Goal: Task Accomplishment & Management: Manage account settings

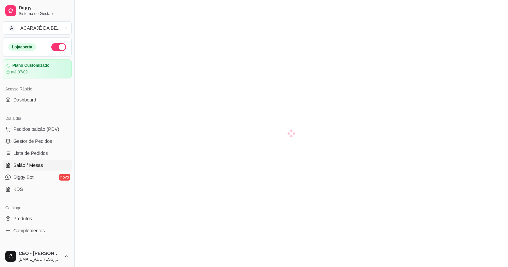
scroll to position [79, 0]
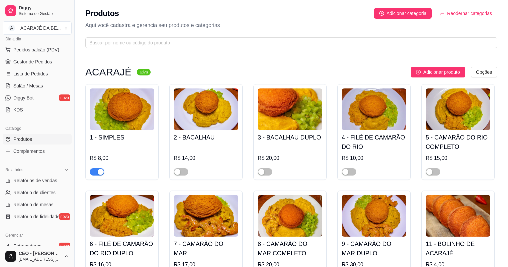
scroll to position [80, 0]
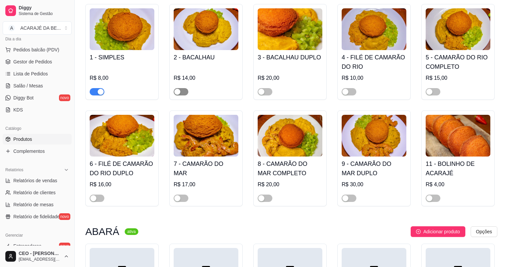
click at [186, 90] on span "button" at bounding box center [181, 91] width 15 height 7
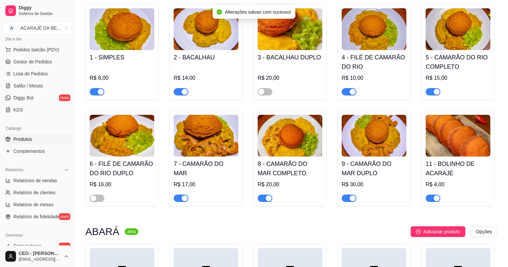
drag, startPoint x: 265, startPoint y: 93, endPoint x: 258, endPoint y: 98, distance: 9.3
click at [265, 93] on span "button" at bounding box center [265, 91] width 15 height 7
click at [99, 197] on span "button" at bounding box center [97, 197] width 15 height 7
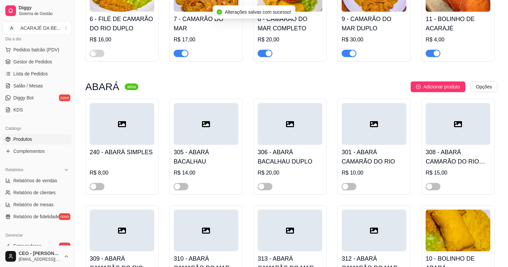
scroll to position [240, 0]
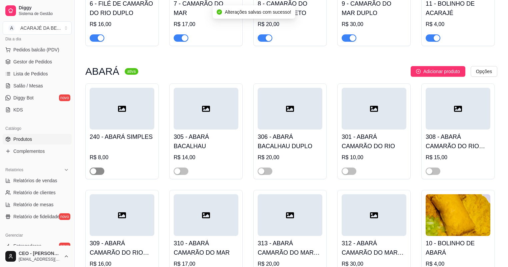
click at [97, 172] on span "button" at bounding box center [97, 170] width 15 height 7
click at [178, 171] on div "button" at bounding box center [177, 171] width 6 height 6
click at [266, 172] on span "button" at bounding box center [265, 170] width 15 height 7
click at [345, 171] on div "button" at bounding box center [345, 171] width 6 height 6
drag, startPoint x: 433, startPoint y: 172, endPoint x: 423, endPoint y: 169, distance: 10.4
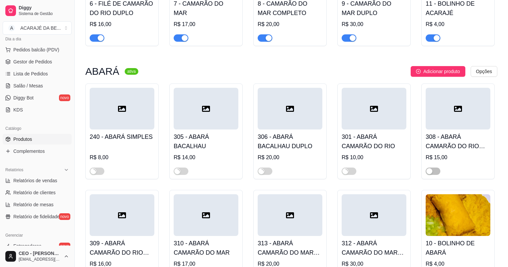
click at [432, 171] on button "button" at bounding box center [433, 170] width 15 height 7
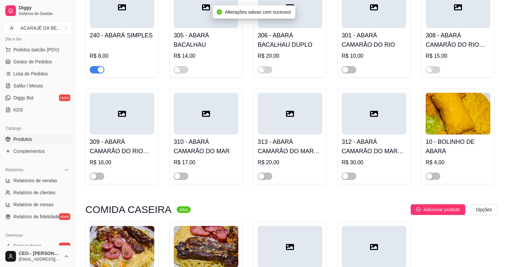
scroll to position [347, 0]
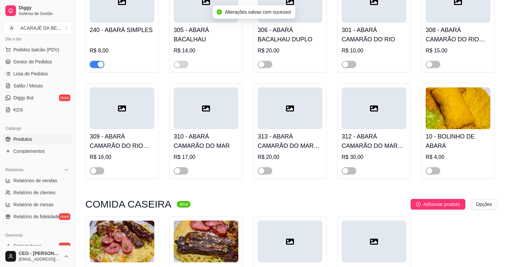
drag, startPoint x: 350, startPoint y: 66, endPoint x: 319, endPoint y: 70, distance: 31.3
click at [349, 66] on span "button" at bounding box center [349, 64] width 15 height 7
click at [266, 65] on span "button" at bounding box center [265, 64] width 15 height 7
click at [347, 167] on div at bounding box center [349, 170] width 15 height 8
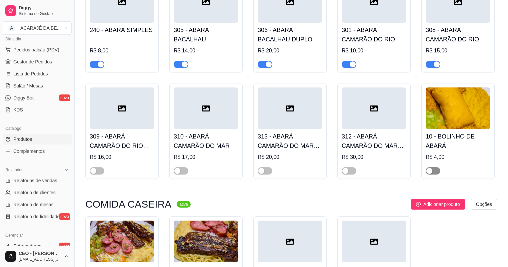
click at [428, 172] on div "button" at bounding box center [429, 171] width 6 height 6
click at [350, 171] on span "button" at bounding box center [349, 170] width 15 height 7
click at [269, 173] on span "button" at bounding box center [265, 170] width 15 height 7
click at [178, 173] on div "button" at bounding box center [177, 171] width 6 height 6
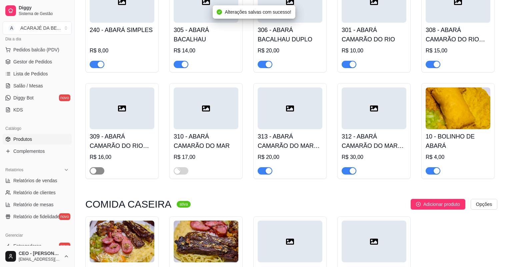
click at [99, 173] on span "button" at bounding box center [97, 170] width 15 height 7
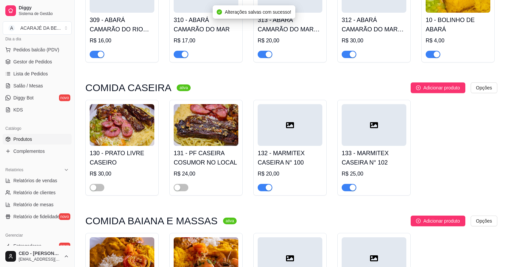
scroll to position [480, 0]
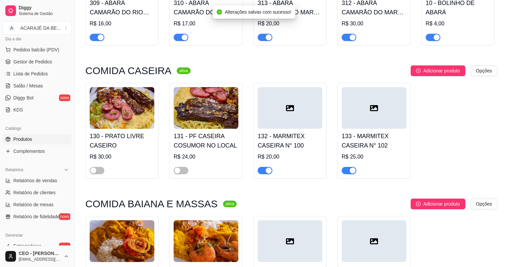
click at [349, 174] on span "button" at bounding box center [349, 170] width 15 height 7
click at [264, 173] on span "button" at bounding box center [265, 170] width 15 height 7
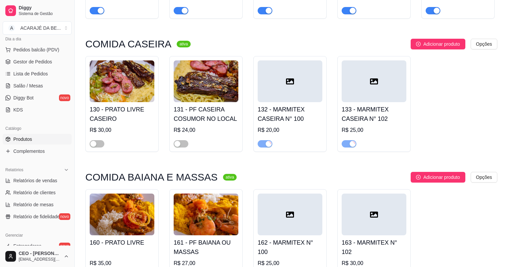
scroll to position [613, 0]
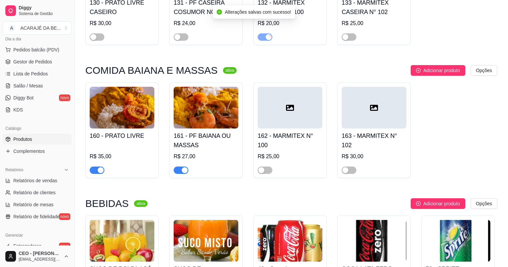
click at [183, 173] on div "button" at bounding box center [185, 170] width 6 height 6
click at [98, 170] on div "button" at bounding box center [101, 170] width 6 height 6
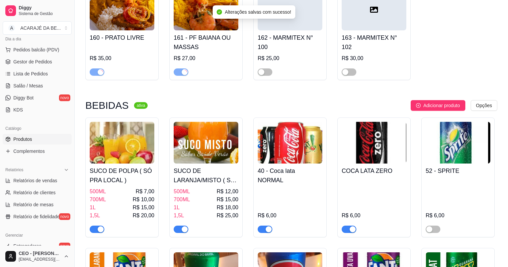
scroll to position [640, 0]
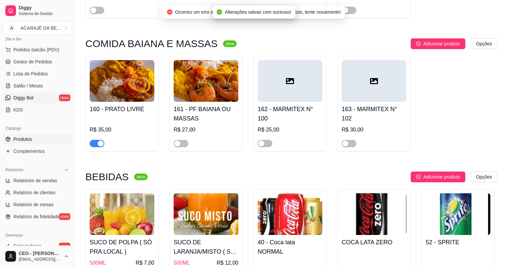
click at [36, 98] on link "Diggy Bot novo" at bounding box center [37, 97] width 69 height 11
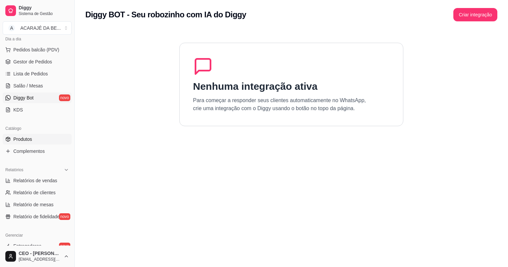
click at [41, 135] on link "Produtos" at bounding box center [37, 139] width 69 height 11
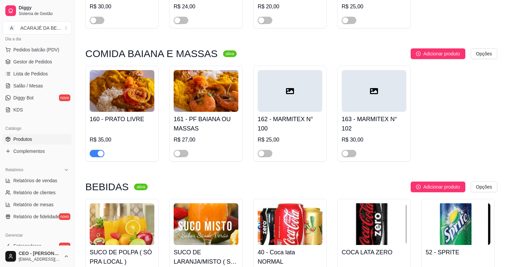
scroll to position [640, 0]
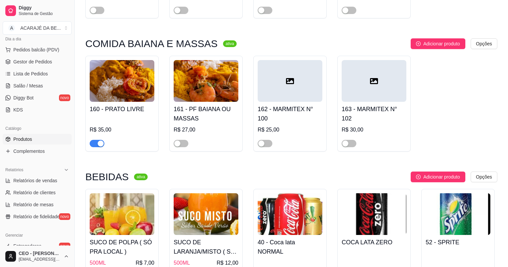
click at [97, 145] on span "button" at bounding box center [97, 143] width 15 height 7
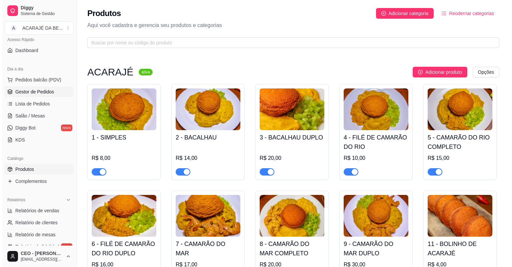
scroll to position [0, 0]
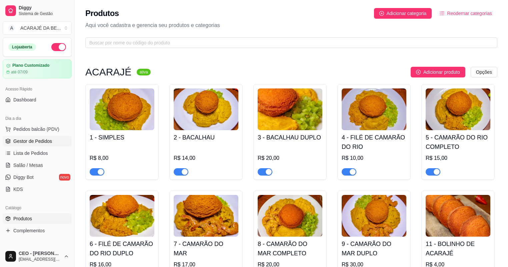
click at [28, 142] on span "Gestor de Pedidos" at bounding box center [32, 141] width 39 height 7
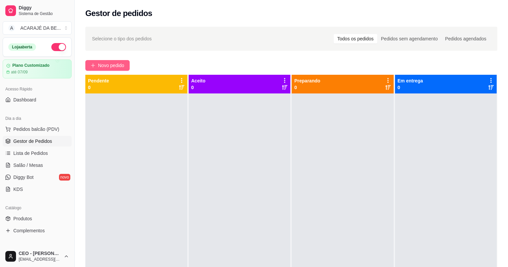
click at [122, 68] on span "Novo pedido" at bounding box center [111, 65] width 26 height 7
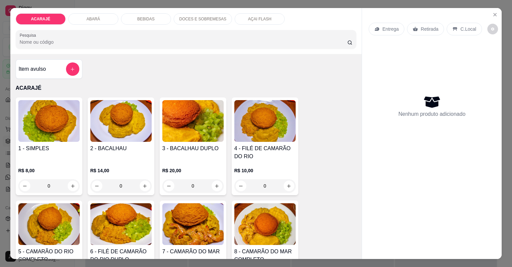
click at [205, 19] on p "DOCES E SOBREMESAS" at bounding box center [202, 18] width 47 height 5
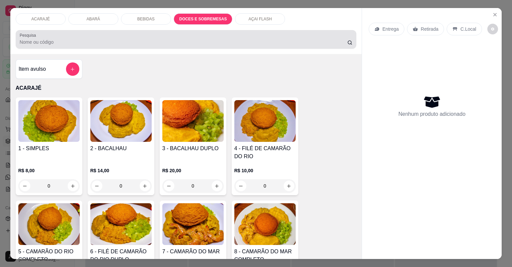
scroll to position [13, 0]
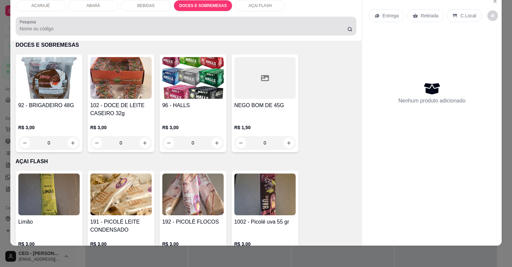
click at [244, 18] on div "Pesquisa" at bounding box center [186, 26] width 341 height 19
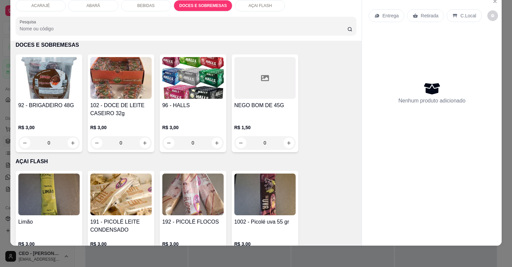
click at [246, 12] on div "ACARAJÉ ABARÁ BEBIDAS DOCES E SOBREMESAS AÇAI FLASH Pesquisa" at bounding box center [186, 18] width 352 height 46
click at [248, 7] on p "AÇAI FLASH" at bounding box center [259, 5] width 23 height 5
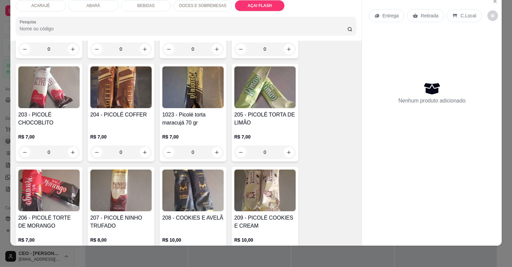
scroll to position [1775, 0]
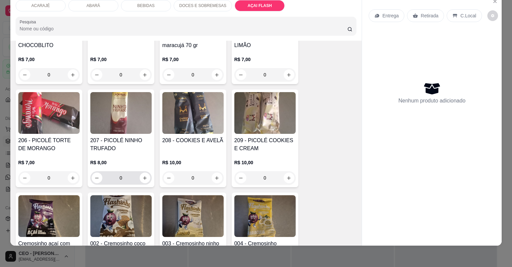
click at [141, 183] on div "0" at bounding box center [121, 177] width 59 height 13
click at [142, 175] on icon "increase-product-quantity" at bounding box center [144, 177] width 5 height 5
type input "1"
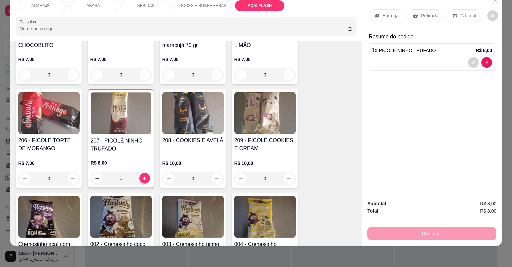
click at [53, 6] on div "ACARAJÉ" at bounding box center [41, 5] width 50 height 11
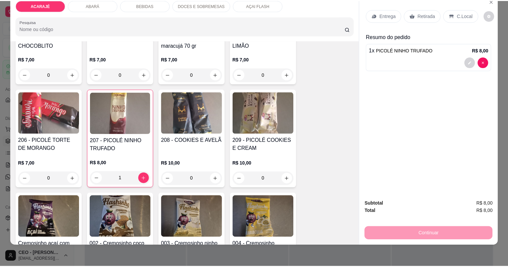
scroll to position [30, 0]
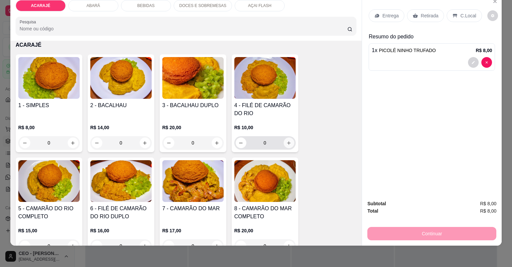
click at [288, 141] on icon "increase-product-quantity" at bounding box center [288, 142] width 5 height 5
type input "1"
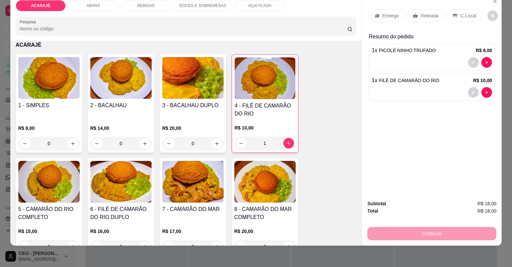
click at [432, 14] on p "Retirada" at bounding box center [430, 15] width 18 height 7
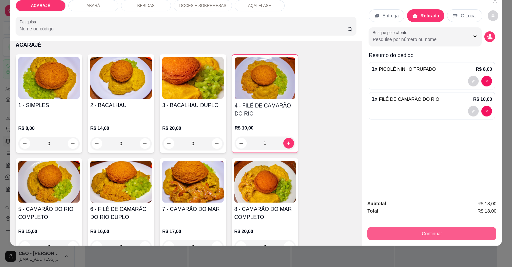
click at [441, 234] on button "Continuar" at bounding box center [431, 233] width 129 height 13
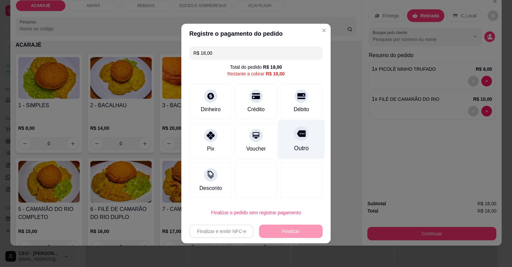
click at [295, 135] on div at bounding box center [301, 133] width 15 height 15
type input "R$ 0,00"
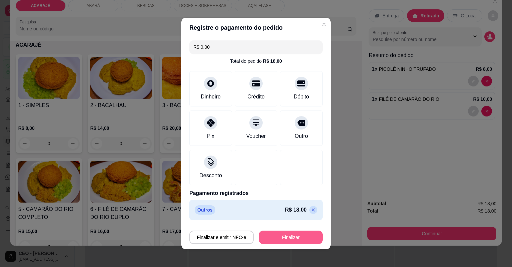
click at [298, 234] on button "Finalizar" at bounding box center [291, 236] width 64 height 13
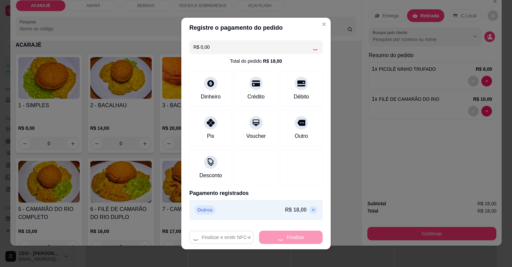
type input "0"
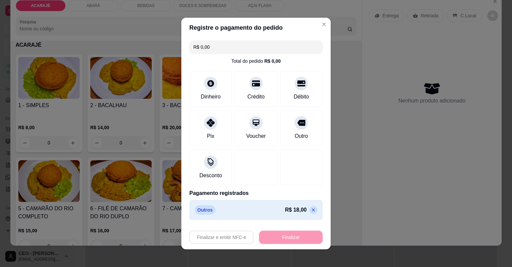
type input "-R$ 18,00"
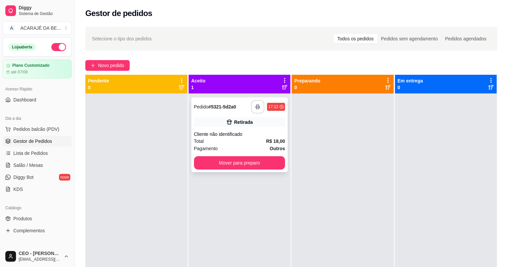
click at [261, 110] on button "button" at bounding box center [257, 106] width 13 height 13
click at [246, 164] on button "Mover para preparo" at bounding box center [239, 162] width 88 height 13
click at [248, 164] on div "Mover para preparo" at bounding box center [239, 162] width 91 height 13
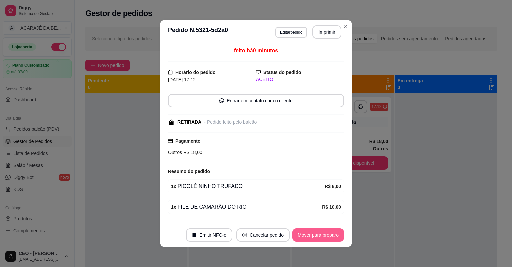
click at [317, 238] on button "Mover para preparo" at bounding box center [318, 234] width 52 height 13
click at [317, 238] on div "Mover para preparo" at bounding box center [313, 234] width 61 height 13
click at [317, 238] on button "Mover para retirada disponível" at bounding box center [306, 234] width 71 height 13
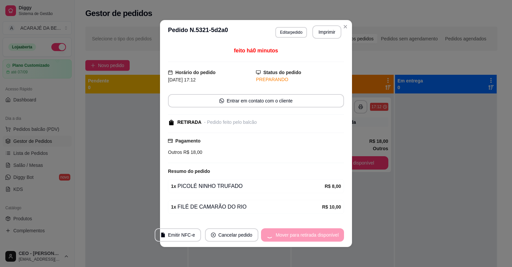
click at [317, 238] on div "Mover para retirada disponível" at bounding box center [302, 234] width 83 height 13
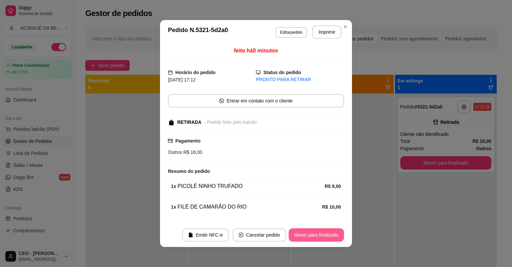
click at [318, 238] on button "Mover para finalizado" at bounding box center [316, 234] width 55 height 13
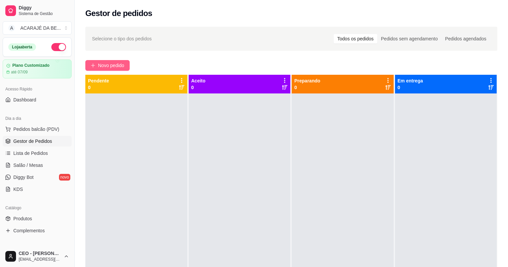
click at [107, 63] on span "Novo pedido" at bounding box center [111, 65] width 26 height 7
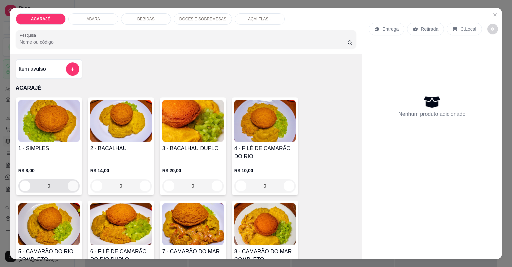
click at [71, 184] on icon "increase-product-quantity" at bounding box center [72, 185] width 5 height 5
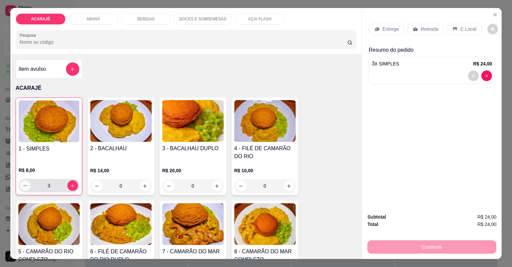
click at [23, 187] on icon "decrease-product-quantity" at bounding box center [25, 185] width 5 height 5
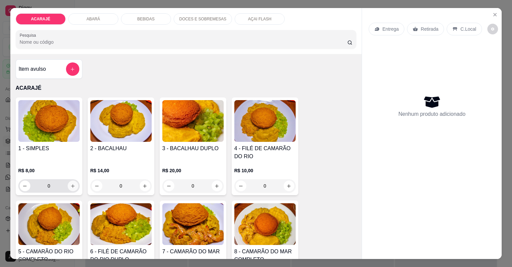
click at [70, 188] on icon "increase-product-quantity" at bounding box center [72, 185] width 5 height 5
type input "1"
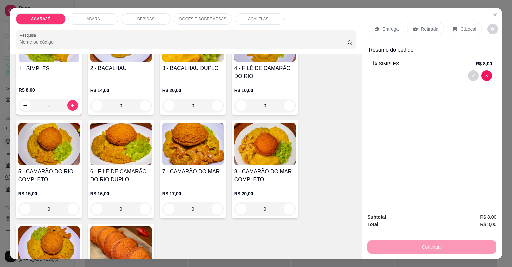
scroll to position [133, 0]
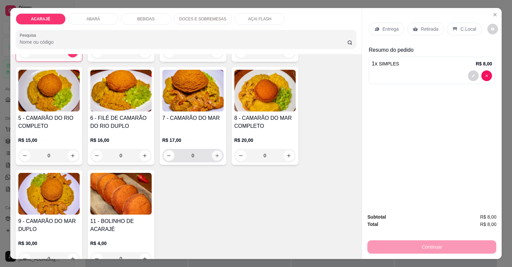
click at [214, 155] on icon "increase-product-quantity" at bounding box center [216, 155] width 5 height 5
type input "2"
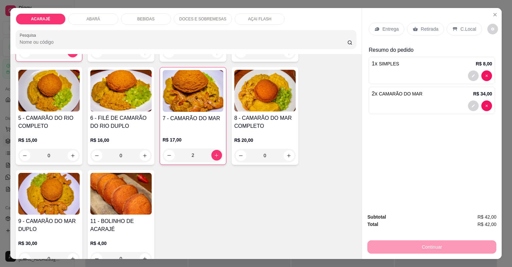
click at [433, 33] on div "Retirada" at bounding box center [425, 29] width 37 height 13
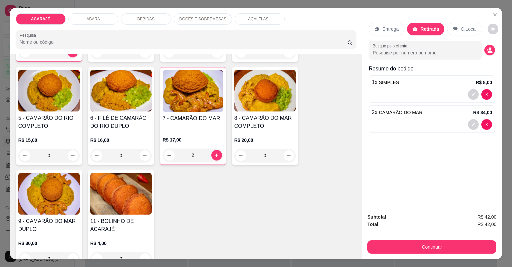
click at [444, 240] on div "Continuar" at bounding box center [431, 245] width 129 height 15
click at [464, 241] on div "Continuar" at bounding box center [431, 245] width 129 height 15
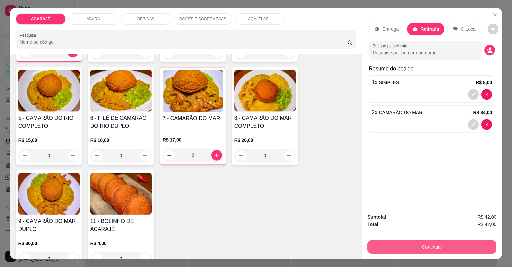
click at [463, 243] on button "Continuar" at bounding box center [431, 246] width 129 height 13
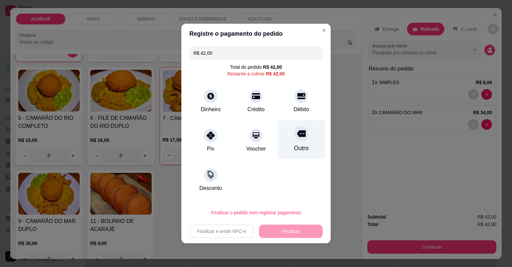
click at [303, 133] on div at bounding box center [301, 133] width 15 height 15
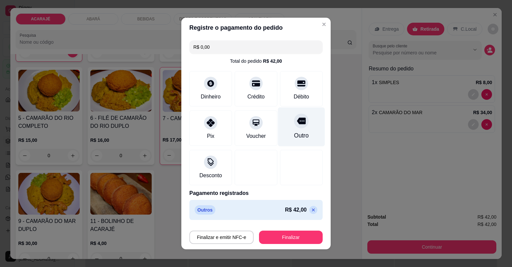
type input "R$ 0,00"
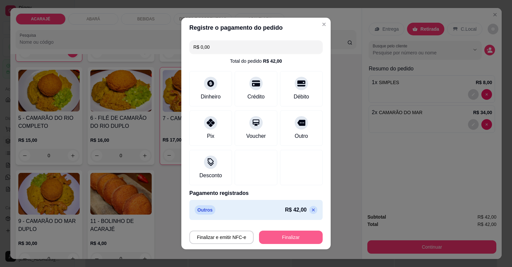
click at [300, 239] on button "Finalizar" at bounding box center [291, 236] width 64 height 13
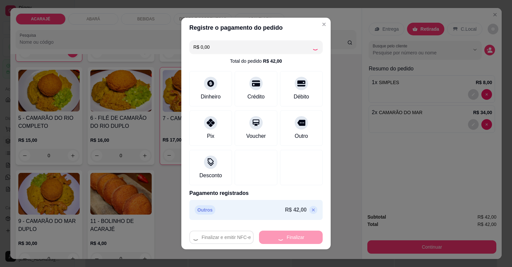
type input "0"
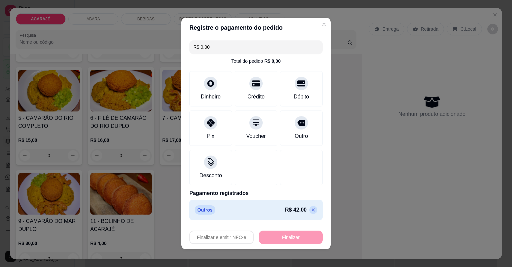
type input "-R$ 42,00"
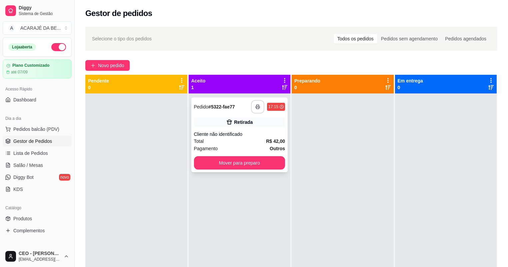
click at [261, 106] on button "button" at bounding box center [257, 106] width 13 height 13
click at [253, 165] on button "Mover para preparo" at bounding box center [239, 162] width 91 height 13
click at [253, 165] on div "Mover para preparo" at bounding box center [239, 162] width 91 height 13
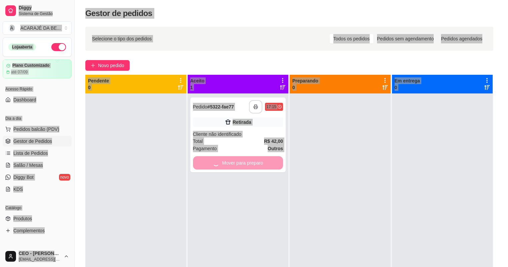
click at [253, 164] on div "feito há 0 minutos Horário do pedido 31/08/2025 17:15 Status do pedido ACEITO E…" at bounding box center [253, 133] width 179 height 177
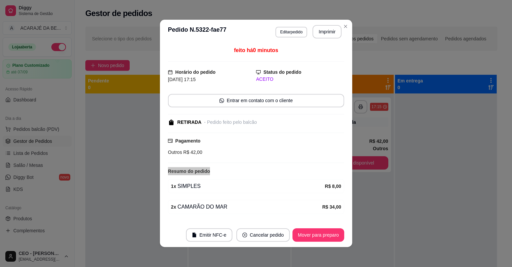
click at [253, 164] on div "feito há 0 minutos Horário do pedido 31/08/2025 17:15 Status do pedido ACEITO E…" at bounding box center [256, 134] width 176 height 174
click at [321, 241] on footer "Emitir NFC-e Cancelar pedido Mover para preparo" at bounding box center [256, 235] width 192 height 24
click at [320, 237] on button "Mover para preparo" at bounding box center [318, 234] width 52 height 13
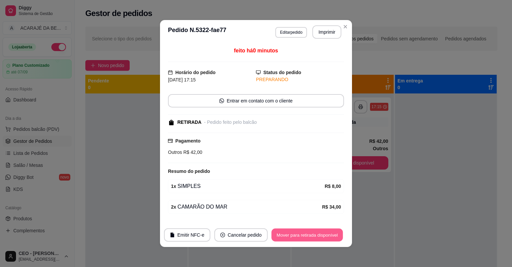
click at [320, 236] on button "Mover para retirada disponível" at bounding box center [306, 234] width 71 height 13
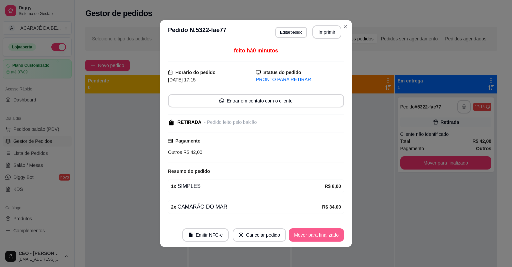
click at [320, 236] on button "Mover para finalizado" at bounding box center [316, 234] width 55 height 13
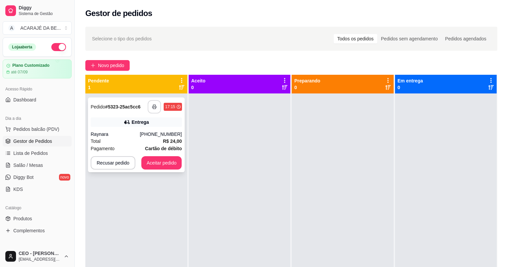
click at [155, 108] on icon "button" at bounding box center [154, 106] width 5 height 5
click at [159, 162] on button "Aceitar pedido" at bounding box center [161, 162] width 41 height 13
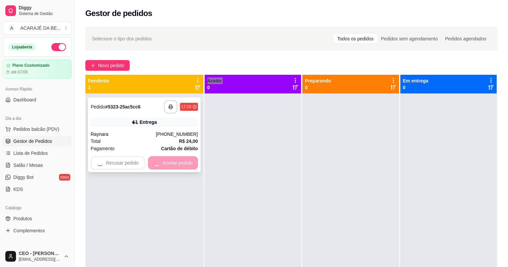
click at [159, 162] on div "Recusar pedido Aceitar pedido" at bounding box center [144, 162] width 107 height 13
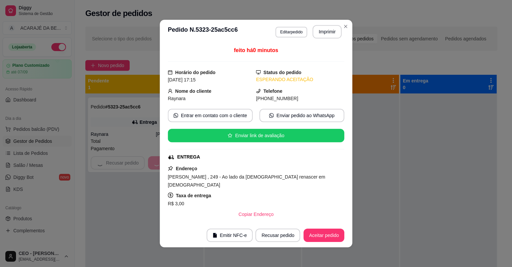
click at [160, 162] on div "feito há 0 minutos Horário do pedido 31/08/2025 17:15 Status do pedido ESPERAND…" at bounding box center [256, 133] width 193 height 179
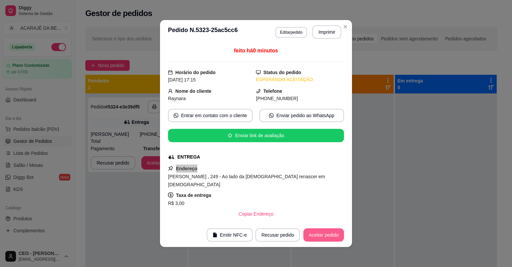
click at [321, 231] on button "Aceitar pedido" at bounding box center [323, 234] width 41 height 13
click at [321, 231] on button "Mover para preparo" at bounding box center [318, 234] width 50 height 13
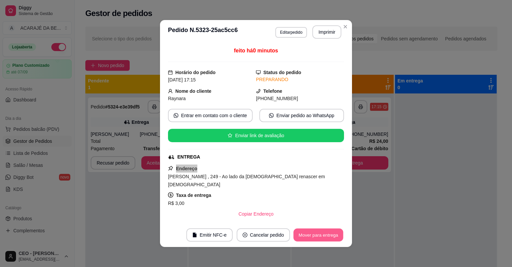
click at [321, 231] on button "Mover para entrega" at bounding box center [318, 234] width 50 height 13
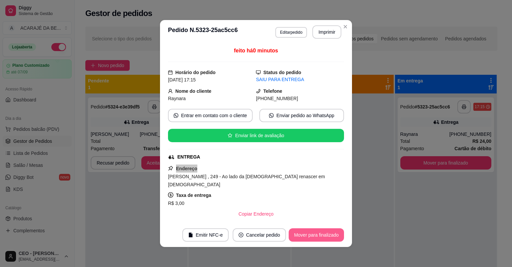
click at [321, 231] on button "Mover para finalizado" at bounding box center [316, 234] width 55 height 13
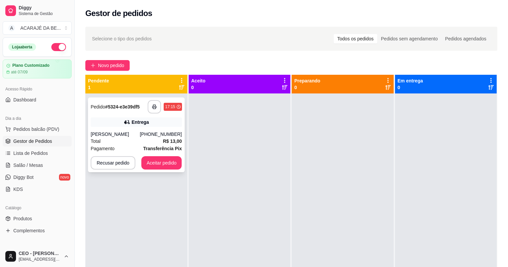
click at [149, 120] on div "Entrega" at bounding box center [136, 121] width 91 height 9
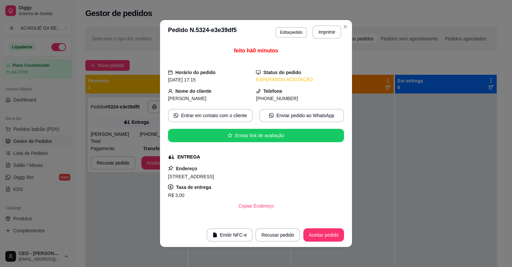
click at [334, 40] on header "**********" at bounding box center [256, 32] width 192 height 24
click at [304, 26] on div "**********" at bounding box center [256, 133] width 512 height 267
click at [322, 33] on button "Imprimir" at bounding box center [326, 31] width 29 height 13
click at [331, 234] on button "Aceitar pedido" at bounding box center [323, 234] width 41 height 13
click at [331, 234] on div "Recusar pedido Aceitar pedido" at bounding box center [290, 234] width 107 height 13
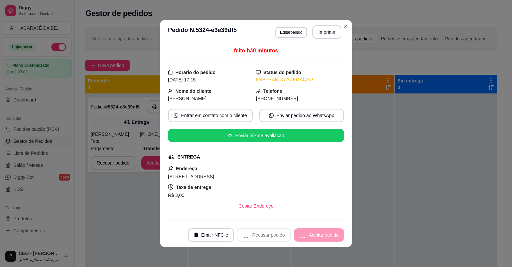
click at [331, 234] on div "Recusar pedido Aceitar pedido" at bounding box center [290, 234] width 107 height 13
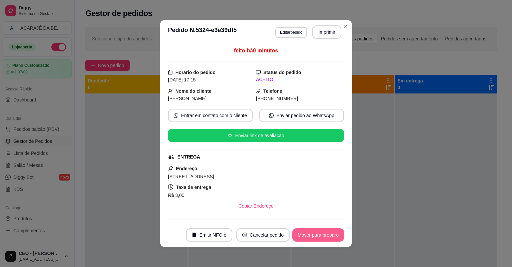
click at [321, 239] on button "Mover para preparo" at bounding box center [318, 234] width 52 height 13
click at [321, 238] on div "Mover para preparo" at bounding box center [313, 234] width 61 height 13
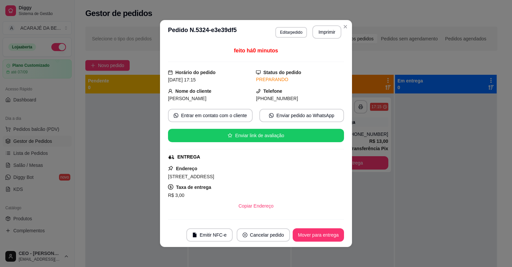
click at [321, 238] on button "Mover para entrega" at bounding box center [318, 234] width 51 height 13
click at [321, 238] on div "Mover para entrega" at bounding box center [313, 234] width 61 height 13
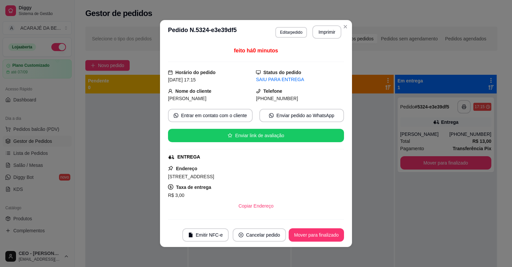
click at [321, 238] on button "Mover para finalizado" at bounding box center [316, 234] width 55 height 13
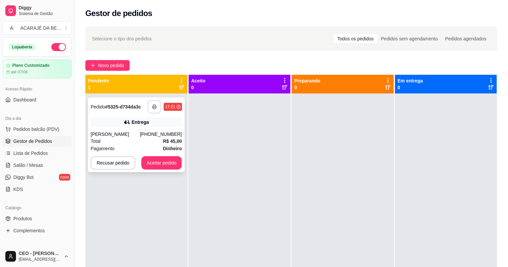
click at [157, 107] on button "button" at bounding box center [154, 106] width 13 height 13
click at [177, 161] on button "Aceitar pedido" at bounding box center [161, 162] width 41 height 13
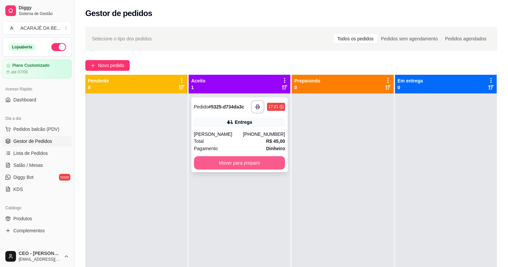
click at [238, 158] on button "Mover para preparo" at bounding box center [239, 162] width 91 height 13
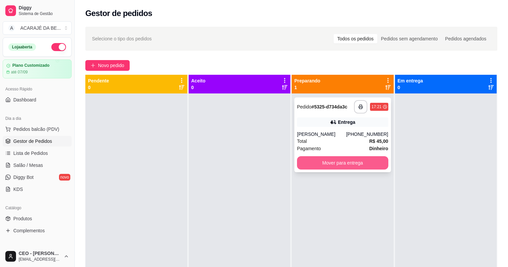
click at [320, 163] on button "Mover para entrega" at bounding box center [342, 162] width 91 height 13
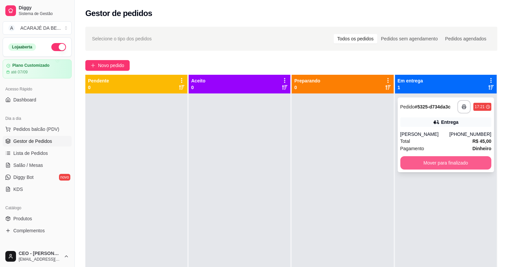
click at [420, 165] on button "Mover para finalizado" at bounding box center [445, 162] width 91 height 13
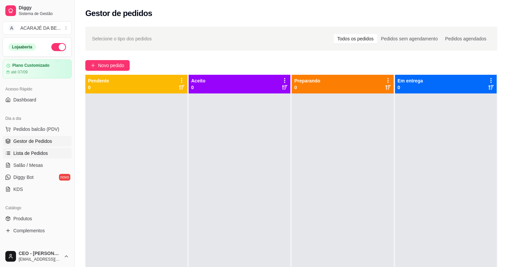
click at [39, 157] on link "Lista de Pedidos" at bounding box center [37, 153] width 69 height 11
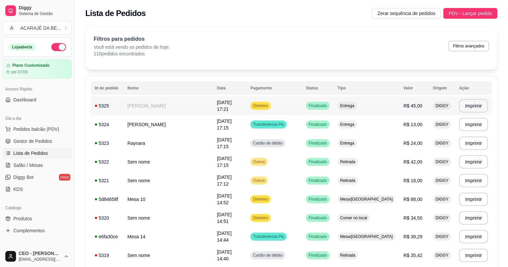
click at [264, 106] on div "Dinheiro" at bounding box center [260, 106] width 20 height 8
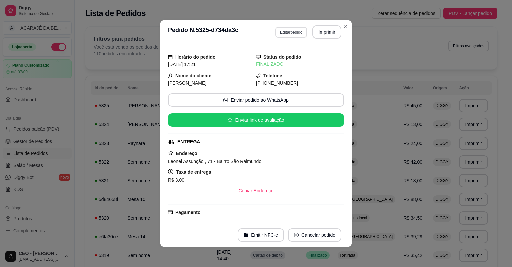
click at [295, 33] on button "Editar pedido" at bounding box center [291, 32] width 32 height 11
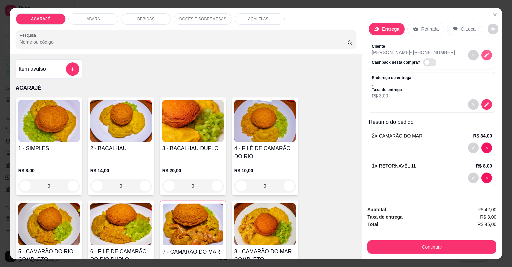
click at [485, 53] on icon "decrease-product-quantity" at bounding box center [487, 55] width 6 height 6
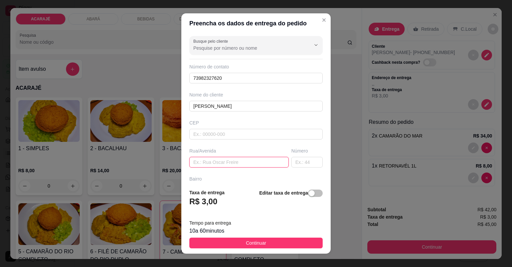
click at [248, 162] on input "text" at bounding box center [238, 162] width 99 height 11
type input "av marinalva do lado do mercadinho eduardo casa azul"
click at [293, 159] on input "text" at bounding box center [306, 162] width 31 height 11
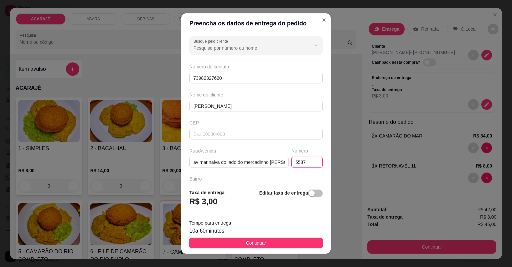
type input "558"
click at [296, 244] on button "Continuar" at bounding box center [255, 242] width 133 height 11
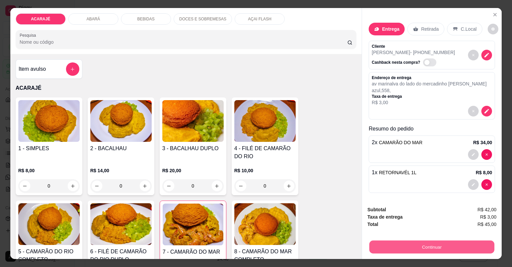
click at [456, 247] on button "Continuar" at bounding box center [431, 246] width 125 height 13
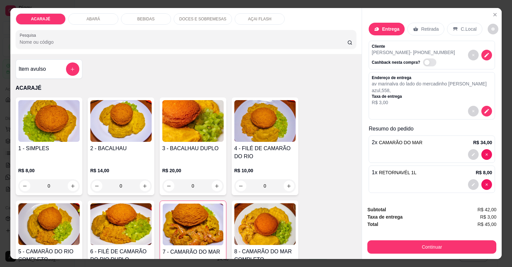
click at [207, 19] on p "DOCES E SOBREMESAS" at bounding box center [202, 18] width 47 height 5
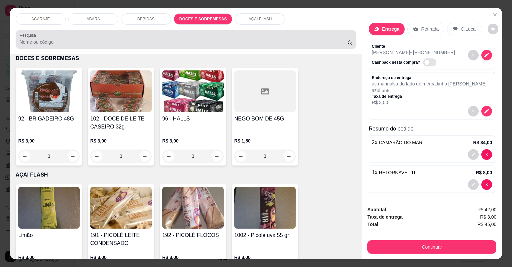
scroll to position [13, 0]
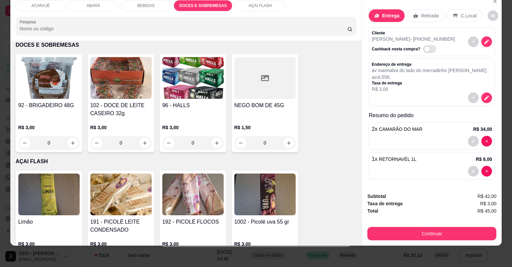
click at [150, 7] on p "BEBIDAS" at bounding box center [145, 5] width 17 height 5
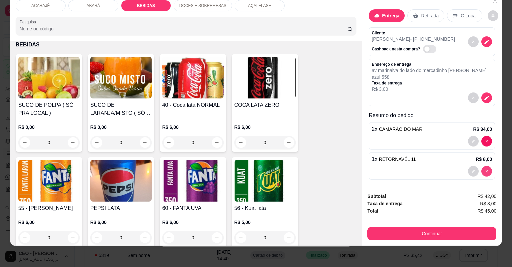
type input "0"
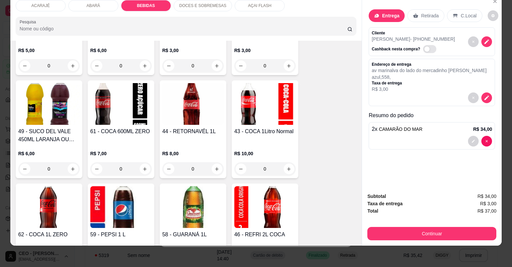
scroll to position [1021, 0]
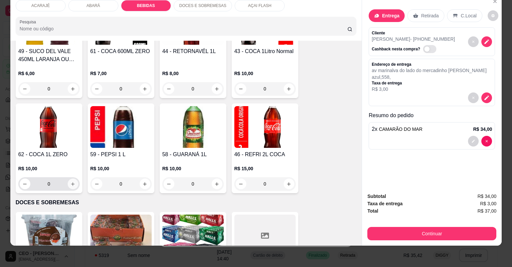
click at [71, 181] on icon "increase-product-quantity" at bounding box center [72, 183] width 5 height 5
type input "1"
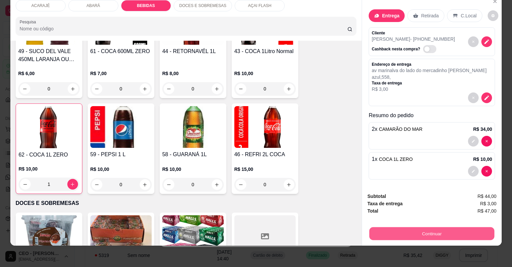
click at [438, 232] on button "Continuar" at bounding box center [431, 233] width 125 height 13
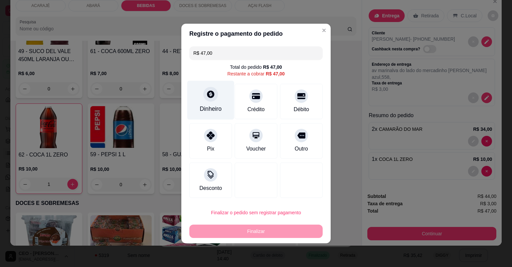
click at [216, 112] on div "Dinheiro" at bounding box center [211, 108] width 22 height 9
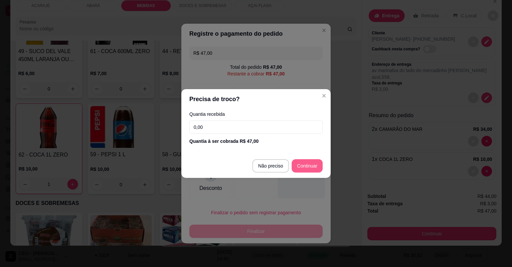
type input "R$ 0,00"
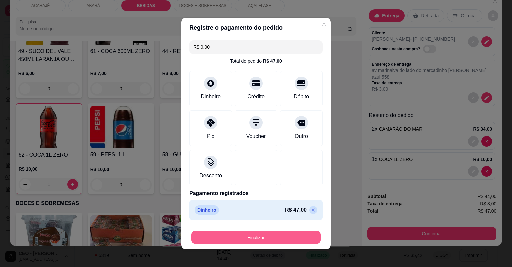
click at [287, 235] on button "Finalizar" at bounding box center [255, 237] width 129 height 13
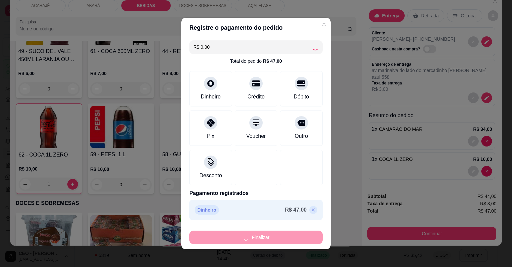
type input "0"
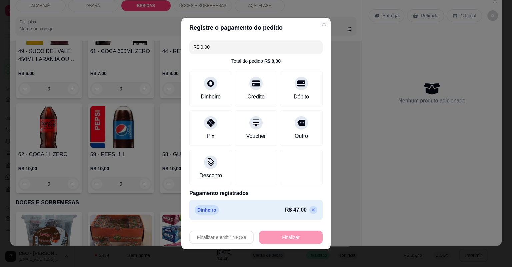
type input "-R$ 47,00"
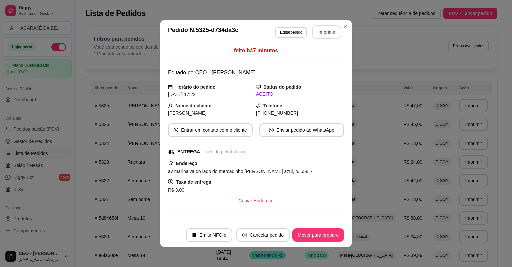
click at [324, 33] on button "Imprimir" at bounding box center [326, 31] width 29 height 13
click at [314, 233] on button "Mover para preparo" at bounding box center [318, 234] width 50 height 13
click at [314, 233] on div "Mover para preparo" at bounding box center [313, 234] width 61 height 13
click at [315, 233] on div "Mover para preparo" at bounding box center [313, 234] width 61 height 13
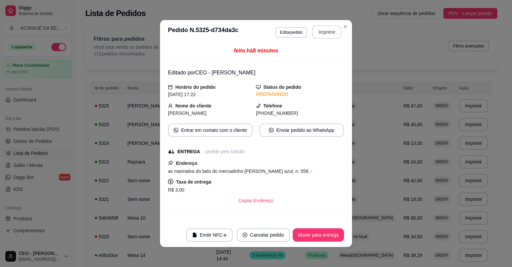
click at [315, 233] on button "Mover para entrega" at bounding box center [318, 234] width 51 height 13
click at [315, 233] on div "Mover para entrega" at bounding box center [313, 234] width 61 height 13
click at [315, 233] on button "Mover para finalizado" at bounding box center [317, 234] width 54 height 13
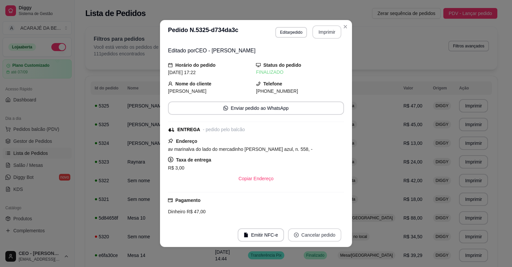
click at [315, 233] on button "Cancelar pedido" at bounding box center [314, 234] width 53 height 13
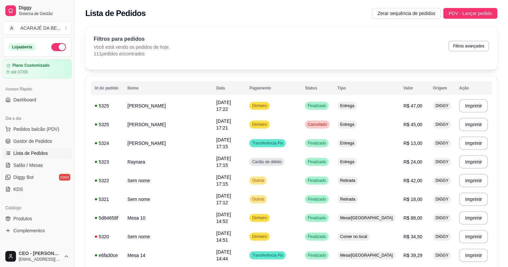
click at [399, 154] on td "R$ 24,00" at bounding box center [414, 161] width 30 height 19
click at [25, 145] on link "Gestor de Pedidos" at bounding box center [37, 141] width 69 height 11
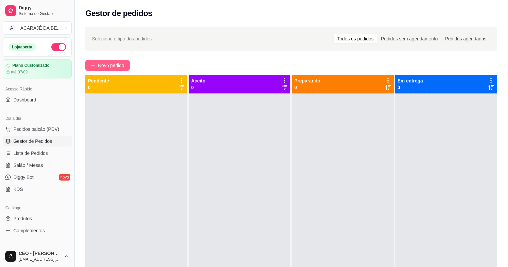
click at [109, 61] on button "Novo pedido" at bounding box center [107, 65] width 44 height 11
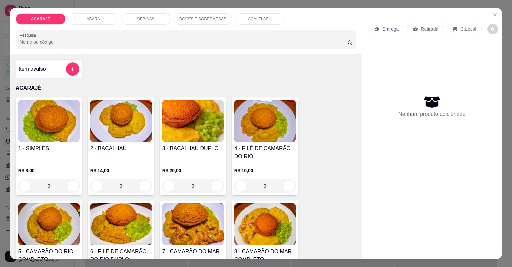
drag, startPoint x: 234, startPoint y: 18, endPoint x: 218, endPoint y: 35, distance: 22.6
click at [235, 19] on div "AÇAI FLASH" at bounding box center [260, 18] width 50 height 11
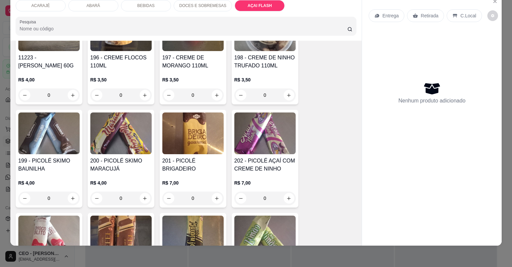
scroll to position [1588, 0]
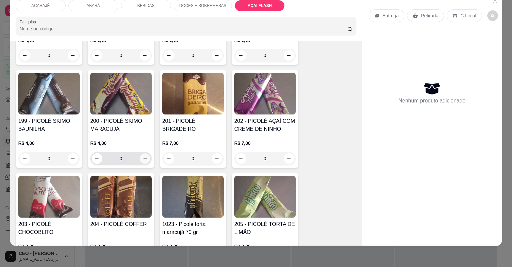
click at [143, 155] on button "increase-product-quantity" at bounding box center [145, 158] width 10 height 10
type input "1"
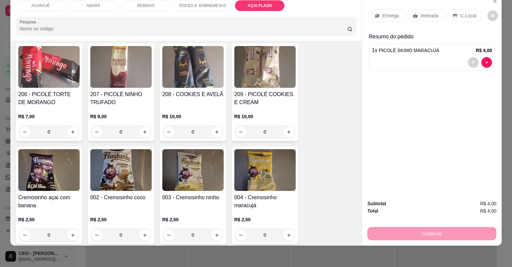
scroll to position [1855, 0]
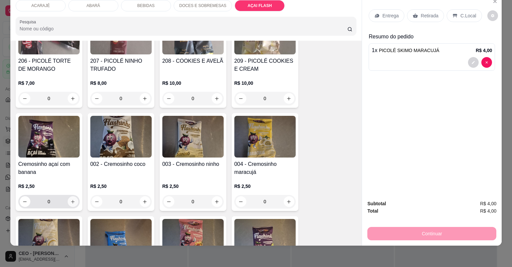
click at [72, 199] on icon "increase-product-quantity" at bounding box center [72, 201] width 5 height 5
type input "2"
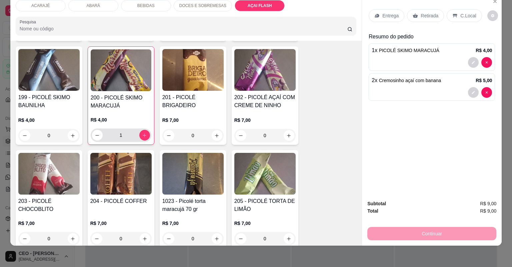
scroll to position [1605, 0]
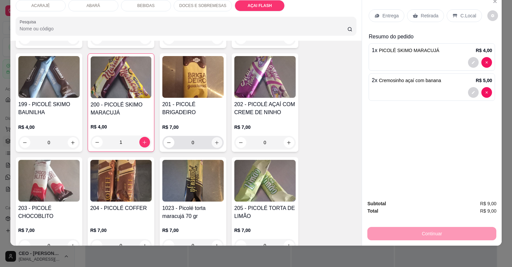
click at [215, 141] on icon "increase-product-quantity" at bounding box center [216, 142] width 5 height 5
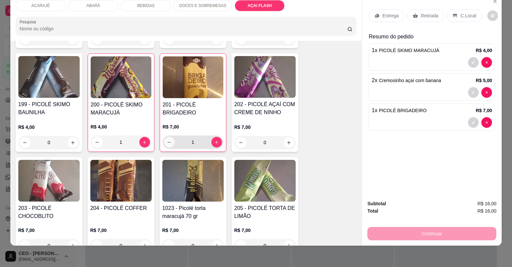
click at [168, 140] on icon "decrease-product-quantity" at bounding box center [169, 142] width 5 height 5
type input "0"
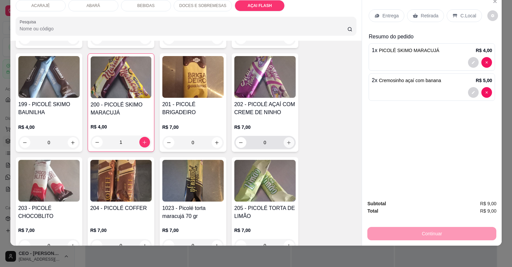
click at [287, 144] on icon "increase-product-quantity" at bounding box center [288, 142] width 5 height 5
type input "1"
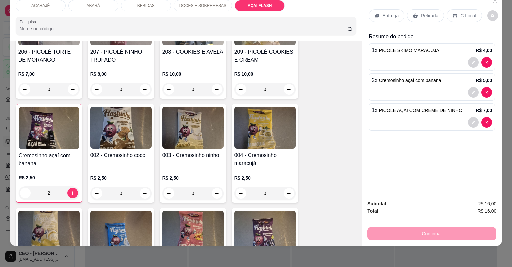
scroll to position [1898, 0]
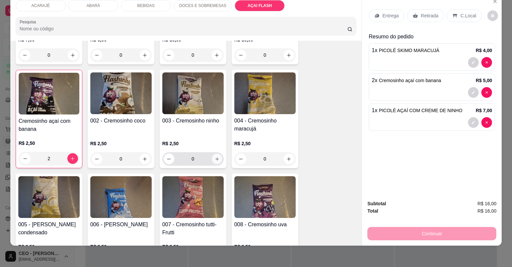
click at [216, 156] on icon "increase-product-quantity" at bounding box center [216, 158] width 5 height 5
type input "1"
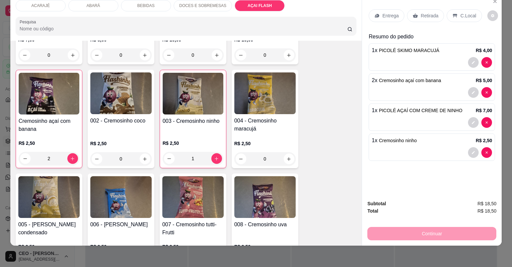
click at [423, 15] on p "Retirada" at bounding box center [430, 15] width 18 height 7
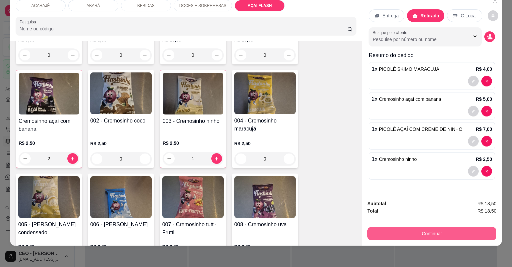
click at [405, 221] on div "Subtotal R$ 18,50 Total R$ 18,50 Continuar" at bounding box center [431, 220] width 129 height 40
click at [398, 228] on button "Continuar" at bounding box center [431, 233] width 129 height 13
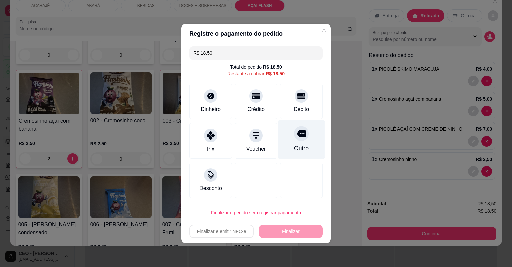
click at [292, 143] on div "Outro" at bounding box center [301, 139] width 47 height 39
type input "R$ 0,00"
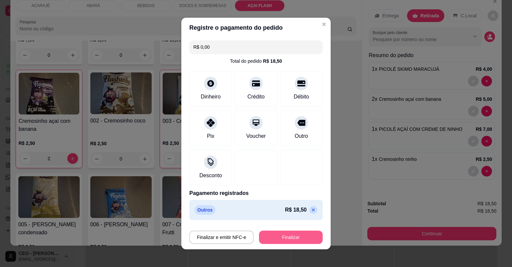
click at [284, 232] on button "Finalizar" at bounding box center [291, 236] width 64 height 13
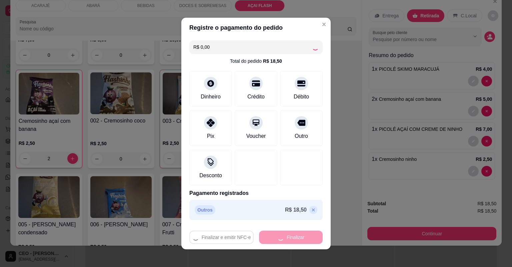
type input "0"
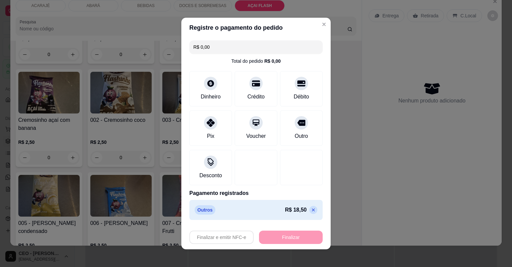
type input "-R$ 18,50"
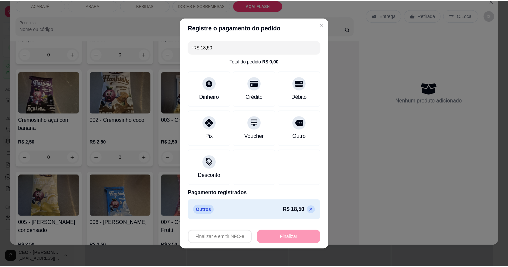
scroll to position [1897, 0]
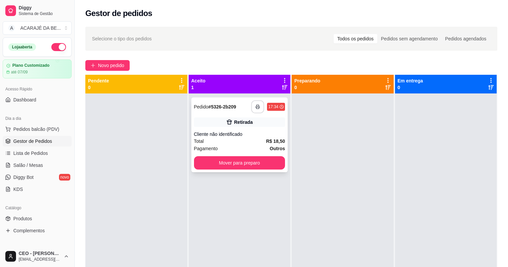
click at [258, 109] on icon "button" at bounding box center [257, 106] width 5 height 5
click at [224, 161] on button "Mover para preparo" at bounding box center [239, 162] width 91 height 13
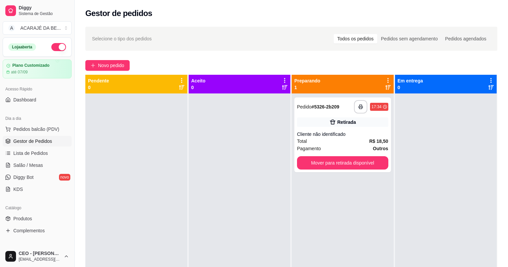
click at [224, 161] on div at bounding box center [240, 226] width 102 height 267
click at [361, 168] on button "Mover para retirada disponível" at bounding box center [342, 162] width 91 height 13
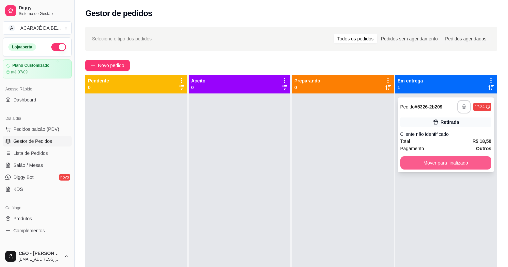
click at [413, 158] on button "Mover para finalizado" at bounding box center [445, 162] width 91 height 13
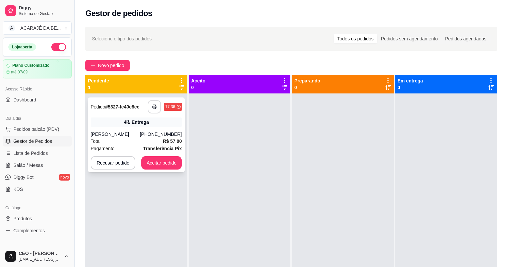
click at [154, 107] on icon "button" at bounding box center [154, 106] width 5 height 5
click at [144, 162] on button "Aceitar pedido" at bounding box center [161, 162] width 39 height 13
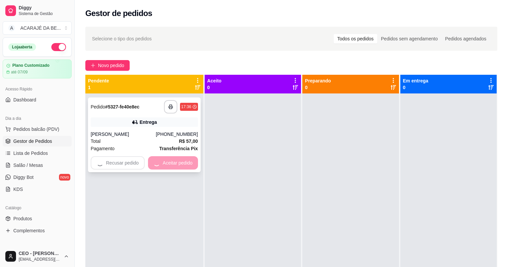
click at [145, 160] on div at bounding box center [146, 162] width 3 height 13
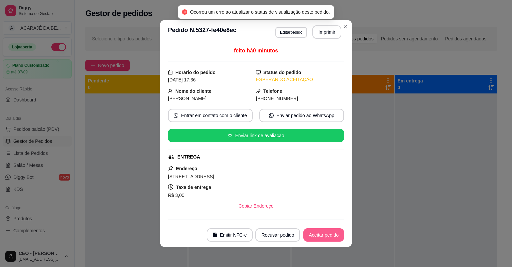
click at [331, 235] on button "Aceitar pedido" at bounding box center [323, 234] width 41 height 13
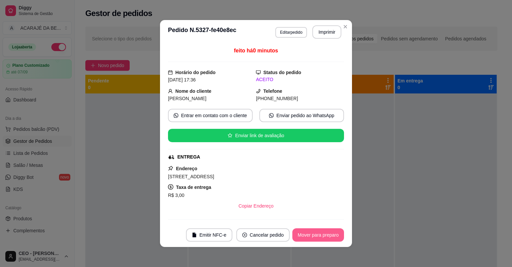
click at [305, 231] on button "Mover para preparo" at bounding box center [318, 234] width 52 height 13
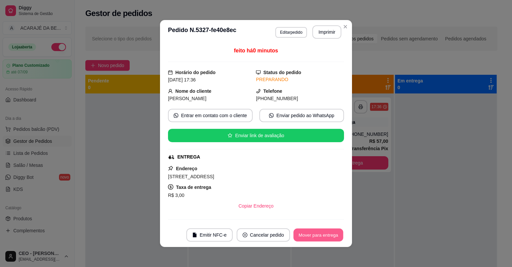
click at [332, 239] on button "Mover para entrega" at bounding box center [318, 234] width 50 height 13
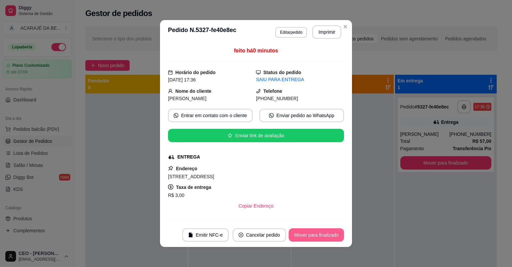
click at [333, 244] on footer "Emitir NFC-e Cancelar pedido Mover para finalizado" at bounding box center [256, 235] width 192 height 24
click at [335, 240] on button "Mover para finalizado" at bounding box center [316, 234] width 55 height 13
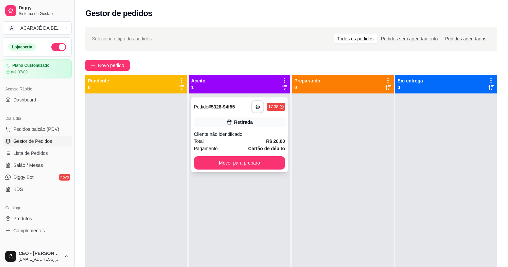
click at [256, 104] on icon "button" at bounding box center [257, 106] width 5 height 5
click at [252, 163] on button "Mover para preparo" at bounding box center [239, 162] width 88 height 13
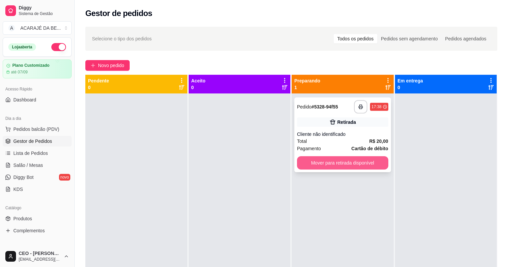
click at [365, 162] on button "Mover para retirada disponível" at bounding box center [342, 162] width 91 height 13
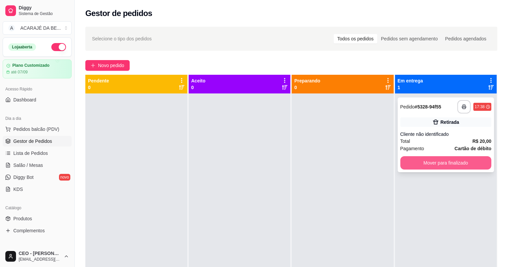
click at [423, 161] on button "Mover para finalizado" at bounding box center [445, 162] width 91 height 13
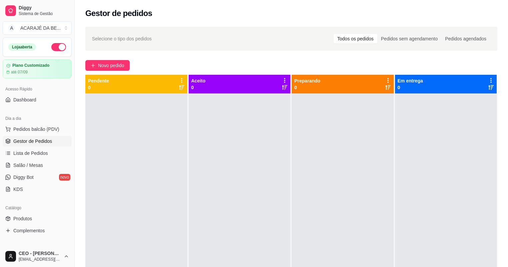
click at [333, 178] on div at bounding box center [343, 226] width 102 height 267
drag, startPoint x: 318, startPoint y: 204, endPoint x: 315, endPoint y: 237, distance: 33.1
click at [315, 225] on div at bounding box center [343, 226] width 102 height 267
click at [20, 157] on link "Lista de Pedidos" at bounding box center [37, 153] width 69 height 11
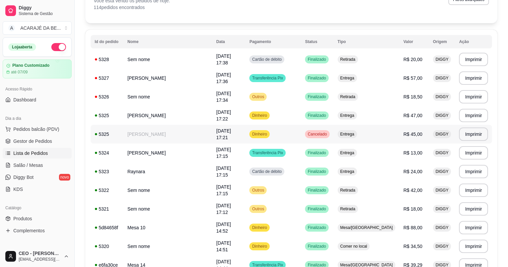
scroll to position [53, 0]
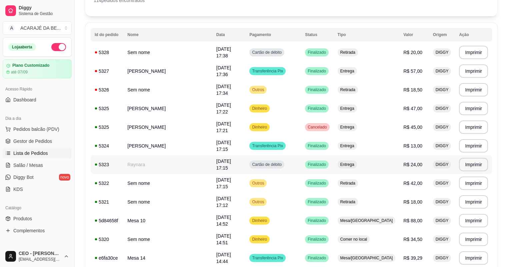
click at [216, 167] on span "31/08/25 às 17:15" at bounding box center [223, 164] width 15 height 12
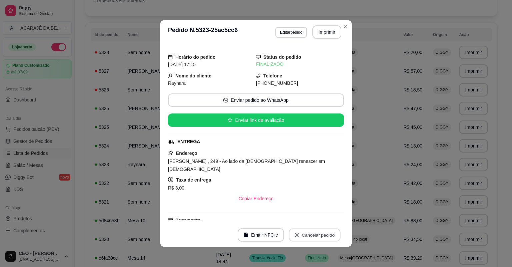
click at [297, 236] on icon "close-circle" at bounding box center [297, 234] width 5 height 5
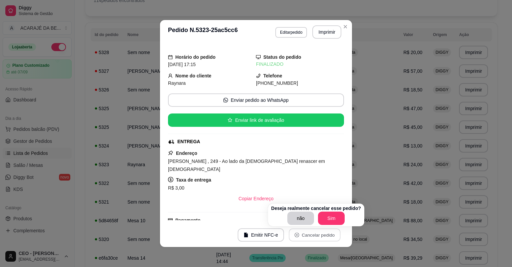
drag, startPoint x: 325, startPoint y: 209, endPoint x: 325, endPoint y: 213, distance: 3.7
click at [325, 211] on p "Deseja realmente cancelar esse pedido?" at bounding box center [316, 208] width 90 height 7
click at [325, 215] on button "Sim" at bounding box center [331, 217] width 27 height 13
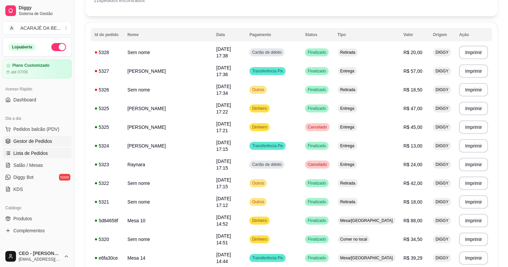
click at [38, 139] on span "Gestor de Pedidos" at bounding box center [32, 141] width 39 height 7
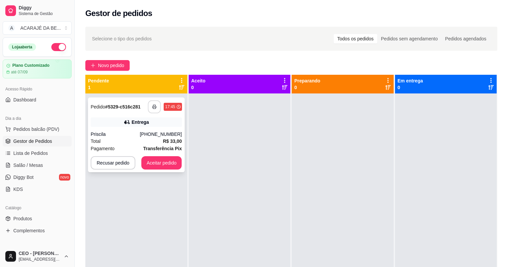
click at [157, 107] on button "button" at bounding box center [154, 106] width 13 height 13
click at [157, 106] on button "button" at bounding box center [154, 106] width 13 height 13
click at [171, 165] on button "Aceitar pedido" at bounding box center [161, 162] width 41 height 13
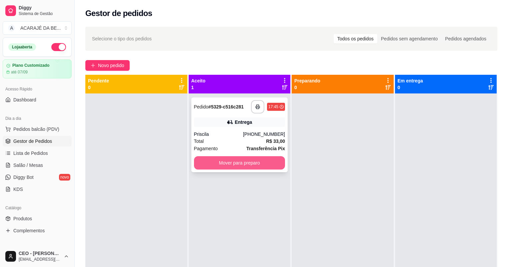
click at [234, 159] on button "Mover para preparo" at bounding box center [239, 162] width 91 height 13
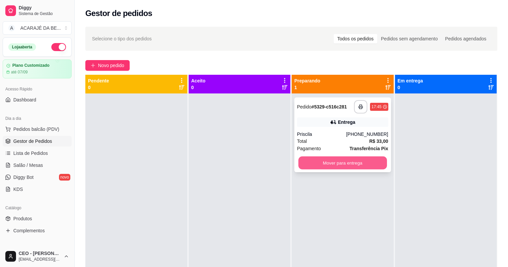
click at [335, 166] on button "Mover para entrega" at bounding box center [342, 162] width 88 height 13
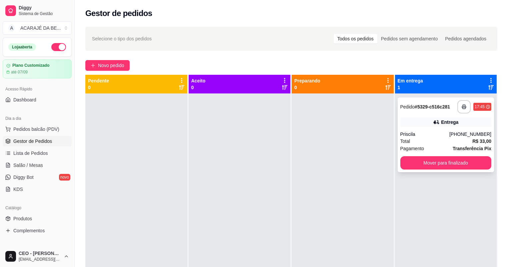
click at [402, 157] on div "**********" at bounding box center [446, 134] width 97 height 75
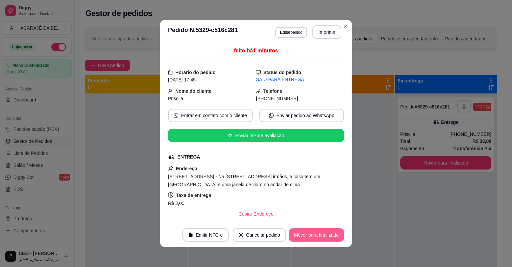
click at [300, 235] on button "Mover para finalizado" at bounding box center [316, 234] width 55 height 13
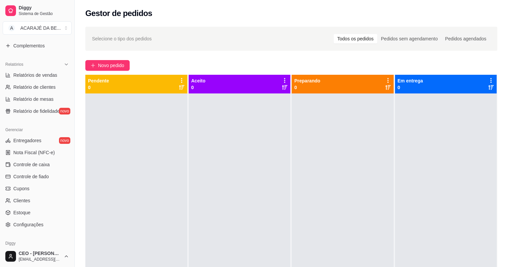
scroll to position [213, 0]
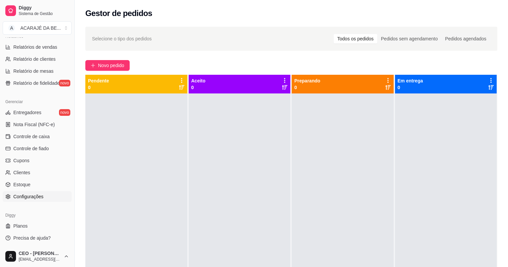
click at [29, 197] on span "Configurações" at bounding box center [28, 196] width 30 height 7
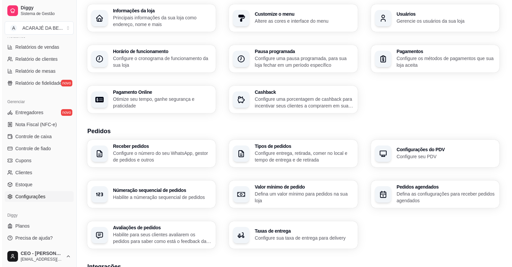
scroll to position [27, 0]
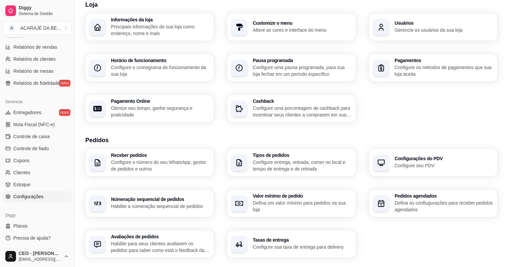
click at [409, 24] on h3 "Usuários" at bounding box center [444, 23] width 99 height 5
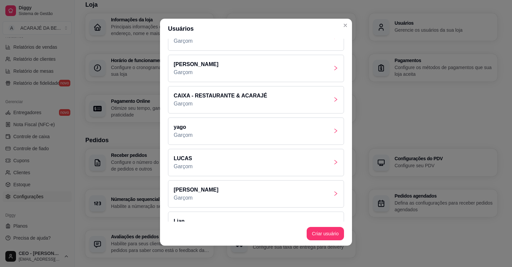
scroll to position [15, 0]
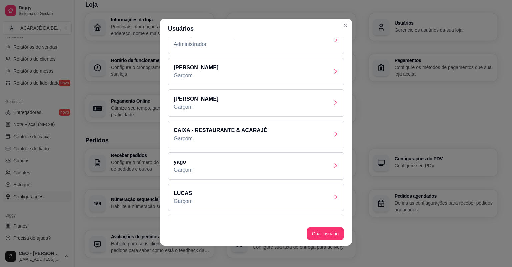
click at [240, 162] on div "yago Garçom" at bounding box center [256, 165] width 176 height 27
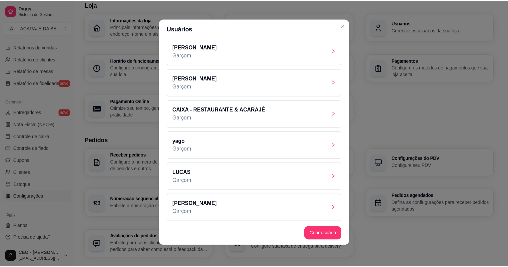
scroll to position [68, 0]
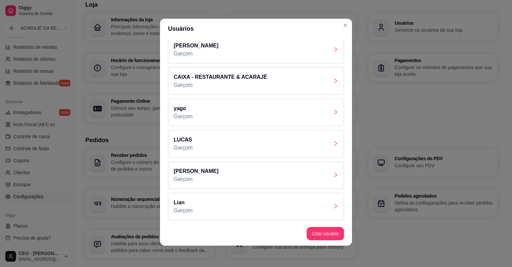
drag, startPoint x: 197, startPoint y: 171, endPoint x: 198, endPoint y: 175, distance: 3.7
click at [198, 175] on div "Adriele Borges Garçom" at bounding box center [196, 175] width 45 height 16
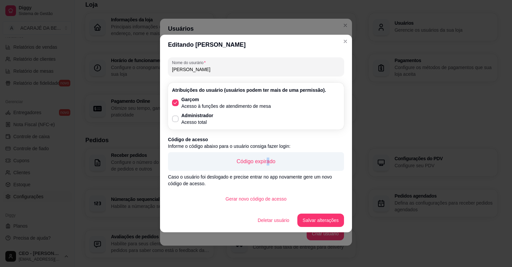
drag, startPoint x: 198, startPoint y: 175, endPoint x: 268, endPoint y: 163, distance: 70.7
click at [268, 163] on p "Código expirado" at bounding box center [255, 161] width 165 height 8
drag, startPoint x: 268, startPoint y: 163, endPoint x: 308, endPoint y: 199, distance: 53.8
click at [308, 200] on div "Gerar novo código de acesso" at bounding box center [256, 198] width 176 height 13
click at [260, 198] on button "Gerar novo código de acesso" at bounding box center [256, 198] width 72 height 13
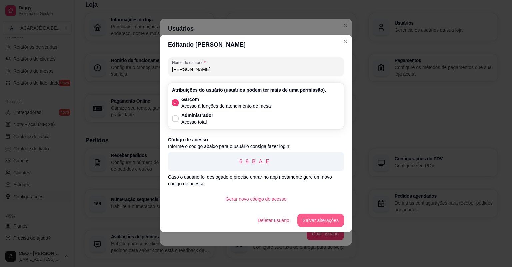
click at [332, 220] on button "Salvar alterações" at bounding box center [320, 219] width 47 height 13
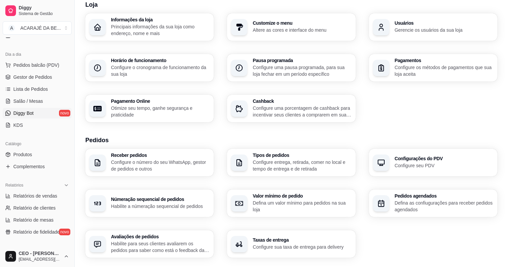
scroll to position [53, 0]
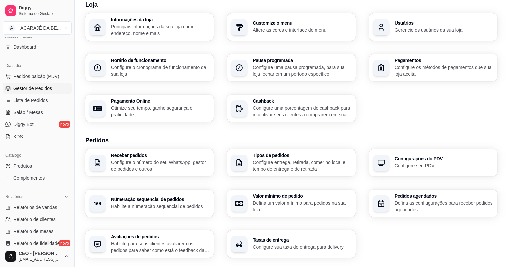
click at [38, 88] on span "Gestor de Pedidos" at bounding box center [32, 88] width 39 height 7
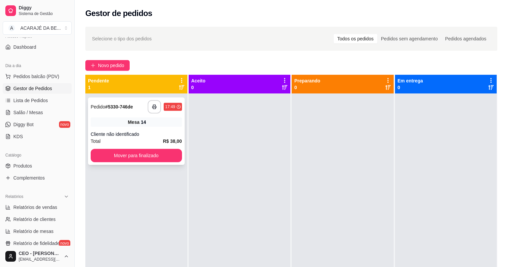
click at [130, 109] on strong "# 5330-746de" at bounding box center [119, 106] width 28 height 5
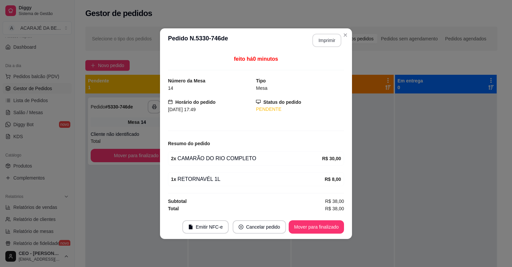
click at [325, 40] on button "Imprimir" at bounding box center [326, 40] width 29 height 13
drag, startPoint x: 345, startPoint y: 228, endPoint x: 328, endPoint y: 232, distance: 17.5
click at [337, 232] on footer "Emitir NFC-e Cancelar pedido Mover para finalizado" at bounding box center [256, 227] width 192 height 24
click at [321, 224] on button "Mover para finalizado" at bounding box center [317, 226] width 54 height 13
click at [319, 227] on div "Mover para finalizado" at bounding box center [311, 226] width 65 height 13
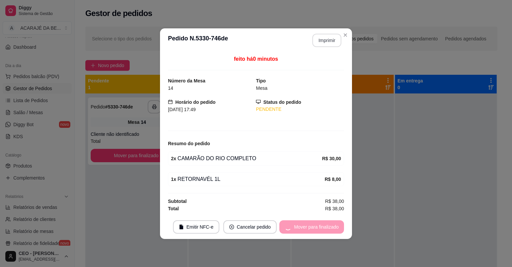
click at [318, 227] on div "Mover para finalizado" at bounding box center [311, 226] width 65 height 13
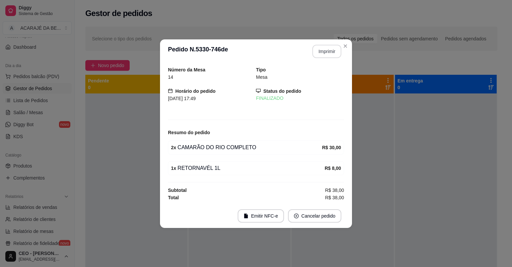
click at [316, 227] on footer "Emitir NFC-e Cancelar pedido" at bounding box center [256, 216] width 192 height 24
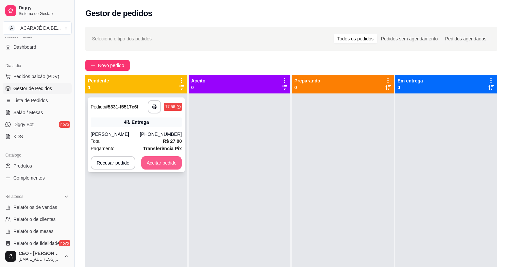
click at [164, 152] on div "**********" at bounding box center [136, 134] width 97 height 75
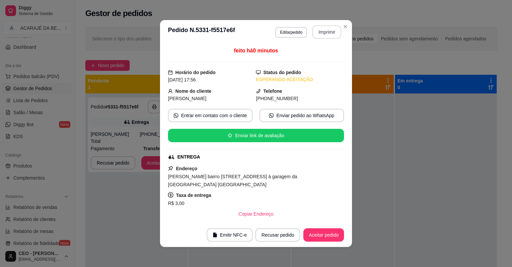
click at [323, 33] on button "Imprimir" at bounding box center [326, 31] width 29 height 13
click at [337, 239] on button "Aceitar pedido" at bounding box center [323, 234] width 41 height 13
click at [335, 239] on div "Recusar pedido Aceitar pedido" at bounding box center [290, 234] width 107 height 13
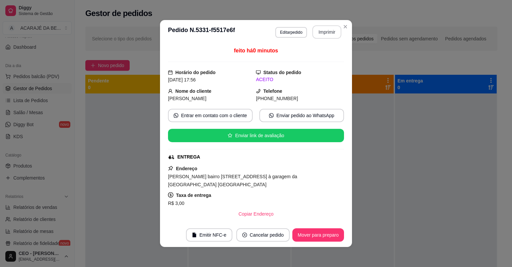
click at [333, 239] on button "Mover para preparo" at bounding box center [318, 234] width 52 height 13
click at [333, 238] on div "Mover para preparo" at bounding box center [313, 234] width 61 height 13
click at [332, 238] on div "Mover para preparo" at bounding box center [313, 234] width 61 height 13
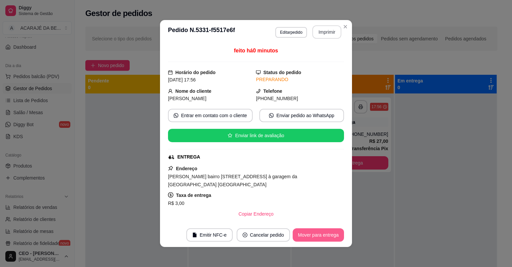
click at [327, 237] on button "Mover para entrega" at bounding box center [318, 234] width 51 height 13
click at [323, 238] on div "Mover para entrega" at bounding box center [313, 234] width 61 height 13
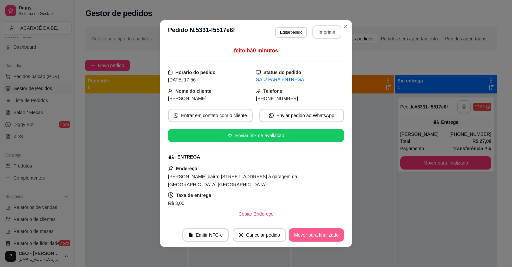
click at [323, 238] on button "Mover para finalizado" at bounding box center [316, 234] width 55 height 13
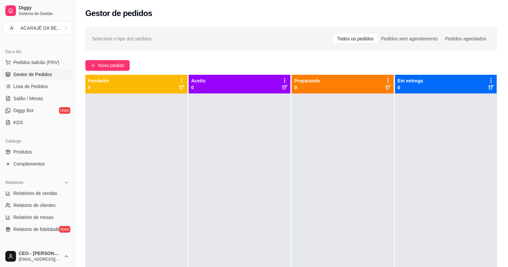
scroll to position [79, 0]
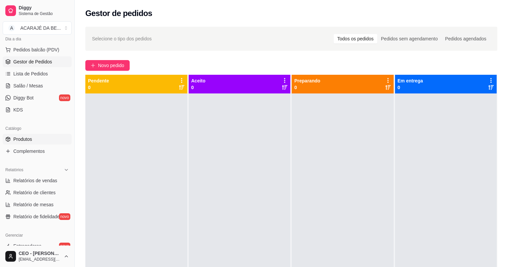
click at [25, 142] on link "Produtos" at bounding box center [37, 139] width 69 height 11
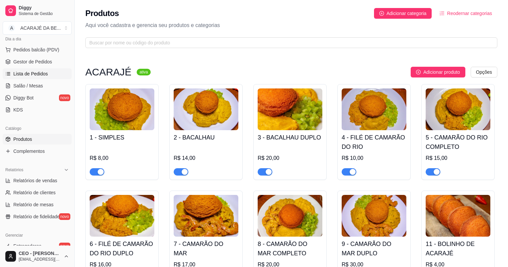
click at [24, 68] on link "Lista de Pedidos" at bounding box center [37, 73] width 69 height 11
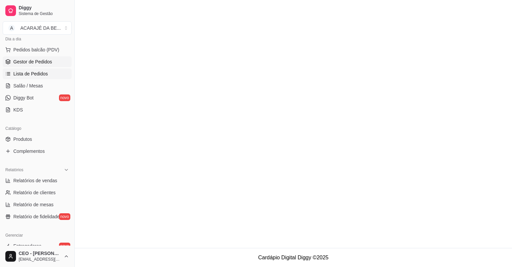
click at [26, 64] on span "Gestor de Pedidos" at bounding box center [32, 61] width 39 height 7
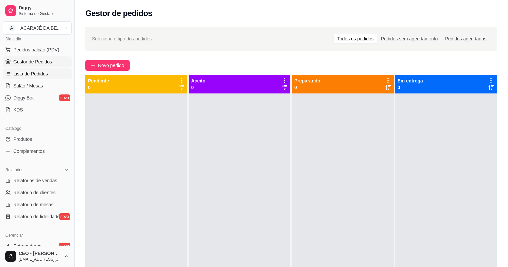
click at [45, 68] on link "Lista de Pedidos" at bounding box center [37, 73] width 69 height 11
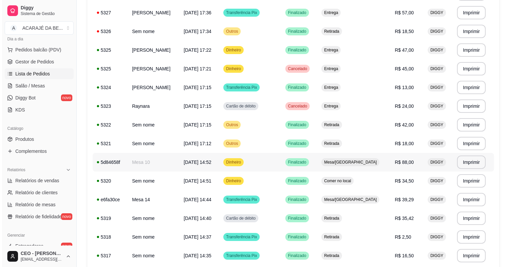
scroll to position [133, 0]
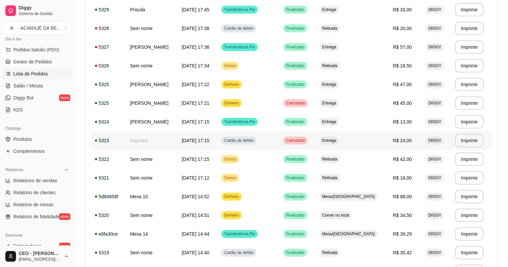
click at [427, 143] on span "DIGGY" at bounding box center [435, 140] width 16 height 5
click at [404, 141] on td "R$ 24,00" at bounding box center [405, 140] width 33 height 19
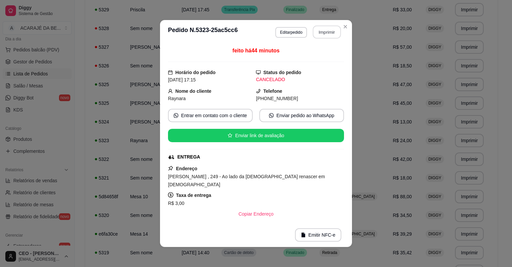
click at [321, 29] on button "Imprimir" at bounding box center [327, 32] width 28 height 13
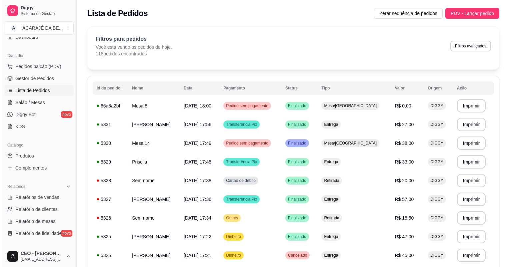
scroll to position [26, 0]
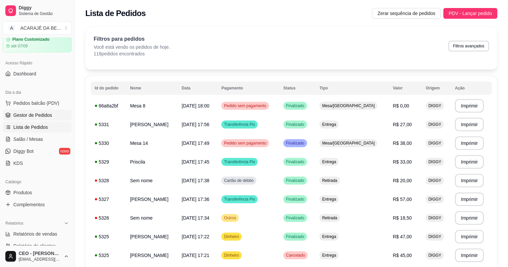
click at [40, 116] on span "Gestor de Pedidos" at bounding box center [32, 115] width 39 height 7
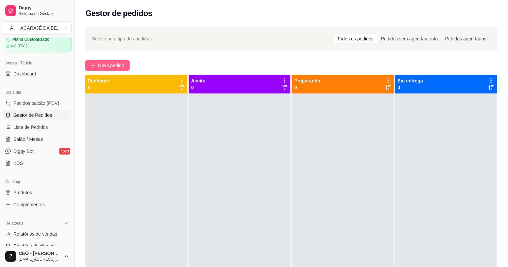
click at [104, 70] on button "Novo pedido" at bounding box center [107, 65] width 44 height 11
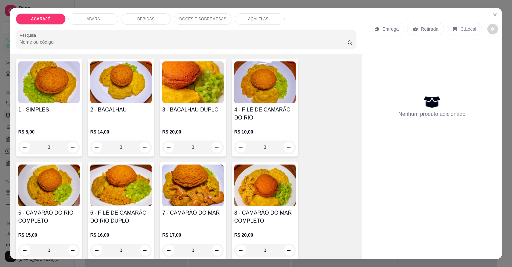
scroll to position [53, 0]
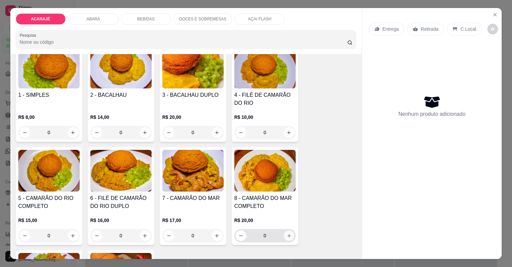
click at [287, 236] on icon "increase-product-quantity" at bounding box center [288, 235] width 5 height 5
type input "1"
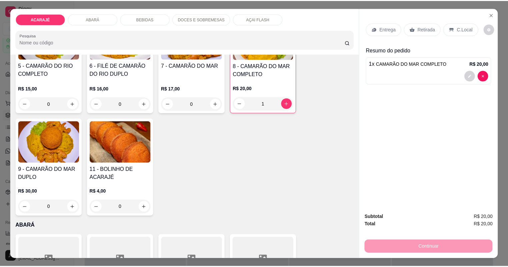
scroll to position [187, 0]
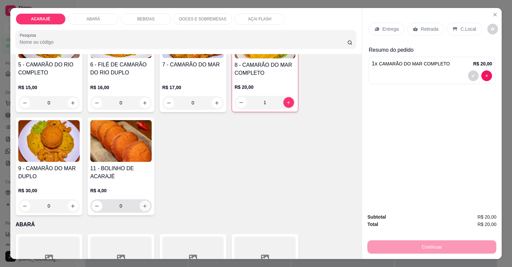
click at [145, 206] on icon "increase-product-quantity" at bounding box center [144, 205] width 5 height 5
type input "1"
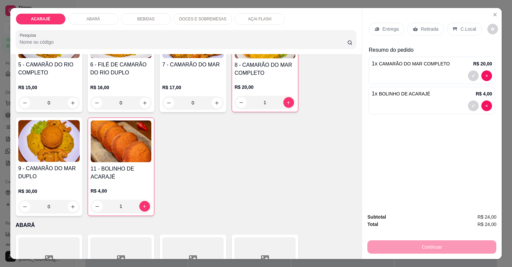
click at [424, 33] on div "Retirada" at bounding box center [425, 29] width 37 height 13
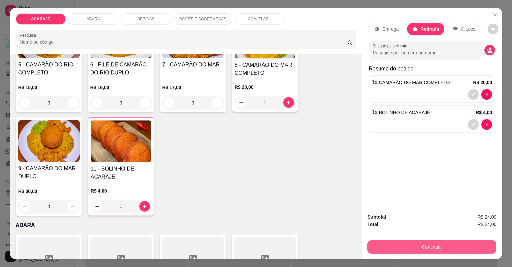
click at [427, 243] on button "Continuar" at bounding box center [431, 246] width 129 height 13
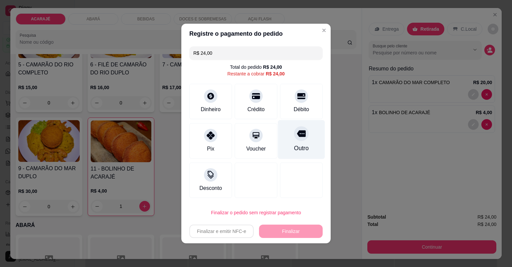
click at [302, 133] on div at bounding box center [301, 133] width 15 height 15
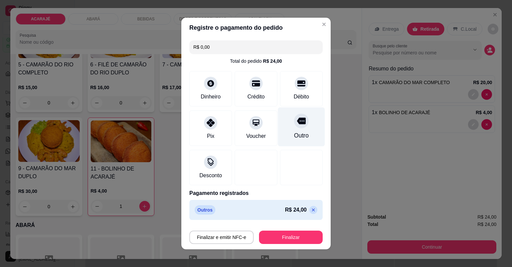
type input "R$ 0,00"
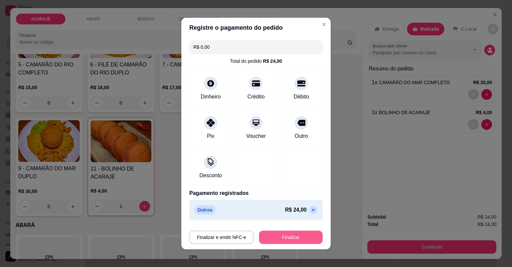
click at [292, 239] on button "Finalizar" at bounding box center [291, 236] width 64 height 13
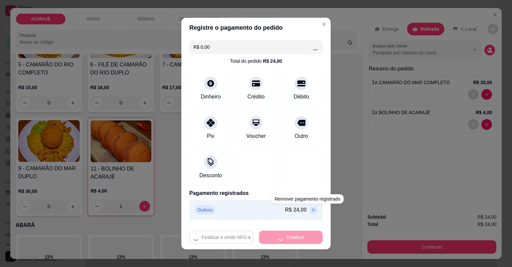
type input "0"
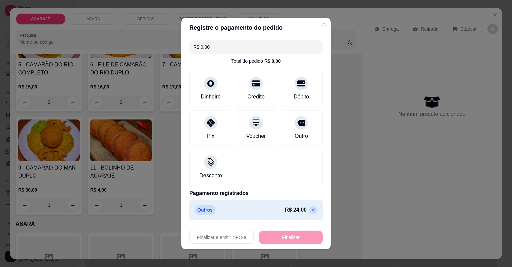
type input "-R$ 24,00"
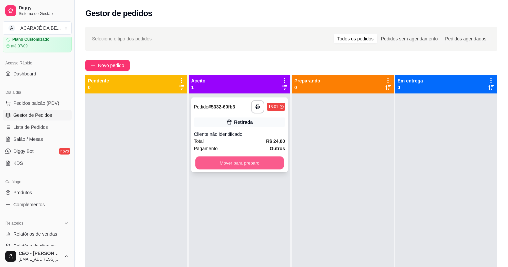
click at [274, 157] on button "Mover para preparo" at bounding box center [239, 162] width 88 height 13
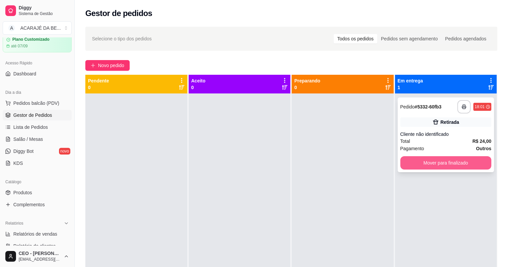
click at [441, 161] on button "Mover para finalizado" at bounding box center [445, 162] width 91 height 13
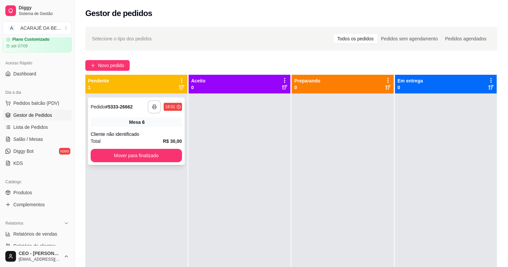
click at [156, 110] on button "button" at bounding box center [154, 106] width 13 height 13
click at [166, 155] on button "Mover para finalizado" at bounding box center [136, 155] width 91 height 13
click at [151, 109] on button "button" at bounding box center [154, 106] width 13 height 13
click at [154, 153] on button "Mover para finalizado" at bounding box center [136, 155] width 88 height 13
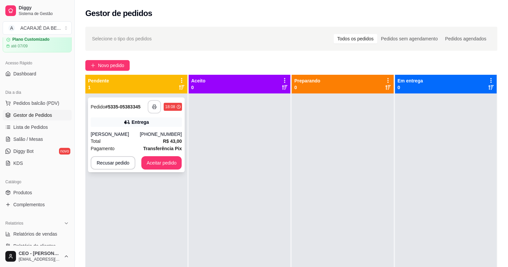
click at [155, 108] on icon "button" at bounding box center [154, 106] width 5 height 5
click at [172, 163] on button "Aceitar pedido" at bounding box center [161, 162] width 41 height 13
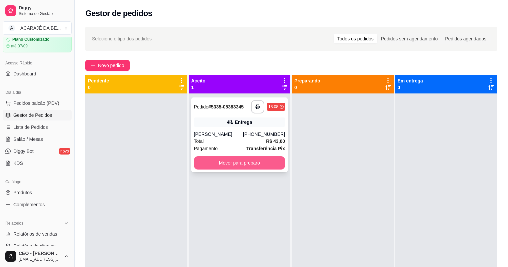
click at [258, 162] on button "Mover para preparo" at bounding box center [239, 162] width 91 height 13
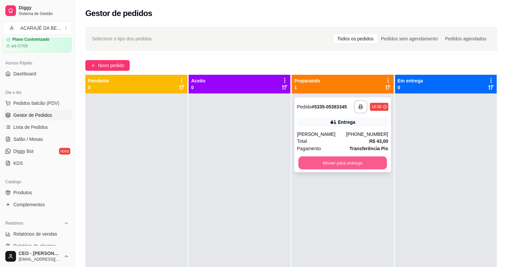
click at [311, 165] on button "Mover para entrega" at bounding box center [342, 162] width 88 height 13
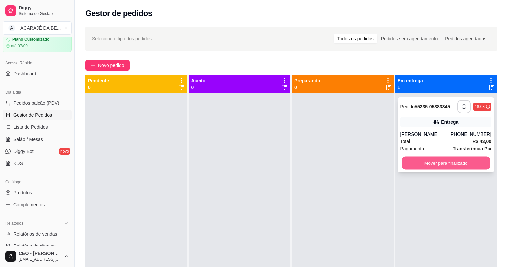
click at [402, 164] on button "Mover para finalizado" at bounding box center [446, 162] width 88 height 13
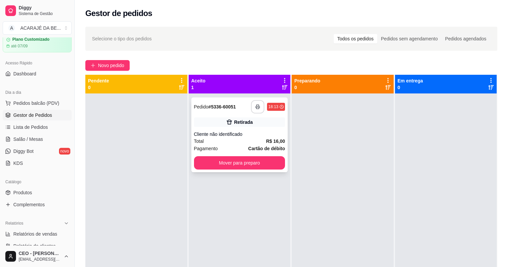
click at [257, 107] on icon "button" at bounding box center [257, 106] width 5 height 5
click at [236, 167] on button "Mover para preparo" at bounding box center [239, 162] width 91 height 13
click at [236, 167] on div "Mover para preparo" at bounding box center [239, 162] width 91 height 13
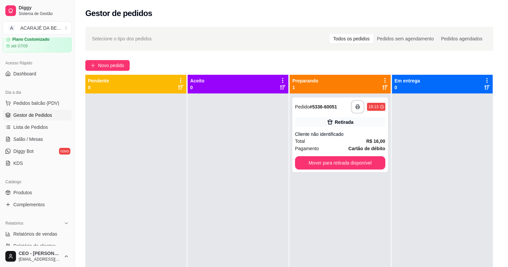
click at [236, 168] on div "feito há 0 minutos Horário do pedido 31/08/2025 18:13 Status do pedido ACEITO E…" at bounding box center [254, 133] width 178 height 175
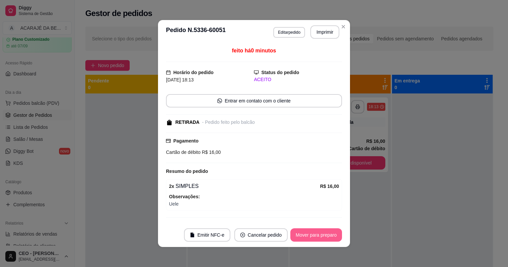
click at [310, 232] on button "Mover para preparo" at bounding box center [316, 234] width 52 height 13
click at [310, 232] on button "Mover para retirada disponível" at bounding box center [304, 234] width 71 height 13
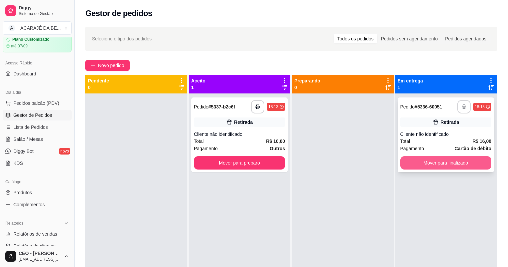
click at [455, 163] on button "Mover para finalizado" at bounding box center [445, 162] width 91 height 13
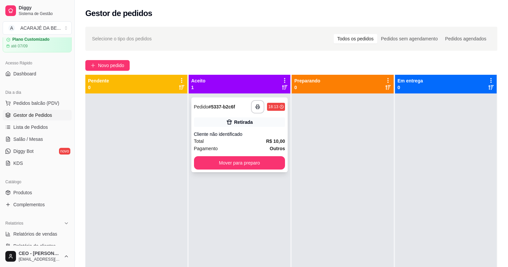
click at [238, 136] on div "Cliente não identificado" at bounding box center [239, 134] width 91 height 7
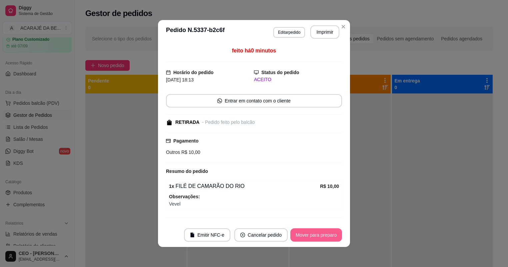
click at [325, 234] on button "Mover para preparo" at bounding box center [316, 234] width 52 height 13
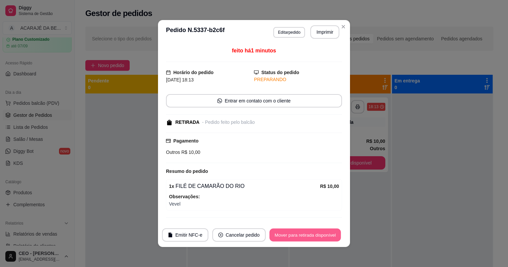
click at [318, 240] on button "Mover para retirada disponível" at bounding box center [304, 234] width 71 height 13
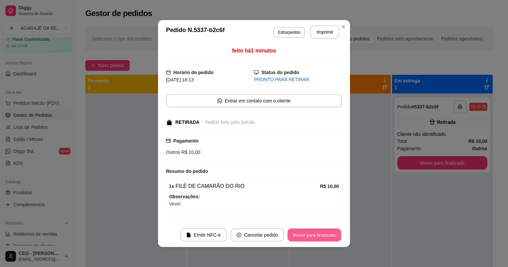
click at [318, 240] on button "Mover para finalizado" at bounding box center [315, 234] width 54 height 13
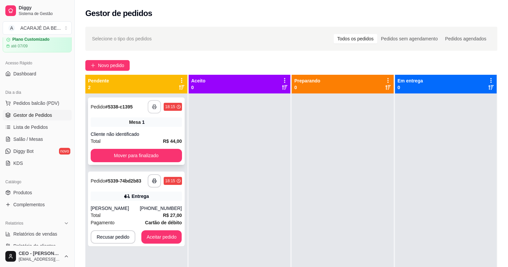
click at [154, 106] on icon "button" at bounding box center [154, 106] width 5 height 5
click at [154, 148] on div "**********" at bounding box center [136, 130] width 97 height 67
click at [156, 157] on button "Mover para finalizado" at bounding box center [136, 155] width 91 height 13
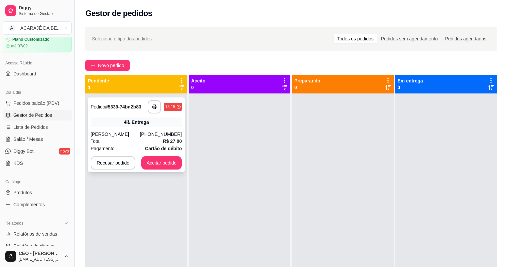
click at [113, 130] on div "**********" at bounding box center [136, 134] width 97 height 75
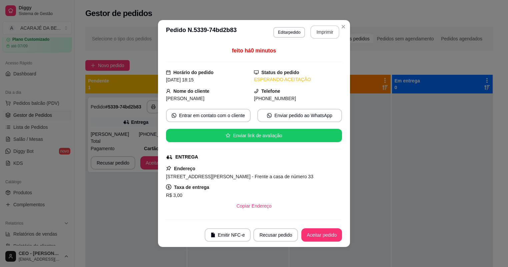
click at [325, 31] on button "Imprimir" at bounding box center [324, 31] width 29 height 13
click at [332, 232] on button "Aceitar pedido" at bounding box center [321, 234] width 41 height 13
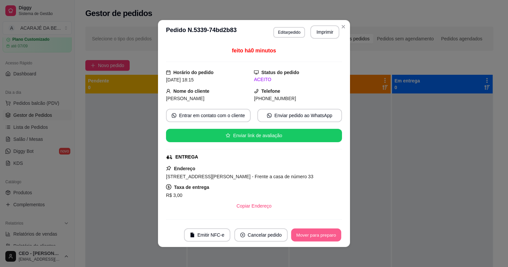
click at [329, 233] on button "Mover para preparo" at bounding box center [316, 234] width 50 height 13
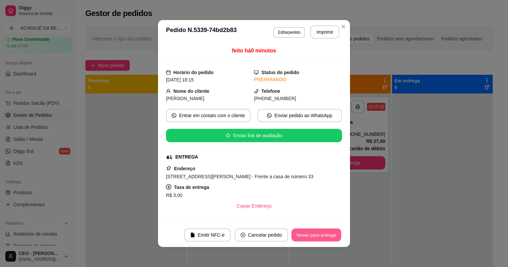
click at [331, 234] on button "Mover para entrega" at bounding box center [316, 234] width 50 height 13
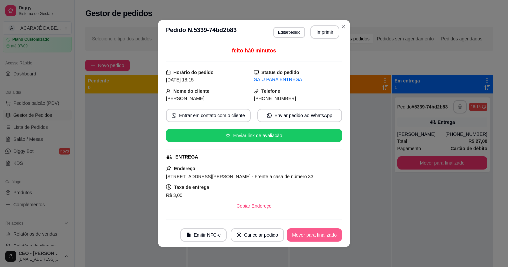
click at [331, 236] on button "Mover para finalizado" at bounding box center [314, 234] width 55 height 13
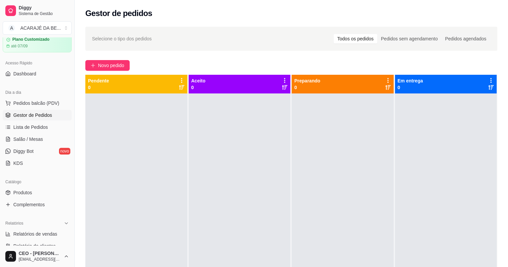
click at [96, 71] on div "Selecione o tipo dos pedidos Todos os pedidos Pedidos sem agendamento Pedidos a…" at bounding box center [291, 186] width 433 height 327
click at [101, 65] on span "Novo pedido" at bounding box center [111, 65] width 26 height 7
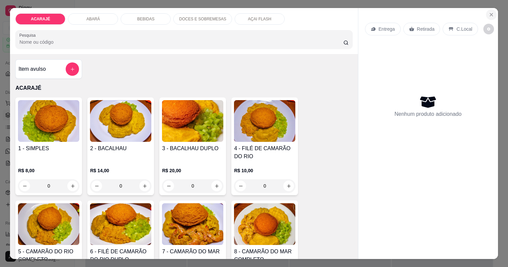
click at [494, 15] on icon "Close" at bounding box center [491, 14] width 5 height 5
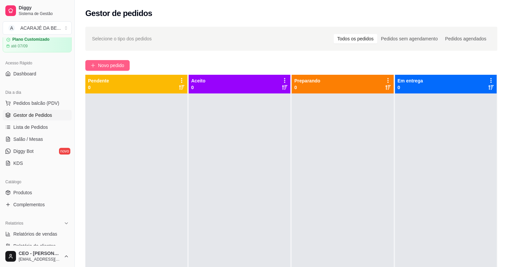
click at [110, 70] on button "Novo pedido" at bounding box center [107, 65] width 44 height 11
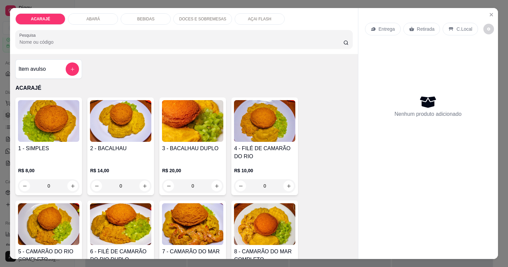
click at [500, 13] on div "ACARAJÉ ABARÁ BEBIDAS DOCES E SOBREMESAS AÇAI FLASH Pesquisa Item avulso ACARAJ…" at bounding box center [254, 133] width 508 height 267
click at [494, 16] on icon "Close" at bounding box center [491, 14] width 5 height 5
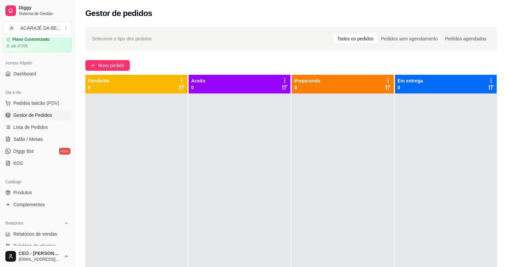
click at [177, 70] on div "Novo pedido" at bounding box center [291, 65] width 412 height 11
click at [178, 148] on div at bounding box center [136, 226] width 102 height 267
click at [204, 148] on div at bounding box center [240, 226] width 102 height 267
click at [203, 149] on div at bounding box center [240, 226] width 102 height 267
click at [307, 157] on div at bounding box center [343, 226] width 102 height 267
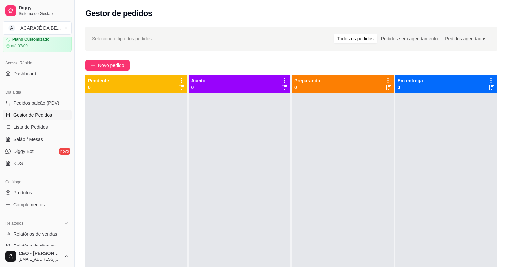
drag, startPoint x: 105, startPoint y: 71, endPoint x: 113, endPoint y: 71, distance: 8.3
click at [113, 71] on div "Selecione o tipo dos pedidos Todos os pedidos Pedidos sem agendamento Pedidos a…" at bounding box center [291, 186] width 433 height 327
drag, startPoint x: 113, startPoint y: 71, endPoint x: 87, endPoint y: 67, distance: 26.9
click at [87, 67] on button "Novo pedido" at bounding box center [107, 65] width 44 height 11
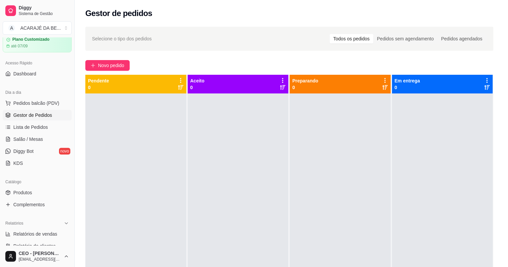
click at [99, 66] on div "Item avulso ACARAJÉ 1 - SIMPLES R$ 8,00 0 2 - BACALHAU R$ 14,00 0 3 - BACALHAU …" at bounding box center [184, 156] width 348 height 205
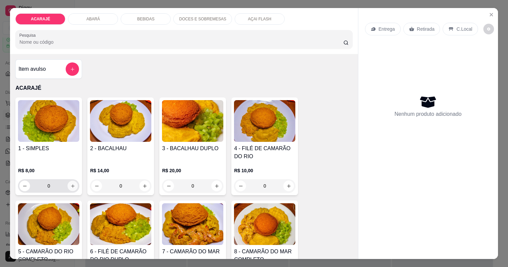
click at [70, 184] on icon "increase-product-quantity" at bounding box center [72, 185] width 5 height 5
type input "2"
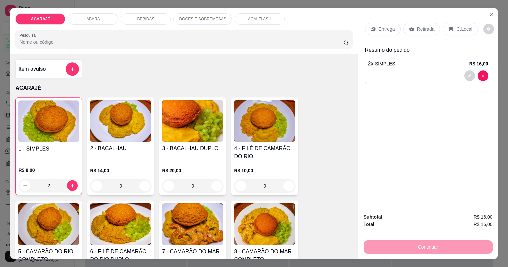
type input "1"
click at [381, 26] on p "Entrega" at bounding box center [387, 29] width 16 height 7
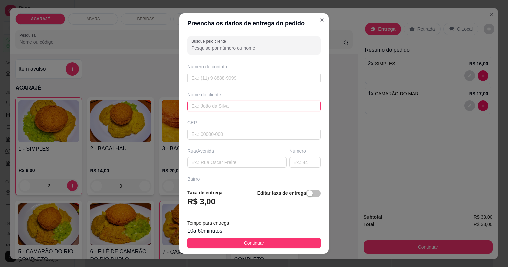
click at [242, 109] on input "text" at bounding box center [253, 106] width 133 height 11
type input "graça"
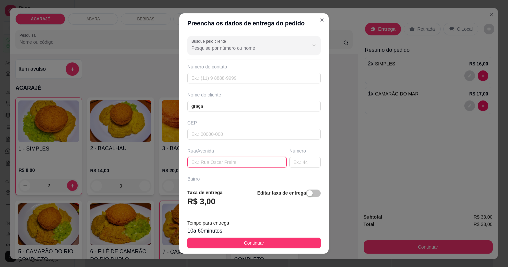
click at [232, 159] on input "text" at bounding box center [236, 162] width 99 height 11
type input "v"
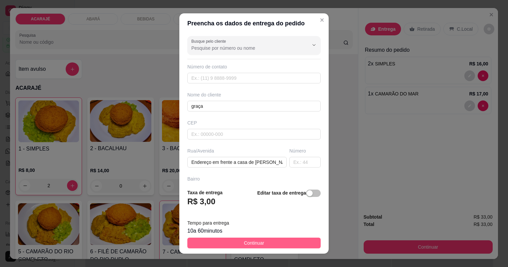
click at [259, 242] on span "Continuar" at bounding box center [254, 242] width 20 height 7
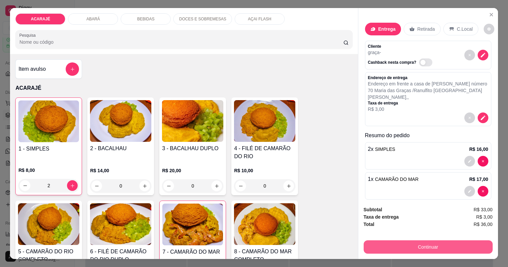
click at [427, 246] on button "Continuar" at bounding box center [428, 246] width 129 height 13
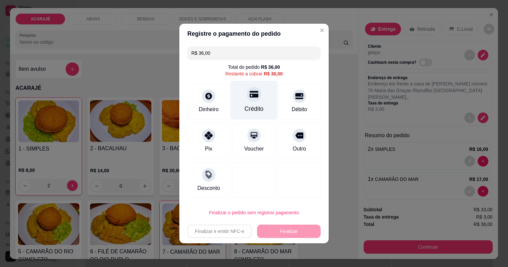
click at [267, 115] on div "Crédito" at bounding box center [254, 100] width 47 height 39
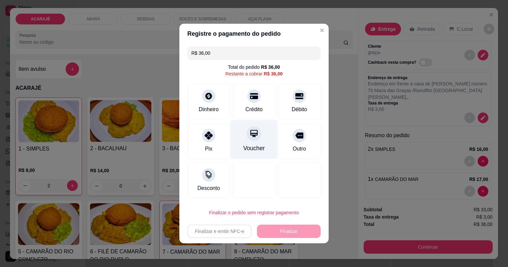
type input "R$ 0,00"
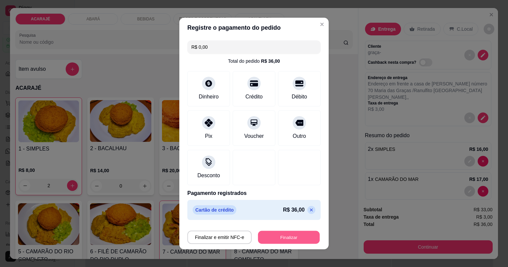
click at [301, 241] on button "Finalizar" at bounding box center [289, 237] width 62 height 13
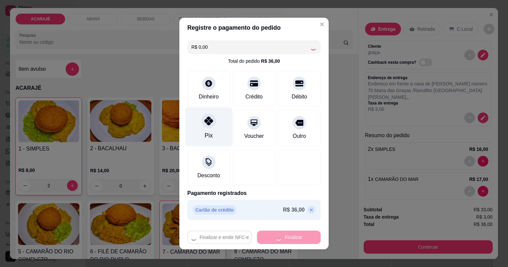
type input "0"
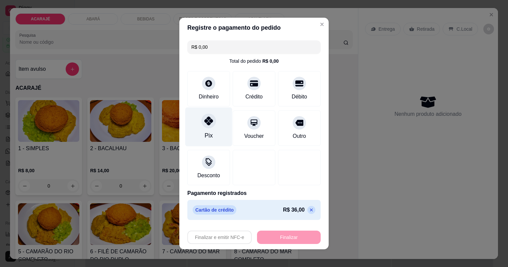
type input "-R$ 36,00"
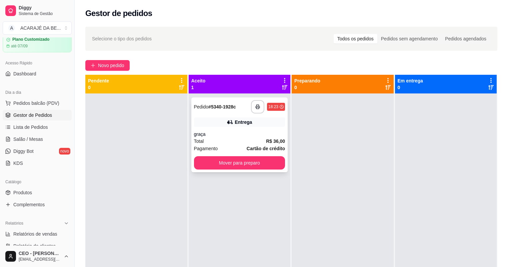
click at [223, 123] on div "Entrega" at bounding box center [239, 121] width 91 height 9
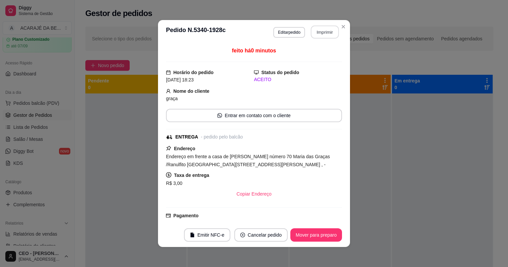
click at [328, 32] on button "Imprimir" at bounding box center [325, 32] width 28 height 13
click at [293, 237] on button "Mover para preparo" at bounding box center [316, 234] width 50 height 13
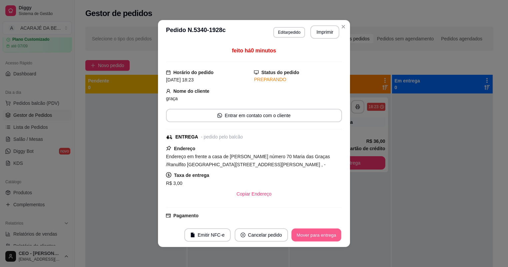
click at [295, 237] on button "Mover para entrega" at bounding box center [316, 234] width 50 height 13
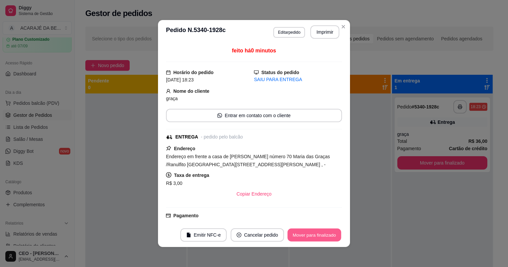
click at [295, 237] on button "Mover para finalizado" at bounding box center [315, 234] width 54 height 13
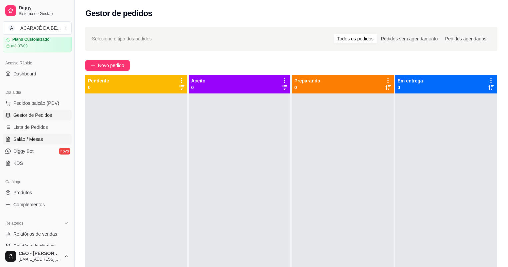
click at [12, 135] on link "Salão / Mesas" at bounding box center [37, 139] width 69 height 11
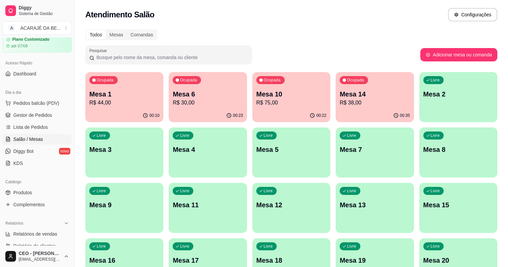
click at [187, 116] on div "00:23" at bounding box center [208, 115] width 78 height 13
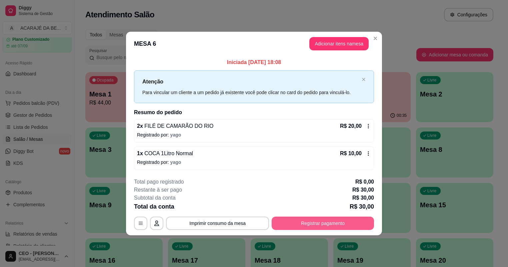
click at [343, 218] on button "Registrar pagamento" at bounding box center [323, 222] width 102 height 13
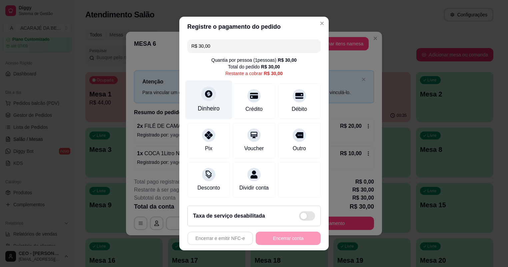
click at [199, 106] on div "Dinheiro" at bounding box center [209, 108] width 22 height 9
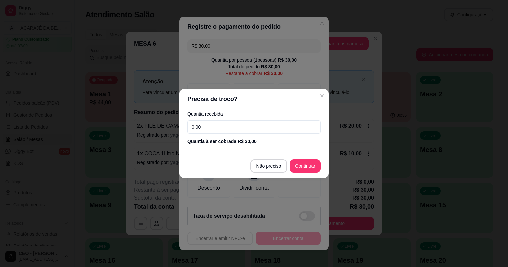
click at [236, 129] on input "0,00" at bounding box center [253, 126] width 133 height 13
type input "50,00"
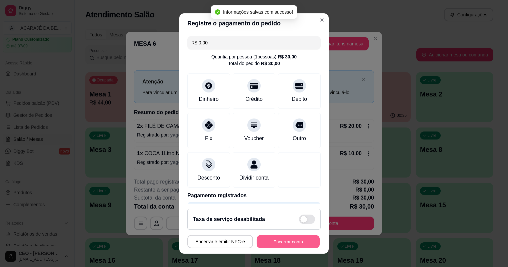
click at [260, 237] on button "Encerrar conta" at bounding box center [288, 241] width 63 height 13
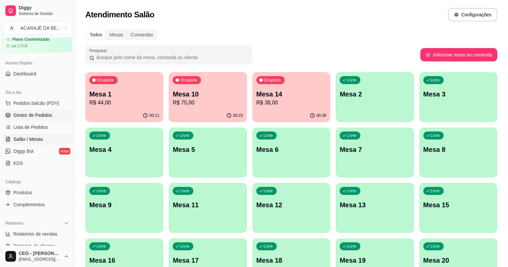
click at [39, 116] on span "Gestor de Pedidos" at bounding box center [32, 115] width 39 height 7
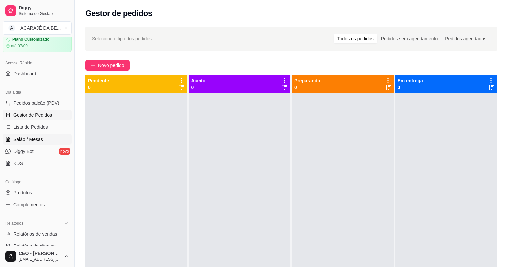
click at [57, 143] on link "Salão / Mesas" at bounding box center [37, 139] width 69 height 11
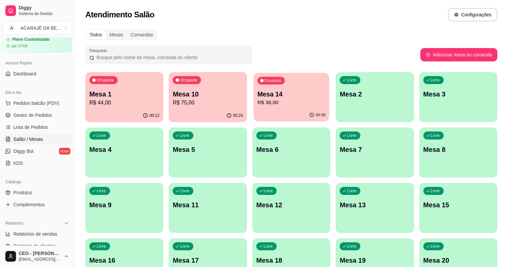
click at [269, 85] on div "Ocupada Mesa 14 R$ 38,00" at bounding box center [291, 91] width 76 height 36
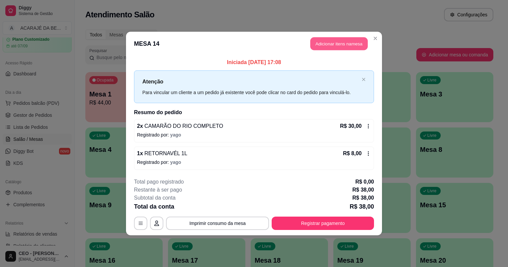
click at [334, 40] on button "Adicionar itens na mesa" at bounding box center [338, 43] width 57 height 13
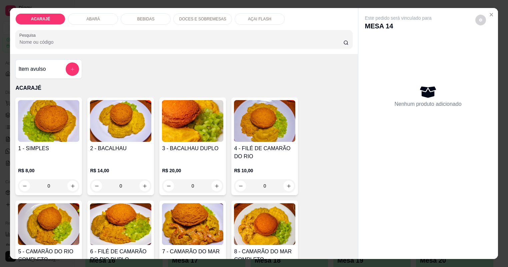
click at [200, 19] on p "DOCES E SOBREMESAS" at bounding box center [202, 18] width 47 height 5
click at [248, 16] on p "AÇAI FLASH" at bounding box center [259, 18] width 23 height 5
type input "1"
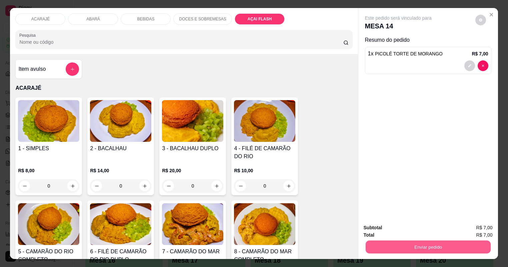
click at [462, 240] on button "Enviar pedido" at bounding box center [427, 246] width 125 height 13
click at [389, 216] on button "Não registrar e enviar pedido" at bounding box center [410, 217] width 67 height 12
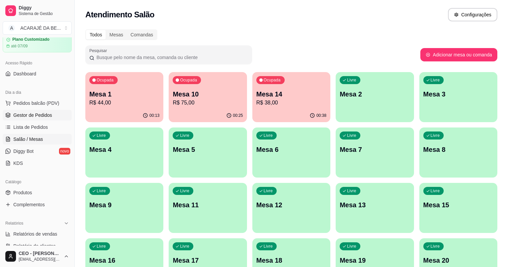
click at [49, 113] on span "Gestor de Pedidos" at bounding box center [32, 115] width 39 height 7
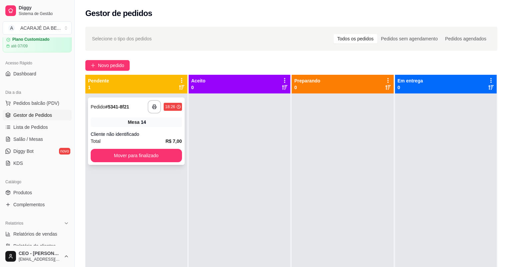
click at [163, 148] on div "**********" at bounding box center [136, 130] width 97 height 67
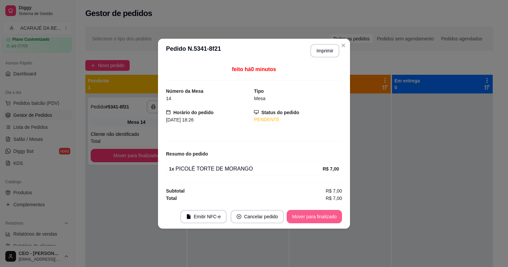
click at [316, 213] on button "Mover para finalizado" at bounding box center [314, 216] width 55 height 13
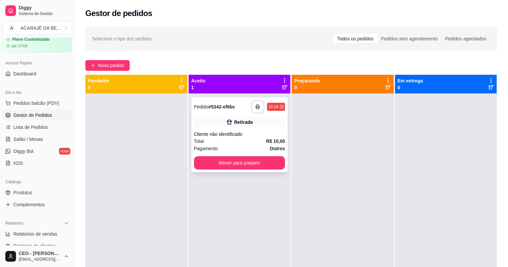
click at [260, 113] on div "**********" at bounding box center [239, 134] width 97 height 75
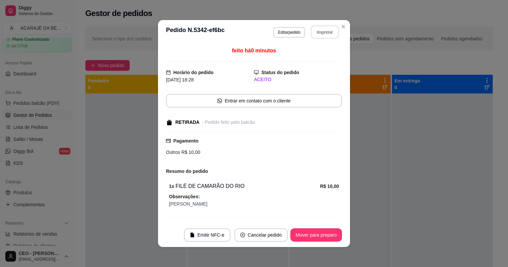
click at [325, 30] on button "Imprimir" at bounding box center [325, 32] width 28 height 13
click at [325, 235] on button "Mover para preparo" at bounding box center [316, 234] width 50 height 13
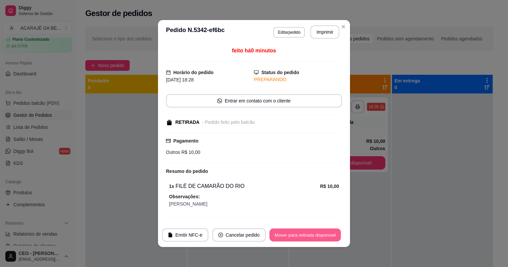
click at [326, 232] on button "Mover para retirada disponível" at bounding box center [304, 234] width 71 height 13
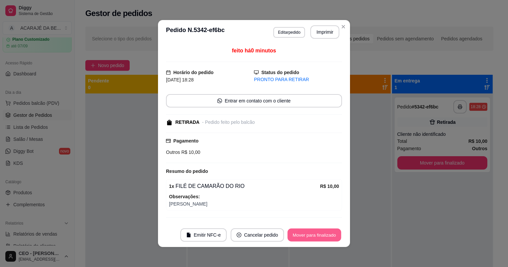
click at [327, 232] on button "Mover para finalizado" at bounding box center [315, 234] width 54 height 13
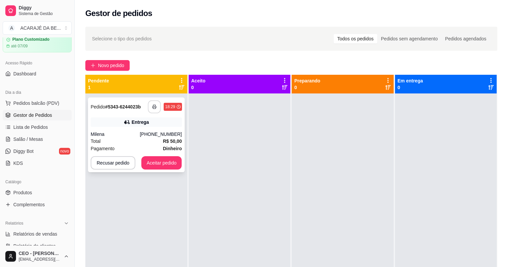
click at [154, 107] on icon "button" at bounding box center [154, 106] width 5 height 5
click at [162, 170] on div "**********" at bounding box center [136, 134] width 97 height 75
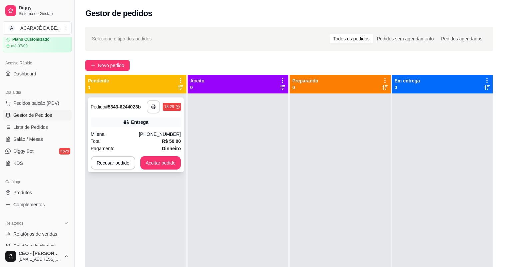
click at [161, 170] on div "feito há 0 minutos Horário do pedido 31/08/2025 18:29 Status do pedido ESPERAND…" at bounding box center [254, 133] width 194 height 180
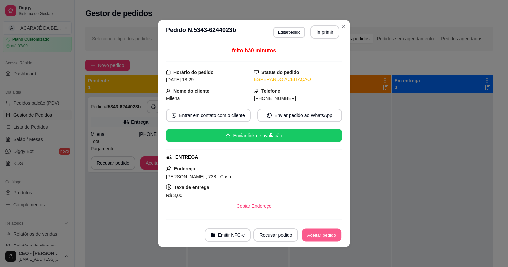
click at [321, 230] on button "Aceitar pedido" at bounding box center [321, 234] width 39 height 13
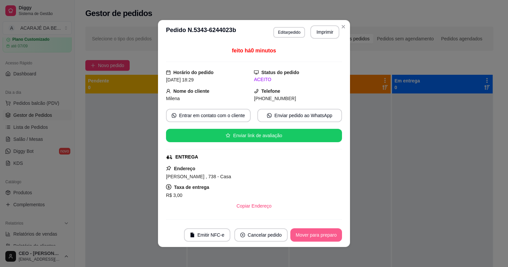
click at [321, 230] on button "Mover para preparo" at bounding box center [316, 234] width 52 height 13
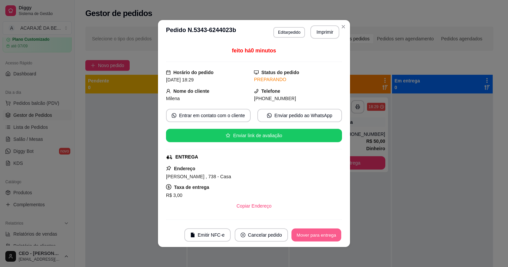
click at [321, 230] on button "Mover para entrega" at bounding box center [316, 234] width 50 height 13
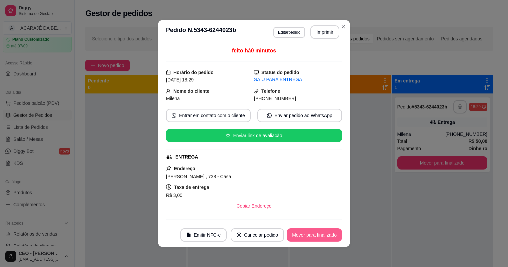
click at [326, 238] on button "Mover para finalizado" at bounding box center [314, 234] width 55 height 13
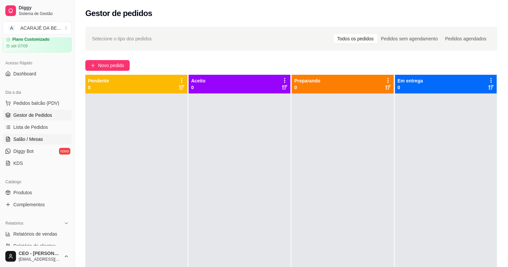
click at [58, 135] on link "Salão / Mesas" at bounding box center [37, 139] width 69 height 11
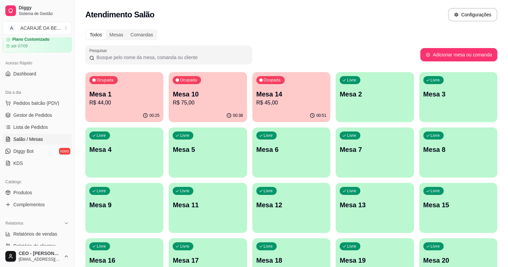
click at [195, 97] on p "Mesa 10" at bounding box center [208, 93] width 70 height 9
click at [265, 103] on p "R$ 45,00" at bounding box center [291, 103] width 68 height 8
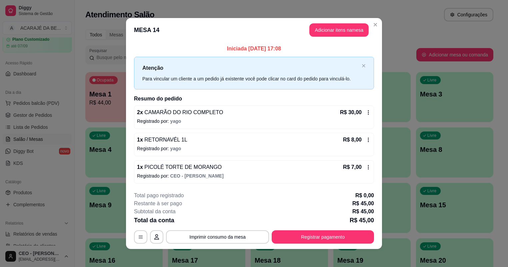
click at [369, 170] on div "R$ 7,00" at bounding box center [357, 167] width 28 height 8
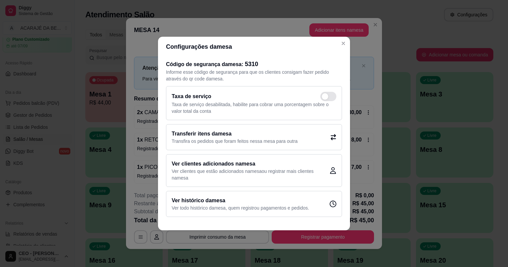
click at [290, 133] on h2 "Transferir itens da mesa" at bounding box center [235, 134] width 126 height 8
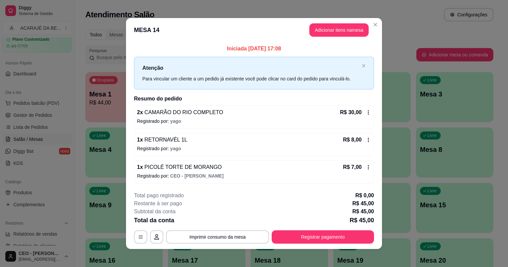
drag, startPoint x: 343, startPoint y: 144, endPoint x: 339, endPoint y: 151, distance: 7.2
drag, startPoint x: 339, startPoint y: 151, endPoint x: 284, endPoint y: 175, distance: 60.9
click at [284, 175] on p "Registrado por: CEO - ZENILDA SANTANA" at bounding box center [254, 175] width 234 height 7
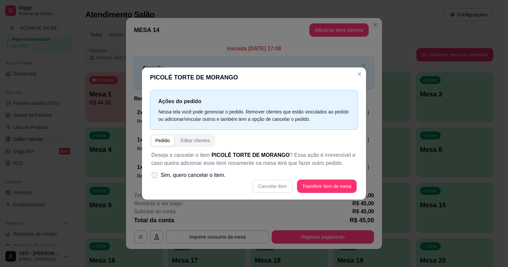
click at [158, 177] on span at bounding box center [155, 175] width 6 height 6
click at [155, 177] on input "Sim, quero cancelar o item." at bounding box center [153, 178] width 4 height 4
checkbox input "true"
click at [273, 186] on button "Cancelar item" at bounding box center [273, 186] width 40 height 13
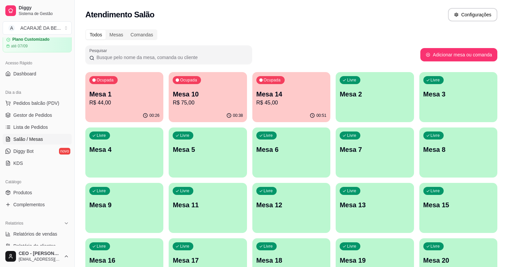
click at [209, 106] on p "R$ 75,00" at bounding box center [208, 103] width 70 height 8
drag, startPoint x: 21, startPoint y: 103, endPoint x: 22, endPoint y: 137, distance: 34.0
click at [21, 105] on span "Pedidos balcão (PDV)" at bounding box center [36, 103] width 46 height 7
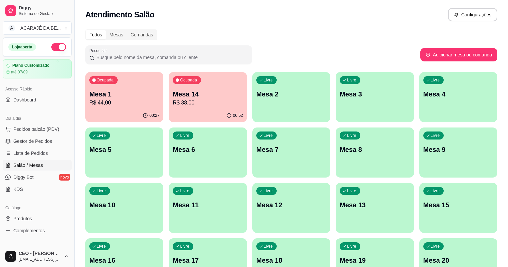
click at [169, 108] on div "Ocupada Mesa 14 R$ 38,00" at bounding box center [208, 90] width 78 height 37
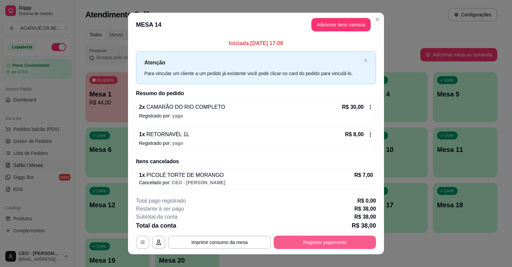
click at [340, 236] on button "Registrar pagamento" at bounding box center [325, 241] width 102 height 13
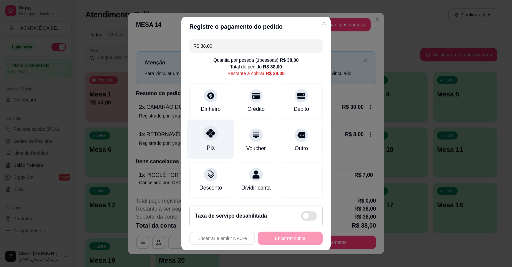
click at [197, 144] on div "Pix" at bounding box center [210, 139] width 47 height 39
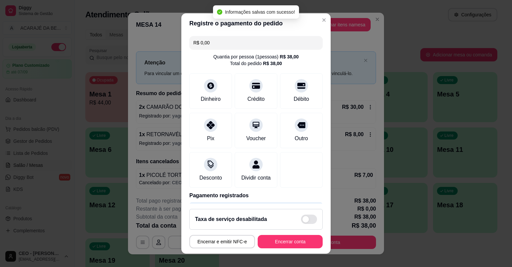
type input "R$ 0,00"
click at [280, 243] on button "Encerrar conta" at bounding box center [290, 241] width 63 height 13
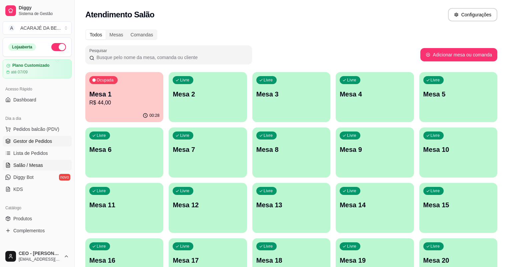
click at [51, 143] on span "Gestor de Pedidos" at bounding box center [32, 141] width 39 height 7
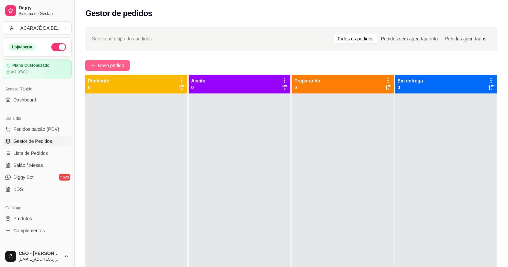
click at [100, 65] on span "Novo pedido" at bounding box center [111, 65] width 26 height 7
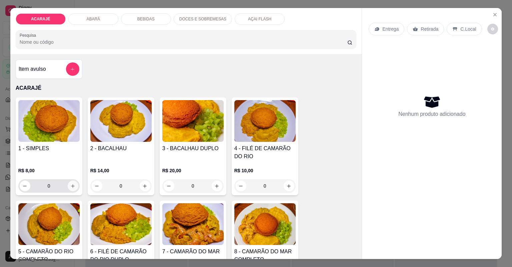
click at [68, 182] on button "increase-product-quantity" at bounding box center [73, 185] width 11 height 11
type input "2"
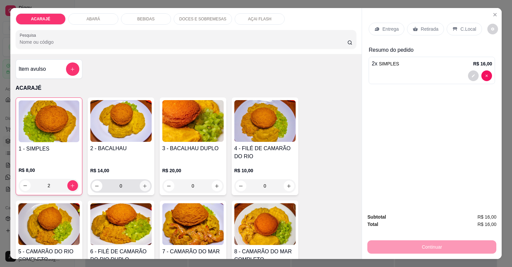
click at [140, 183] on button "increase-product-quantity" at bounding box center [145, 185] width 11 height 11
type input "1"
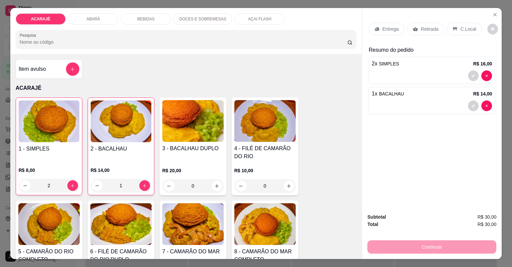
click at [416, 28] on div "Retirada" at bounding box center [425, 29] width 37 height 13
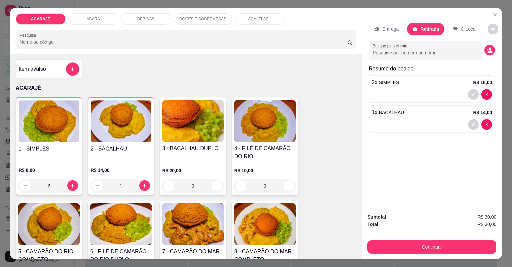
click at [385, 33] on div "Entrega" at bounding box center [387, 29] width 36 height 13
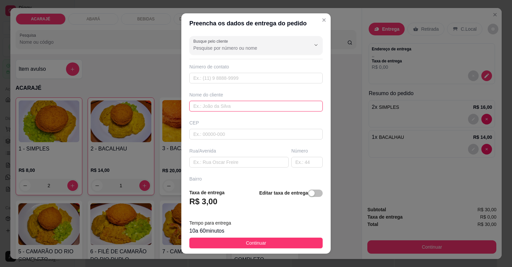
click at [265, 107] on input "text" at bounding box center [255, 106] width 133 height 11
type input "valeria"
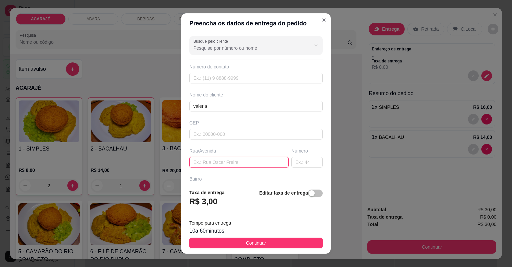
click at [217, 161] on input "text" at bounding box center [238, 162] width 99 height 11
paste input "Rua do lajeado número 92 casa da grade verde bem em frente a pracinha"
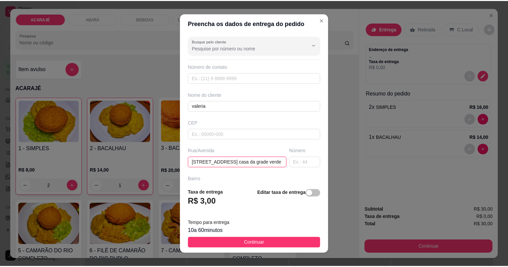
scroll to position [0, 65]
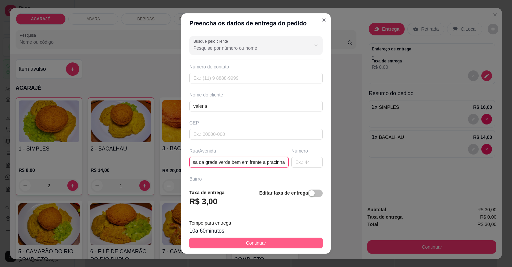
type input "Rua do lajeado número 92 casa da grade verde bem em frente a pracinha"
click at [256, 237] on button "Continuar" at bounding box center [255, 242] width 133 height 11
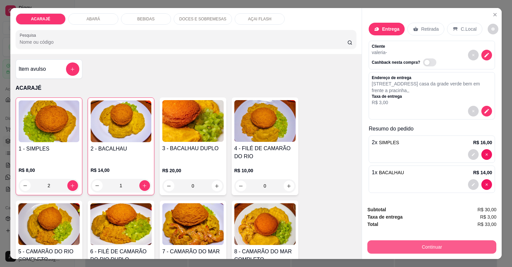
click at [436, 248] on button "Continuar" at bounding box center [431, 246] width 129 height 13
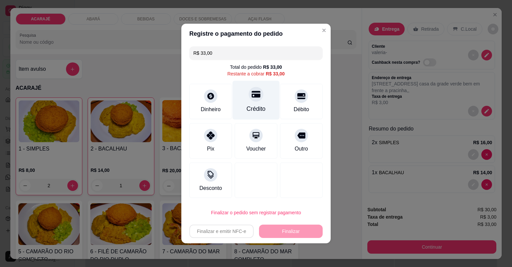
click at [263, 102] on div "Crédito" at bounding box center [256, 100] width 47 height 39
type input "R$ 0,00"
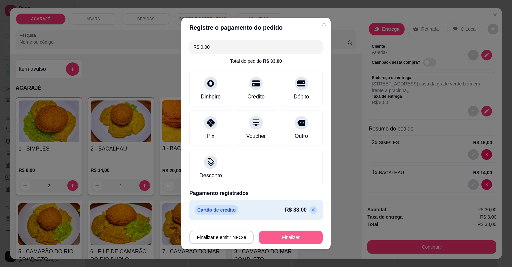
click at [287, 233] on button "Finalizar" at bounding box center [291, 236] width 64 height 13
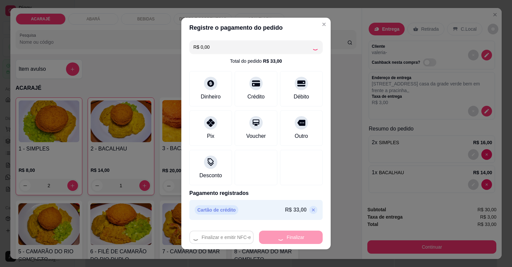
type input "0"
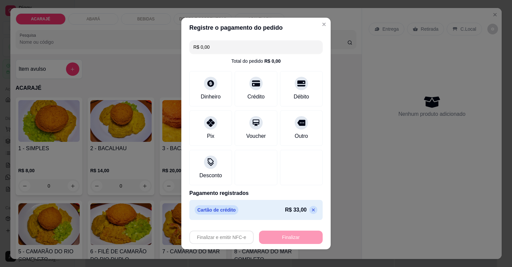
type input "-R$ 33,00"
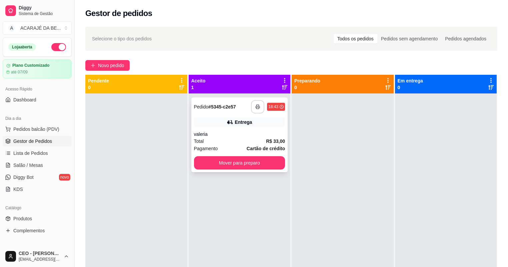
click at [255, 108] on icon "button" at bounding box center [257, 106] width 5 height 5
click at [260, 163] on button "Mover para preparo" at bounding box center [239, 162] width 91 height 13
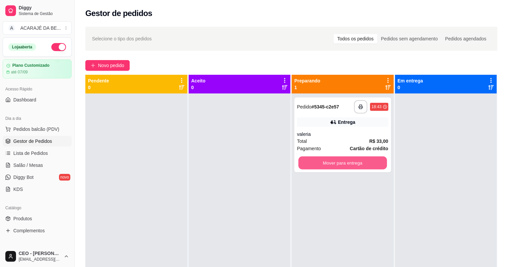
click at [333, 167] on button "Mover para entrega" at bounding box center [342, 162] width 88 height 13
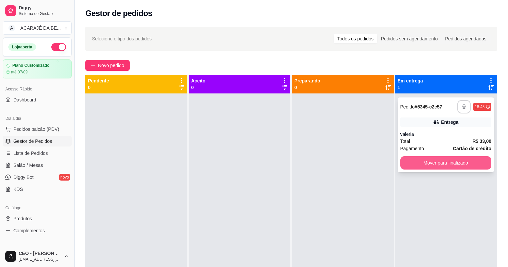
click at [411, 162] on button "Mover para finalizado" at bounding box center [445, 162] width 91 height 13
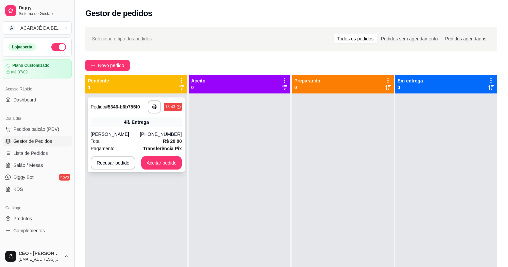
click at [145, 127] on div "**********" at bounding box center [136, 134] width 97 height 75
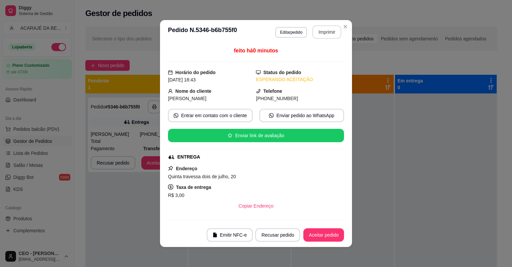
click at [321, 37] on button "Imprimir" at bounding box center [326, 31] width 29 height 13
click at [331, 227] on footer "Emitir NFC-e Recusar pedido Aceitar pedido" at bounding box center [256, 235] width 192 height 24
click at [328, 234] on button "Aceitar pedido" at bounding box center [323, 234] width 41 height 13
click at [328, 234] on div "Recusar pedido Aceitar pedido" at bounding box center [290, 234] width 107 height 13
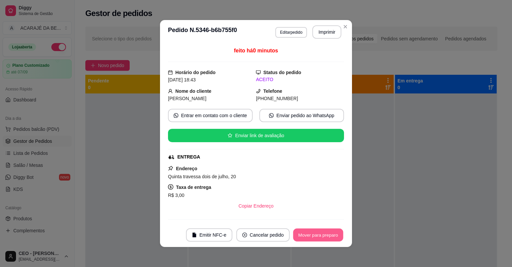
click at [328, 234] on button "Mover para preparo" at bounding box center [318, 234] width 50 height 13
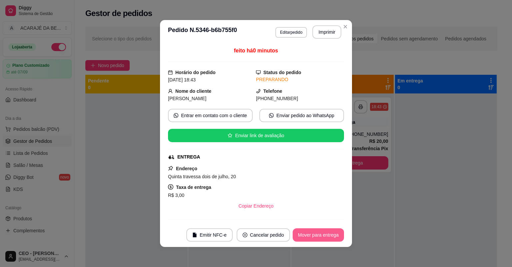
click at [328, 234] on button "Mover para entrega" at bounding box center [318, 234] width 51 height 13
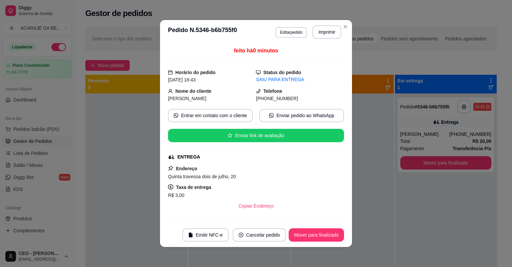
click at [328, 233] on button "Mover para finalizado" at bounding box center [316, 234] width 55 height 13
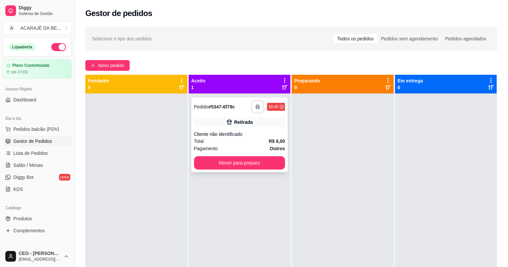
click at [262, 106] on button "button" at bounding box center [257, 106] width 13 height 13
click at [263, 140] on div "Total R$ 8,00" at bounding box center [239, 140] width 91 height 7
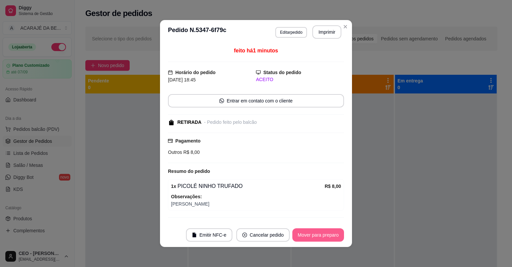
click at [297, 238] on button "Mover para preparo" at bounding box center [318, 234] width 52 height 13
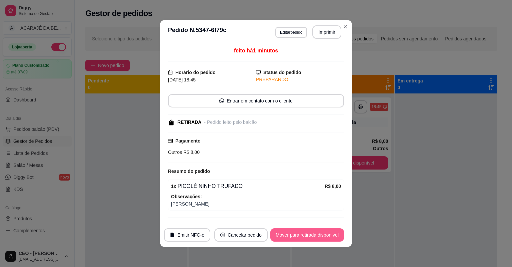
click at [309, 234] on button "Mover para retirada disponível" at bounding box center [307, 234] width 74 height 13
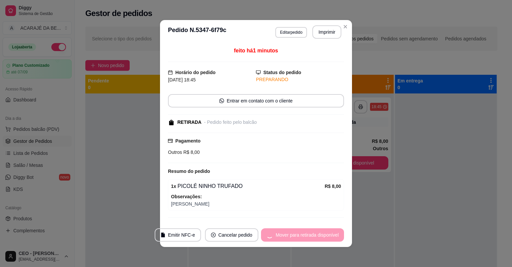
click at [309, 234] on div "Mover para retirada disponível" at bounding box center [302, 234] width 83 height 13
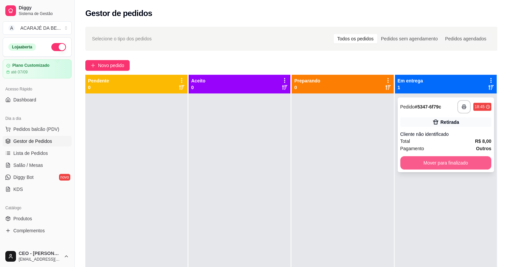
click at [476, 160] on button "Mover para finalizado" at bounding box center [445, 162] width 91 height 13
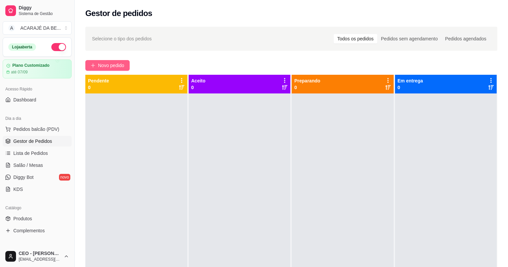
click at [110, 66] on span "Novo pedido" at bounding box center [111, 65] width 26 height 7
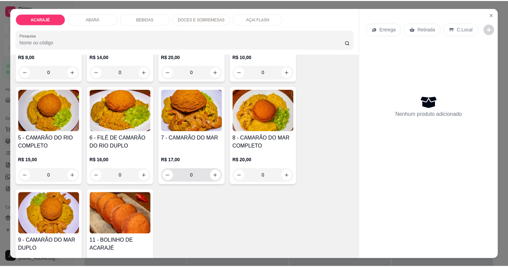
scroll to position [133, 0]
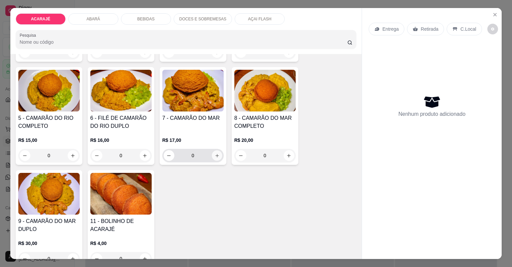
click at [214, 158] on button "increase-product-quantity" at bounding box center [217, 155] width 10 height 10
type input "1"
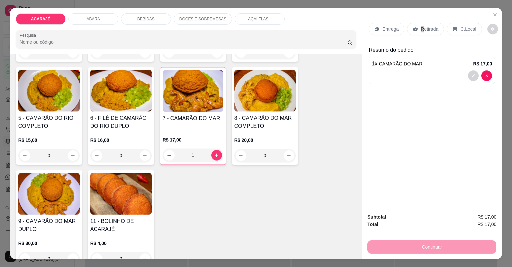
drag, startPoint x: 419, startPoint y: 30, endPoint x: 401, endPoint y: 194, distance: 164.2
click at [421, 29] on p "Retirada" at bounding box center [430, 29] width 18 height 7
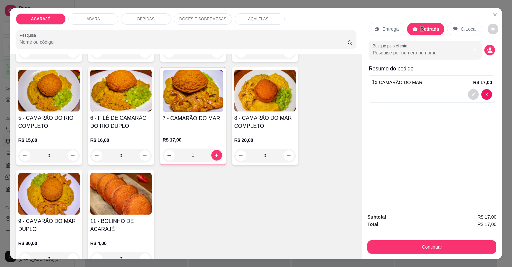
click at [409, 241] on button "Continuar" at bounding box center [431, 246] width 129 height 13
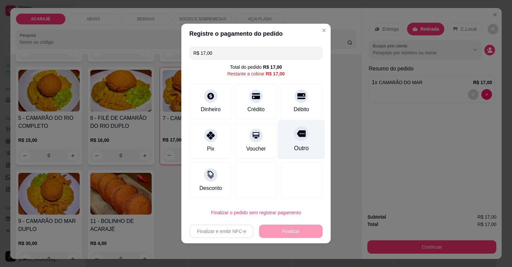
drag, startPoint x: 313, startPoint y: 134, endPoint x: 309, endPoint y: 142, distance: 8.6
click at [312, 135] on div "Outro" at bounding box center [301, 139] width 47 height 39
type input "R$ 0,00"
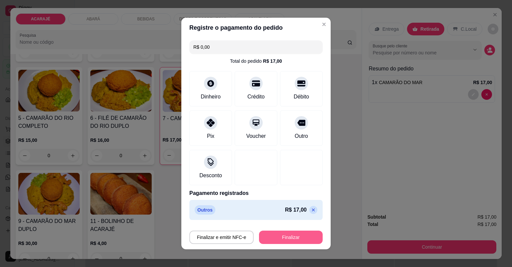
click at [279, 237] on button "Finalizar" at bounding box center [291, 236] width 64 height 13
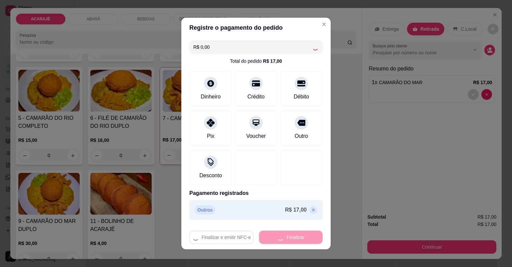
type input "0"
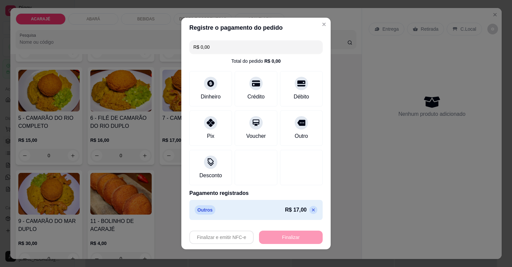
type input "-R$ 17,00"
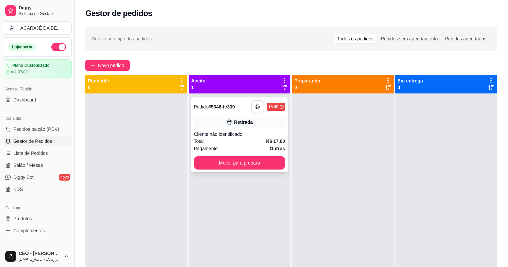
click at [261, 105] on button "button" at bounding box center [257, 106] width 13 height 13
click at [260, 162] on button "Mover para preparo" at bounding box center [239, 162] width 91 height 13
click at [257, 164] on button "Mover para preparo" at bounding box center [239, 162] width 91 height 13
click at [257, 164] on div "Mover para preparo" at bounding box center [239, 162] width 91 height 13
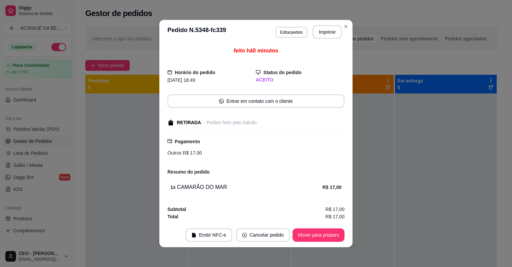
click at [257, 164] on div "feito há 0 minutos Horário do pedido 31/08/2025 18:49 Status do pedido ACEITO E…" at bounding box center [255, 133] width 177 height 173
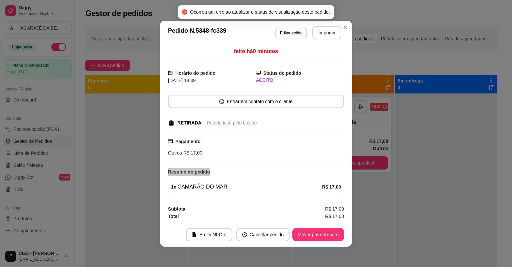
click at [308, 237] on div "**********" at bounding box center [256, 133] width 512 height 267
click at [307, 235] on button "Mover para preparo" at bounding box center [318, 234] width 50 height 13
click at [307, 234] on div "Mover para preparo" at bounding box center [313, 234] width 61 height 13
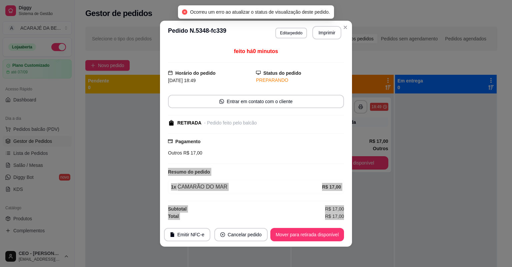
click at [307, 234] on button "Mover para retirada disponível" at bounding box center [307, 234] width 74 height 13
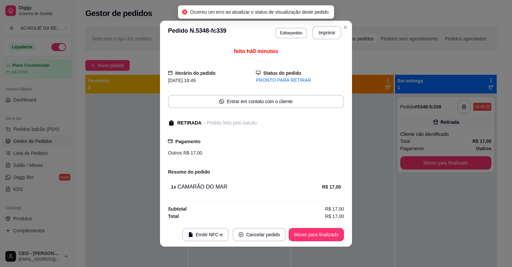
click at [307, 234] on button "Mover para finalizado" at bounding box center [316, 234] width 55 height 13
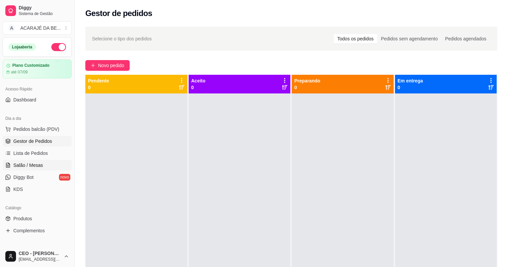
click at [53, 163] on link "Salão / Mesas" at bounding box center [37, 165] width 69 height 11
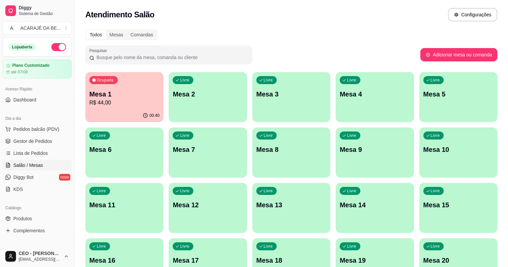
click at [143, 115] on icon "button" at bounding box center [145, 115] width 5 height 5
click at [41, 157] on link "Lista de Pedidos" at bounding box center [37, 153] width 69 height 11
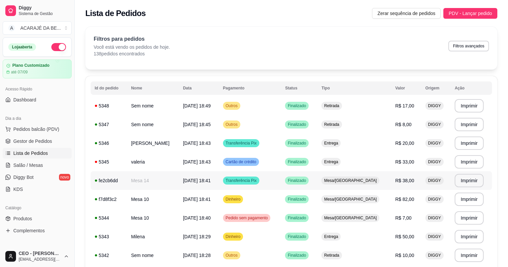
click at [219, 185] on td "31/08/25 às 18:41" at bounding box center [199, 180] width 40 height 19
click at [43, 143] on span "Gestor de Pedidos" at bounding box center [32, 141] width 39 height 7
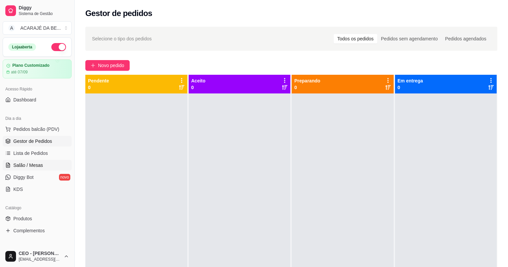
click at [50, 164] on link "Salão / Mesas" at bounding box center [37, 165] width 69 height 11
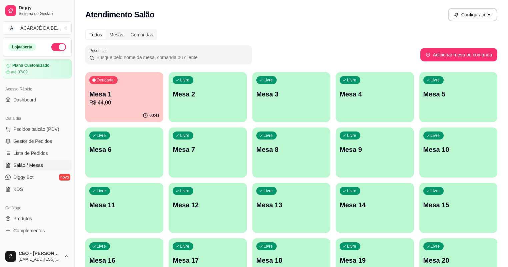
click at [108, 103] on p "R$ 44,00" at bounding box center [124, 103] width 70 height 8
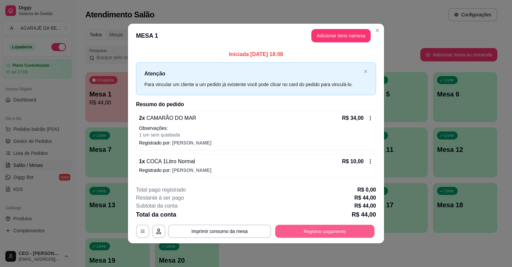
click at [284, 232] on button "Registrar pagamento" at bounding box center [324, 230] width 99 height 13
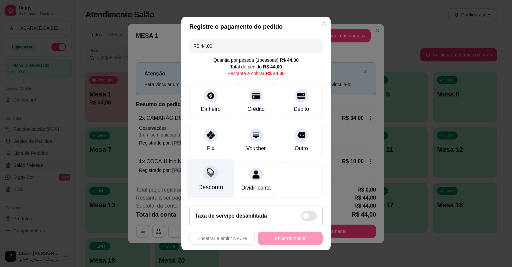
drag, startPoint x: 214, startPoint y: 174, endPoint x: 219, endPoint y: 172, distance: 5.2
click at [219, 172] on div "Desconto" at bounding box center [210, 178] width 47 height 39
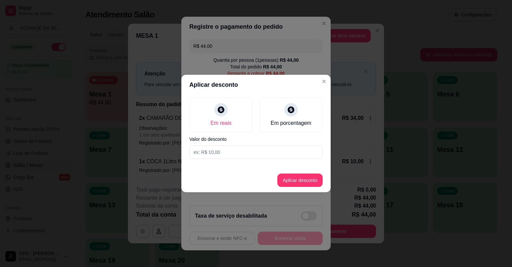
click at [256, 152] on input at bounding box center [255, 151] width 133 height 13
type input "6,00"
click at [313, 179] on button "Aplicar desconto" at bounding box center [300, 180] width 44 height 13
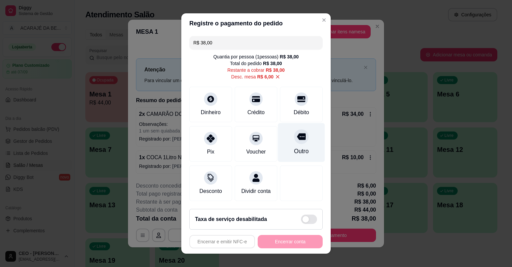
click at [301, 158] on div "Outro" at bounding box center [301, 142] width 47 height 39
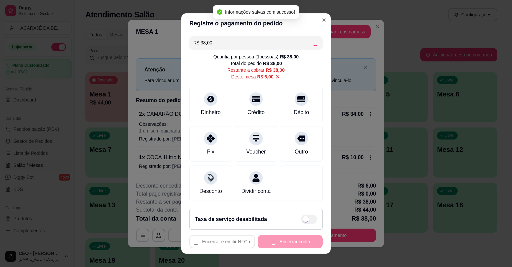
click at [298, 241] on div "Encerrar e emitir NFC-e Encerrar conta" at bounding box center [255, 241] width 133 height 13
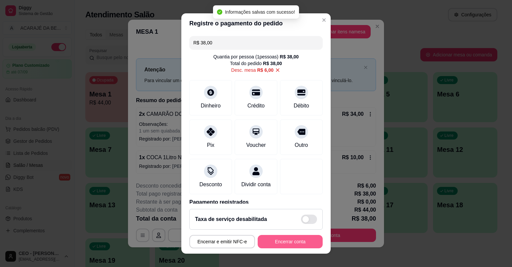
type input "R$ 0,00"
click at [301, 242] on button "Encerrar conta" at bounding box center [290, 241] width 65 height 13
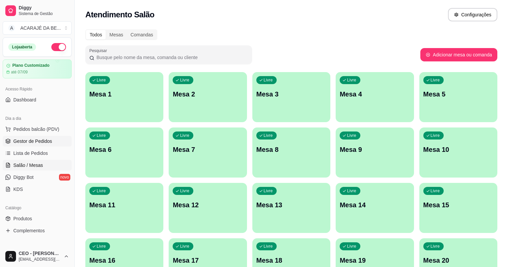
click at [45, 136] on link "Gestor de Pedidos" at bounding box center [37, 141] width 69 height 11
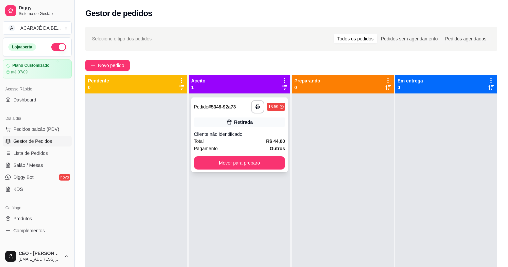
click at [259, 113] on div "**********" at bounding box center [239, 134] width 97 height 75
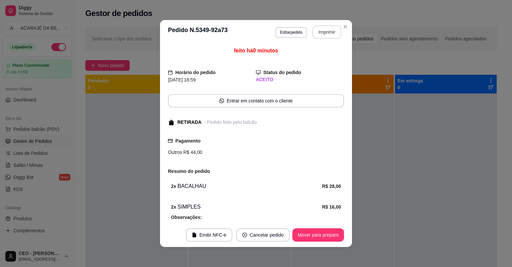
click at [325, 27] on button "Imprimir" at bounding box center [326, 31] width 29 height 13
click at [315, 236] on button "Mover para preparo" at bounding box center [318, 234] width 52 height 13
click at [309, 239] on button "Mover para preparo" at bounding box center [318, 234] width 52 height 13
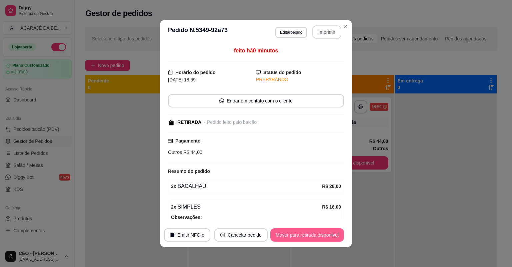
click at [309, 239] on button "Mover para retirada disponível" at bounding box center [307, 234] width 74 height 13
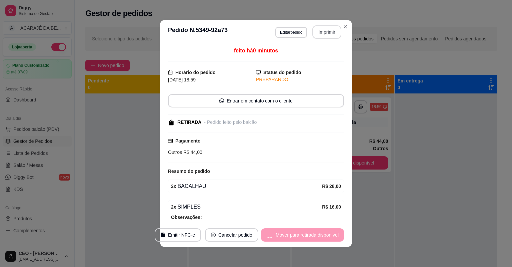
click at [309, 239] on div "Mover para retirada disponível" at bounding box center [302, 234] width 83 height 13
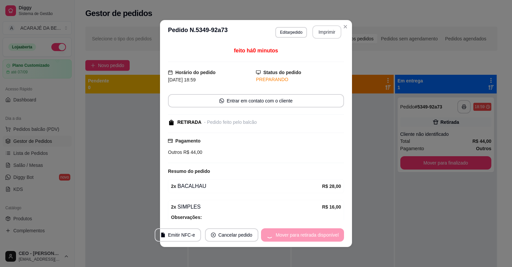
click at [309, 239] on div "Mover para retirada disponível" at bounding box center [302, 234] width 83 height 13
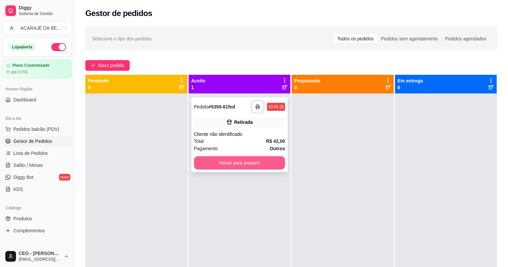
click at [255, 160] on button "Mover para preparo" at bounding box center [239, 162] width 91 height 13
click at [255, 162] on div "Mover para preparo" at bounding box center [239, 162] width 91 height 13
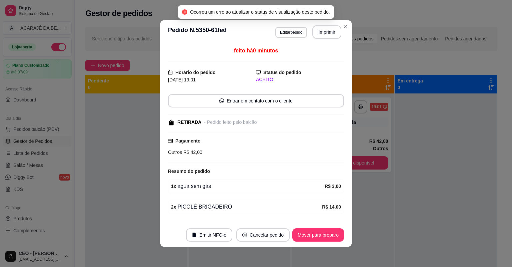
drag, startPoint x: 307, startPoint y: 243, endPoint x: 308, endPoint y: 238, distance: 5.1
click at [307, 240] on footer "Emitir NFC-e Cancelar pedido Mover para preparo" at bounding box center [256, 235] width 192 height 24
click at [310, 237] on button "Mover para preparo" at bounding box center [318, 234] width 52 height 13
click at [310, 237] on div "Mover para preparo" at bounding box center [313, 234] width 61 height 13
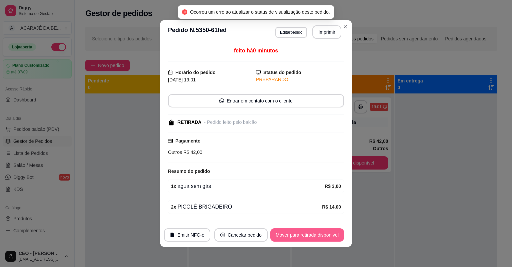
click at [310, 237] on button "Mover para retirada disponível" at bounding box center [307, 234] width 74 height 13
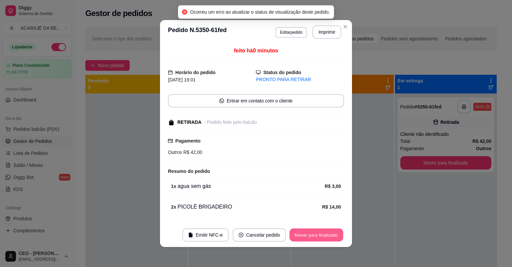
click at [311, 237] on button "Mover para finalizado" at bounding box center [317, 234] width 54 height 13
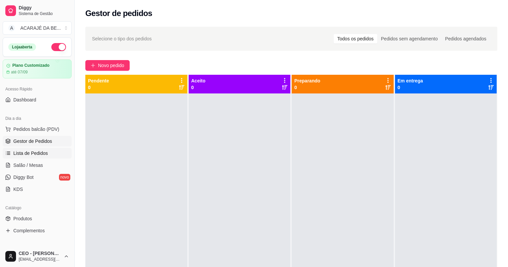
click at [35, 157] on link "Lista de Pedidos" at bounding box center [37, 153] width 69 height 11
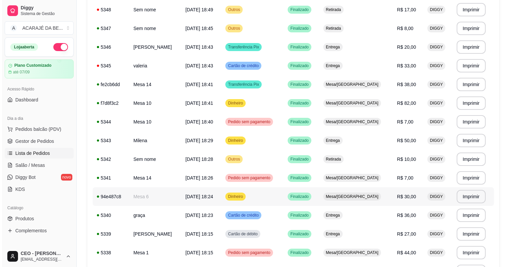
scroll to position [160, 0]
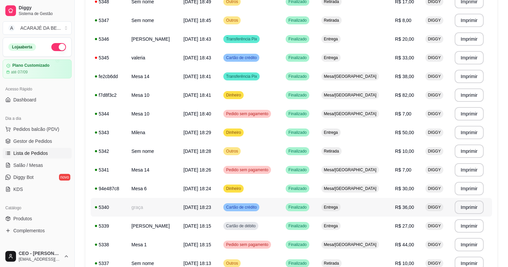
click at [179, 205] on td "graça" at bounding box center [153, 207] width 52 height 19
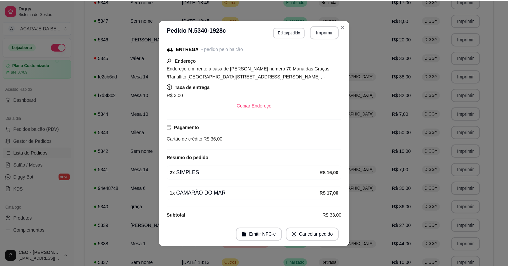
scroll to position [65, 0]
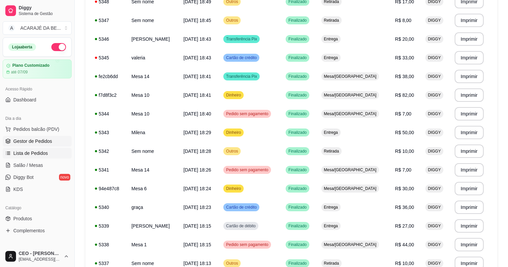
click at [24, 138] on span "Gestor de Pedidos" at bounding box center [32, 141] width 39 height 7
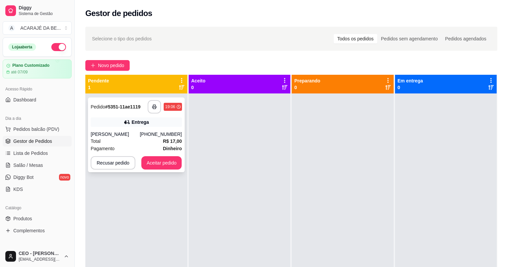
drag, startPoint x: 111, startPoint y: 125, endPoint x: 101, endPoint y: 127, distance: 10.1
click at [101, 127] on div "**********" at bounding box center [136, 134] width 97 height 75
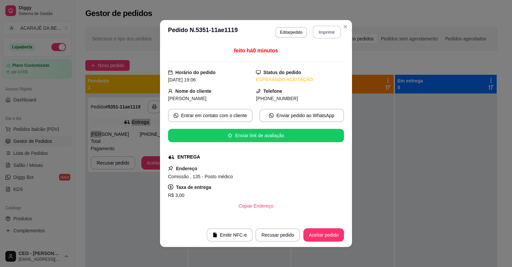
click at [322, 35] on button "Imprimir" at bounding box center [327, 32] width 28 height 13
drag, startPoint x: 321, startPoint y: 35, endPoint x: 353, endPoint y: 268, distance: 234.8
click at [353, 266] on html "**********" at bounding box center [256, 133] width 512 height 267
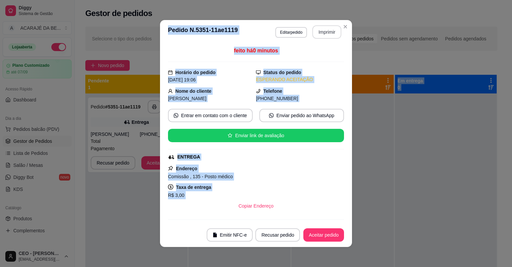
click at [324, 236] on button "Aceitar pedido" at bounding box center [323, 234] width 41 height 13
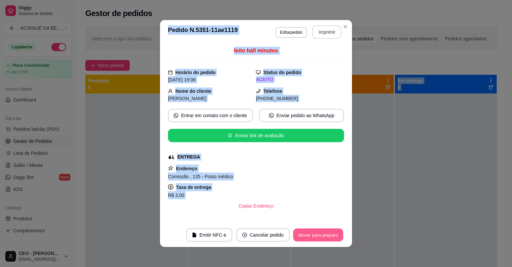
click at [324, 236] on button "Mover para preparo" at bounding box center [318, 234] width 50 height 13
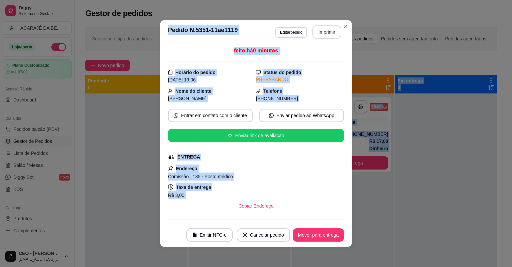
click at [334, 241] on footer "Emitir NFC-e Cancelar pedido Mover para entrega" at bounding box center [256, 235] width 192 height 24
click at [330, 235] on button "Mover para entrega" at bounding box center [318, 234] width 50 height 13
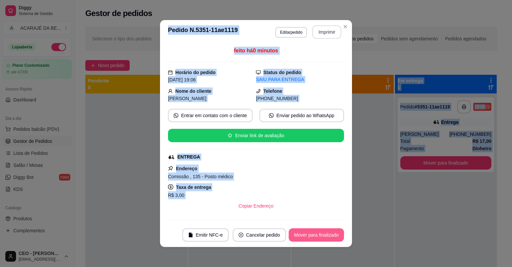
click at [329, 235] on button "Mover para finalizado" at bounding box center [316, 234] width 55 height 13
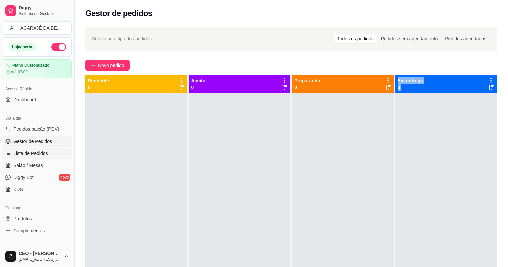
click at [55, 156] on link "Lista de Pedidos" at bounding box center [37, 153] width 69 height 11
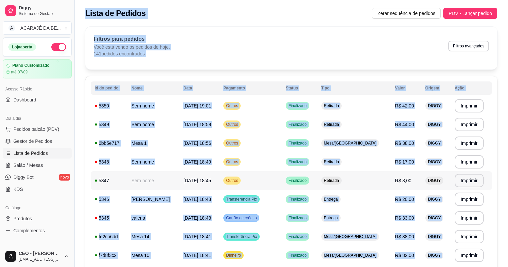
click at [282, 172] on td "Outros" at bounding box center [250, 180] width 62 height 19
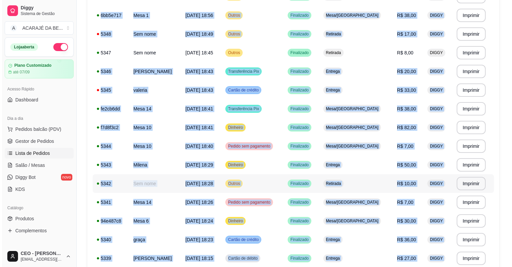
scroll to position [160, 0]
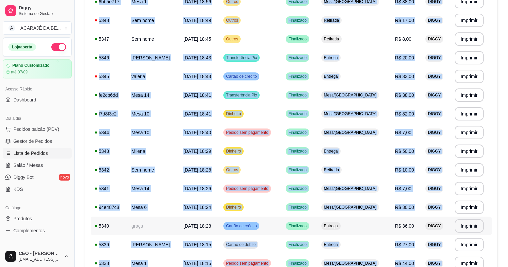
click at [173, 232] on td "graça" at bounding box center [153, 225] width 52 height 19
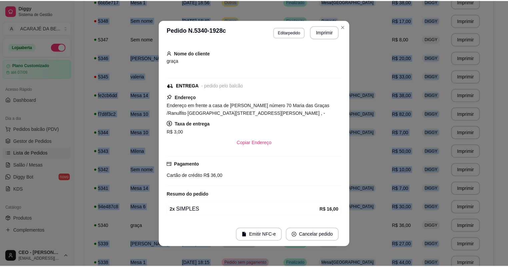
scroll to position [65, 0]
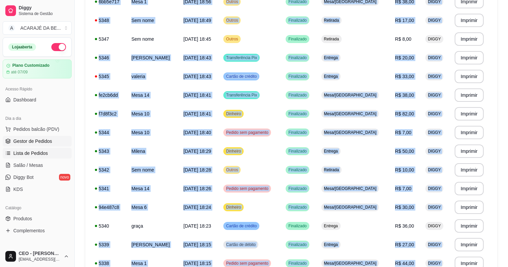
click at [23, 139] on span "Gestor de Pedidos" at bounding box center [32, 141] width 39 height 7
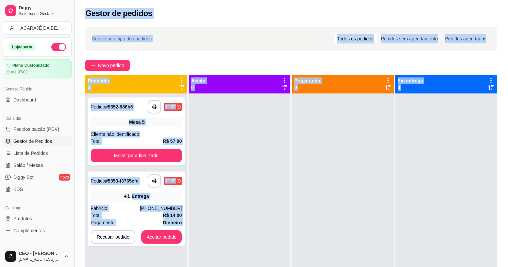
click at [201, 187] on div at bounding box center [240, 226] width 102 height 267
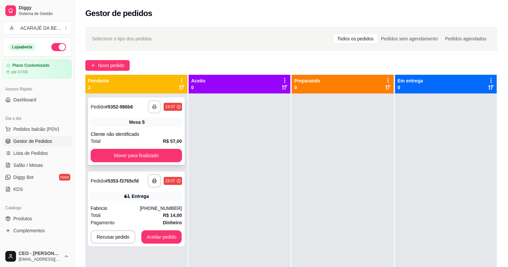
click at [152, 106] on icon "button" at bounding box center [154, 106] width 5 height 5
click at [178, 155] on button "Mover para finalizado" at bounding box center [136, 155] width 91 height 13
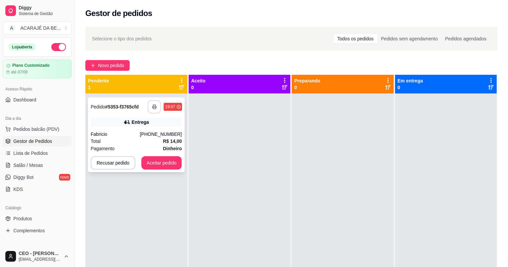
click at [154, 109] on button "button" at bounding box center [154, 106] width 13 height 13
click at [175, 164] on button "Aceitar pedido" at bounding box center [161, 162] width 41 height 13
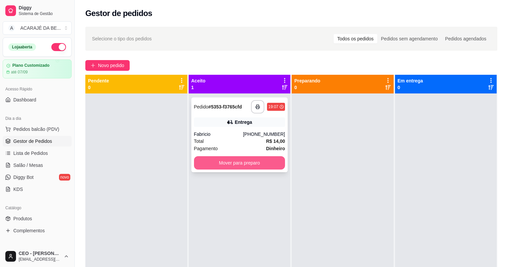
click at [256, 165] on button "Mover para preparo" at bounding box center [239, 162] width 91 height 13
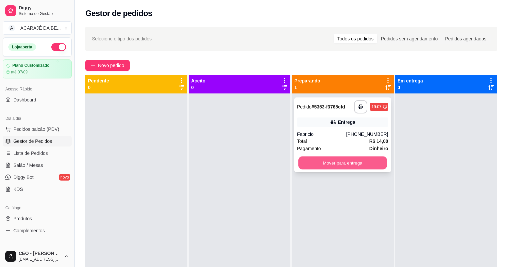
click at [343, 168] on button "Mover para entrega" at bounding box center [342, 162] width 88 height 13
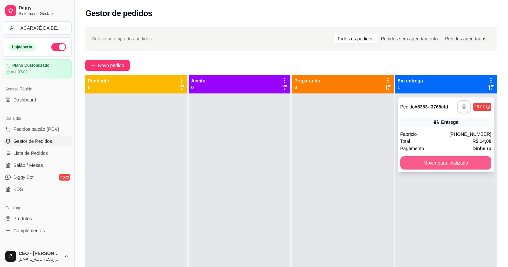
click at [419, 165] on button "Mover para finalizado" at bounding box center [445, 162] width 91 height 13
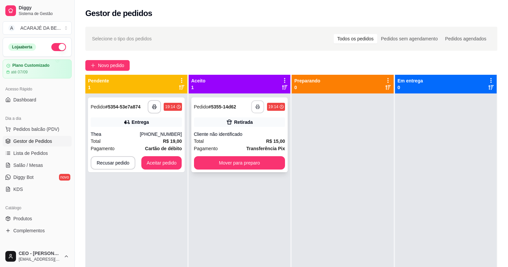
click at [260, 109] on button "button" at bounding box center [257, 106] width 13 height 13
click at [272, 161] on button "Mover para preparo" at bounding box center [239, 162] width 91 height 13
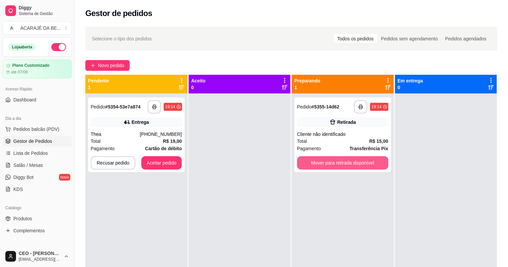
click at [351, 163] on button "Mover para retirada disponível" at bounding box center [342, 162] width 91 height 13
click at [401, 160] on div at bounding box center [446, 226] width 102 height 267
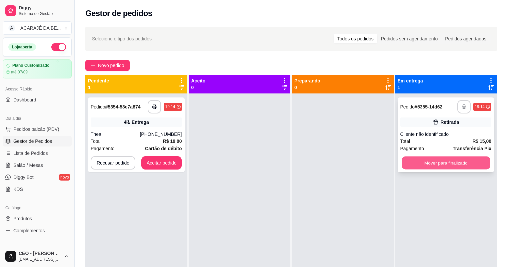
click at [409, 165] on button "Mover para finalizado" at bounding box center [446, 162] width 88 height 13
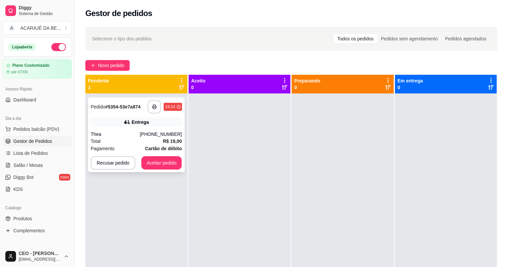
click at [153, 135] on div "**********" at bounding box center [136, 134] width 97 height 75
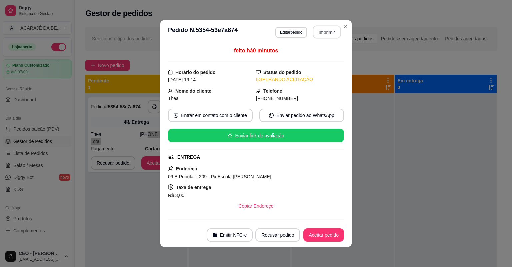
click at [322, 35] on button "Imprimir" at bounding box center [327, 32] width 28 height 13
click at [322, 237] on button "Aceitar pedido" at bounding box center [323, 234] width 41 height 13
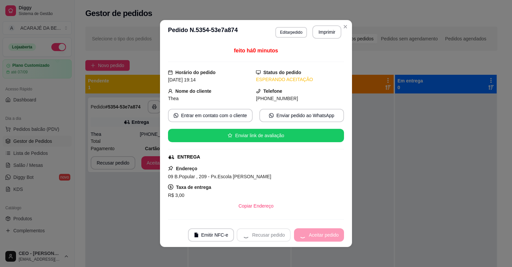
click at [322, 237] on div "Recusar pedido Aceitar pedido" at bounding box center [290, 234] width 107 height 13
drag, startPoint x: 315, startPoint y: 40, endPoint x: 322, endPoint y: 237, distance: 197.5
click at [322, 237] on div "Recusar pedido Aceitar pedido" at bounding box center [290, 234] width 107 height 13
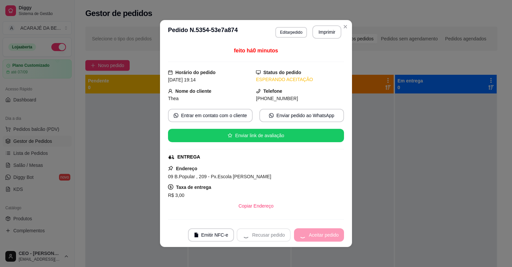
click at [322, 237] on div "Recusar pedido Aceitar pedido" at bounding box center [290, 234] width 107 height 13
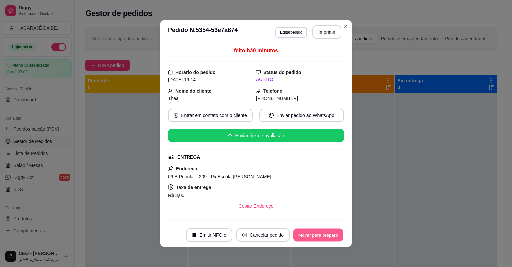
click at [322, 237] on button "Mover para preparo" at bounding box center [318, 234] width 50 height 13
click at [322, 237] on div "Mover para preparo" at bounding box center [313, 234] width 61 height 13
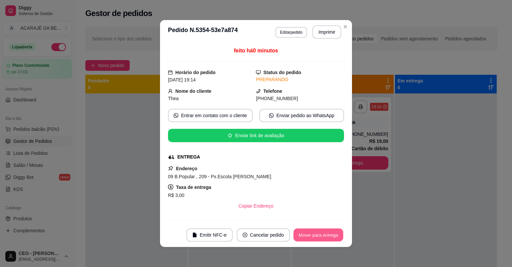
click at [322, 237] on button "Mover para entrega" at bounding box center [318, 234] width 50 height 13
click at [322, 237] on div "Mover para entrega" at bounding box center [318, 234] width 51 height 13
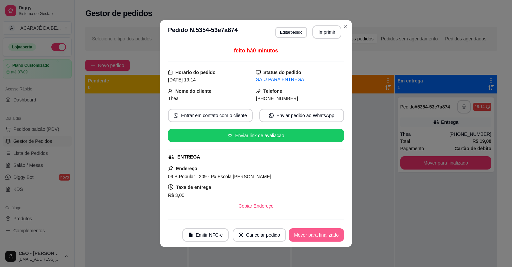
click at [324, 237] on button "Mover para finalizado" at bounding box center [316, 234] width 55 height 13
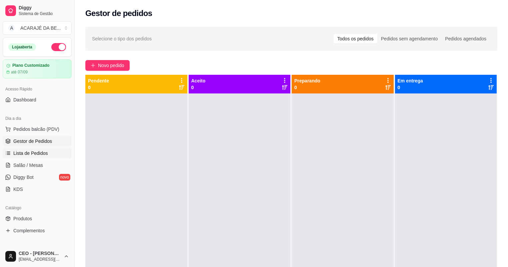
click at [51, 157] on link "Lista de Pedidos" at bounding box center [37, 153] width 69 height 11
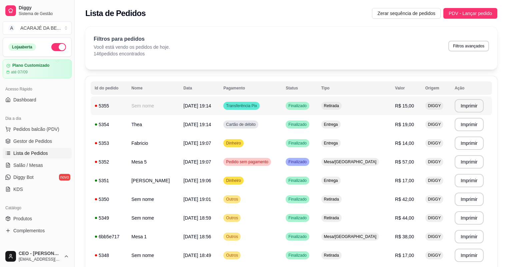
click at [160, 114] on td "Sem nome" at bounding box center [153, 105] width 52 height 19
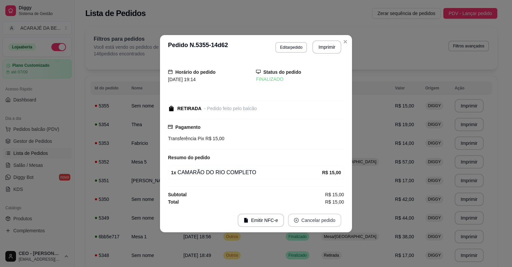
click at [319, 223] on button "Cancelar pedido" at bounding box center [314, 219] width 53 height 13
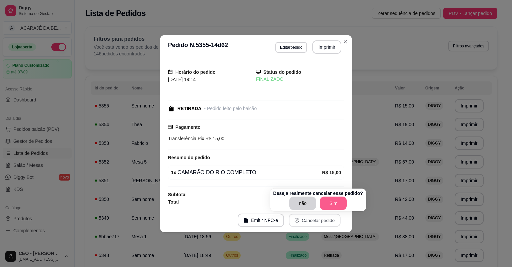
click at [329, 201] on button "Sim" at bounding box center [333, 202] width 27 height 13
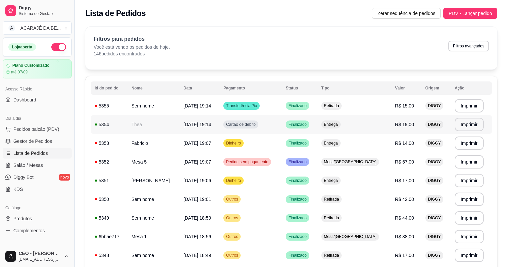
click at [8, 137] on link "Gestor de Pedidos" at bounding box center [37, 141] width 69 height 11
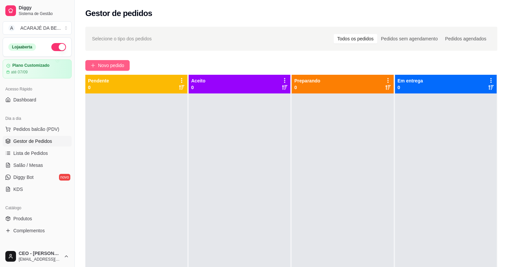
click at [102, 70] on div "Selecione o tipo dos pedidos Todos os pedidos Pedidos sem agendamento Pedidos a…" at bounding box center [291, 186] width 433 height 327
click at [103, 69] on button "Novo pedido" at bounding box center [107, 65] width 44 height 11
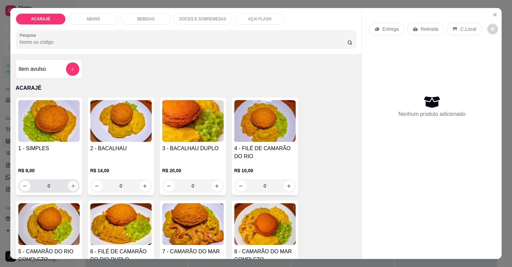
click at [74, 190] on div "0" at bounding box center [49, 185] width 59 height 13
type input "1"
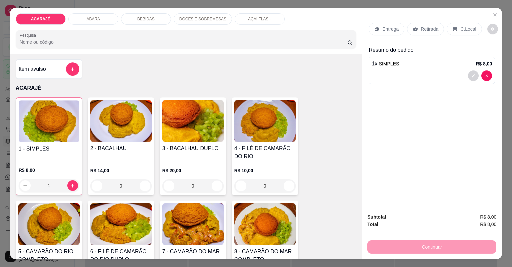
click at [416, 27] on div "Retirada" at bounding box center [425, 29] width 37 height 13
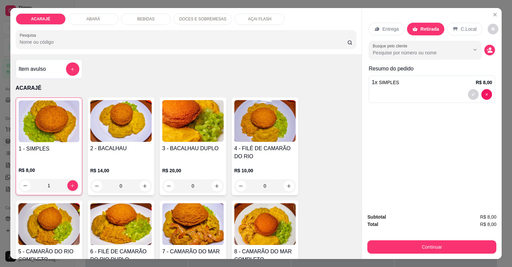
click at [475, 255] on div "Subtotal R$ 8,00 Total R$ 8,00 Continuar" at bounding box center [432, 233] width 140 height 51
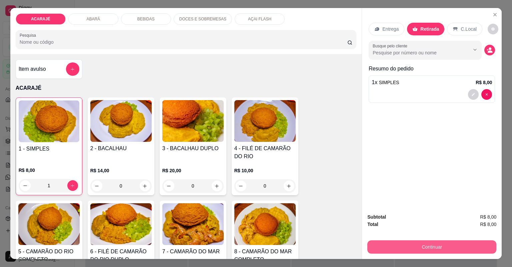
click at [474, 246] on button "Continuar" at bounding box center [431, 246] width 129 height 13
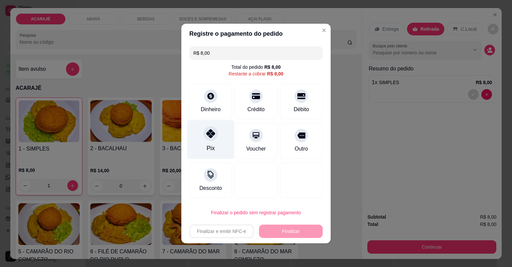
click at [208, 133] on icon at bounding box center [210, 133] width 9 height 9
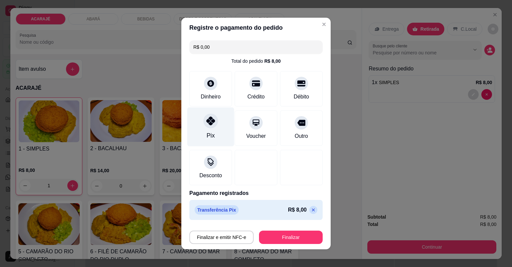
type input "R$ 0,00"
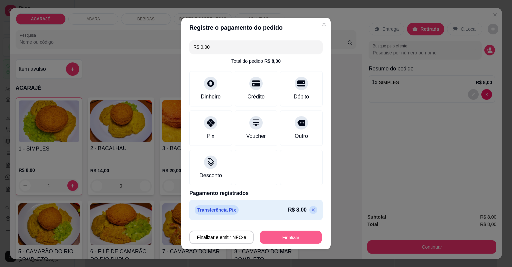
click at [287, 236] on button "Finalizar" at bounding box center [291, 237] width 62 height 13
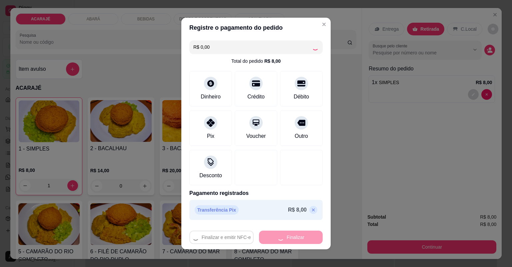
type input "0"
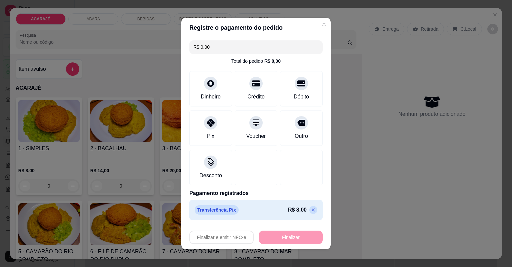
type input "-R$ 8,00"
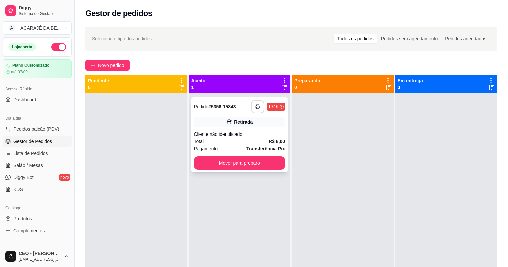
click at [260, 106] on button "button" at bounding box center [257, 106] width 13 height 13
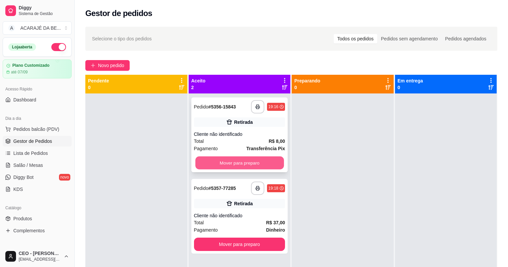
click at [263, 160] on button "Mover para preparo" at bounding box center [239, 162] width 88 height 13
click at [263, 162] on button "Mover para preparo" at bounding box center [239, 162] width 88 height 13
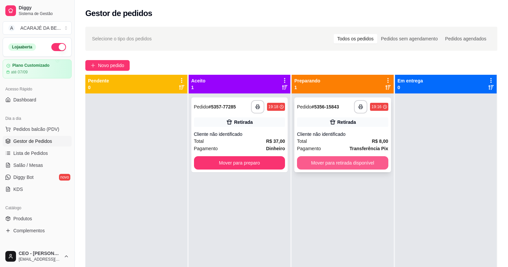
click at [310, 161] on button "Mover para retirada disponível" at bounding box center [342, 162] width 91 height 13
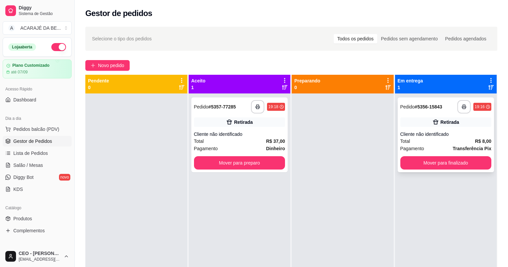
click at [460, 157] on div "**********" at bounding box center [446, 134] width 97 height 75
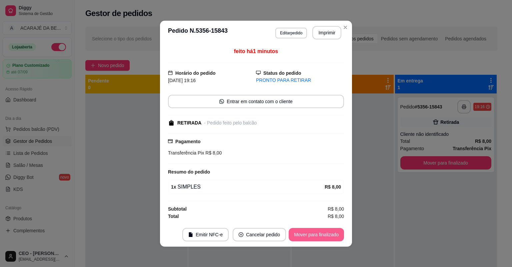
click at [325, 239] on button "Mover para finalizado" at bounding box center [316, 234] width 55 height 13
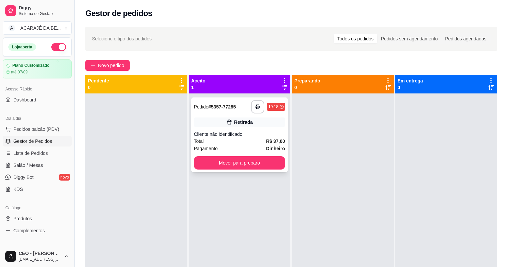
click at [248, 136] on div "Cliente não identificado" at bounding box center [239, 134] width 91 height 7
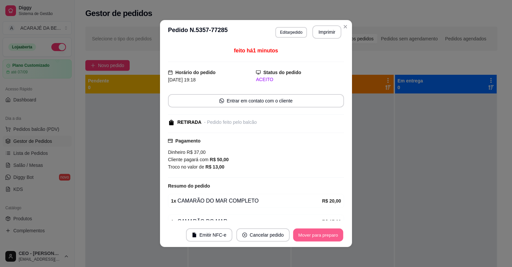
click at [335, 231] on button "Mover para preparo" at bounding box center [318, 234] width 50 height 13
click at [335, 231] on div "Mover para preparo" at bounding box center [313, 234] width 61 height 13
click at [335, 237] on div "Mover para preparo" at bounding box center [313, 234] width 61 height 13
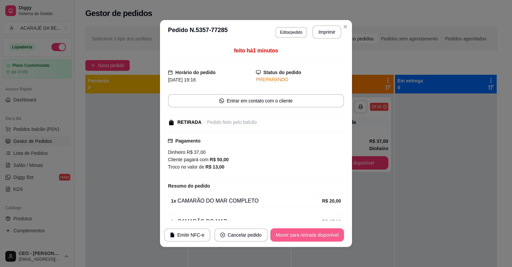
click at [335, 237] on button "Mover para retirada disponível" at bounding box center [307, 234] width 74 height 13
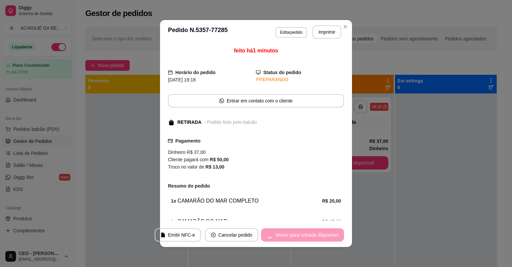
click at [335, 237] on div "Mover para retirada disponível" at bounding box center [302, 234] width 83 height 13
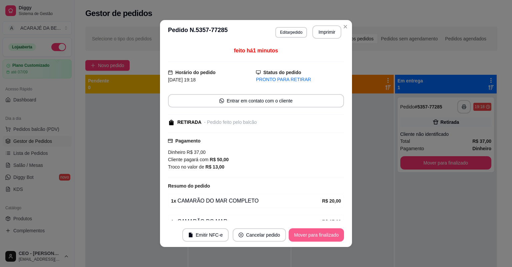
click at [335, 237] on button "Mover para finalizado" at bounding box center [316, 234] width 55 height 13
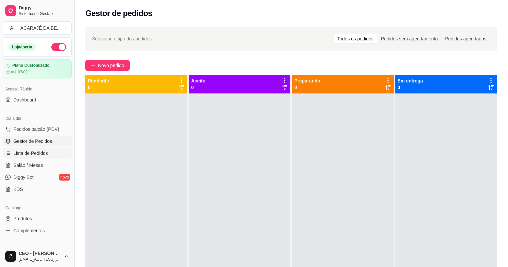
click at [22, 151] on span "Lista de Pedidos" at bounding box center [30, 153] width 35 height 7
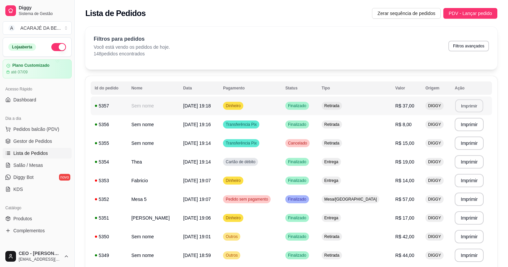
click at [463, 104] on button "Imprimir" at bounding box center [469, 105] width 28 height 13
click at [47, 143] on span "Gestor de Pedidos" at bounding box center [32, 141] width 39 height 7
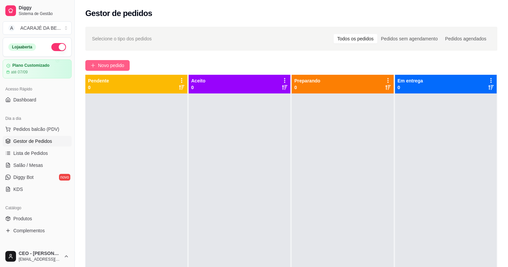
click at [118, 65] on span "Novo pedido" at bounding box center [111, 65] width 26 height 7
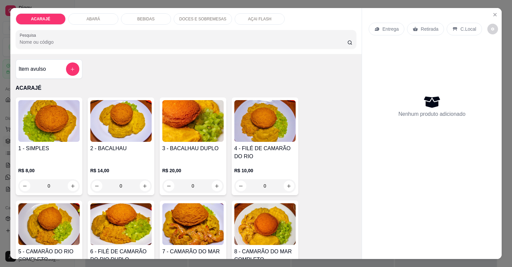
click at [259, 22] on div "AÇAI FLASH" at bounding box center [260, 18] width 50 height 11
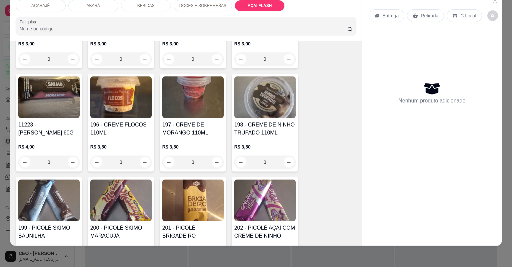
scroll to position [1562, 0]
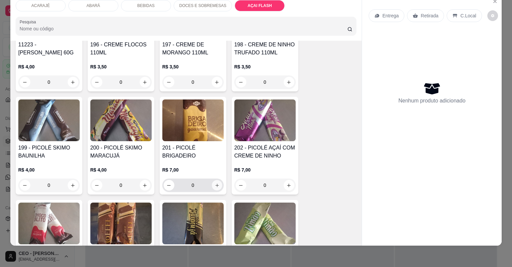
click at [214, 184] on icon "increase-product-quantity" at bounding box center [216, 185] width 5 height 5
type input "1"
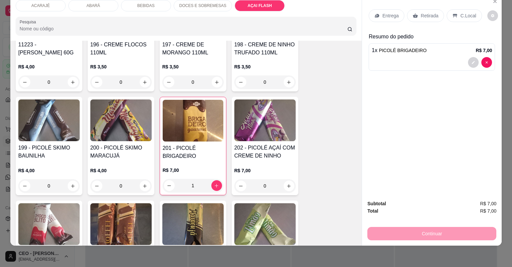
click at [407, 12] on div "Retirada" at bounding box center [425, 15] width 37 height 13
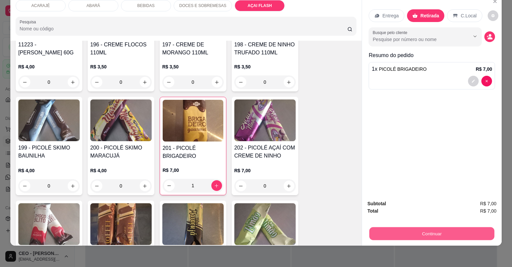
click at [459, 234] on button "Continuar" at bounding box center [431, 233] width 125 height 13
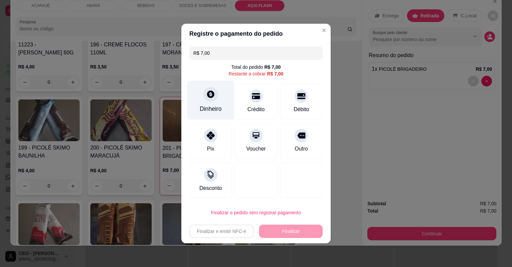
click at [211, 111] on div "Dinheiro" at bounding box center [211, 108] width 22 height 9
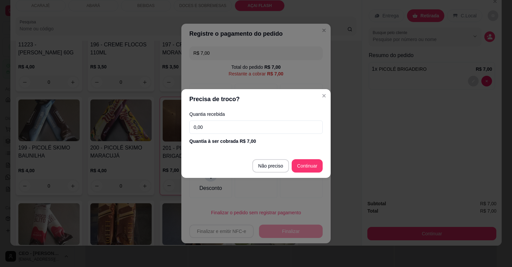
click at [206, 127] on input "0,00" at bounding box center [255, 126] width 133 height 13
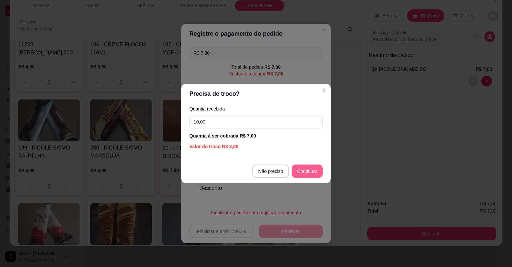
type input "10,00"
click at [303, 165] on button "Continuar" at bounding box center [307, 171] width 30 height 13
type input "R$ 0,00"
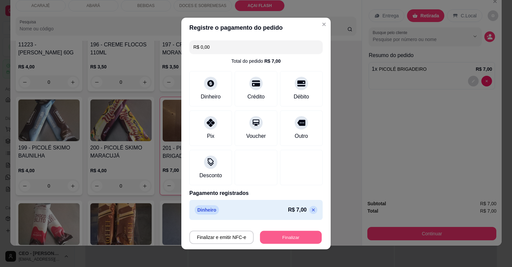
click at [288, 243] on button "Finalizar" at bounding box center [291, 237] width 62 height 13
click at [290, 239] on div "Finalizar e emitir NFC-e Finalizar" at bounding box center [255, 236] width 133 height 13
type input "0"
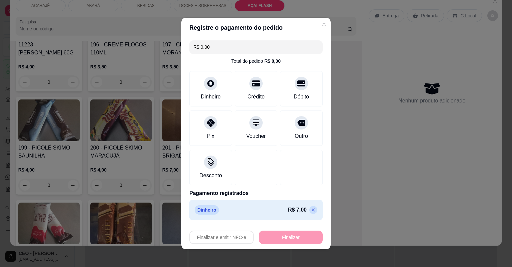
type input "-R$ 7,00"
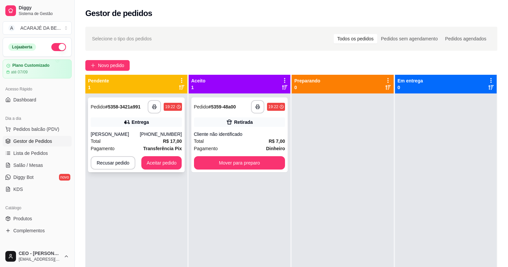
click at [133, 132] on div "[PERSON_NAME]" at bounding box center [115, 134] width 49 height 7
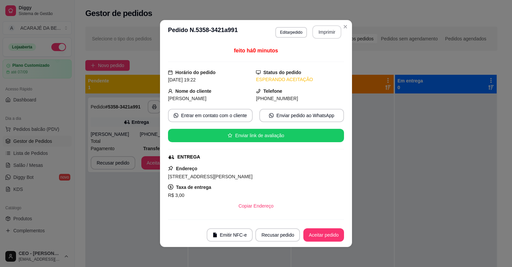
click at [328, 32] on button "Imprimir" at bounding box center [326, 31] width 29 height 13
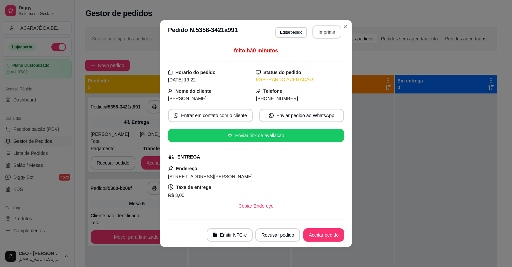
click at [325, 233] on button "Aceitar pedido" at bounding box center [323, 234] width 41 height 13
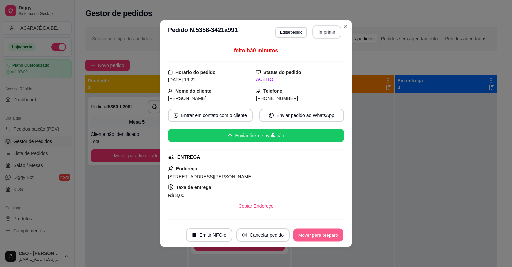
click at [325, 233] on button "Mover para preparo" at bounding box center [318, 234] width 50 height 13
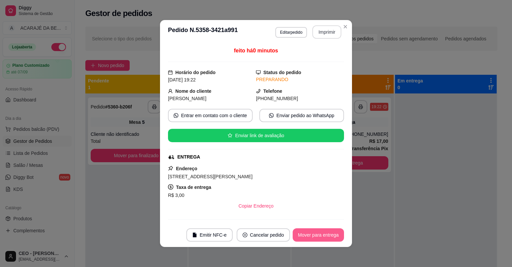
click at [325, 233] on button "Mover para entrega" at bounding box center [318, 234] width 51 height 13
click at [325, 233] on div "Mover para entrega" at bounding box center [313, 234] width 61 height 13
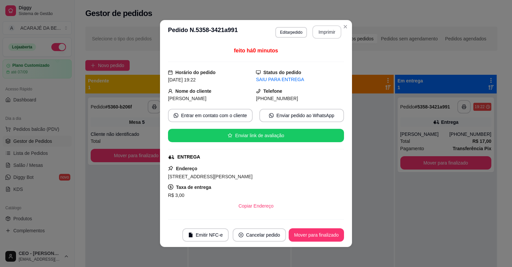
click at [325, 233] on button "Mover para finalizado" at bounding box center [316, 234] width 55 height 13
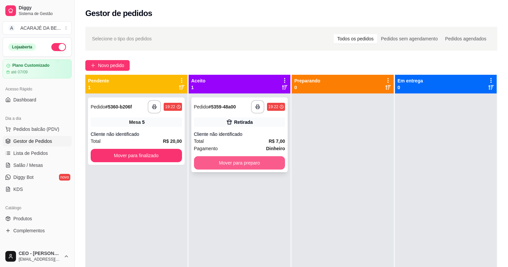
click at [250, 159] on button "Mover para preparo" at bounding box center [239, 162] width 91 height 13
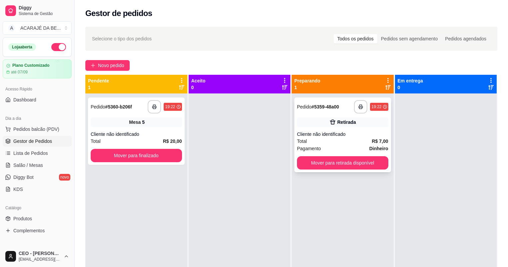
click at [304, 157] on button "Mover para retirada disponível" at bounding box center [342, 162] width 91 height 13
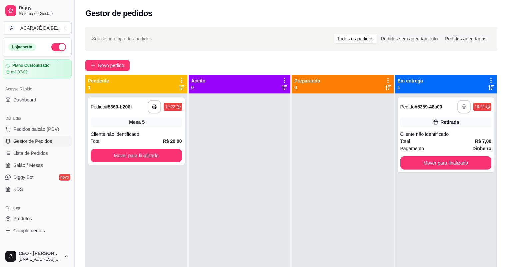
click at [389, 160] on div at bounding box center [343, 226] width 102 height 267
click at [406, 163] on button "Mover para finalizado" at bounding box center [445, 162] width 91 height 13
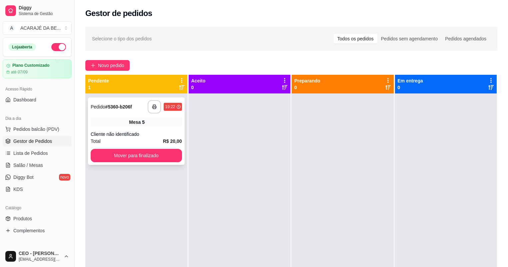
click at [165, 117] on div "**********" at bounding box center [136, 130] width 97 height 67
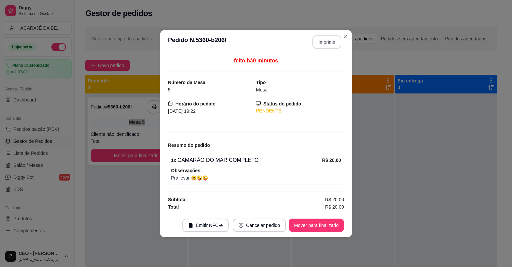
click at [319, 41] on button "Imprimir" at bounding box center [326, 41] width 29 height 13
click at [332, 218] on button "Mover para finalizado" at bounding box center [316, 224] width 55 height 13
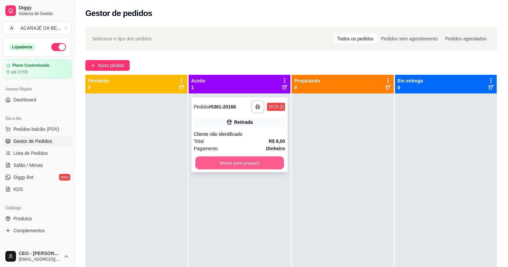
click at [254, 169] on button "Mover para preparo" at bounding box center [239, 162] width 88 height 13
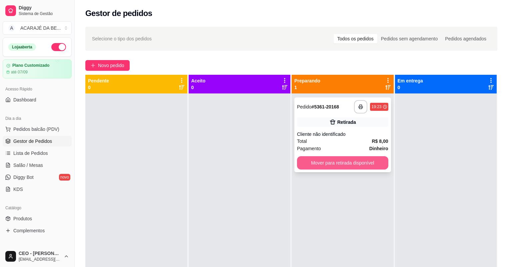
click at [320, 157] on button "Mover para retirada disponível" at bounding box center [342, 162] width 91 height 13
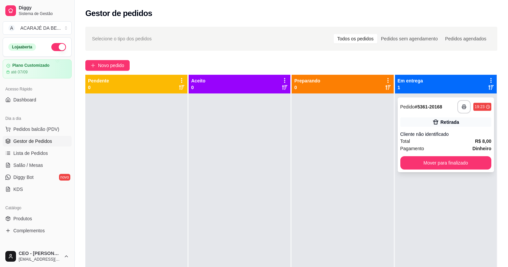
click at [435, 155] on div "**********" at bounding box center [446, 134] width 97 height 75
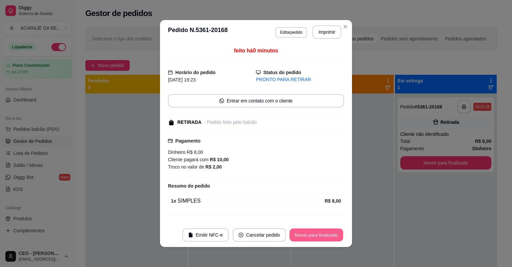
click at [322, 238] on button "Mover para finalizado" at bounding box center [317, 234] width 54 height 13
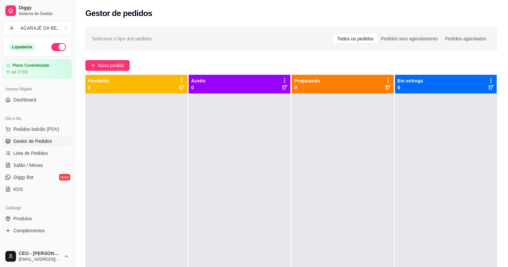
click at [103, 71] on div "Selecione o tipo dos pedidos Todos os pedidos Pedidos sem agendamento Pedidos a…" at bounding box center [291, 186] width 433 height 327
click at [108, 65] on span "Novo pedido" at bounding box center [111, 65] width 26 height 7
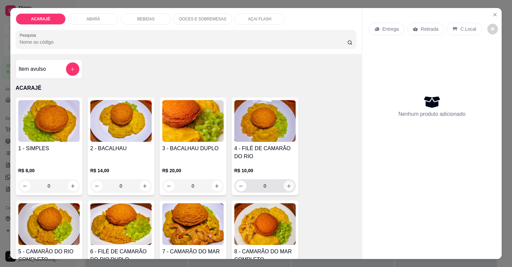
click at [287, 188] on icon "increase-product-quantity" at bounding box center [288, 185] width 5 height 5
type input "1"
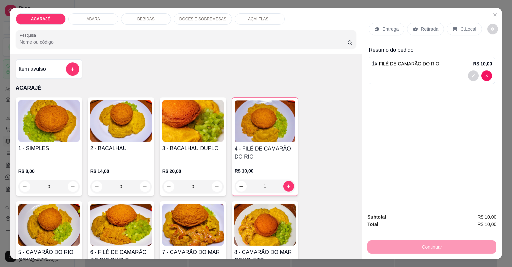
click at [378, 30] on div "Entrega" at bounding box center [387, 29] width 36 height 13
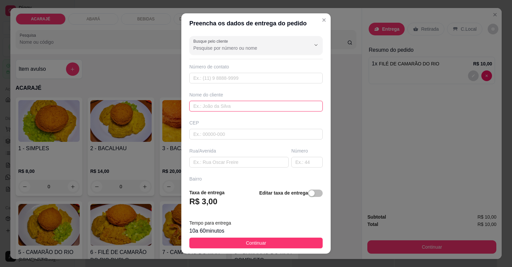
click at [228, 106] on input "text" at bounding box center [255, 106] width 133 height 11
type input "andreia"
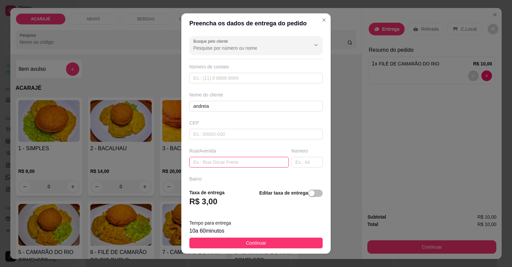
click at [215, 157] on input "text" at bounding box center [238, 162] width 99 height 11
paste input "Praça Otávio Cerqueira 70"
type input "Praça Otávio Cerqueira 70"
click at [234, 245] on button "Continuar" at bounding box center [255, 242] width 133 height 11
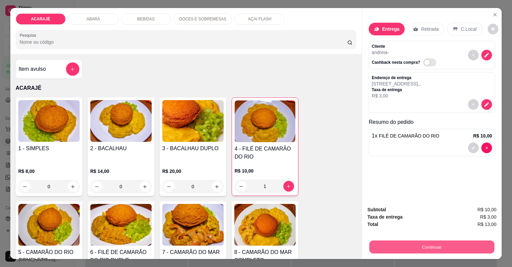
click at [412, 250] on button "Continuar" at bounding box center [431, 246] width 125 height 13
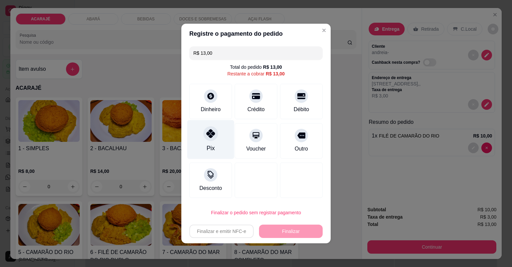
click at [221, 145] on div "Pix" at bounding box center [210, 139] width 47 height 39
type input "R$ 0,00"
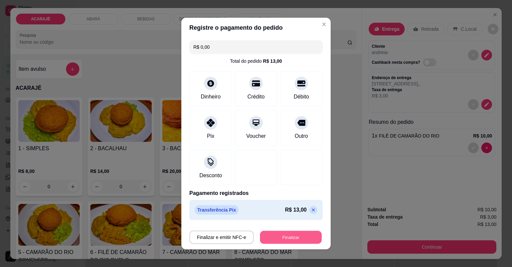
click at [296, 241] on button "Finalizar" at bounding box center [291, 237] width 62 height 13
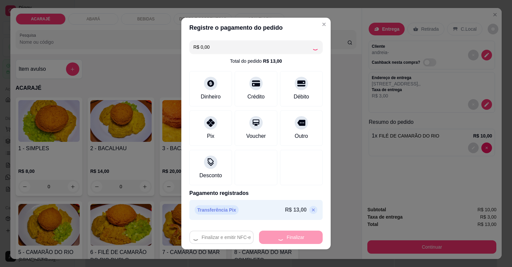
type input "0"
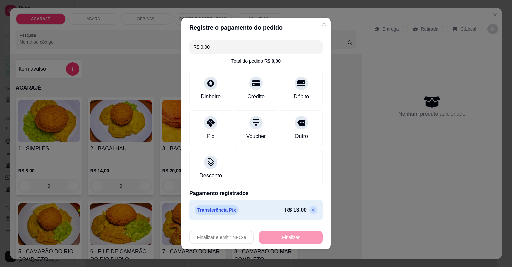
type input "-R$ 13,00"
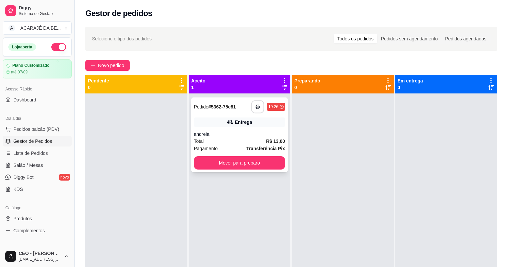
click at [255, 110] on button "button" at bounding box center [257, 106] width 13 height 13
click at [265, 161] on button "Mover para preparo" at bounding box center [239, 162] width 91 height 13
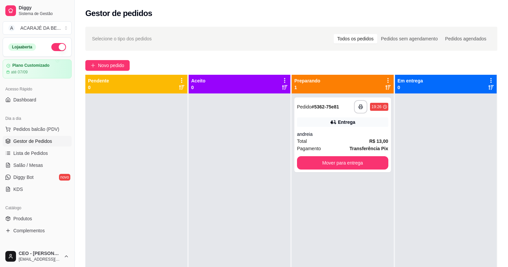
click at [265, 161] on div at bounding box center [240, 226] width 102 height 267
click at [311, 158] on button "Mover para entrega" at bounding box center [342, 162] width 91 height 13
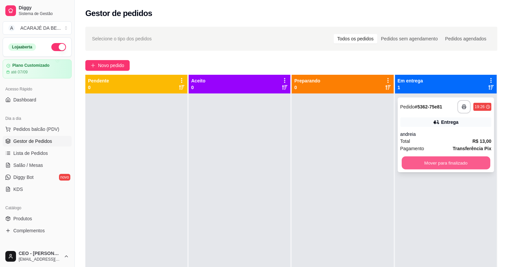
click at [408, 161] on button "Mover para finalizado" at bounding box center [446, 162] width 88 height 13
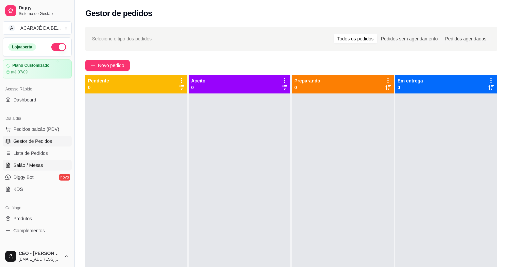
click at [52, 162] on link "Salão / Mesas" at bounding box center [37, 165] width 69 height 11
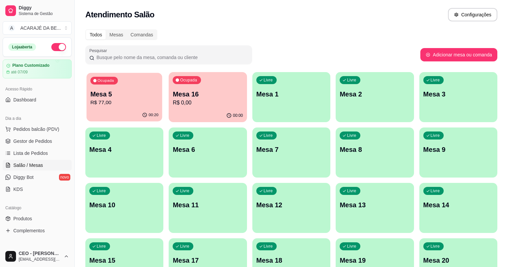
click at [132, 108] on div "Ocupada Mesa 5 R$ 77,00" at bounding box center [125, 91] width 76 height 36
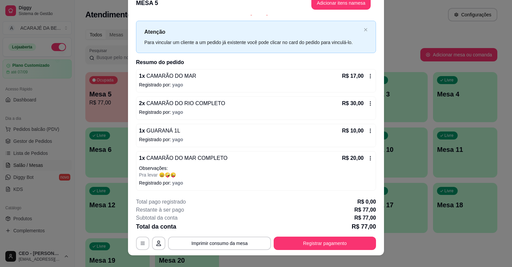
scroll to position [20, 0]
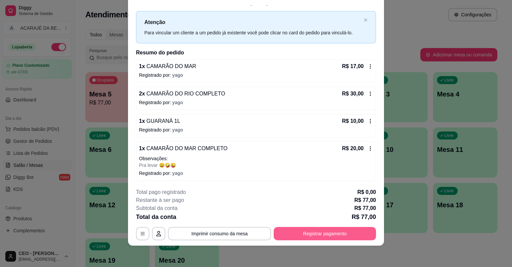
click at [332, 233] on button "Registrar pagamento" at bounding box center [325, 233] width 102 height 13
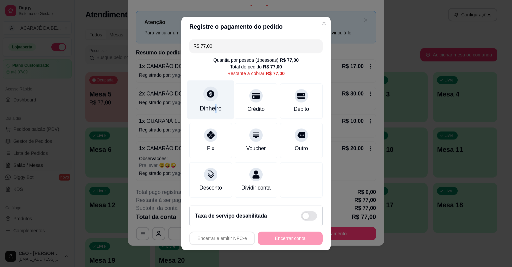
click at [213, 115] on div "Dinheiro" at bounding box center [210, 99] width 47 height 39
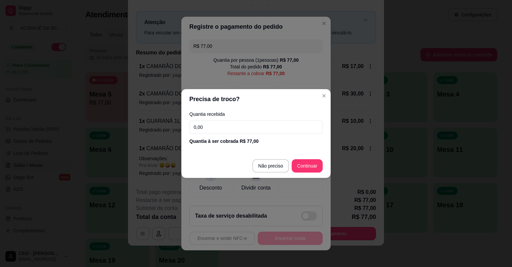
drag, startPoint x: 213, startPoint y: 115, endPoint x: 230, endPoint y: 127, distance: 20.3
click at [230, 127] on input "0,00" at bounding box center [255, 126] width 133 height 13
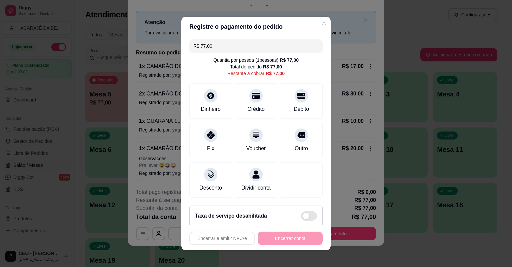
drag, startPoint x: 197, startPoint y: 46, endPoint x: 246, endPoint y: 46, distance: 49.0
click at [246, 46] on input "R$ 77,00" at bounding box center [255, 45] width 125 height 13
click at [208, 103] on div "Dinheiro" at bounding box center [210, 99] width 47 height 39
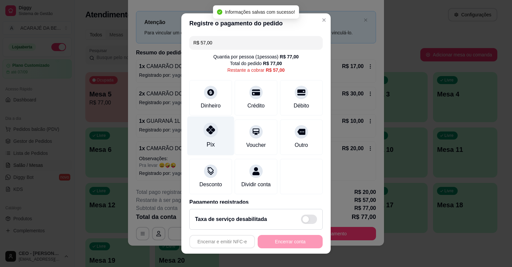
click at [207, 146] on div "Pix" at bounding box center [211, 144] width 8 height 9
type input "R$ 0,00"
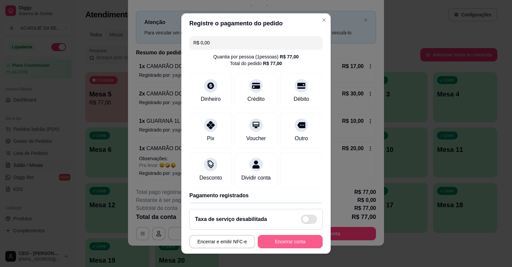
click at [304, 239] on button "Encerrar conta" at bounding box center [290, 241] width 65 height 13
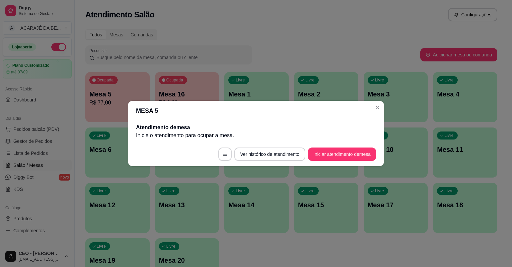
scroll to position [0, 0]
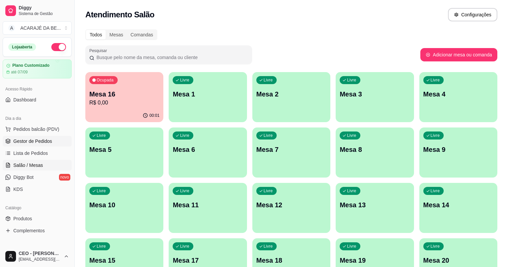
click at [47, 139] on span "Gestor de Pedidos" at bounding box center [32, 141] width 39 height 7
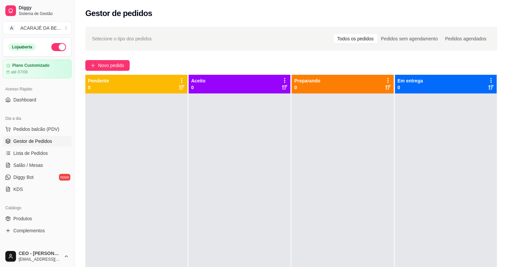
drag, startPoint x: 113, startPoint y: 67, endPoint x: 110, endPoint y: 71, distance: 4.8
click at [110, 71] on div "Selecione o tipo dos pedidos Todos os pedidos Pedidos sem agendamento Pedidos a…" at bounding box center [291, 186] width 433 height 327
click at [94, 66] on icon "plus" at bounding box center [93, 65] width 5 height 5
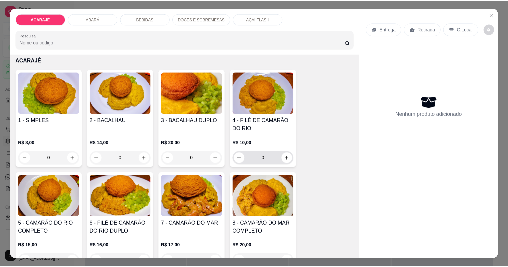
scroll to position [53, 0]
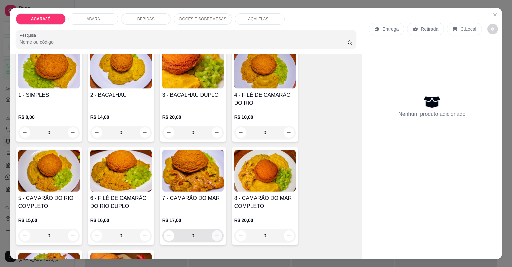
click at [216, 234] on icon "increase-product-quantity" at bounding box center [216, 235] width 5 height 5
type input "1"
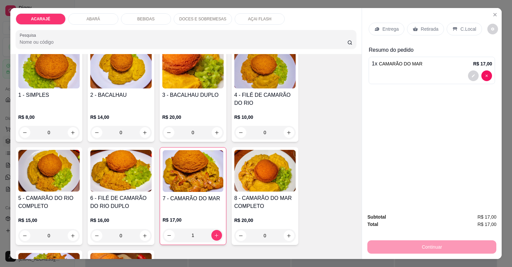
click at [425, 28] on p "Retirada" at bounding box center [430, 29] width 18 height 7
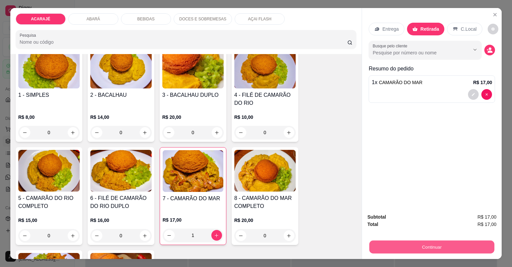
click at [391, 244] on button "Continuar" at bounding box center [431, 246] width 125 height 13
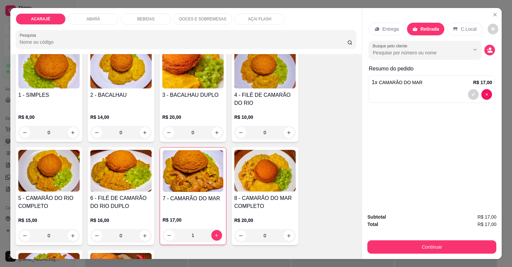
click at [267, 103] on h4 "4 - FILÉ DE CAMARÃO DO RIO" at bounding box center [264, 99] width 61 height 16
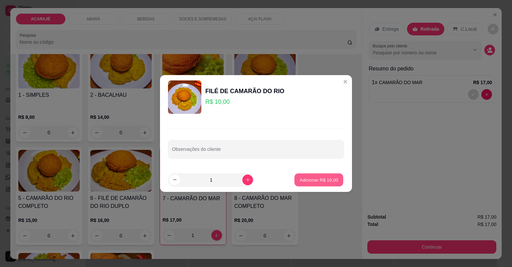
click at [302, 175] on button "Adicionar R$ 10,00" at bounding box center [318, 179] width 49 height 13
type input "1"
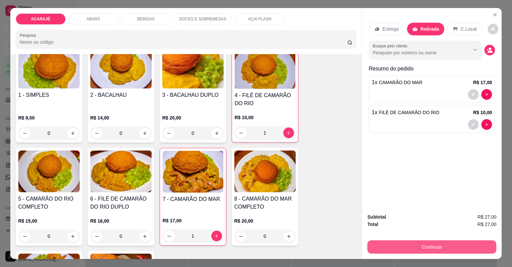
click at [438, 242] on button "Continuar" at bounding box center [431, 246] width 129 height 13
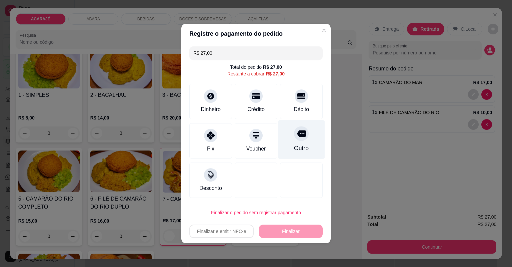
drag, startPoint x: 301, startPoint y: 136, endPoint x: 301, endPoint y: 140, distance: 4.1
click at [301, 136] on icon at bounding box center [301, 133] width 9 height 7
type input "R$ 0,00"
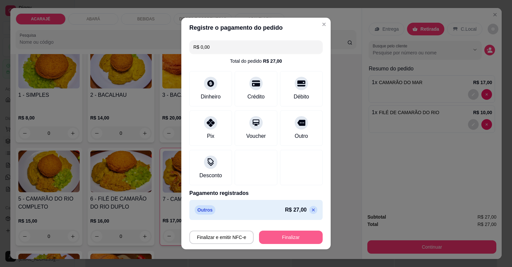
click at [300, 237] on button "Finalizar" at bounding box center [291, 236] width 64 height 13
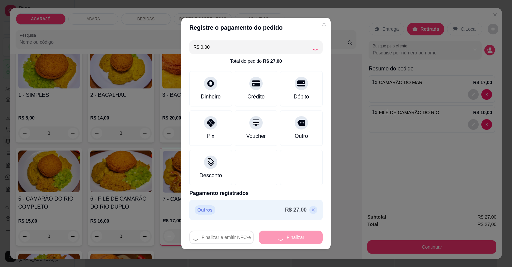
type input "0"
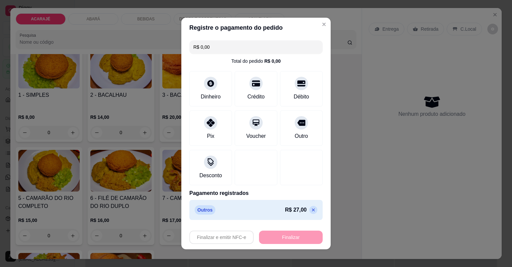
type input "-R$ 27,00"
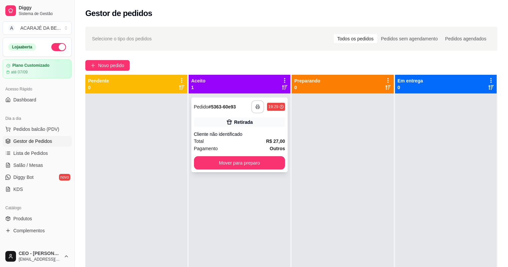
click at [256, 113] on button "button" at bounding box center [257, 106] width 13 height 13
click at [265, 167] on button "Mover para preparo" at bounding box center [239, 162] width 88 height 13
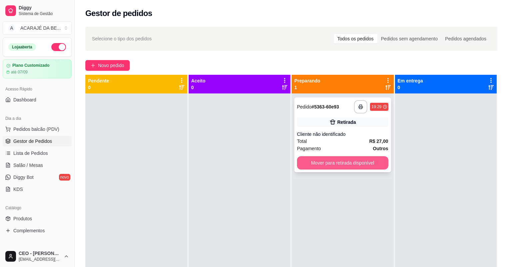
click at [328, 161] on button "Mover para retirada disponível" at bounding box center [342, 162] width 91 height 13
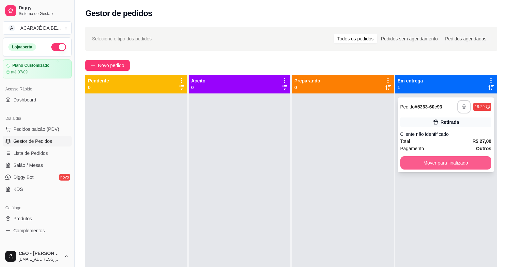
click at [407, 164] on button "Mover para finalizado" at bounding box center [445, 162] width 91 height 13
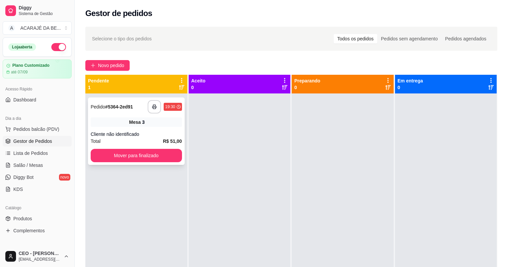
click at [129, 117] on div "Mesa 3" at bounding box center [136, 121] width 91 height 9
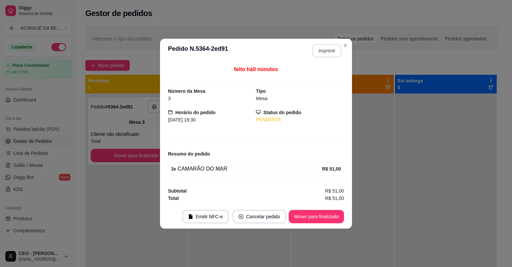
click at [320, 48] on button "Imprimir" at bounding box center [326, 50] width 29 height 13
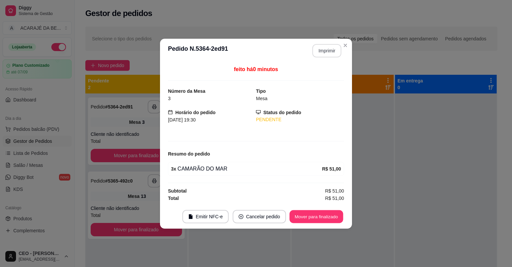
click at [311, 216] on button "Mover para finalizado" at bounding box center [317, 216] width 54 height 13
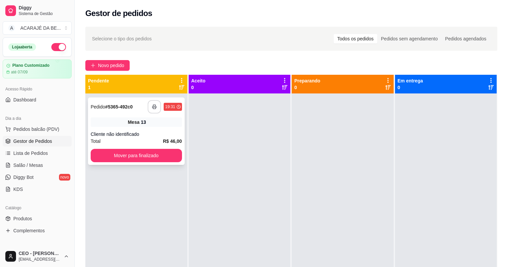
click at [152, 105] on icon "button" at bounding box center [154, 106] width 5 height 5
click at [175, 153] on button "Mover para finalizado" at bounding box center [136, 155] width 91 height 13
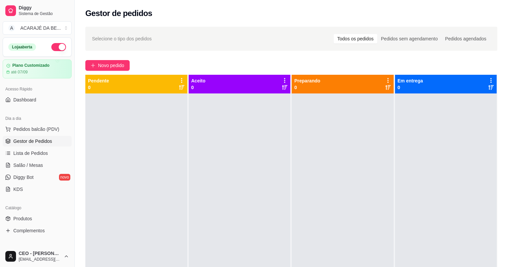
click at [241, 151] on div at bounding box center [240, 226] width 102 height 267
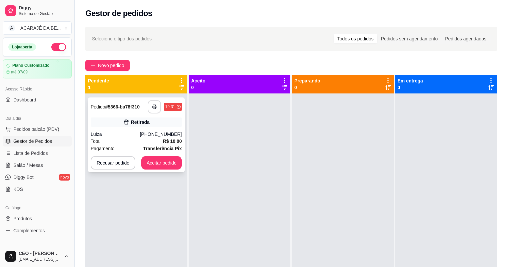
click at [151, 107] on button "button" at bounding box center [154, 106] width 13 height 13
click at [169, 163] on button "Aceitar pedido" at bounding box center [161, 162] width 41 height 13
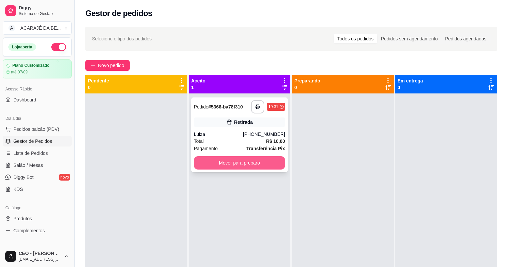
click at [247, 162] on button "Mover para preparo" at bounding box center [239, 162] width 91 height 13
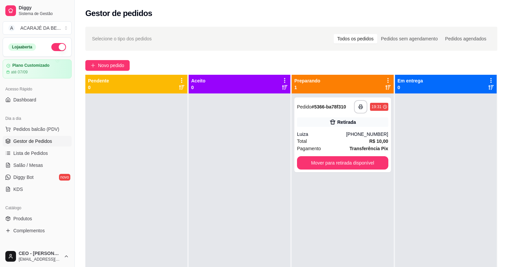
drag, startPoint x: 368, startPoint y: 177, endPoint x: 406, endPoint y: 177, distance: 37.3
click at [375, 177] on div "**********" at bounding box center [343, 226] width 102 height 267
click at [356, 155] on div "**********" at bounding box center [342, 134] width 97 height 75
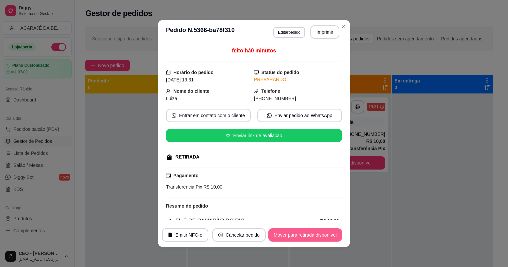
click at [313, 233] on button "Mover para retirada disponível" at bounding box center [305, 234] width 74 height 13
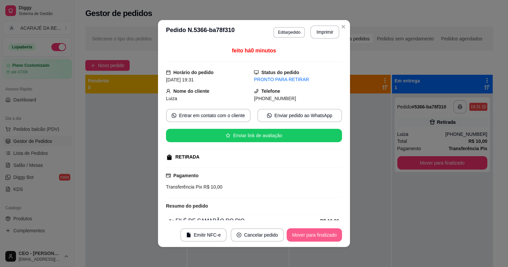
click at [330, 235] on button "Mover para finalizado" at bounding box center [314, 234] width 55 height 13
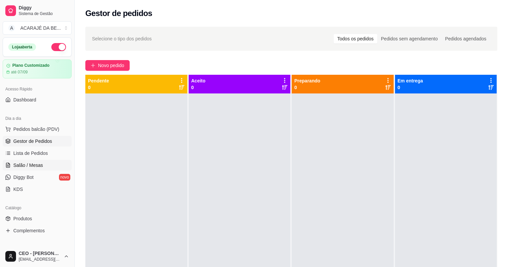
click at [32, 165] on span "Salão / Mesas" at bounding box center [28, 165] width 30 height 7
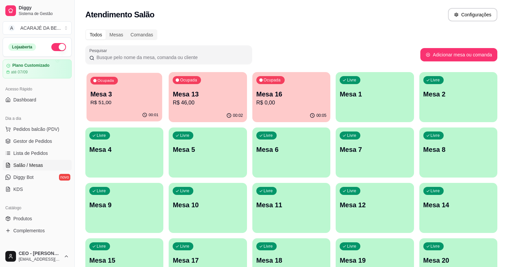
click at [99, 111] on div "00:01" at bounding box center [125, 115] width 76 height 13
click at [45, 140] on span "Gestor de Pedidos" at bounding box center [32, 141] width 39 height 7
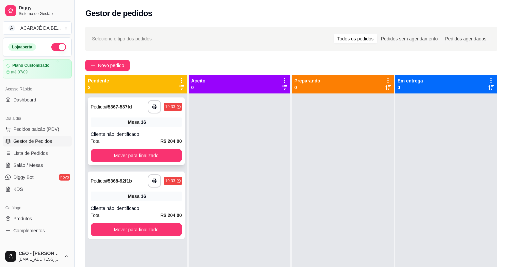
click at [121, 119] on div "Mesa 16" at bounding box center [136, 121] width 91 height 9
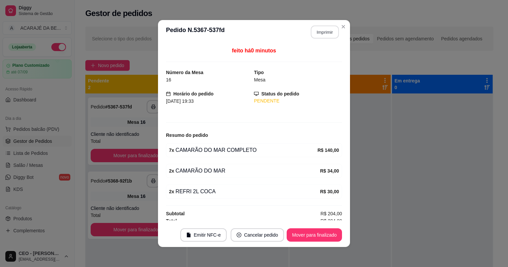
click at [321, 35] on button "Imprimir" at bounding box center [325, 32] width 28 height 13
click at [321, 231] on button "Mover para finalizado" at bounding box center [314, 234] width 55 height 13
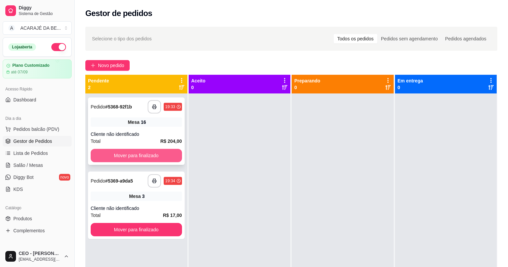
click at [162, 150] on button "Mover para finalizado" at bounding box center [136, 155] width 91 height 13
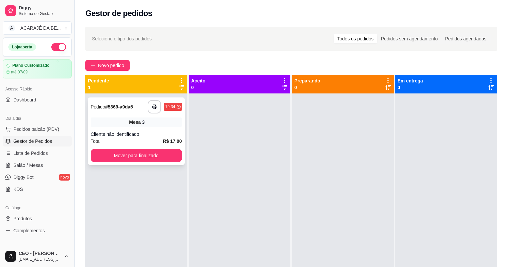
click at [147, 125] on div "Mesa 3" at bounding box center [136, 121] width 91 height 9
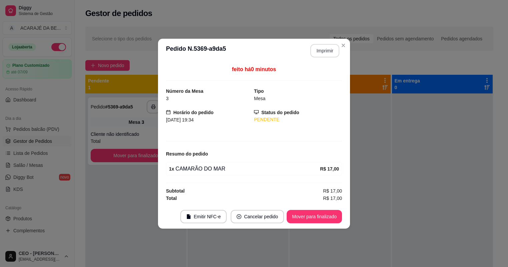
click at [330, 50] on button "Imprimir" at bounding box center [324, 50] width 29 height 13
click at [297, 219] on button "Mover para finalizado" at bounding box center [314, 216] width 55 height 13
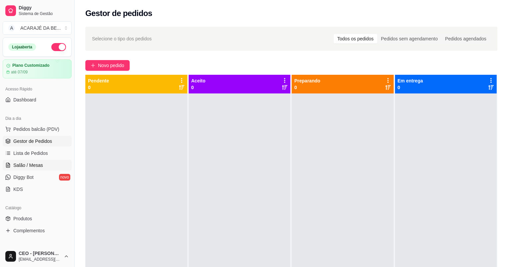
click at [48, 165] on link "Salão / Mesas" at bounding box center [37, 165] width 69 height 11
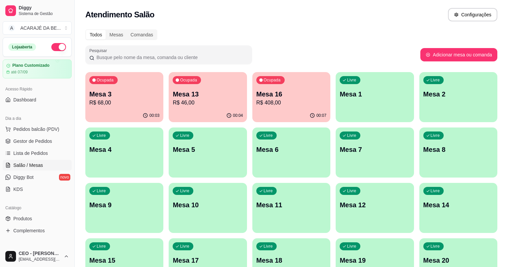
click at [266, 103] on p "R$ 408,00" at bounding box center [291, 103] width 70 height 8
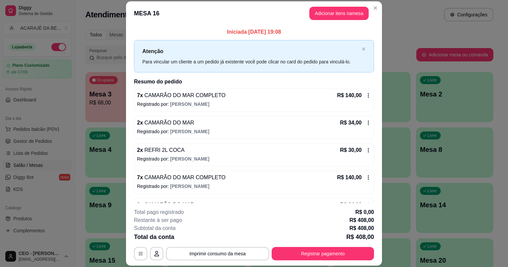
click at [366, 175] on icon at bounding box center [368, 177] width 5 height 5
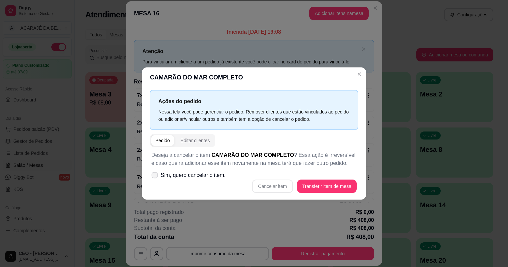
click at [156, 171] on label "Sim, quero cancelar o item." at bounding box center [189, 174] width 80 height 13
click at [155, 176] on input "Sim, quero cancelar o item." at bounding box center [153, 178] width 4 height 4
checkbox input "true"
click at [323, 172] on div "Deseja a cancelar o item CAMARÃO DO MAR COMPLETO ? Essa ação é irreversível e c…" at bounding box center [254, 172] width 208 height 50
click at [286, 190] on button "Cancelar item" at bounding box center [272, 185] width 41 height 13
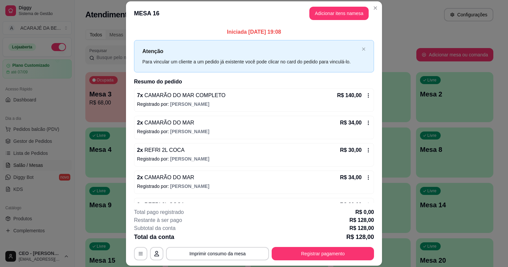
click at [366, 229] on icon at bounding box center [368, 231] width 5 height 5
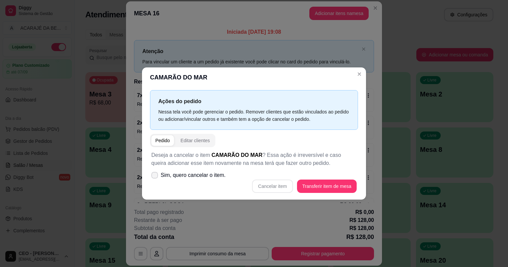
click at [161, 175] on label "Sim, quero cancelar o item." at bounding box center [189, 174] width 80 height 13
click at [155, 176] on input "Sim, quero cancelar o item." at bounding box center [153, 178] width 4 height 4
checkbox input "true"
click at [282, 186] on button "Cancelar item" at bounding box center [272, 185] width 41 height 13
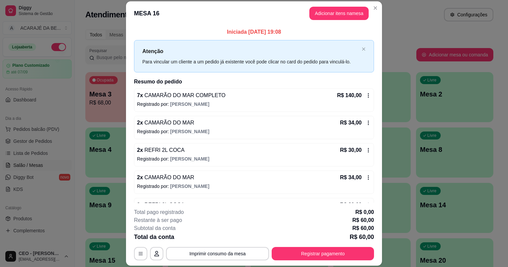
click at [366, 257] on icon at bounding box center [368, 259] width 5 height 5
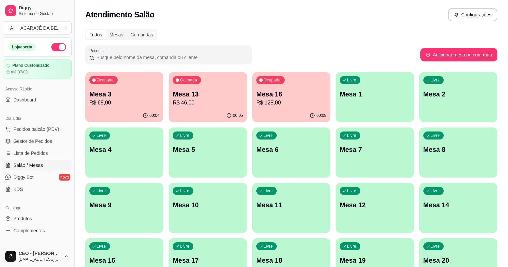
click at [256, 105] on p "R$ 128,00" at bounding box center [291, 103] width 70 height 8
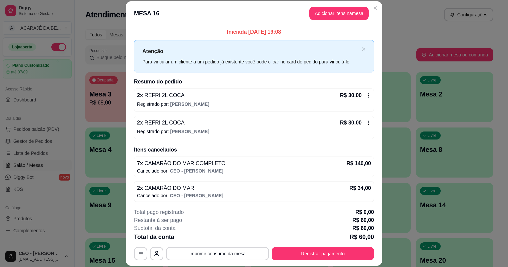
click at [366, 93] on icon at bounding box center [368, 95] width 5 height 5
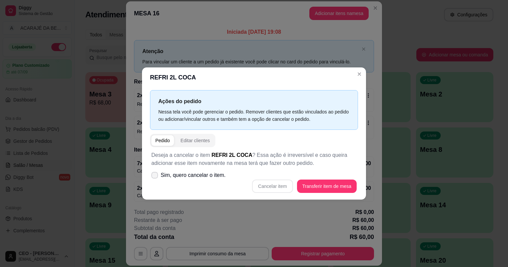
click at [160, 172] on label "Sim, quero cancelar o item." at bounding box center [189, 174] width 80 height 13
click at [155, 176] on input "Sim, quero cancelar o item." at bounding box center [153, 178] width 4 height 4
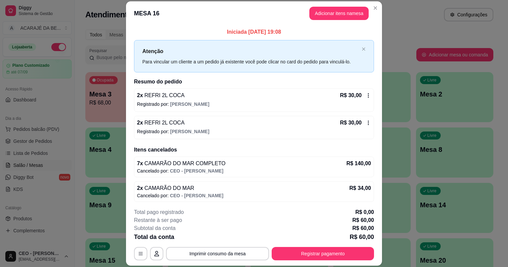
click at [366, 120] on icon at bounding box center [368, 122] width 5 height 5
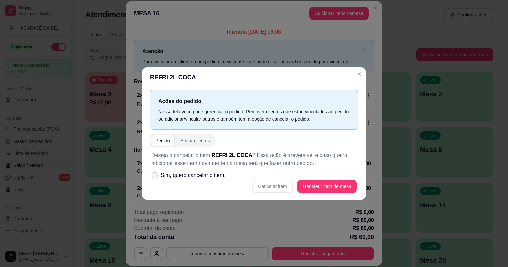
click at [163, 176] on span "Sim, quero cancelar o item." at bounding box center [193, 175] width 65 height 8
click at [155, 176] on input "Sim, quero cancelar o item." at bounding box center [153, 178] width 4 height 4
click at [264, 186] on button "Cancelar item" at bounding box center [272, 185] width 41 height 13
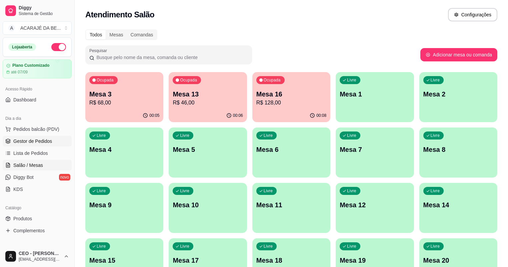
click at [36, 140] on span "Gestor de Pedidos" at bounding box center [32, 141] width 39 height 7
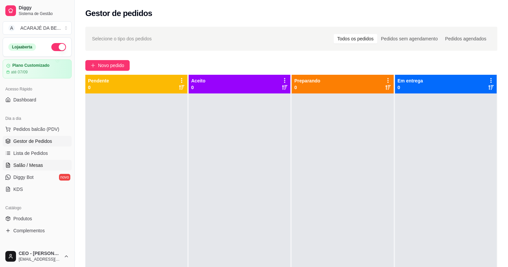
click at [34, 163] on span "Salão / Mesas" at bounding box center [28, 165] width 30 height 7
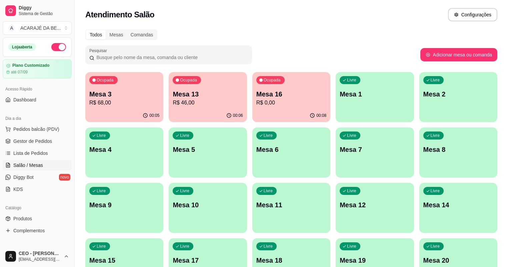
click at [253, 89] on div "Ocupada Mesa 16 R$ 0,00" at bounding box center [291, 90] width 78 height 37
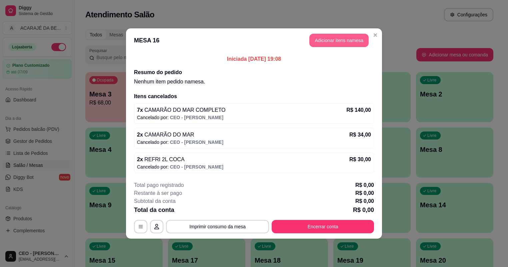
click at [354, 41] on button "Adicionar itens na mesa" at bounding box center [338, 40] width 59 height 13
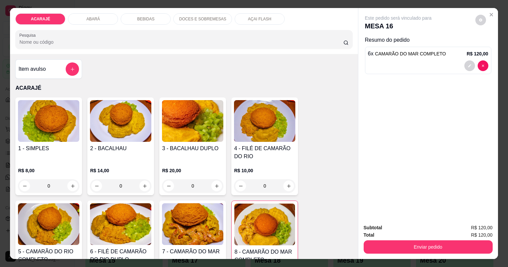
type input "7"
type input "2"
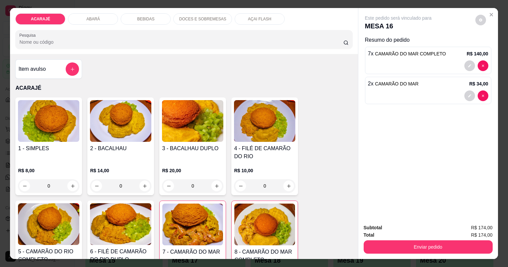
click at [155, 24] on div "BEBIDAS" at bounding box center [146, 18] width 50 height 11
type input "2"
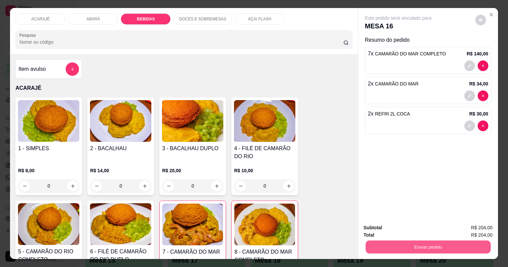
click at [406, 240] on button "Enviar pedido" at bounding box center [427, 246] width 125 height 13
click at [425, 215] on button "Não registrar e enviar pedido" at bounding box center [410, 217] width 69 height 13
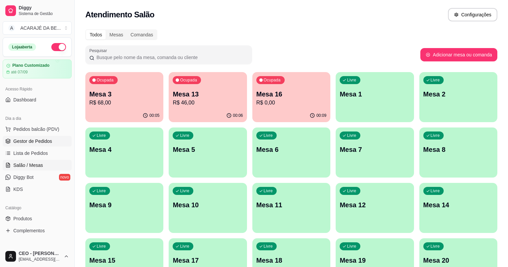
click at [32, 145] on link "Gestor de Pedidos" at bounding box center [37, 141] width 69 height 11
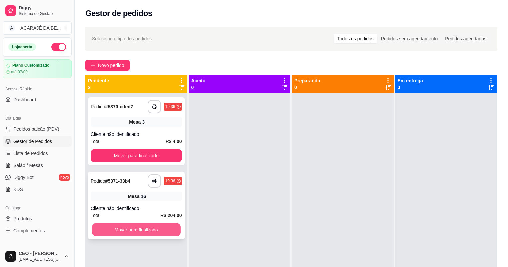
click at [149, 227] on button "Mover para finalizado" at bounding box center [136, 229] width 88 height 13
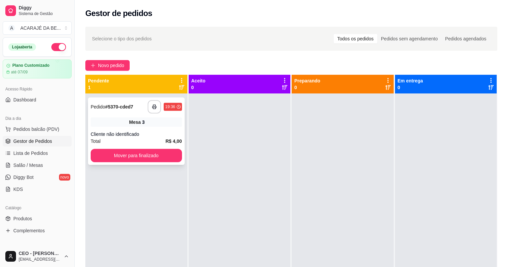
click at [155, 124] on div "Mesa 3" at bounding box center [136, 121] width 91 height 9
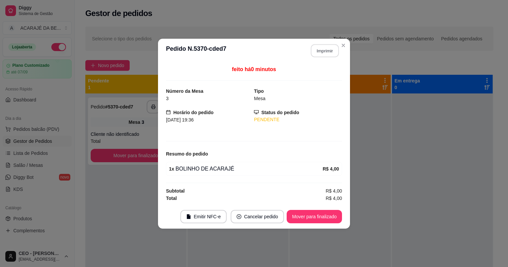
click at [331, 52] on button "Imprimir" at bounding box center [325, 50] width 28 height 13
click at [324, 214] on button "Mover para finalizado" at bounding box center [314, 216] width 55 height 13
click at [324, 214] on div "Mover para finalizado" at bounding box center [309, 216] width 65 height 13
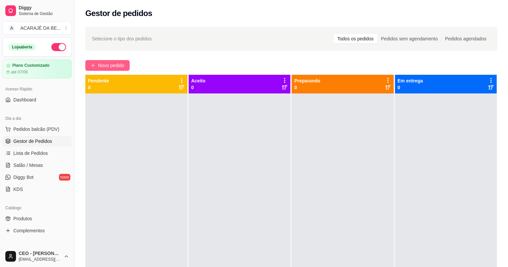
click at [101, 64] on span "Novo pedido" at bounding box center [111, 65] width 26 height 7
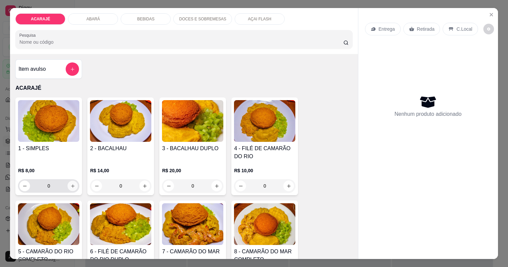
click at [68, 186] on button "increase-product-quantity" at bounding box center [73, 185] width 10 height 10
click at [70, 186] on icon "increase-product-quantity" at bounding box center [72, 185] width 5 height 5
click at [68, 187] on button "increase-product-quantity" at bounding box center [73, 185] width 10 height 10
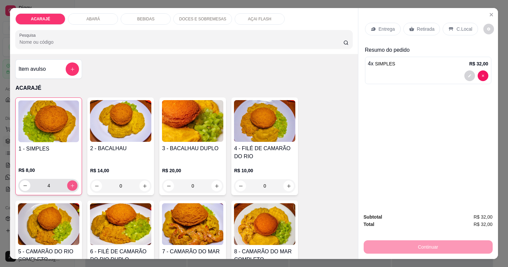
click at [70, 183] on icon "increase-product-quantity" at bounding box center [72, 185] width 5 height 5
type input "5"
type input "1"
click at [380, 33] on div "Entrega" at bounding box center [383, 29] width 36 height 13
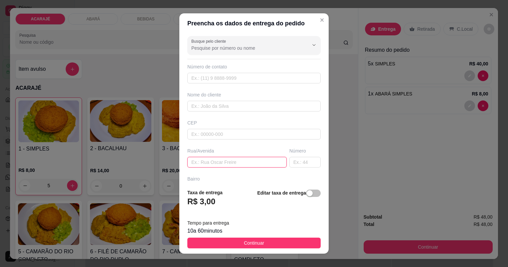
click at [255, 165] on input "text" at bounding box center [236, 162] width 99 height 11
paste input "Rua Maria farias n 21 centro ubata"
type input "Rua Maria farias n 21 centro ubata"
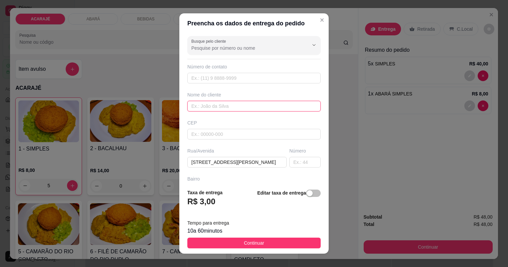
click at [246, 104] on input "text" at bounding box center [253, 106] width 133 height 11
type input "samara"
click at [268, 245] on button "Continuar" at bounding box center [253, 242] width 133 height 11
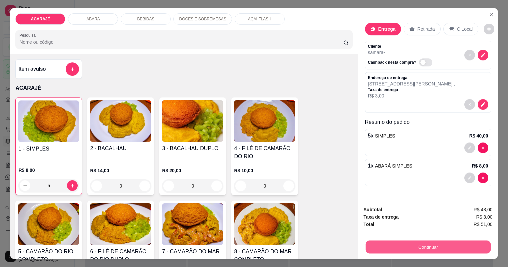
click at [436, 247] on button "Continuar" at bounding box center [427, 246] width 125 height 13
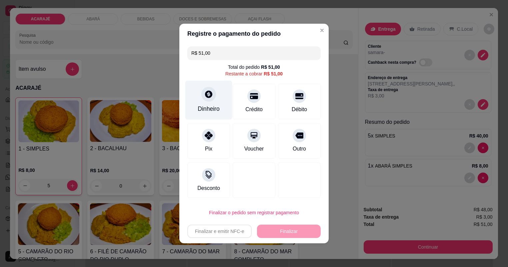
click at [214, 109] on div "Dinheiro" at bounding box center [209, 108] width 22 height 9
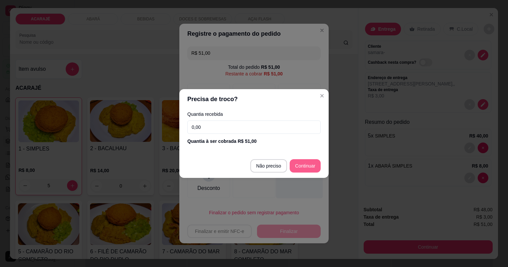
type input "R$ 0,00"
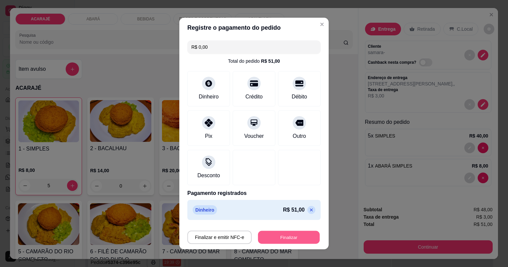
click at [286, 237] on button "Finalizar" at bounding box center [289, 237] width 62 height 13
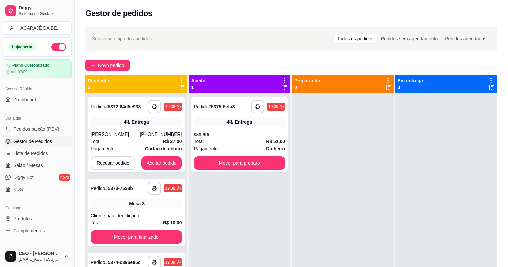
click at [82, 129] on div "**********" at bounding box center [291, 186] width 433 height 327
click at [133, 118] on div "Entrega" at bounding box center [136, 121] width 91 height 9
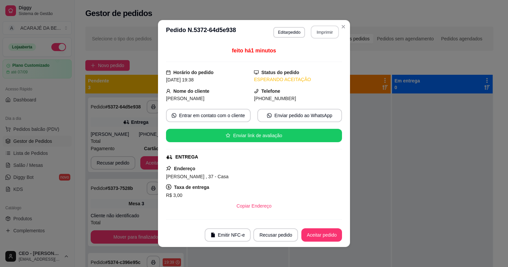
click at [323, 34] on button "Imprimir" at bounding box center [325, 32] width 28 height 13
click at [321, 231] on button "Aceitar pedido" at bounding box center [321, 234] width 41 height 13
click at [321, 231] on div "Recusar pedido Aceitar pedido" at bounding box center [288, 234] width 107 height 13
drag, startPoint x: 323, startPoint y: 34, endPoint x: 321, endPoint y: 231, distance: 197.0
click at [321, 231] on div "Recusar pedido Aceitar pedido" at bounding box center [288, 234] width 107 height 13
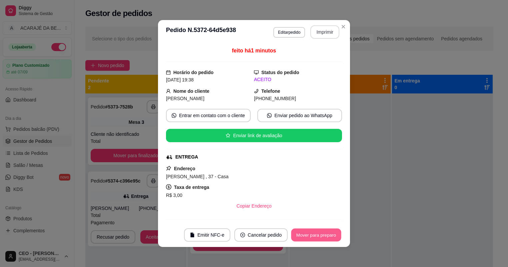
click at [321, 232] on button "Mover para preparo" at bounding box center [316, 234] width 50 height 13
click at [321, 232] on div "Mover para preparo" at bounding box center [316, 234] width 52 height 13
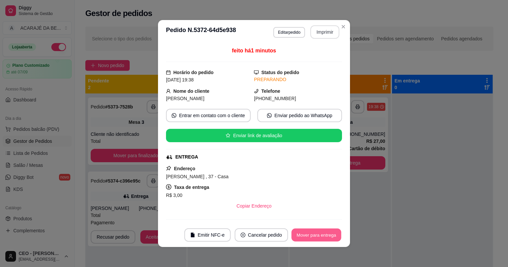
click at [321, 232] on button "Mover para entrega" at bounding box center [316, 234] width 50 height 13
click at [321, 232] on div "Mover para entrega" at bounding box center [311, 234] width 61 height 13
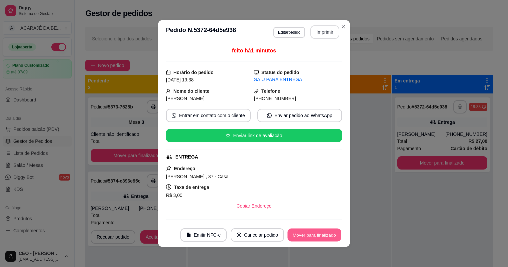
click at [321, 232] on button "Mover para finalizado" at bounding box center [315, 234] width 54 height 13
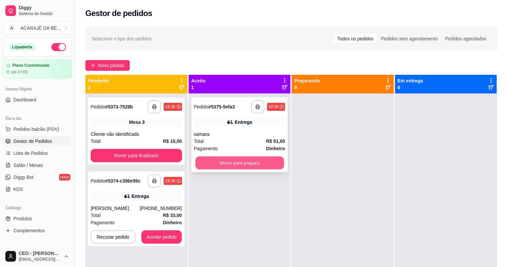
click at [265, 162] on button "Mover para preparo" at bounding box center [239, 162] width 88 height 13
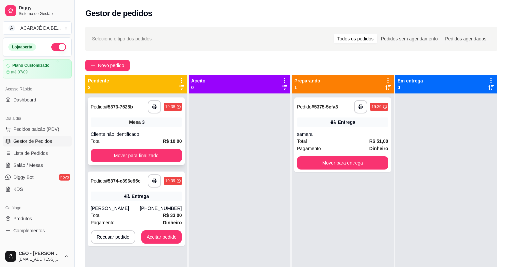
click at [141, 126] on div "**********" at bounding box center [136, 130] width 97 height 67
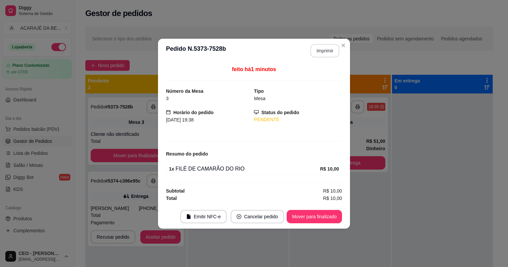
click at [323, 49] on button "Imprimir" at bounding box center [324, 50] width 29 height 13
click at [326, 212] on button "Mover para finalizado" at bounding box center [315, 216] width 54 height 13
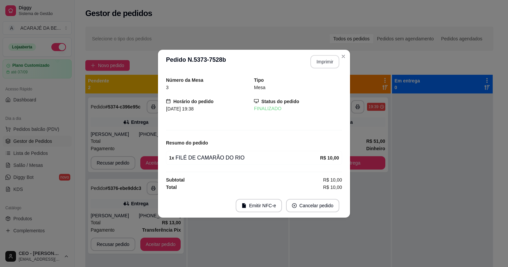
click at [326, 212] on footer "Emitir NFC-e Cancelar pedido" at bounding box center [254, 205] width 192 height 24
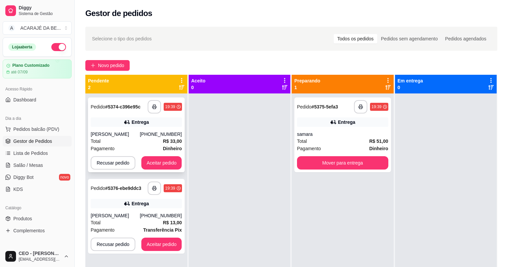
click at [139, 112] on div "**********" at bounding box center [136, 106] width 91 height 13
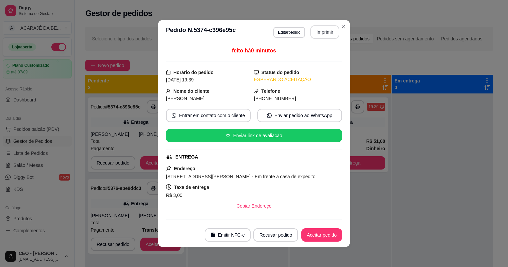
click at [316, 34] on button "Imprimir" at bounding box center [324, 31] width 29 height 13
click at [337, 233] on button "Aceitar pedido" at bounding box center [321, 234] width 39 height 13
click at [337, 233] on div "Recusar pedido Aceitar pedido" at bounding box center [288, 234] width 107 height 13
drag, startPoint x: 316, startPoint y: 34, endPoint x: 337, endPoint y: 233, distance: 200.7
click at [337, 233] on div "Recusar pedido Aceitar pedido" at bounding box center [288, 234] width 107 height 13
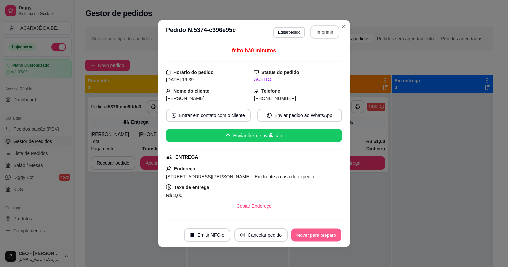
click at [337, 233] on button "Mover para preparo" at bounding box center [316, 234] width 50 height 13
click at [337, 233] on div "Mover para preparo" at bounding box center [311, 234] width 61 height 13
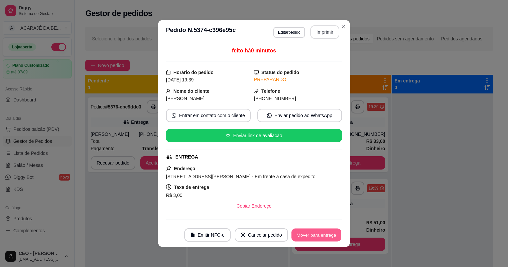
click at [337, 233] on button "Mover para entrega" at bounding box center [316, 234] width 50 height 13
click at [337, 233] on div "Mover para entrega" at bounding box center [311, 234] width 61 height 13
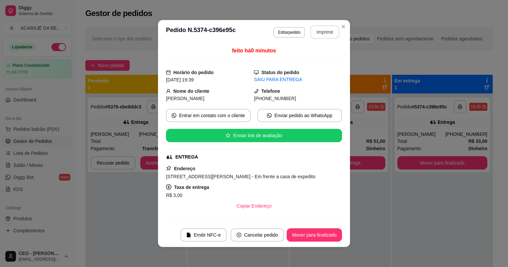
click at [337, 233] on button "Mover para finalizado" at bounding box center [314, 234] width 55 height 13
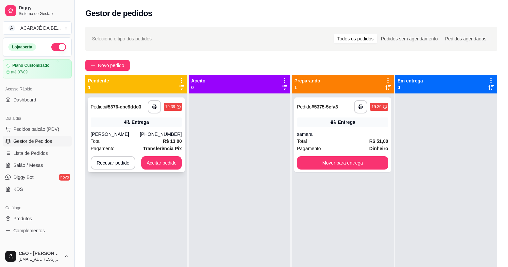
click at [171, 124] on div "Entrega" at bounding box center [136, 121] width 91 height 9
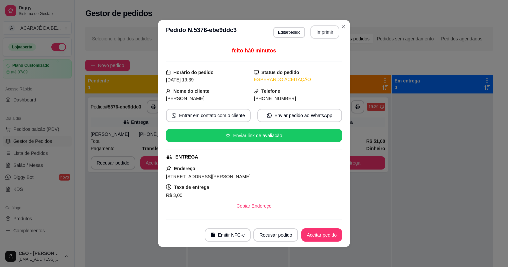
click at [322, 37] on button "Imprimir" at bounding box center [324, 31] width 29 height 13
click at [321, 237] on button "Aceitar pedido" at bounding box center [321, 234] width 39 height 13
click at [321, 237] on div "Recusar pedido Aceitar pedido" at bounding box center [288, 234] width 107 height 13
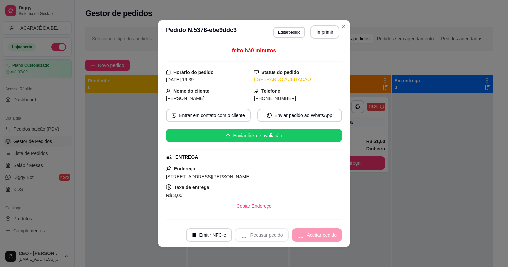
click at [321, 237] on div "Recusar pedido Aceitar pedido" at bounding box center [288, 234] width 107 height 13
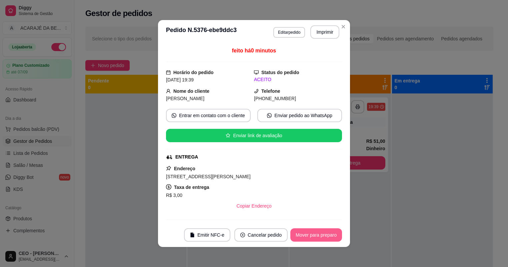
click at [321, 237] on button "Mover para preparo" at bounding box center [316, 234] width 52 height 13
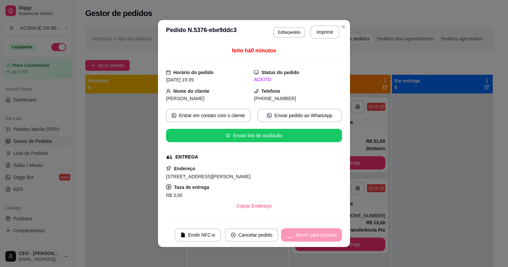
click at [321, 237] on div "Mover para preparo" at bounding box center [311, 234] width 61 height 13
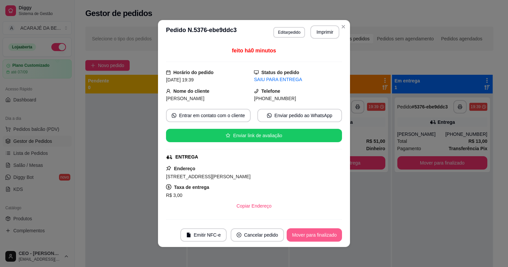
click at [322, 237] on button "Mover para finalizado" at bounding box center [314, 234] width 55 height 13
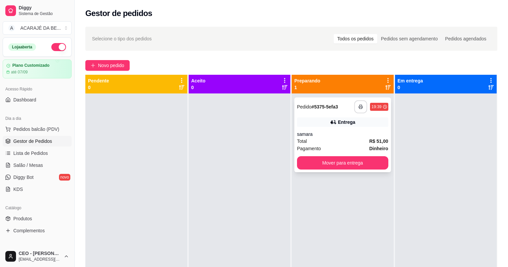
click at [359, 112] on button "button" at bounding box center [360, 106] width 13 height 13
click at [365, 158] on button "Mover para entrega" at bounding box center [342, 162] width 91 height 13
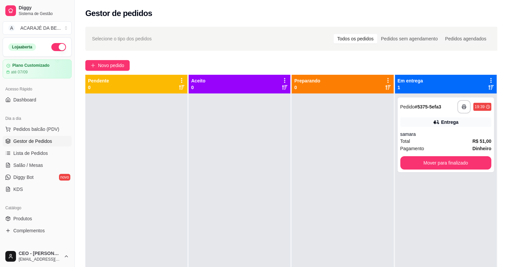
click at [376, 162] on div at bounding box center [343, 226] width 102 height 267
click at [374, 163] on div at bounding box center [343, 226] width 102 height 267
click at [373, 162] on div at bounding box center [343, 226] width 102 height 267
click at [418, 165] on button "Mover para finalizado" at bounding box center [445, 162] width 91 height 13
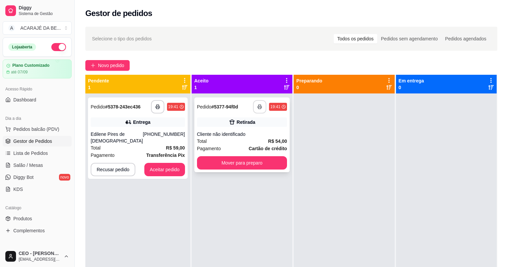
click at [260, 108] on button "button" at bounding box center [259, 106] width 13 height 13
click at [256, 165] on button "Mover para preparo" at bounding box center [241, 162] width 87 height 13
click at [279, 159] on button "Mover para preparo" at bounding box center [242, 162] width 90 height 13
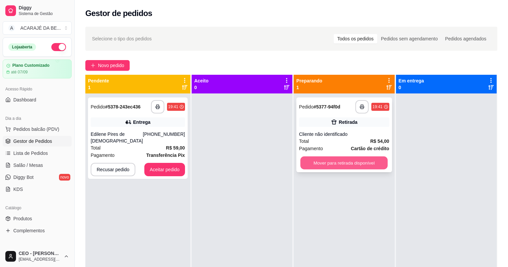
click at [331, 162] on button "Mover para retirada disponível" at bounding box center [343, 162] width 87 height 13
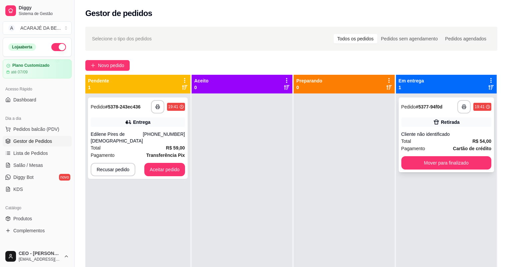
click at [399, 158] on div "**********" at bounding box center [446, 134] width 95 height 75
click at [419, 166] on button "Mover para finalizado" at bounding box center [446, 162] width 90 height 13
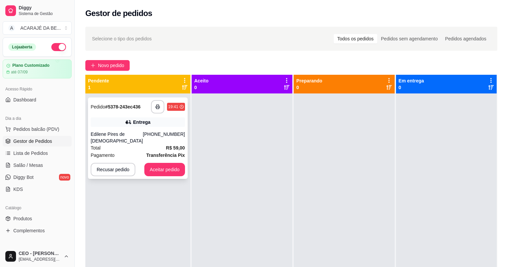
drag, startPoint x: 167, startPoint y: 140, endPoint x: 169, endPoint y: 127, distance: 12.9
click at [169, 127] on div "**********" at bounding box center [138, 137] width 100 height 81
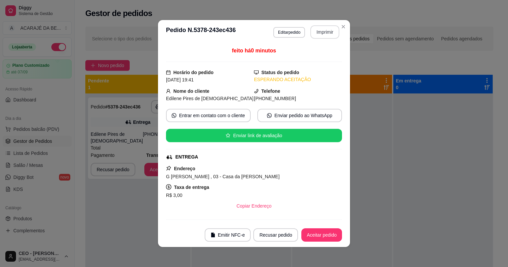
click at [323, 34] on button "Imprimir" at bounding box center [324, 31] width 29 height 13
click at [338, 235] on button "Aceitar pedido" at bounding box center [321, 234] width 39 height 13
click at [335, 235] on div "Recusar pedido Aceitar pedido" at bounding box center [288, 234] width 107 height 13
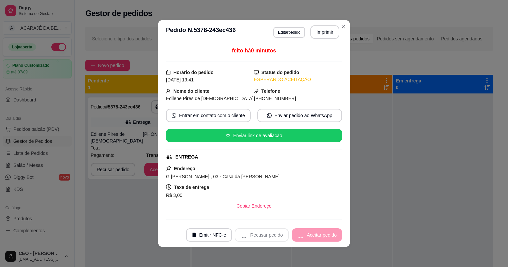
click at [335, 235] on div "Recusar pedido Aceitar pedido" at bounding box center [288, 234] width 107 height 13
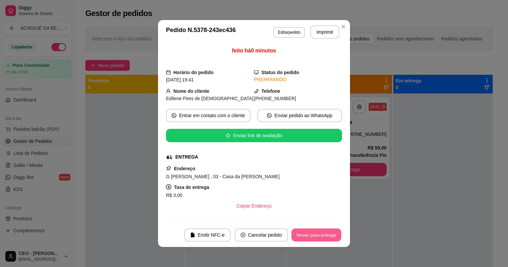
click at [327, 237] on button "Mover para entrega" at bounding box center [316, 234] width 50 height 13
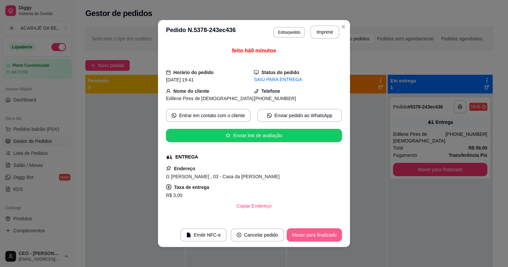
click at [329, 237] on button "Mover para finalizado" at bounding box center [314, 234] width 55 height 13
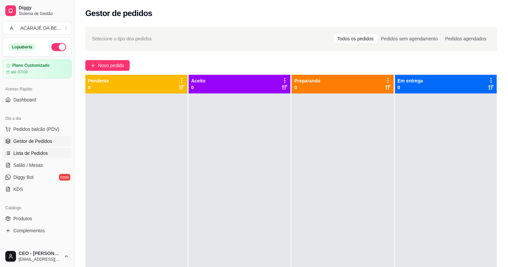
click at [17, 157] on link "Lista de Pedidos" at bounding box center [37, 153] width 69 height 11
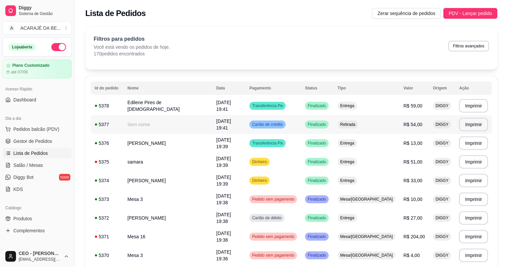
click at [312, 123] on span "Finalizado" at bounding box center [316, 124] width 21 height 5
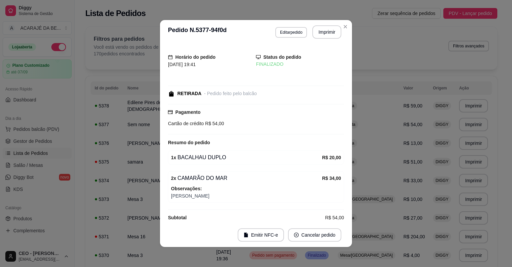
scroll to position [7, 0]
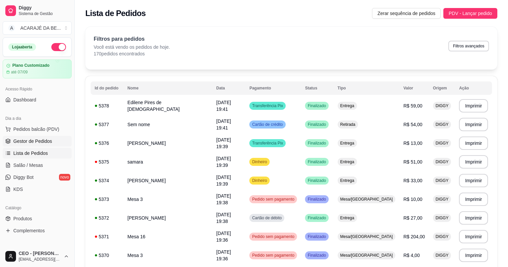
click at [18, 138] on span "Gestor de Pedidos" at bounding box center [32, 141] width 39 height 7
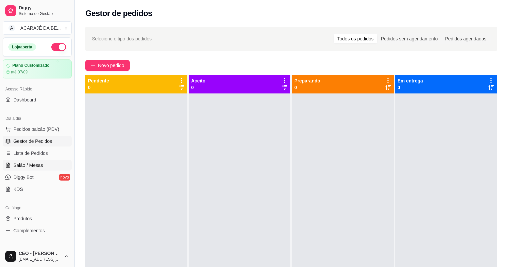
click at [28, 164] on span "Salão / Mesas" at bounding box center [28, 165] width 30 height 7
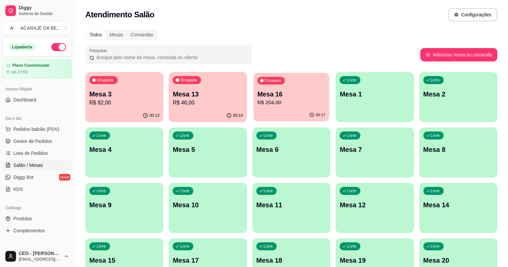
click at [258, 109] on div "00:17" at bounding box center [291, 115] width 76 height 13
click at [115, 83] on div "Ocupada" at bounding box center [103, 80] width 28 height 8
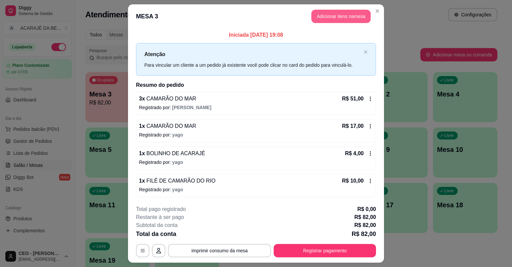
click at [351, 15] on button "Adicionar itens na mesa" at bounding box center [340, 16] width 59 height 13
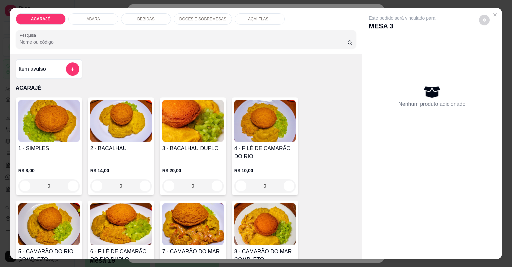
click at [499, 16] on div "Este pedido será vinculado para MESA 3 Nenhum produto adicionado" at bounding box center [432, 128] width 140 height 240
click at [492, 15] on icon "Close" at bounding box center [494, 14] width 5 height 5
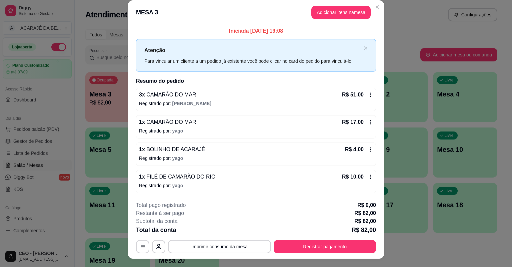
scroll to position [16, 0]
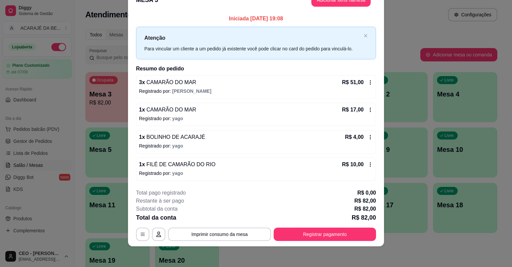
click at [369, 136] on icon at bounding box center [370, 136] width 5 height 5
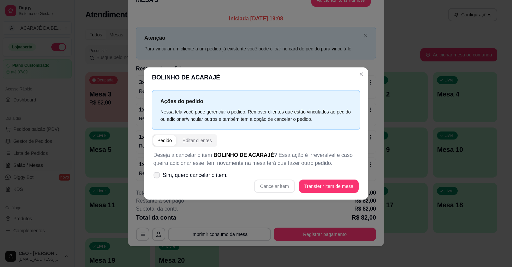
click at [186, 175] on span "Sim, quero cancelar o item." at bounding box center [195, 175] width 65 height 8
click at [157, 176] on input "Sim, quero cancelar o item." at bounding box center [155, 178] width 4 height 4
checkbox input "true"
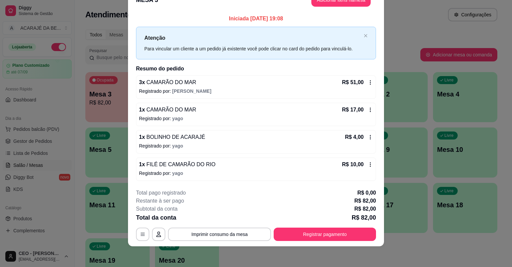
click at [367, 139] on div "R$ 4,00" at bounding box center [359, 137] width 28 height 8
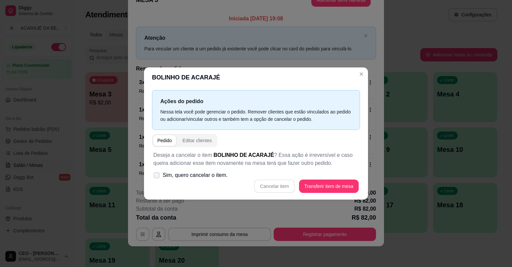
click at [164, 181] on label "Sim, quero cancelar o item." at bounding box center [191, 174] width 80 height 13
click at [157, 181] on input "Sim, quero cancelar o item." at bounding box center [155, 178] width 4 height 4
checkbox input "true"
click at [265, 186] on button "Cancelar item" at bounding box center [275, 186] width 40 height 13
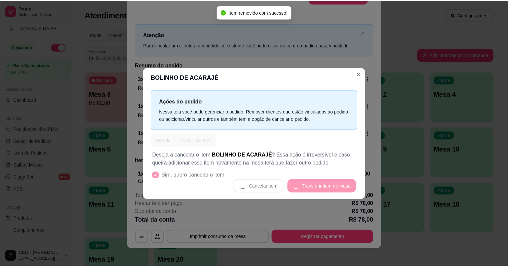
scroll to position [13, 0]
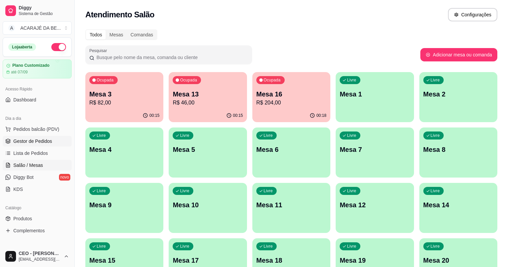
click at [24, 142] on span "Gestor de Pedidos" at bounding box center [32, 141] width 39 height 7
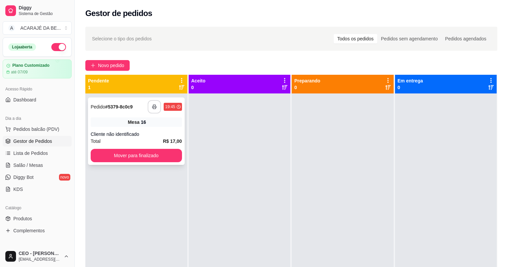
click at [150, 102] on button "button" at bounding box center [154, 106] width 13 height 13
click at [150, 155] on button "Mover para finalizado" at bounding box center [136, 155] width 88 height 13
click at [308, 125] on div at bounding box center [343, 226] width 102 height 267
click at [153, 106] on icon "button" at bounding box center [154, 106] width 5 height 5
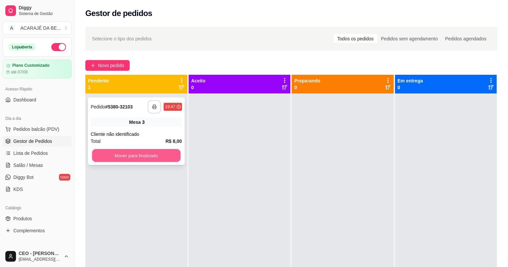
click at [169, 153] on button "Mover para finalizado" at bounding box center [136, 155] width 88 height 13
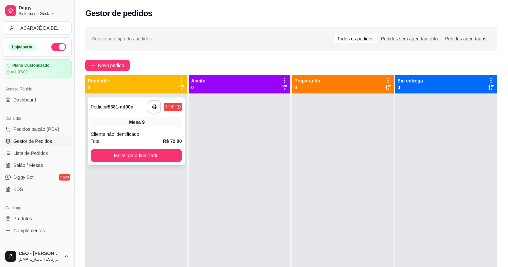
click at [162, 126] on div "Mesa 9" at bounding box center [136, 121] width 91 height 9
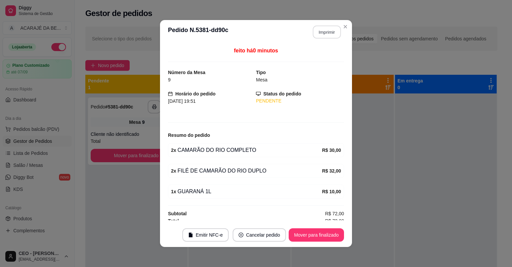
click at [323, 31] on button "Imprimir" at bounding box center [327, 32] width 28 height 13
click at [322, 239] on button "Mover para finalizado" at bounding box center [317, 234] width 54 height 13
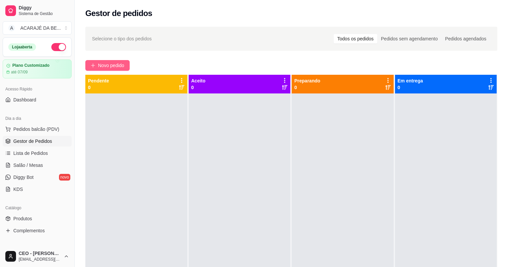
click at [116, 63] on span "Novo pedido" at bounding box center [111, 65] width 26 height 7
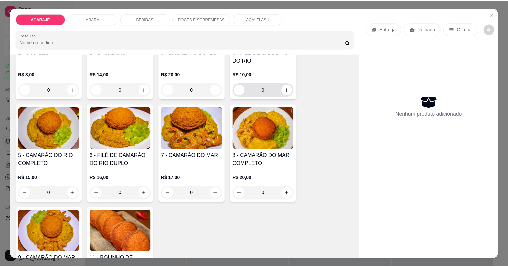
scroll to position [107, 0]
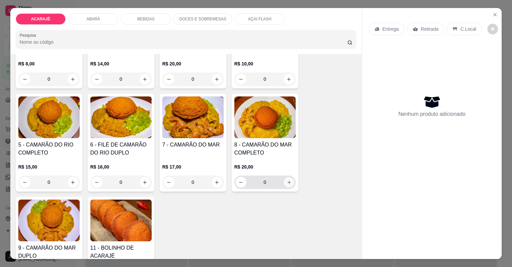
click at [288, 185] on button "increase-product-quantity" at bounding box center [289, 182] width 10 height 10
type input "1"
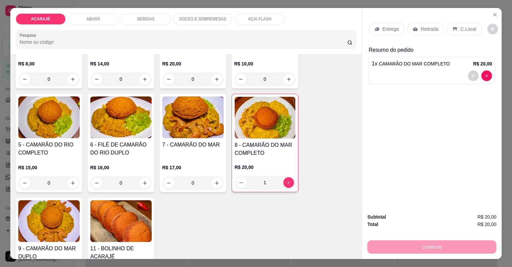
click at [388, 26] on p "Entrega" at bounding box center [390, 29] width 16 height 7
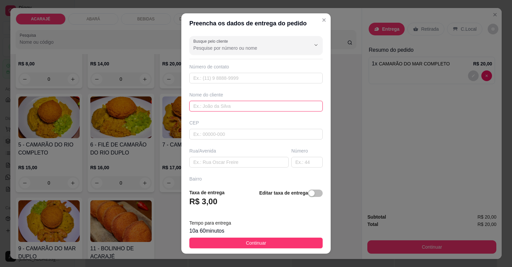
click at [234, 107] on input "text" at bounding box center [255, 106] width 133 height 11
type input "savio"
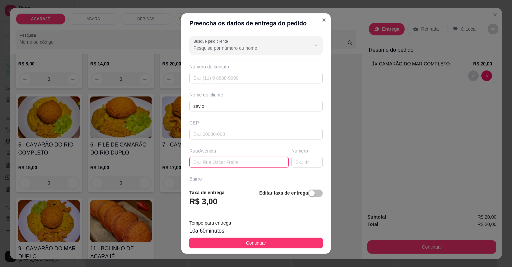
click at [207, 163] on input "text" at bounding box center [238, 162] width 99 height 11
click at [211, 159] on input "text" at bounding box center [238, 162] width 99 height 11
paste input "Praça dos trabalhadores"
type input "Praça dos trabalhadores"
click at [305, 159] on input "text" at bounding box center [306, 162] width 31 height 11
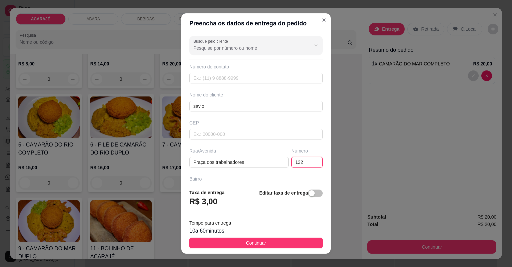
type input "132"
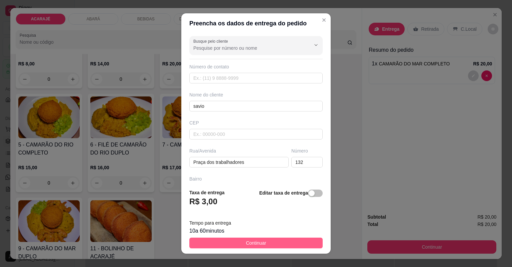
click at [263, 248] on footer "Taxa de entrega R$ 3,00 Editar taxa de entrega Tempo para entrega 10 a 60 minut…" at bounding box center [255, 218] width 149 height 70
click at [264, 247] on button "Continuar" at bounding box center [255, 242] width 133 height 11
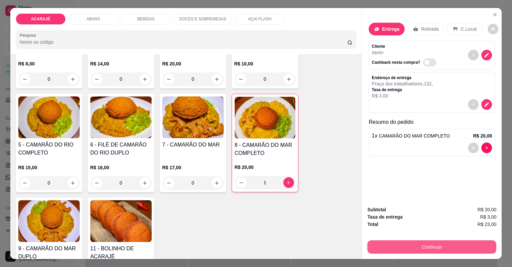
click at [398, 250] on button "Continuar" at bounding box center [431, 246] width 129 height 13
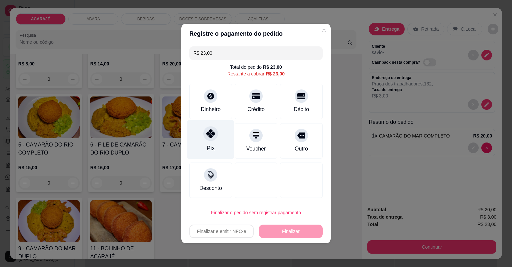
click at [206, 137] on icon at bounding box center [210, 133] width 9 height 9
type input "R$ 0,00"
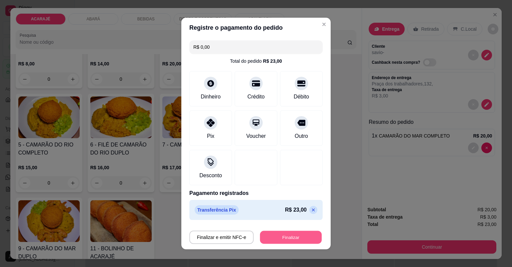
click at [275, 236] on button "Finalizar" at bounding box center [291, 237] width 62 height 13
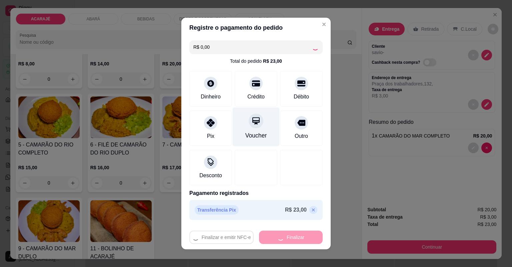
type input "0"
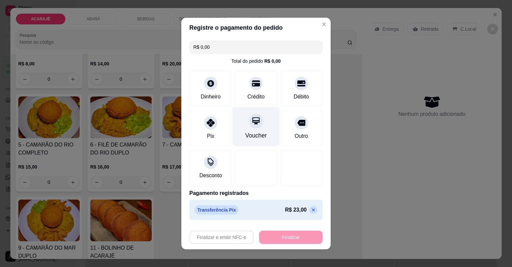
type input "-R$ 23,00"
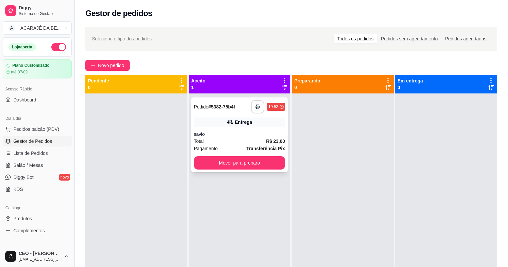
click at [257, 107] on icon "button" at bounding box center [257, 106] width 5 height 5
click at [228, 165] on button "Mover para preparo" at bounding box center [239, 162] width 91 height 13
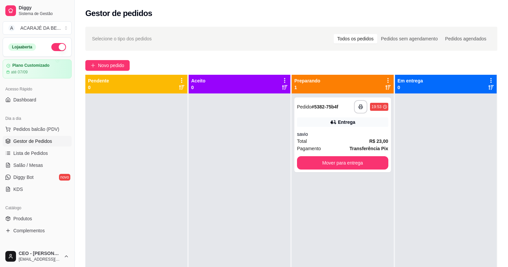
click at [254, 160] on div at bounding box center [240, 226] width 102 height 267
click at [373, 162] on button "Mover para entrega" at bounding box center [342, 162] width 88 height 13
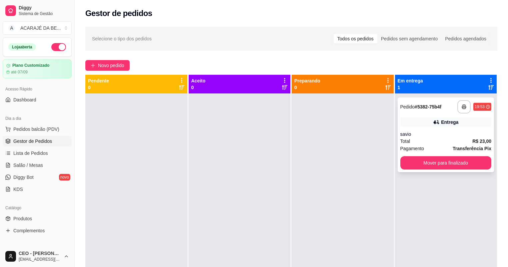
click at [442, 157] on button "Mover para finalizado" at bounding box center [445, 162] width 91 height 13
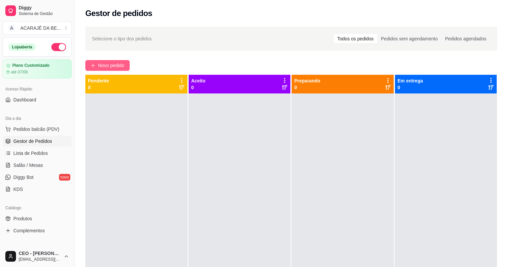
click at [103, 65] on span "Novo pedido" at bounding box center [111, 65] width 26 height 7
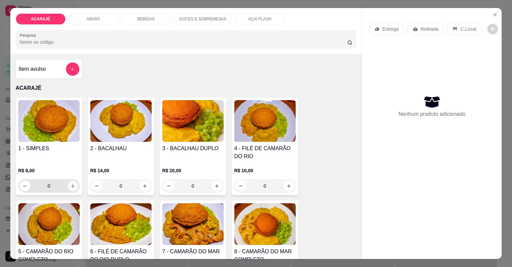
click at [71, 187] on icon "increase-product-quantity" at bounding box center [72, 185] width 5 height 5
click at [77, 200] on div "1 - SIMPLES R$ 8,00 0 2 - BACALHAU R$ 14,00 0 3 - BACALHAU DUPLO R$ 20,00 0 4 -…" at bounding box center [186, 249] width 341 height 304
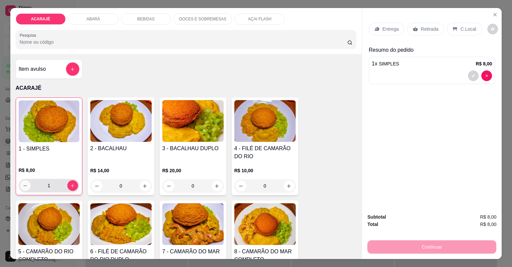
click at [23, 184] on icon "decrease-product-quantity" at bounding box center [25, 185] width 5 height 5
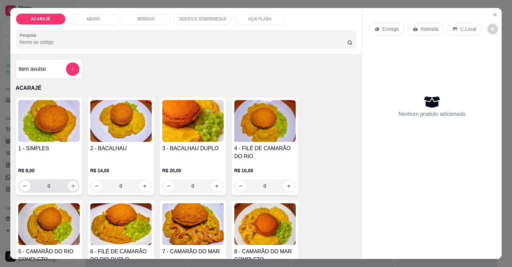
click at [73, 184] on icon "increase-product-quantity" at bounding box center [72, 185] width 5 height 5
type input "2"
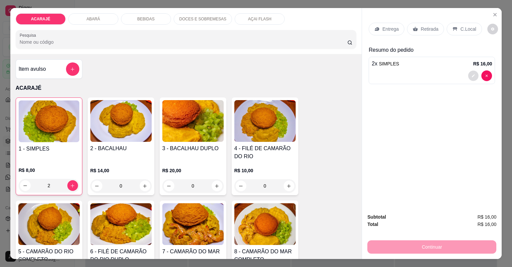
click at [472, 74] on icon "decrease-product-quantity" at bounding box center [473, 76] width 4 height 4
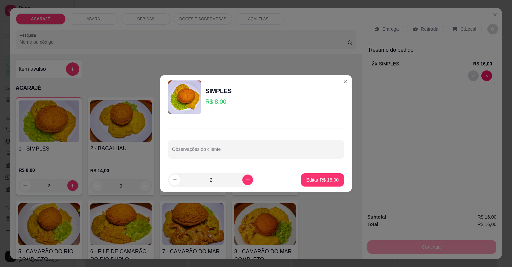
click at [277, 159] on div "Observações do cliente" at bounding box center [256, 143] width 192 height 49
click at [276, 152] on input "Observações do cliente" at bounding box center [256, 151] width 168 height 7
type input "na bandeja"
click at [328, 182] on p "Editar R$ 16,00" at bounding box center [322, 179] width 31 height 6
type input "0"
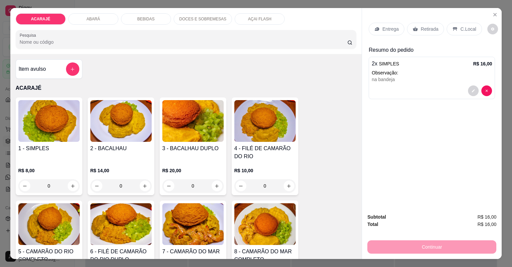
click at [423, 28] on p "Retirada" at bounding box center [430, 29] width 18 height 7
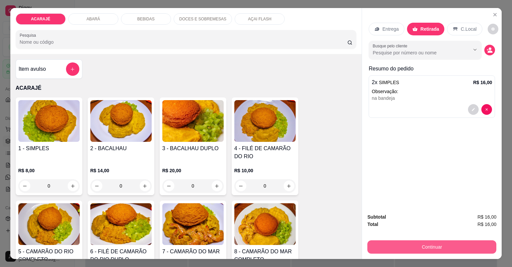
click at [445, 243] on button "Continuar" at bounding box center [431, 246] width 129 height 13
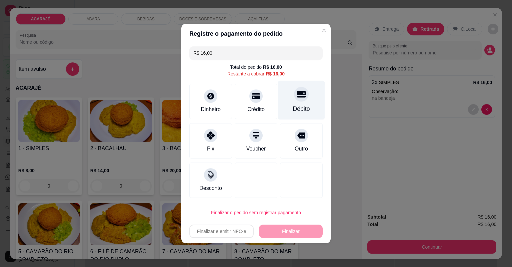
click at [300, 96] on icon at bounding box center [301, 94] width 9 height 9
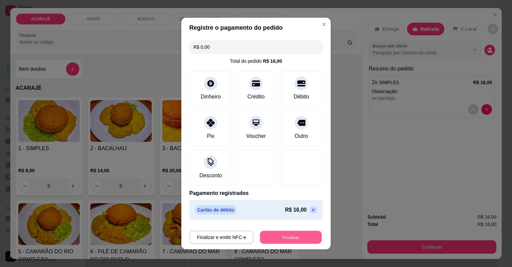
click at [271, 238] on button "Finalizar" at bounding box center [291, 237] width 62 height 13
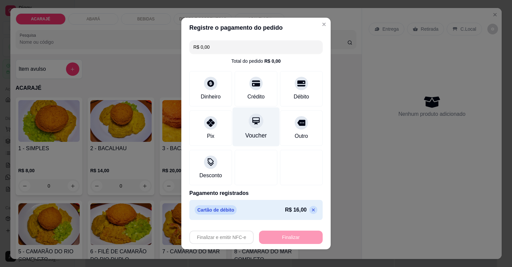
type input "-R$ 16,00"
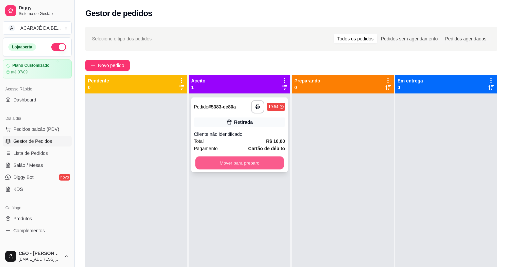
click at [214, 164] on button "Mover para preparo" at bounding box center [239, 162] width 88 height 13
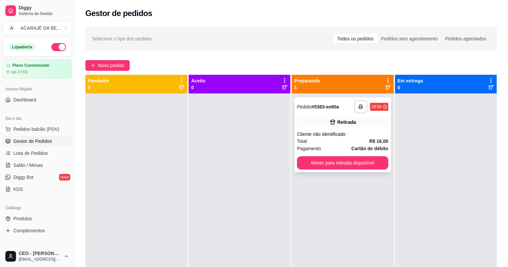
click at [329, 155] on div "**********" at bounding box center [342, 134] width 97 height 75
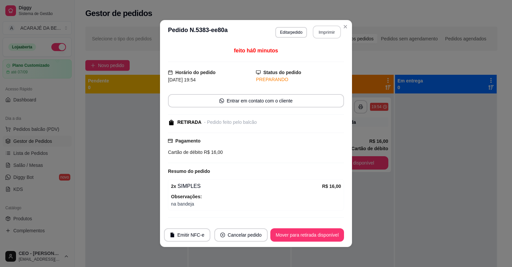
click at [332, 36] on button "Imprimir" at bounding box center [327, 32] width 28 height 13
click at [319, 232] on button "Mover para retirada disponível" at bounding box center [307, 234] width 74 height 13
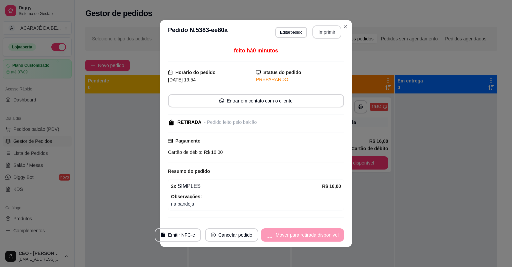
click at [319, 232] on div "Mover para retirada disponível" at bounding box center [302, 234] width 83 height 13
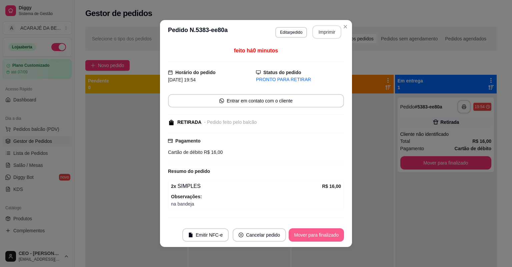
click at [319, 232] on button "Mover para finalizado" at bounding box center [316, 234] width 55 height 13
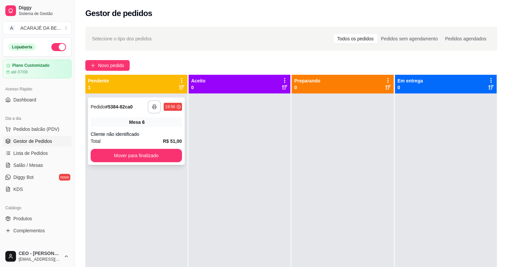
click at [156, 107] on button "button" at bounding box center [154, 106] width 13 height 13
click at [175, 153] on button "Mover para finalizado" at bounding box center [136, 155] width 91 height 13
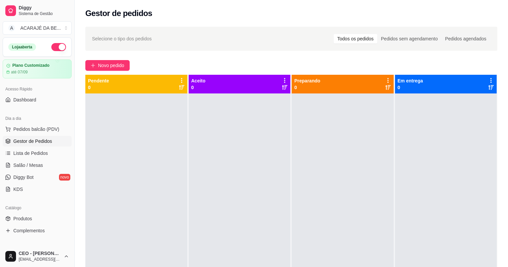
drag, startPoint x: 220, startPoint y: 116, endPoint x: 210, endPoint y: 114, distance: 10.1
click at [220, 116] on div at bounding box center [240, 226] width 102 height 267
click at [118, 64] on span "Novo pedido" at bounding box center [111, 65] width 26 height 7
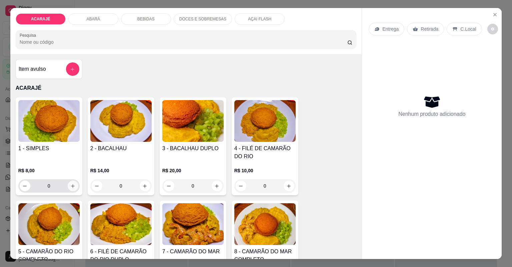
click at [72, 187] on icon "increase-product-quantity" at bounding box center [72, 185] width 5 height 5
type input "2"
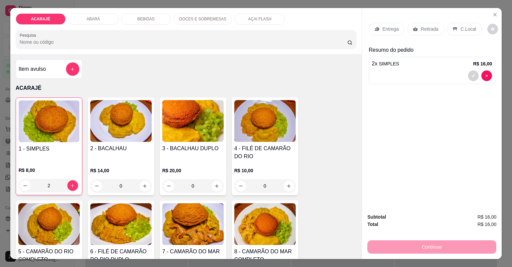
click at [84, 17] on div "ABARÁ" at bounding box center [93, 18] width 50 height 11
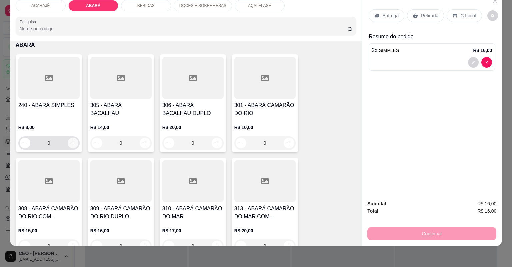
click at [70, 141] on icon "increase-product-quantity" at bounding box center [72, 142] width 5 height 5
type input "1"
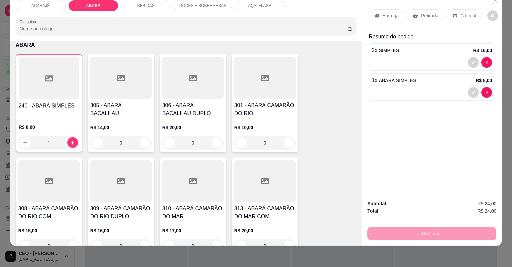
click at [196, 5] on p "DOCES E SOBREMESAS" at bounding box center [202, 5] width 47 height 5
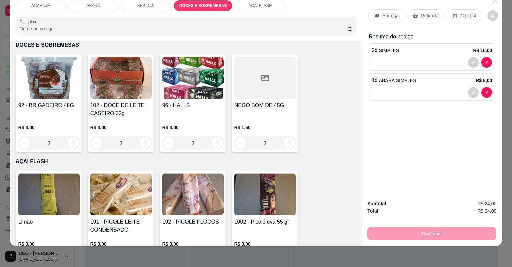
click at [248, 7] on p "AÇAI FLASH" at bounding box center [259, 5] width 23 height 5
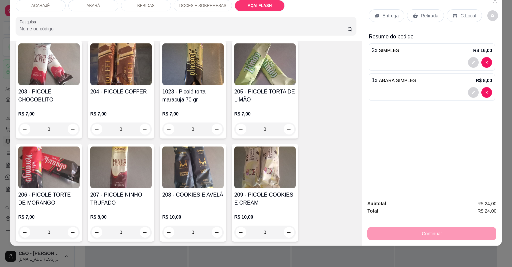
scroll to position [1722, 0]
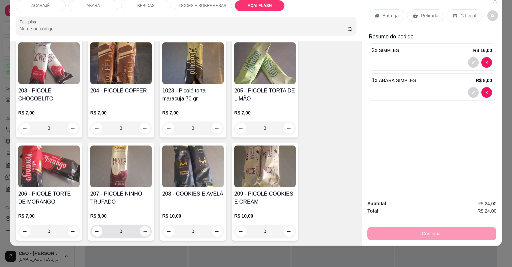
click at [143, 232] on icon "increase-product-quantity" at bounding box center [144, 231] width 5 height 5
type input "1"
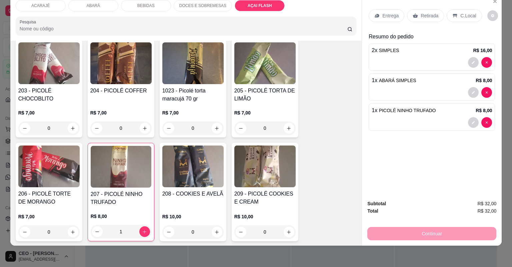
click at [374, 9] on div "Entrega" at bounding box center [387, 15] width 36 height 13
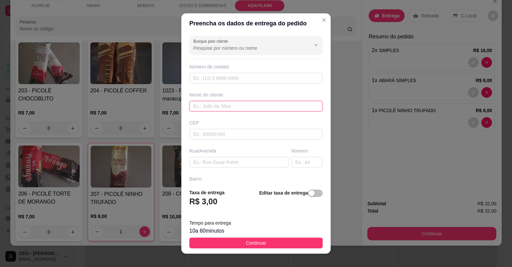
click at [227, 108] on input "text" at bounding box center [255, 106] width 133 height 11
type input "vera"
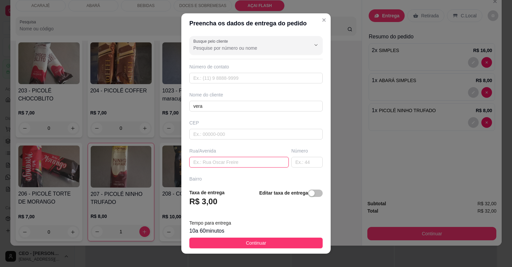
click at [207, 163] on input "text" at bounding box center [238, 162] width 99 height 11
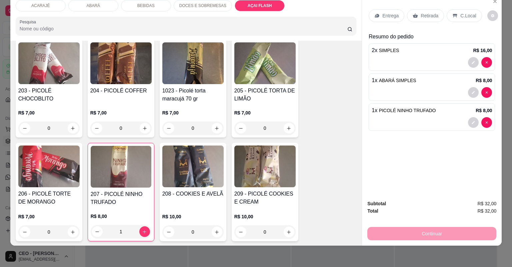
click at [389, 17] on p "Entrega" at bounding box center [390, 15] width 16 height 7
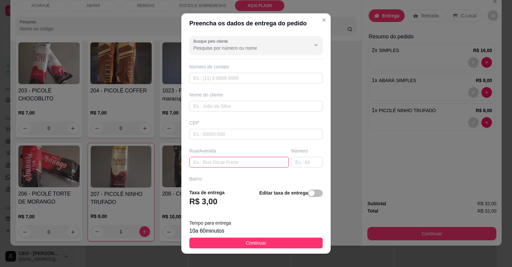
click at [219, 160] on input "text" at bounding box center [238, 162] width 99 height 11
paste input "Rua Eunice Miranda 89 Casa Verde"
type input "Rua Eunice Miranda 89 Casa Verde"
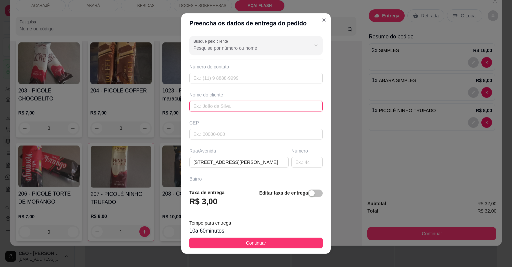
click at [253, 102] on input "text" at bounding box center [255, 106] width 133 height 11
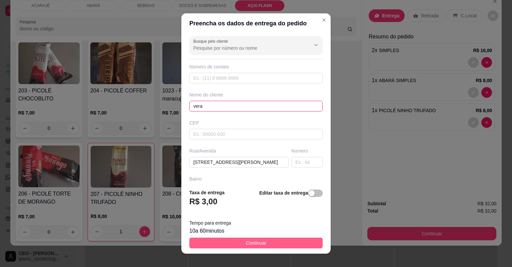
type input "vera"
click at [246, 241] on span "Continuar" at bounding box center [256, 242] width 20 height 7
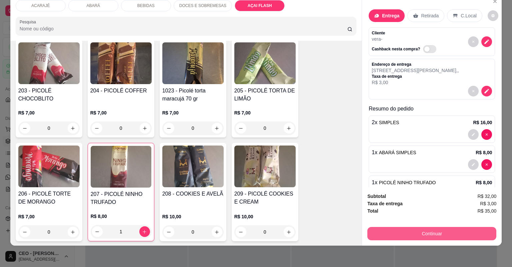
click at [419, 236] on button "Continuar" at bounding box center [431, 233] width 129 height 13
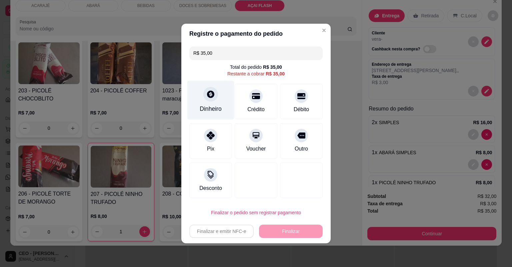
click at [215, 107] on div "Dinheiro" at bounding box center [211, 108] width 22 height 9
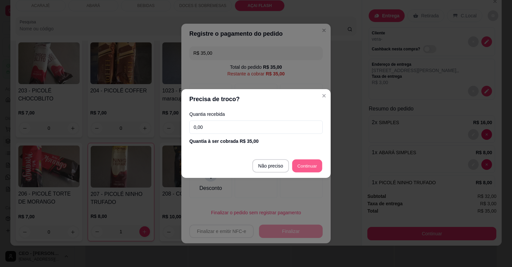
type input "R$ 0,00"
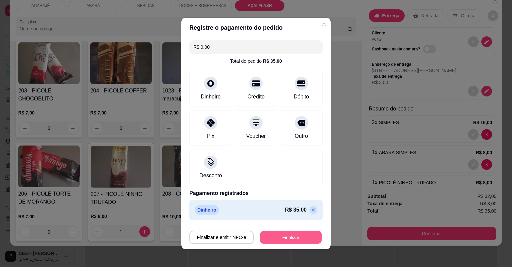
click at [279, 231] on button "Finalizar" at bounding box center [291, 237] width 62 height 13
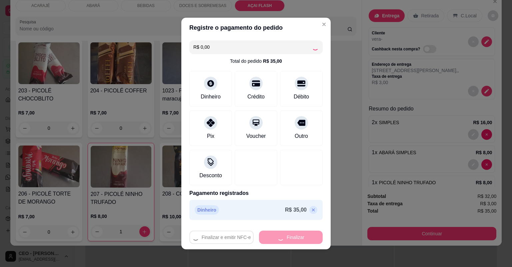
type input "0"
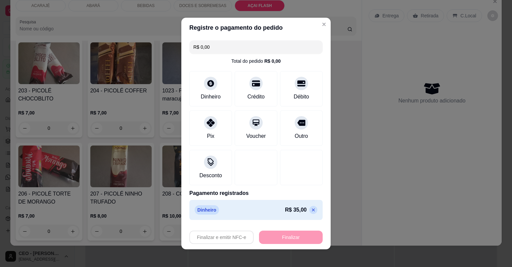
type input "-R$ 35,00"
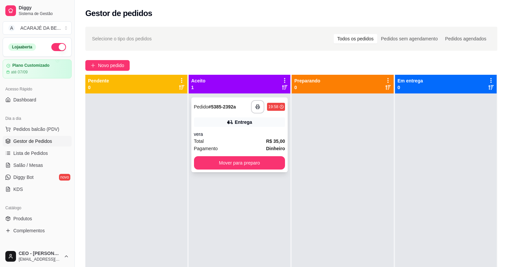
click at [233, 125] on div "Entrega" at bounding box center [239, 121] width 91 height 9
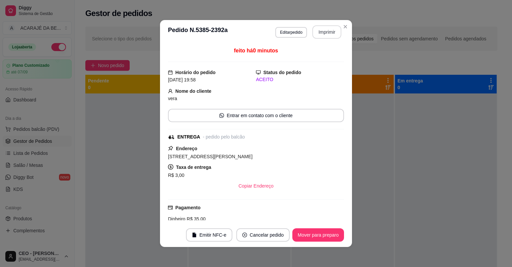
click at [316, 32] on button "Imprimir" at bounding box center [326, 31] width 29 height 13
click at [316, 245] on footer "Emitir NFC-e Cancelar pedido Mover para preparo" at bounding box center [256, 235] width 192 height 24
click at [315, 239] on button "Mover para preparo" at bounding box center [318, 234] width 52 height 13
click at [315, 239] on div "Mover para preparo" at bounding box center [318, 234] width 52 height 13
click at [315, 239] on div "Mover para preparo" at bounding box center [313, 234] width 61 height 13
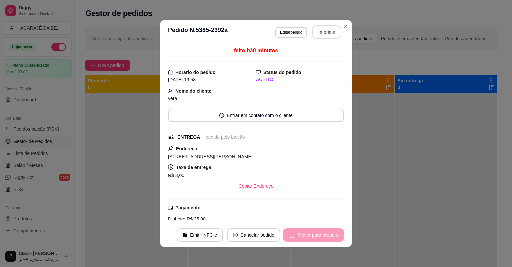
click at [315, 239] on div "Mover para preparo" at bounding box center [313, 234] width 61 height 13
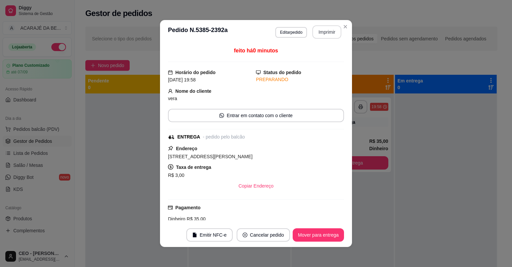
click at [315, 239] on button "Mover para entrega" at bounding box center [318, 234] width 51 height 13
click at [315, 239] on div "Mover para entrega" at bounding box center [313, 234] width 61 height 13
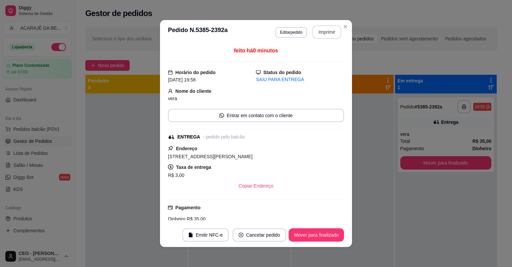
click at [315, 239] on button "Mover para finalizado" at bounding box center [316, 234] width 55 height 13
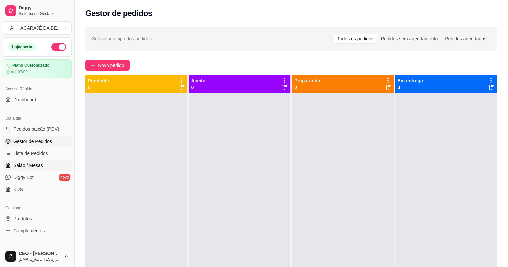
click at [27, 164] on span "Salão / Mesas" at bounding box center [28, 165] width 30 height 7
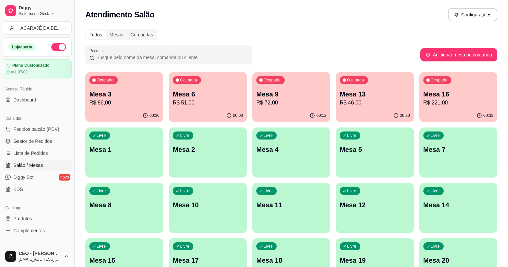
click at [129, 101] on p "R$ 86,00" at bounding box center [124, 103] width 70 height 8
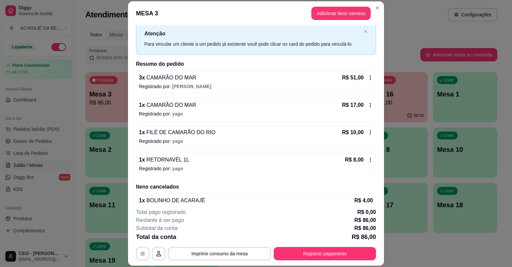
scroll to position [31, 0]
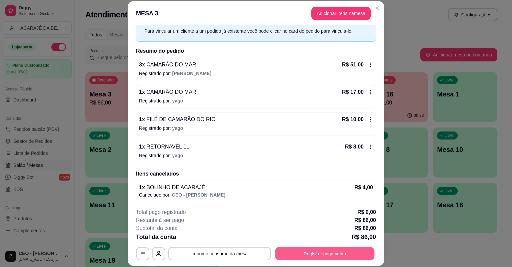
click at [343, 249] on button "Registrar pagamento" at bounding box center [324, 253] width 99 height 13
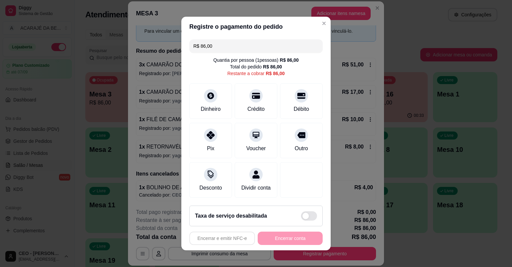
drag, startPoint x: 198, startPoint y: 49, endPoint x: 227, endPoint y: 52, distance: 28.5
click at [227, 52] on input "R$ 86,00" at bounding box center [255, 45] width 125 height 13
click at [212, 141] on div "Pix" at bounding box center [210, 139] width 47 height 39
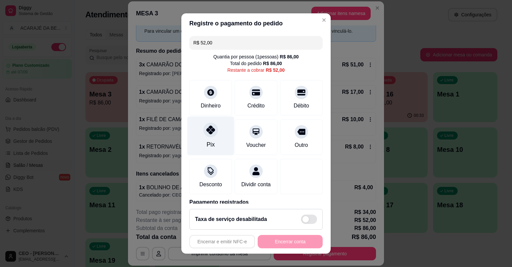
click at [196, 137] on div "Pix" at bounding box center [210, 135] width 47 height 39
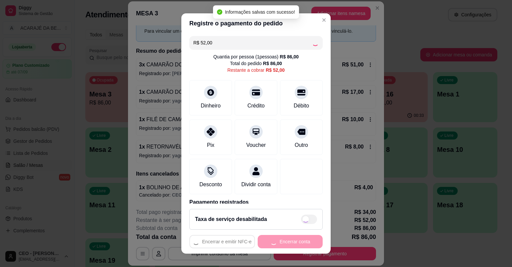
type input "R$ 0,00"
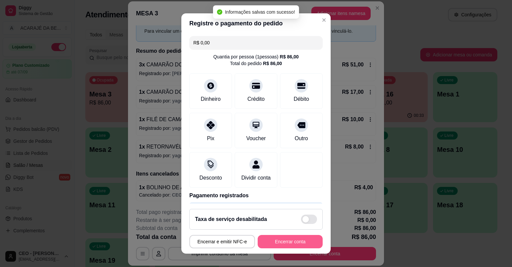
click at [272, 239] on button "Encerrar conta" at bounding box center [290, 241] width 65 height 13
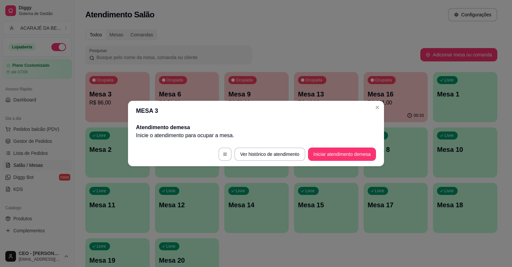
scroll to position [0, 0]
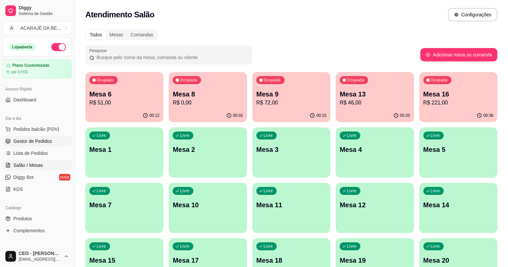
click at [17, 139] on span "Gestor de Pedidos" at bounding box center [32, 141] width 39 height 7
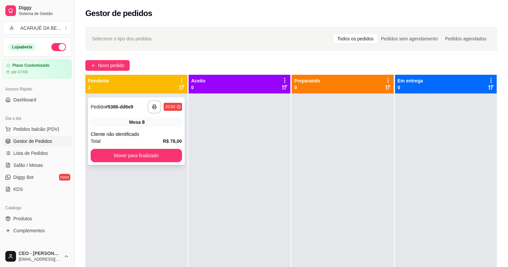
click at [165, 104] on div "20:03" at bounding box center [170, 106] width 10 height 5
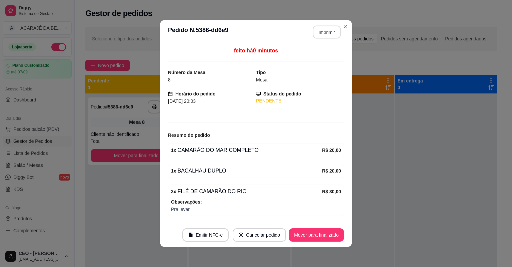
click at [316, 33] on button "Imprimir" at bounding box center [327, 32] width 28 height 13
click at [320, 233] on button "Mover para finalizado" at bounding box center [316, 234] width 55 height 13
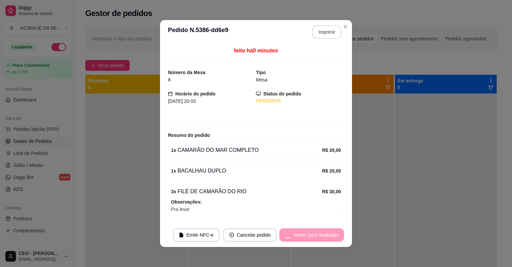
click at [320, 233] on div "Mover para finalizado" at bounding box center [311, 234] width 65 height 13
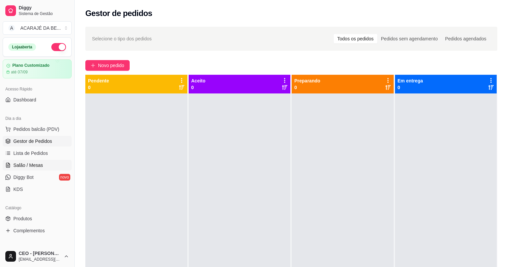
click at [19, 169] on link "Salão / Mesas" at bounding box center [37, 165] width 69 height 11
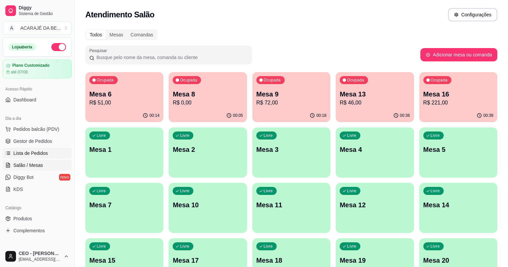
click at [33, 148] on link "Lista de Pedidos" at bounding box center [37, 153] width 69 height 11
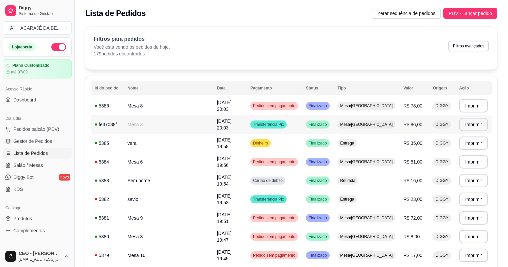
click at [221, 124] on span "31/08/25 às 20:03" at bounding box center [224, 124] width 15 height 12
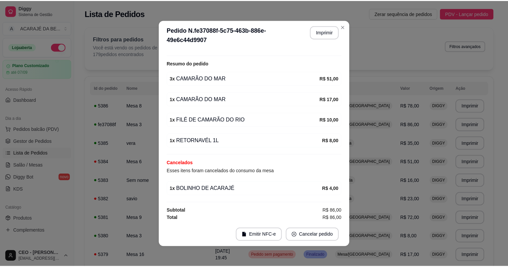
scroll to position [1, 0]
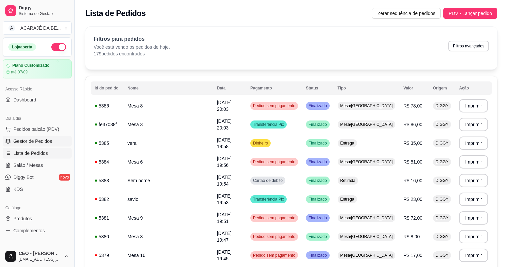
click at [49, 136] on link "Gestor de Pedidos" at bounding box center [37, 141] width 69 height 11
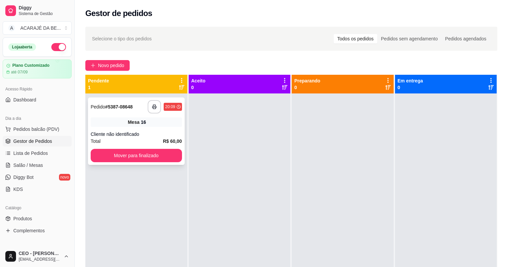
click at [155, 128] on div "**********" at bounding box center [136, 130] width 97 height 67
click at [153, 107] on rect "button" at bounding box center [154, 108] width 2 height 2
click at [139, 154] on button "Mover para finalizado" at bounding box center [136, 155] width 91 height 13
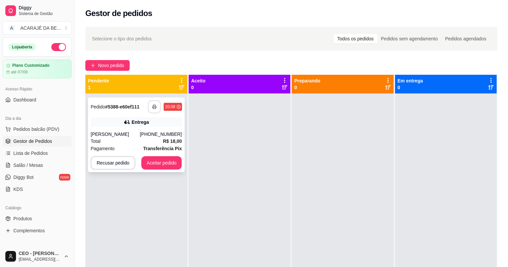
click at [157, 109] on button "button" at bounding box center [154, 106] width 13 height 13
click at [156, 164] on button "Aceitar pedido" at bounding box center [161, 162] width 41 height 13
click at [151, 163] on button "Aceitar pedido" at bounding box center [161, 162] width 41 height 13
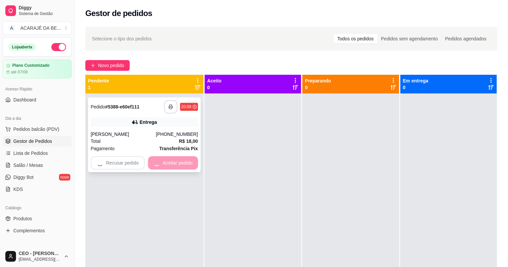
click at [149, 162] on div "Recusar pedido Aceitar pedido" at bounding box center [144, 162] width 107 height 13
click at [151, 163] on div "Recusar pedido Aceitar pedido" at bounding box center [144, 162] width 107 height 13
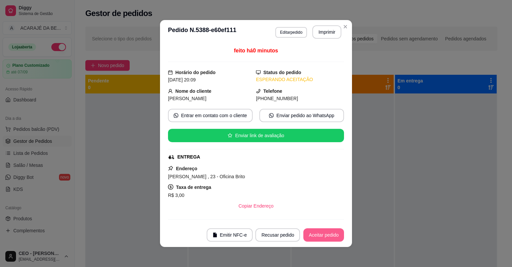
click at [322, 233] on button "Aceitar pedido" at bounding box center [323, 234] width 41 height 13
click at [336, 232] on div "Recusar pedido Aceitar pedido" at bounding box center [290, 234] width 107 height 13
click at [330, 235] on button "Mover para preparo" at bounding box center [318, 234] width 52 height 13
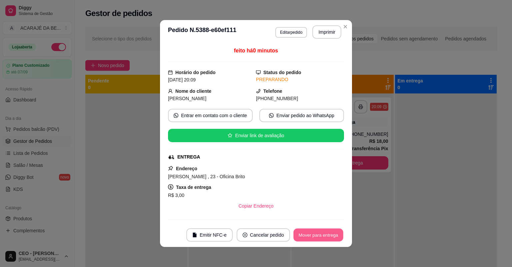
click at [324, 236] on button "Mover para entrega" at bounding box center [318, 234] width 50 height 13
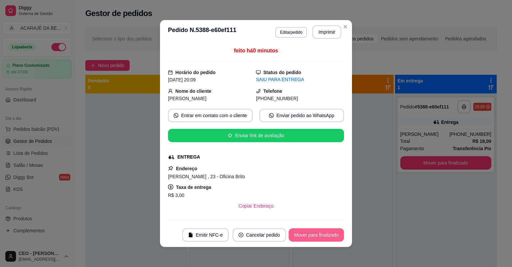
click at [326, 235] on button "Mover para finalizado" at bounding box center [316, 234] width 55 height 13
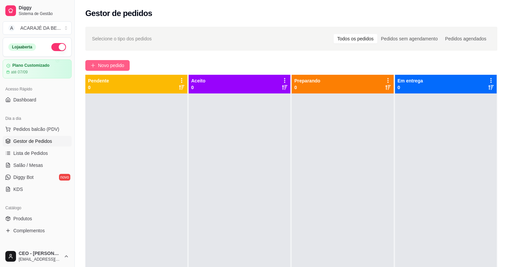
drag, startPoint x: 104, startPoint y: 59, endPoint x: 104, endPoint y: 64, distance: 5.0
click at [104, 59] on div "Selecione o tipo dos pedidos Todos os pedidos Pedidos sem agendamento Pedidos a…" at bounding box center [291, 186] width 433 height 327
click at [108, 68] on span "Novo pedido" at bounding box center [111, 65] width 26 height 7
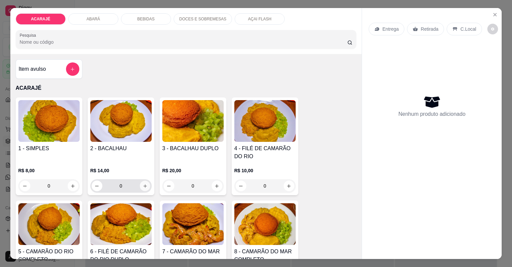
click at [144, 186] on icon "increase-product-quantity" at bounding box center [144, 185] width 5 height 5
type input "1"
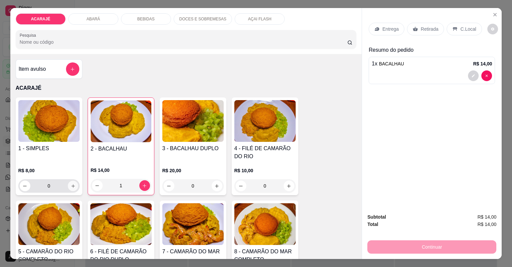
click at [73, 185] on button "increase-product-quantity" at bounding box center [73, 185] width 10 height 10
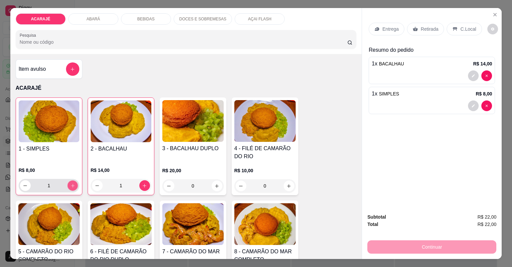
click at [73, 184] on button "increase-product-quantity" at bounding box center [72, 185] width 10 height 10
click at [74, 183] on button "increase-product-quantity" at bounding box center [72, 185] width 10 height 10
type input "3"
click at [430, 31] on p "Retirada" at bounding box center [430, 29] width 18 height 7
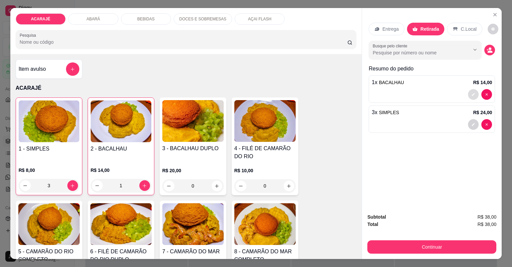
click at [468, 95] on button "decrease-product-quantity" at bounding box center [473, 94] width 11 height 11
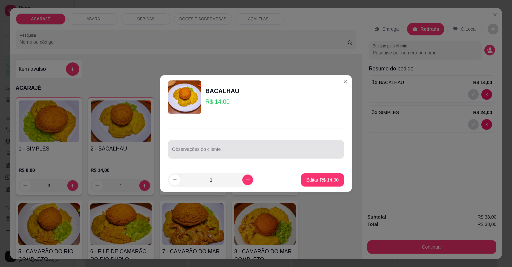
click at [273, 148] on input "Observações do cliente" at bounding box center [256, 151] width 168 height 7
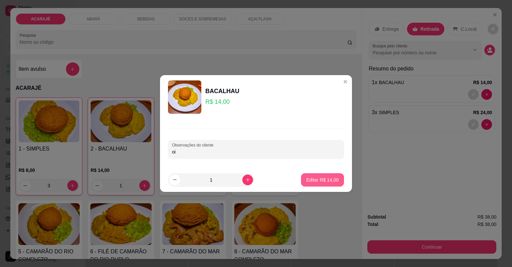
type input "oi"
click at [320, 181] on p "Editar R$ 14,00" at bounding box center [322, 179] width 31 height 6
type input "0"
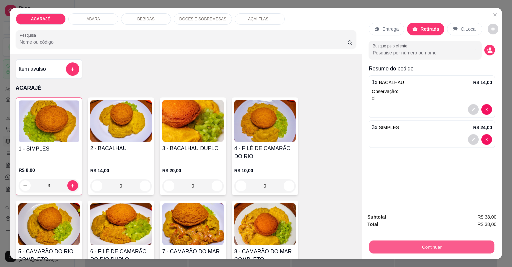
click at [400, 246] on button "Continuar" at bounding box center [431, 246] width 125 height 13
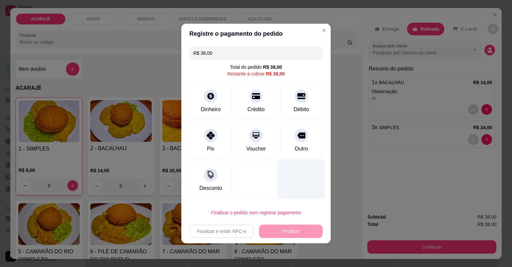
drag, startPoint x: 317, startPoint y: 138, endPoint x: 313, endPoint y: 151, distance: 13.3
click at [317, 138] on div "Outro" at bounding box center [301, 140] width 43 height 35
type input "R$ 0,00"
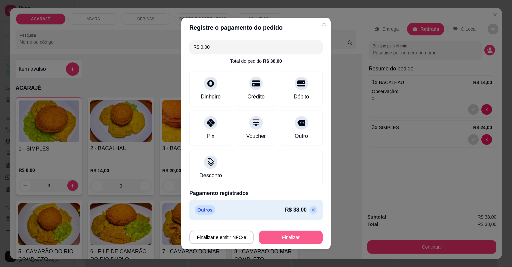
click at [286, 240] on button "Finalizar" at bounding box center [291, 236] width 64 height 13
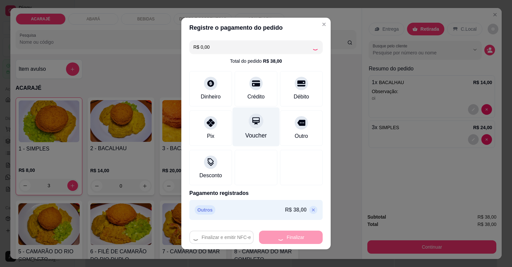
type input "0"
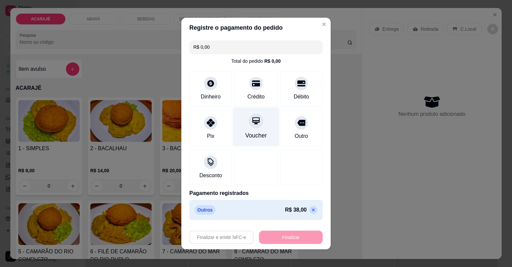
type input "-R$ 38,00"
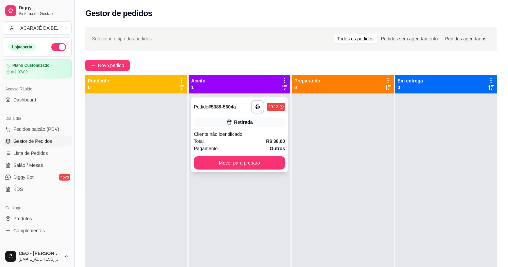
click at [226, 123] on icon at bounding box center [229, 122] width 7 height 7
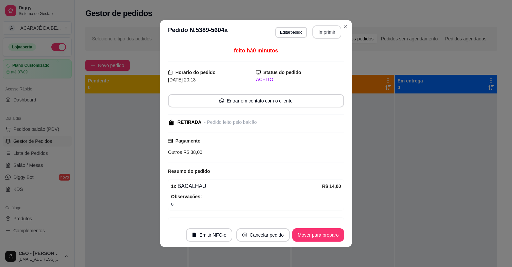
click at [315, 30] on button "Imprimir" at bounding box center [326, 31] width 29 height 13
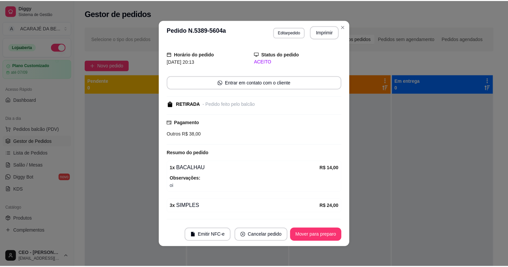
scroll to position [36, 0]
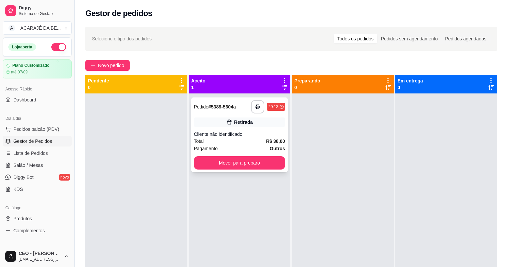
click at [264, 156] on div "**********" at bounding box center [239, 134] width 97 height 75
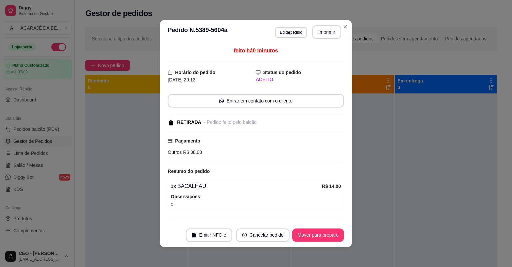
click at [267, 164] on div "feito há 0 minutos Horário do pedido 31/08/2025 20:13 Status do pedido ACEITO E…" at bounding box center [256, 133] width 176 height 173
click at [292, 233] on button "Mover para preparo" at bounding box center [318, 234] width 52 height 13
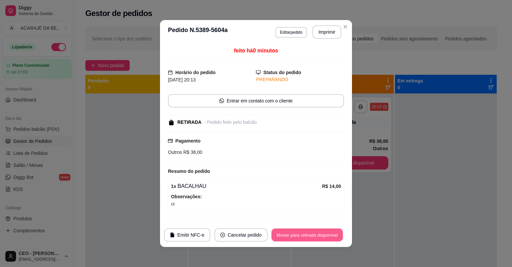
click at [301, 233] on button "Mover para retirada disponível" at bounding box center [306, 234] width 71 height 13
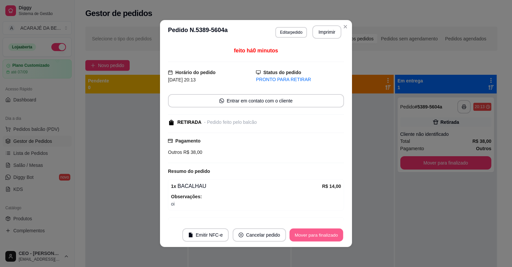
click at [308, 234] on button "Mover para finalizado" at bounding box center [317, 234] width 54 height 13
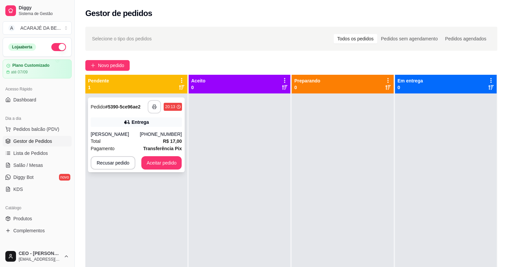
click at [157, 109] on button "button" at bounding box center [154, 106] width 13 height 13
click at [164, 161] on button "Aceitar pedido" at bounding box center [161, 162] width 41 height 13
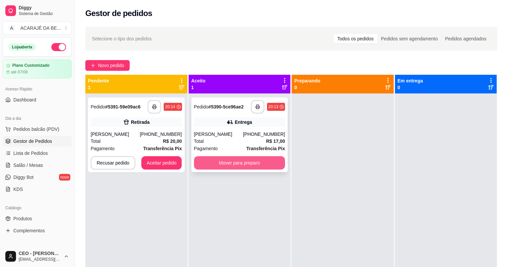
click at [222, 163] on button "Mover para preparo" at bounding box center [239, 162] width 91 height 13
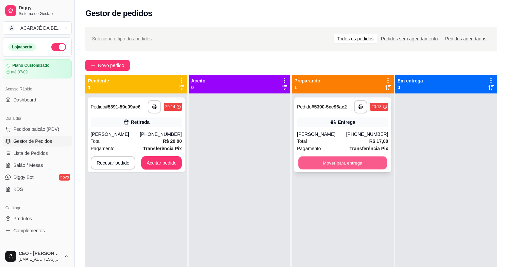
click at [355, 168] on button "Mover para entrega" at bounding box center [342, 162] width 88 height 13
click at [357, 166] on div "Mover para entrega" at bounding box center [342, 162] width 91 height 13
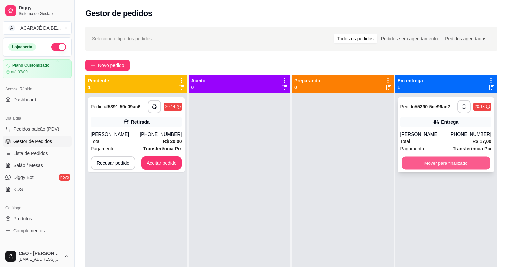
click at [438, 164] on button "Mover para finalizado" at bounding box center [446, 162] width 88 height 13
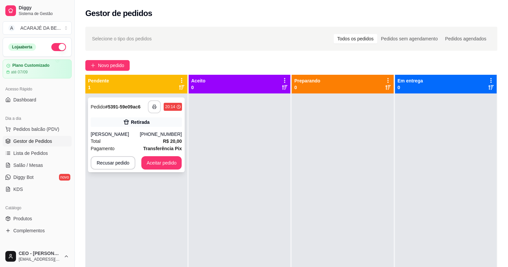
click at [152, 101] on button "button" at bounding box center [154, 106] width 13 height 13
click at [161, 164] on button "Aceitar pedido" at bounding box center [161, 162] width 41 height 13
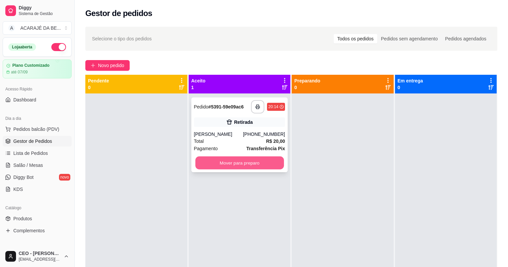
click at [247, 160] on button "Mover para preparo" at bounding box center [239, 162] width 88 height 13
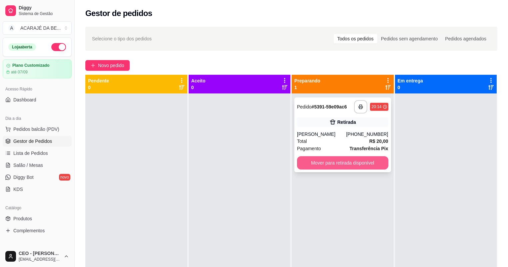
click at [320, 168] on button "Mover para retirada disponível" at bounding box center [342, 162] width 91 height 13
click at [354, 158] on div "Mover para retirada disponível" at bounding box center [342, 162] width 91 height 13
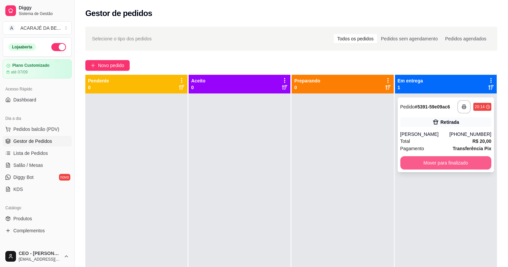
click at [441, 160] on button "Mover para finalizado" at bounding box center [445, 162] width 91 height 13
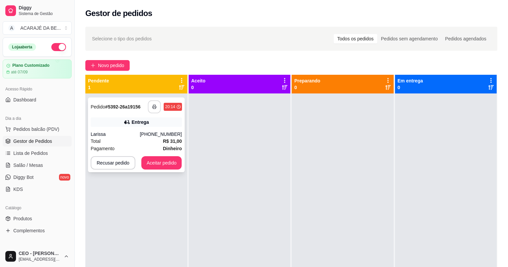
click at [154, 113] on button "button" at bounding box center [154, 106] width 13 height 13
click at [161, 163] on button "Aceitar pedido" at bounding box center [161, 162] width 39 height 13
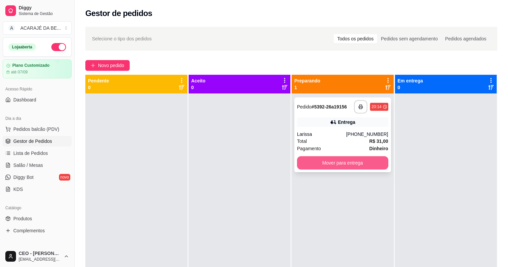
click at [325, 159] on button "Mover para entrega" at bounding box center [342, 162] width 91 height 13
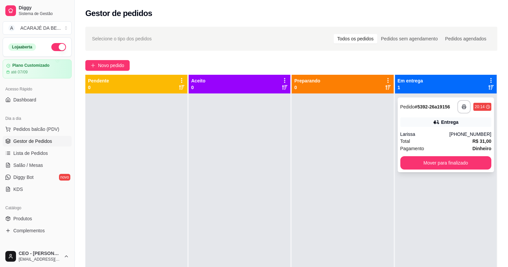
click at [439, 168] on button "Mover para finalizado" at bounding box center [445, 162] width 91 height 13
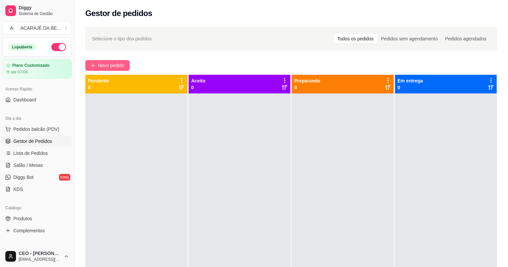
click at [105, 62] on span "Novo pedido" at bounding box center [111, 65] width 26 height 7
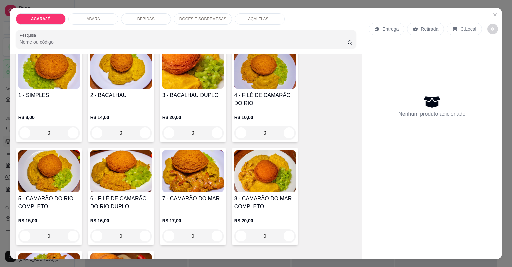
scroll to position [53, 0]
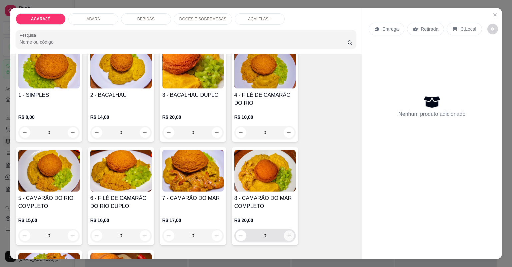
click at [286, 236] on icon "increase-product-quantity" at bounding box center [288, 235] width 5 height 5
type input "1"
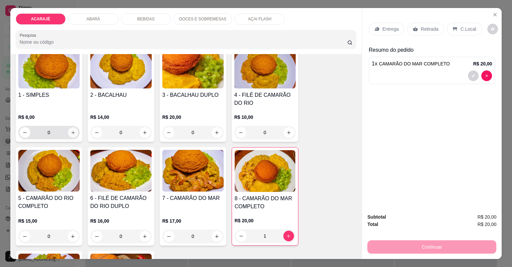
click at [71, 131] on icon "increase-product-quantity" at bounding box center [72, 132] width 3 height 3
type input "1"
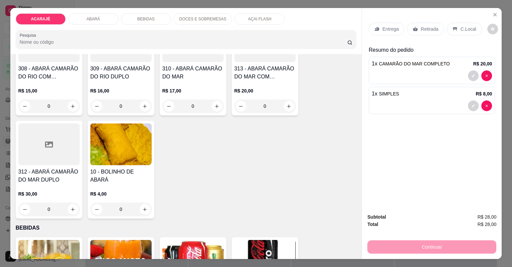
scroll to position [507, 0]
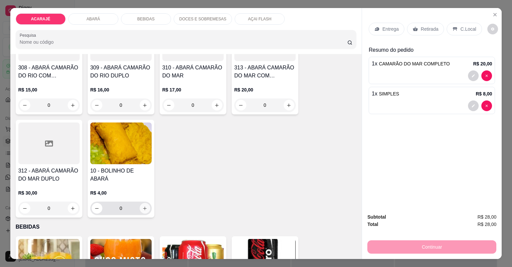
click at [143, 206] on icon "increase-product-quantity" at bounding box center [144, 208] width 5 height 5
type input "1"
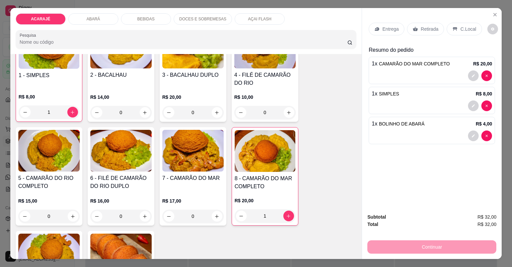
scroll to position [53, 0]
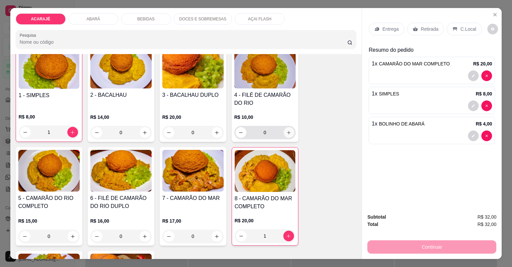
click at [286, 131] on icon "increase-product-quantity" at bounding box center [288, 132] width 5 height 5
type input "1"
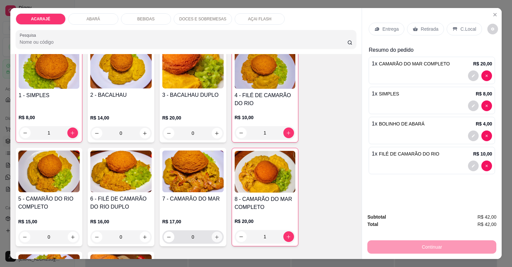
click at [214, 237] on icon "increase-product-quantity" at bounding box center [216, 236] width 5 height 5
type input "1"
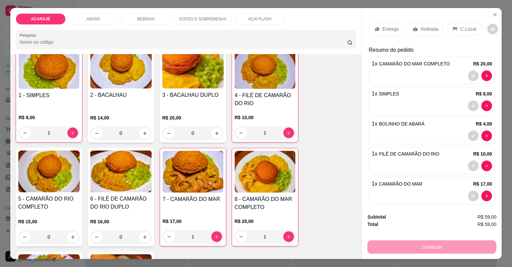
click at [382, 29] on p "Entrega" at bounding box center [390, 29] width 16 height 7
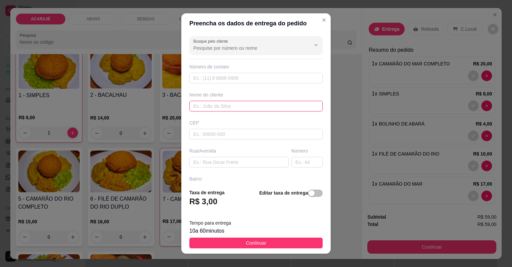
click at [255, 108] on input "text" at bounding box center [255, 106] width 133 height 11
type input "duda"
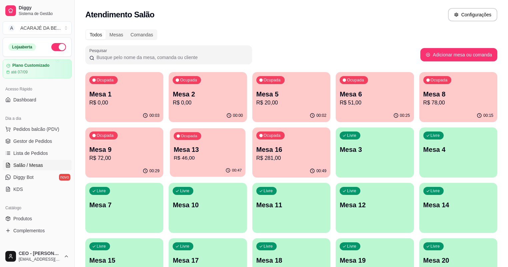
click at [174, 153] on p "Mesa 13" at bounding box center [208, 149] width 68 height 9
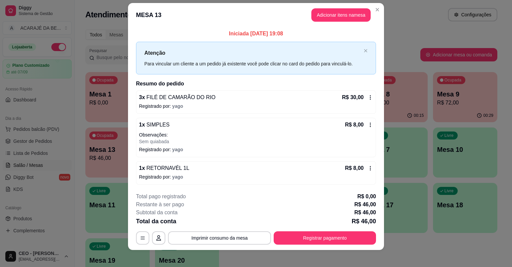
scroll to position [11, 0]
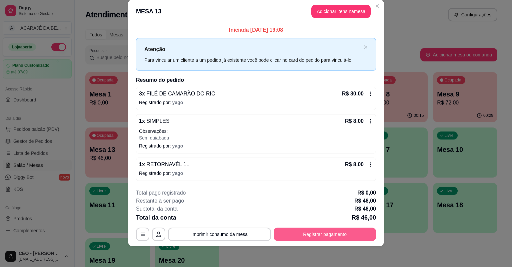
click at [310, 235] on button "Registrar pagamento" at bounding box center [325, 233] width 102 height 13
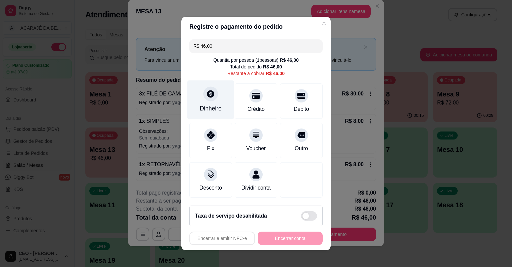
click at [209, 112] on div "Dinheiro" at bounding box center [211, 108] width 22 height 9
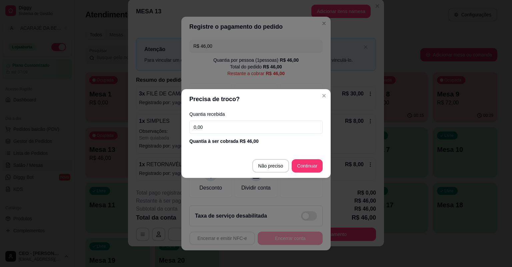
click at [206, 119] on div "Quantia recebida 0,00 Quantia à ser cobrada R$ 46,00" at bounding box center [255, 128] width 149 height 38
click at [207, 125] on input "0,00" at bounding box center [255, 126] width 133 height 13
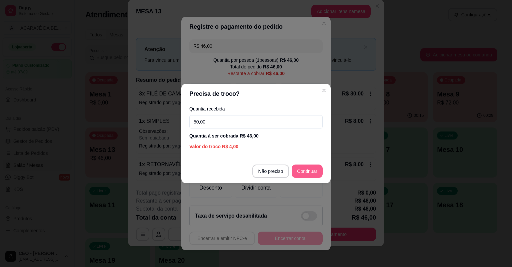
type input "50,00"
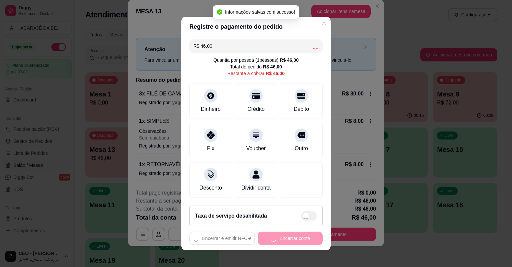
type input "R$ 0,00"
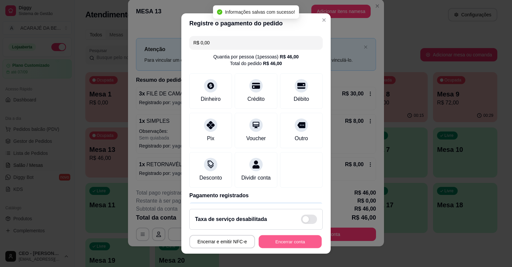
click at [289, 237] on button "Encerrar conta" at bounding box center [290, 241] width 63 height 13
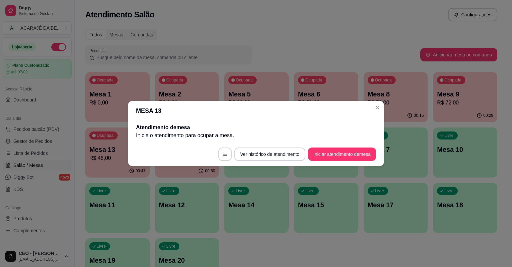
scroll to position [0, 0]
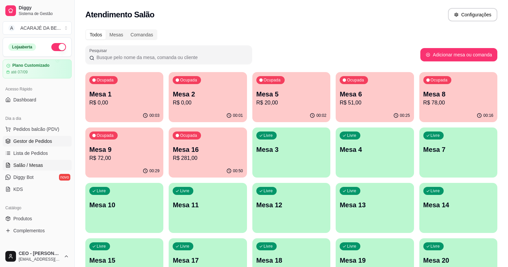
click at [47, 140] on span "Gestor de Pedidos" at bounding box center [32, 141] width 39 height 7
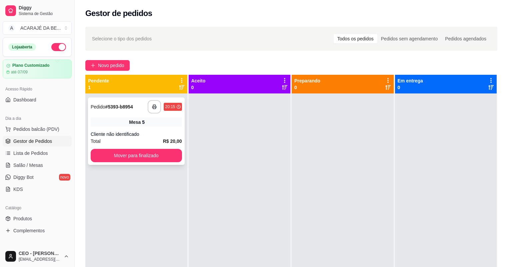
click at [147, 122] on div "Mesa 5" at bounding box center [136, 121] width 91 height 9
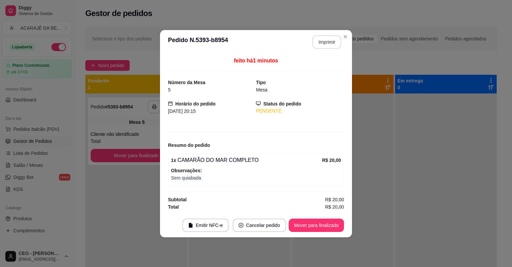
click at [319, 39] on button "Imprimir" at bounding box center [326, 41] width 29 height 13
click at [323, 223] on button "Mover para finalizado" at bounding box center [316, 224] width 55 height 13
click at [323, 223] on div "Mover para finalizado" at bounding box center [311, 224] width 65 height 13
drag, startPoint x: 319, startPoint y: 39, endPoint x: 323, endPoint y: 223, distance: 184.0
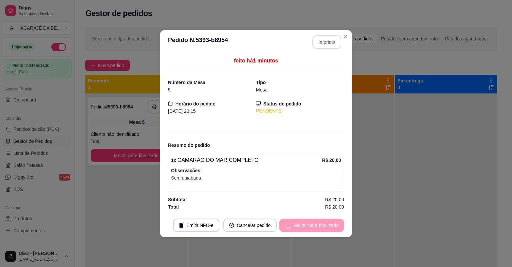
click at [323, 223] on div "Mover para finalizado" at bounding box center [311, 224] width 65 height 13
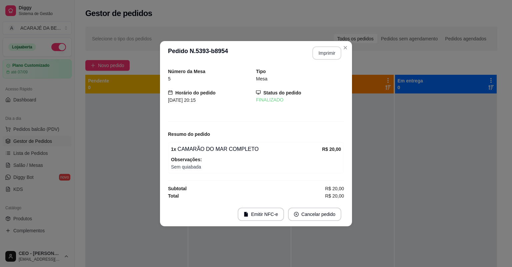
click at [323, 223] on footer "Emitir NFC-e Cancelar pedido" at bounding box center [256, 214] width 192 height 24
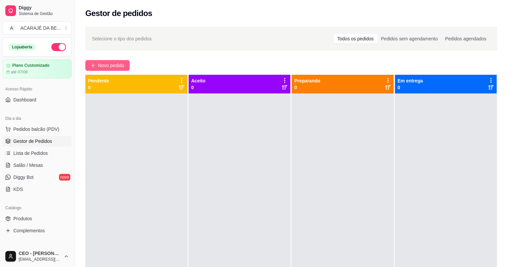
click at [109, 67] on span "Novo pedido" at bounding box center [111, 65] width 26 height 7
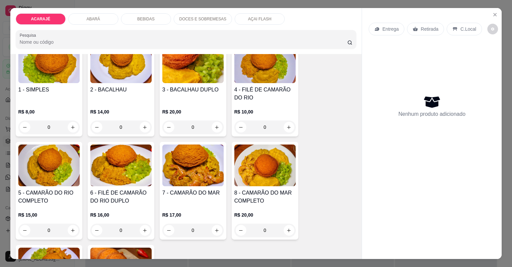
scroll to position [107, 0]
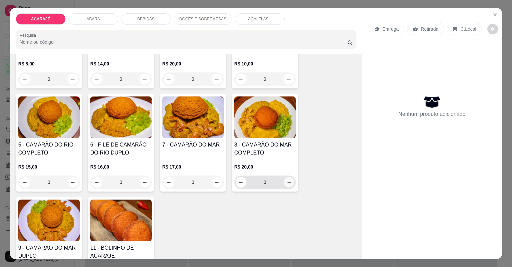
click at [290, 180] on button "increase-product-quantity" at bounding box center [289, 182] width 10 height 10
type input "1"
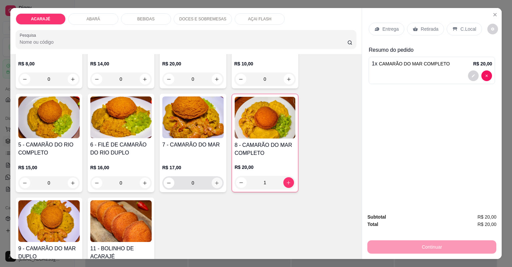
click at [214, 184] on icon "increase-product-quantity" at bounding box center [216, 182] width 5 height 5
type input "1"
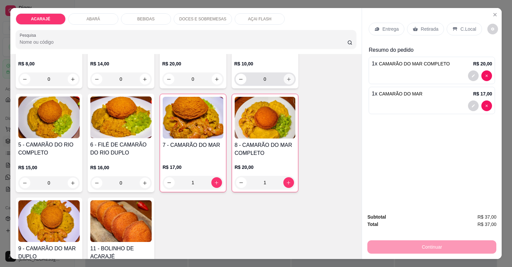
click at [287, 75] on button "increase-product-quantity" at bounding box center [289, 79] width 11 height 11
type input "1"
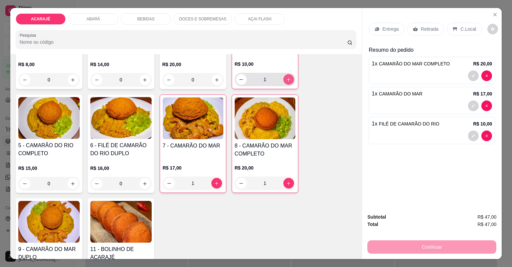
scroll to position [107, 0]
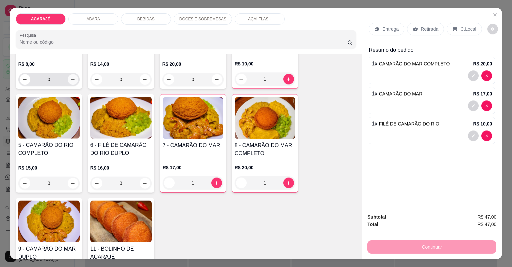
click at [70, 77] on icon "increase-product-quantity" at bounding box center [72, 79] width 5 height 5
type input "1"
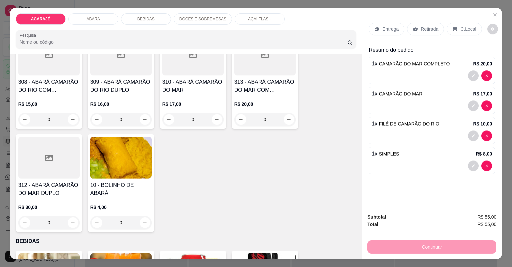
scroll to position [507, 0]
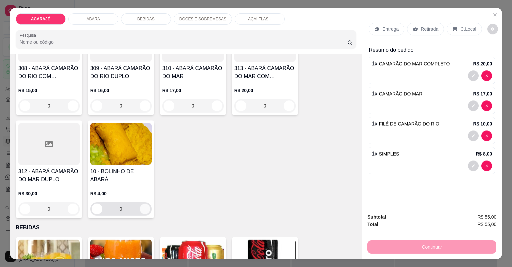
click at [142, 202] on div "0" at bounding box center [121, 208] width 59 height 13
click at [388, 28] on p "Entrega" at bounding box center [390, 29] width 16 height 7
click at [143, 206] on icon "increase-product-quantity" at bounding box center [144, 208] width 5 height 5
type input "1"
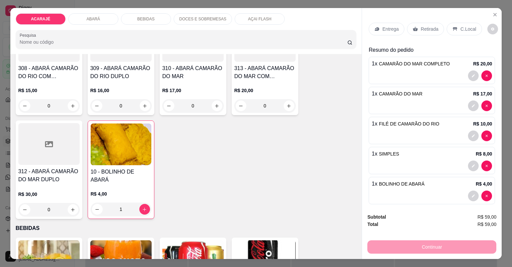
click at [379, 35] on div "Entrega Retirada C.Local" at bounding box center [432, 28] width 126 height 23
click at [378, 33] on div "Entrega" at bounding box center [387, 29] width 36 height 13
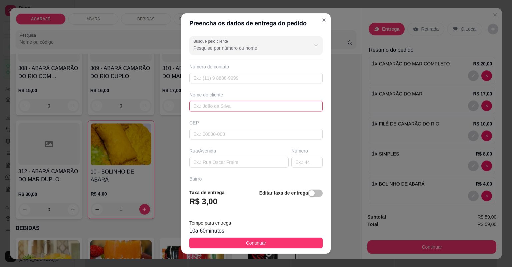
click at [249, 108] on input "text" at bounding box center [255, 106] width 133 height 11
type input "duda"
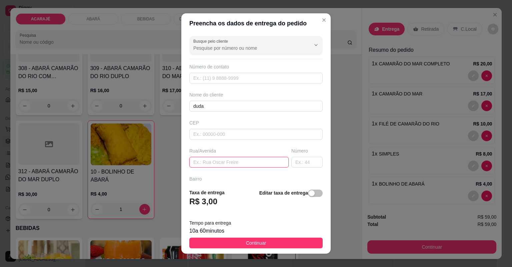
click at [241, 157] on input "text" at bounding box center [238, 162] width 99 height 11
paste input "Endereço na bela vista no beco da escola [PERSON_NAME] dobra esquerda uma casa …"
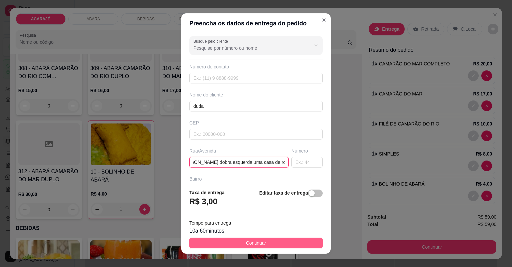
type input "Endereço na bela vista no beco da escola [PERSON_NAME] dobra esquerda uma casa …"
click at [247, 238] on button "Continuar" at bounding box center [255, 242] width 133 height 11
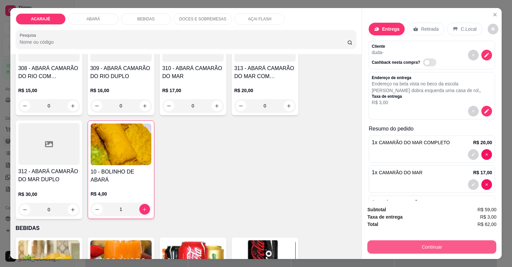
click at [430, 246] on button "Continuar" at bounding box center [431, 246] width 129 height 13
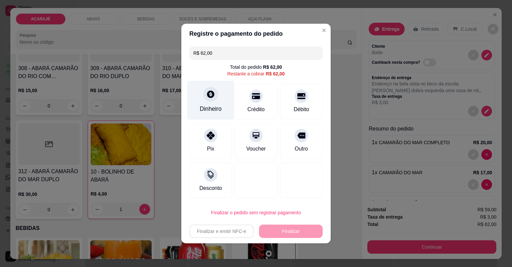
click at [215, 93] on div at bounding box center [210, 94] width 15 height 15
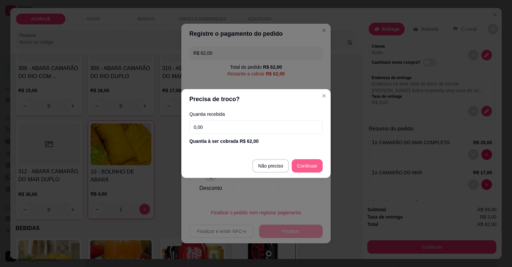
type input "R$ 0,00"
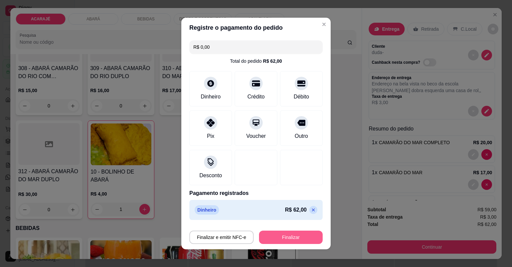
click at [285, 231] on button "Finalizar" at bounding box center [291, 236] width 64 height 13
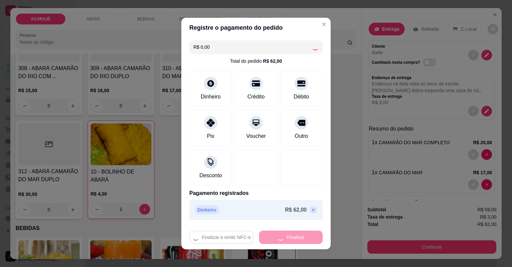
type input "0"
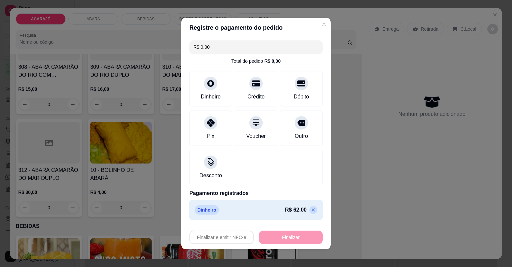
type input "-R$ 62,00"
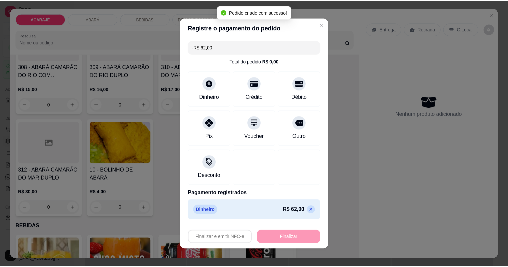
scroll to position [506, 0]
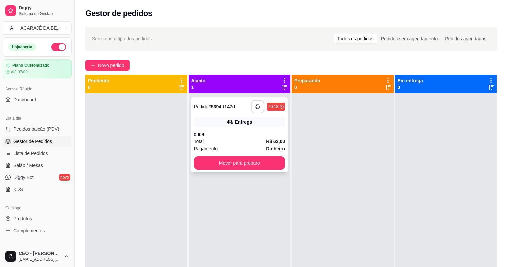
click at [259, 109] on button "button" at bounding box center [257, 106] width 13 height 13
click at [269, 168] on button "Mover para preparo" at bounding box center [239, 162] width 91 height 13
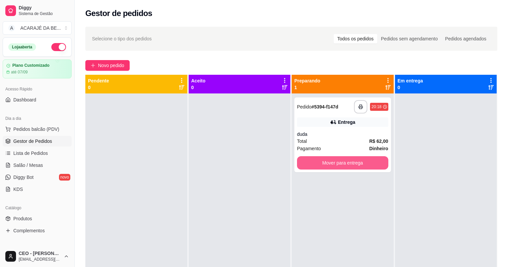
click at [338, 160] on button "Mover para entrega" at bounding box center [342, 162] width 91 height 13
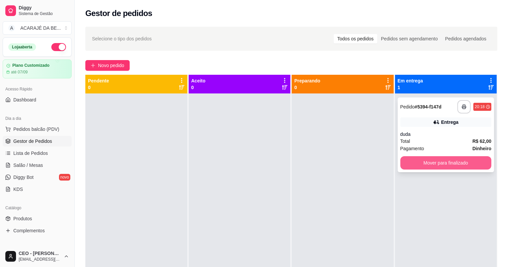
click at [425, 163] on button "Mover para finalizado" at bounding box center [445, 162] width 91 height 13
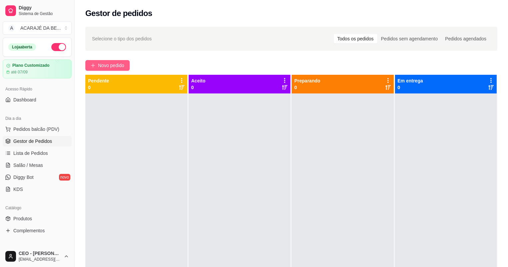
click at [104, 69] on button "Novo pedido" at bounding box center [107, 65] width 44 height 11
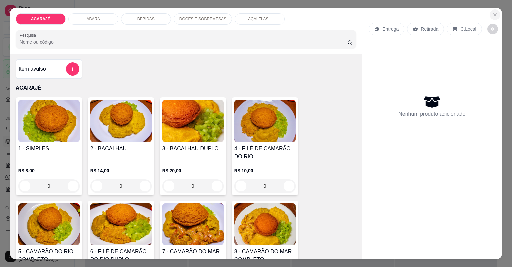
click at [494, 12] on icon "Close" at bounding box center [494, 14] width 5 height 5
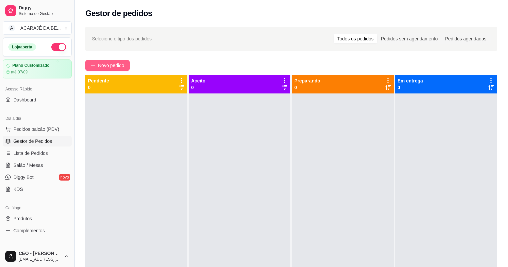
click at [114, 62] on span "Novo pedido" at bounding box center [111, 65] width 26 height 7
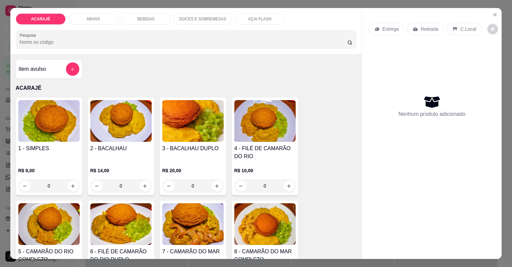
click at [65, 158] on div "1 - SIMPLES" at bounding box center [48, 152] width 61 height 16
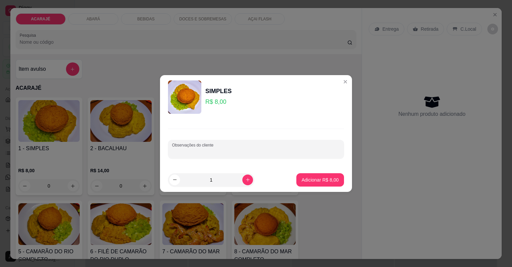
click at [211, 154] on input "Observações do cliente" at bounding box center [256, 151] width 168 height 7
type input "sem quiabo"
click at [303, 182] on p "Adicionar R$ 8,00" at bounding box center [320, 179] width 37 height 7
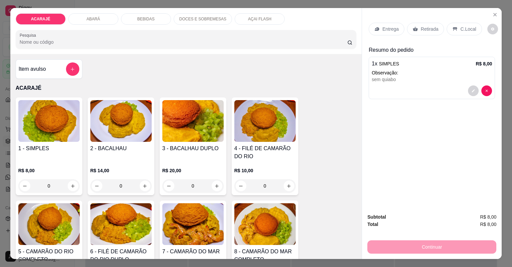
click at [390, 22] on div "Entrega Retirada C.Local" at bounding box center [432, 28] width 126 height 23
click at [391, 29] on p "Entrega" at bounding box center [390, 29] width 16 height 7
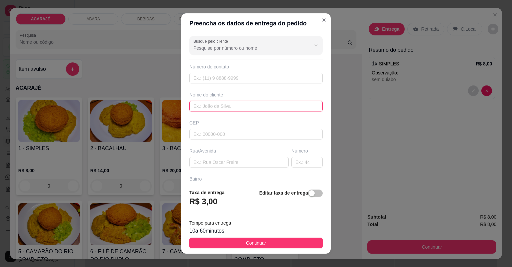
click at [233, 108] on input "text" at bounding box center [255, 106] width 133 height 11
type input "katia"
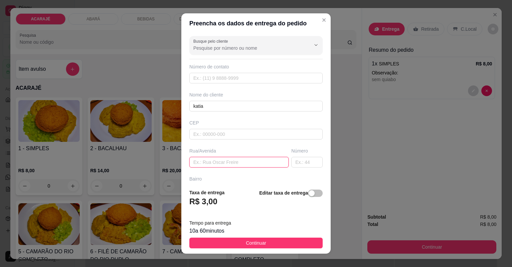
click at [231, 163] on input "text" at bounding box center [238, 162] width 99 height 11
type input "rua da varzea"
click at [291, 164] on input "text" at bounding box center [306, 162] width 31 height 11
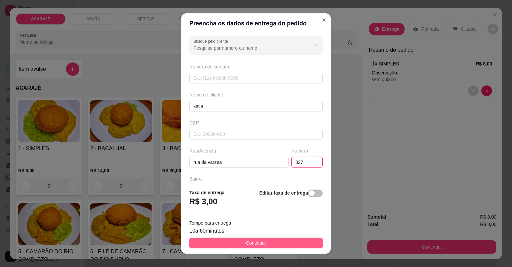
type input "327"
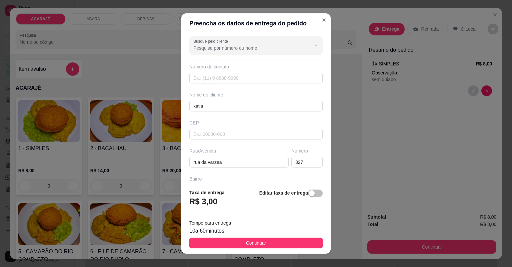
click at [284, 242] on button "Continuar" at bounding box center [255, 242] width 133 height 11
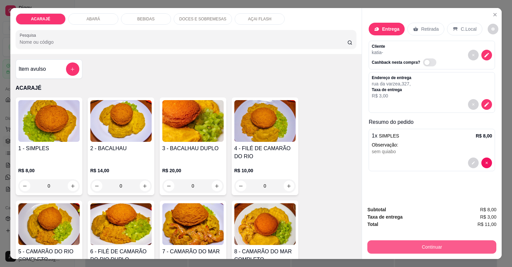
click at [450, 246] on button "Continuar" at bounding box center [431, 246] width 129 height 13
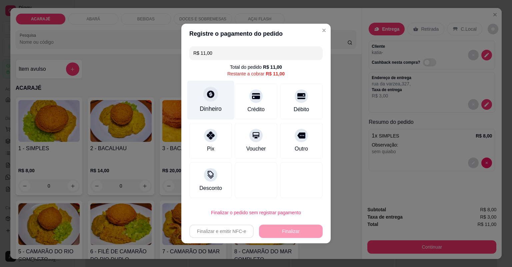
click at [212, 102] on div "Dinheiro" at bounding box center [210, 100] width 47 height 39
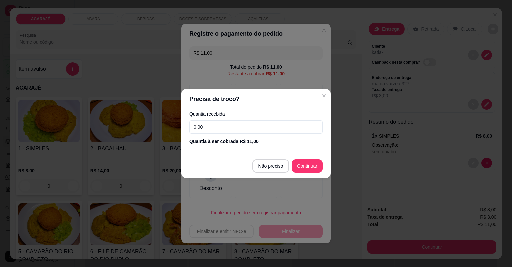
click at [250, 124] on input "0,00" at bounding box center [255, 126] width 133 height 13
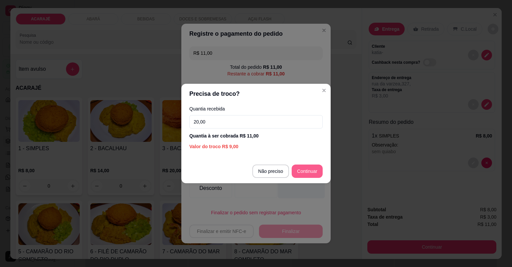
type input "20,00"
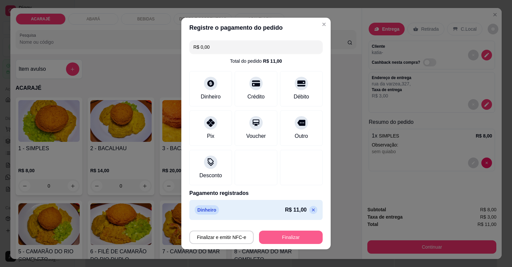
click at [285, 236] on button "Finalizar" at bounding box center [291, 236] width 64 height 13
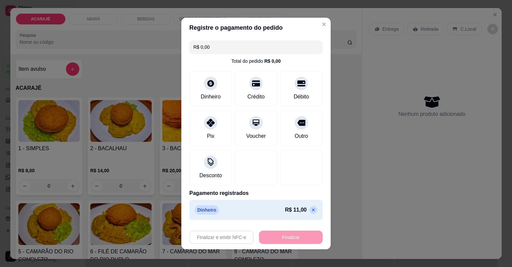
type input "-R$ 11,00"
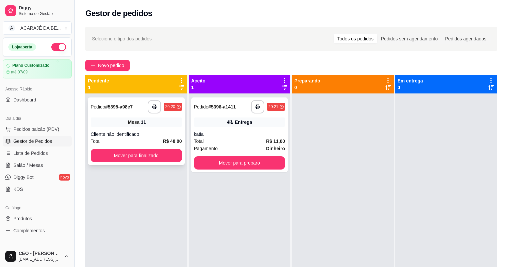
click at [141, 126] on div "**********" at bounding box center [136, 130] width 97 height 67
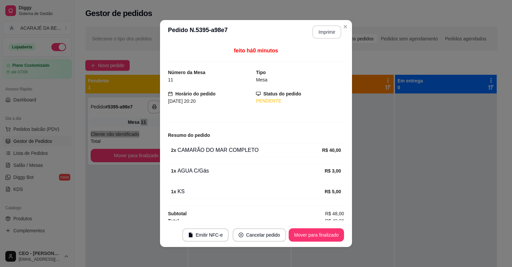
click at [330, 34] on button "Imprimir" at bounding box center [326, 31] width 29 height 13
click at [329, 236] on button "Mover para finalizado" at bounding box center [316, 234] width 55 height 13
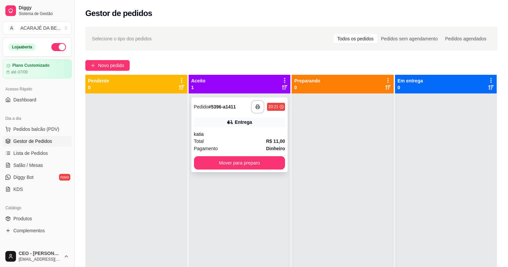
click at [211, 118] on div "Entrega" at bounding box center [239, 121] width 91 height 9
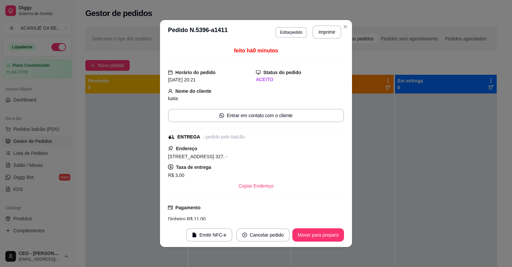
drag, startPoint x: 333, startPoint y: 23, endPoint x: 328, endPoint y: 34, distance: 11.6
click at [332, 29] on header "**********" at bounding box center [256, 32] width 192 height 24
click at [328, 34] on button "Imprimir" at bounding box center [326, 31] width 29 height 13
click at [322, 237] on button "Mover para preparo" at bounding box center [318, 234] width 52 height 13
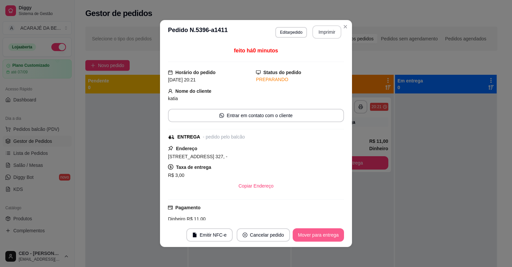
click at [325, 231] on button "Mover para entrega" at bounding box center [318, 234] width 51 height 13
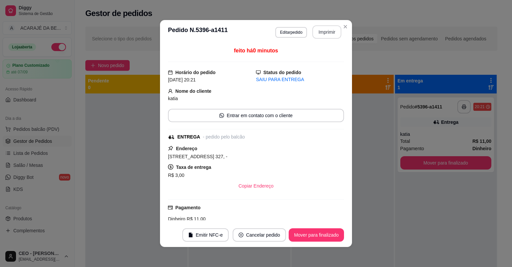
click at [324, 242] on footer "Emitir NFC-e Cancelar pedido Mover para finalizado" at bounding box center [256, 235] width 192 height 24
click at [298, 236] on button "Mover para finalizado" at bounding box center [316, 234] width 55 height 13
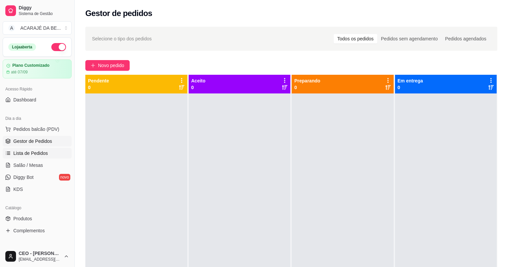
click at [45, 154] on span "Lista de Pedidos" at bounding box center [30, 153] width 35 height 7
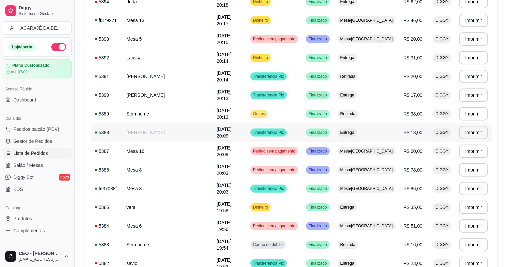
scroll to position [213, 0]
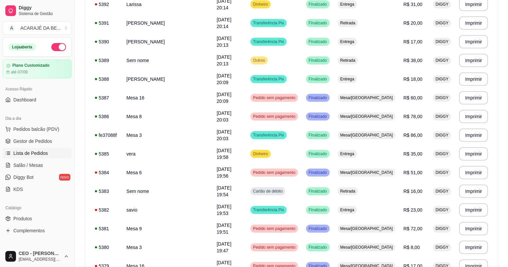
drag, startPoint x: 44, startPoint y: 138, endPoint x: 43, endPoint y: 135, distance: 3.7
click at [44, 138] on span "Gestor de Pedidos" at bounding box center [32, 141] width 39 height 7
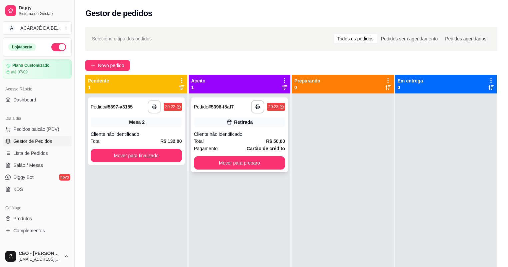
click at [149, 107] on button "button" at bounding box center [154, 106] width 13 height 13
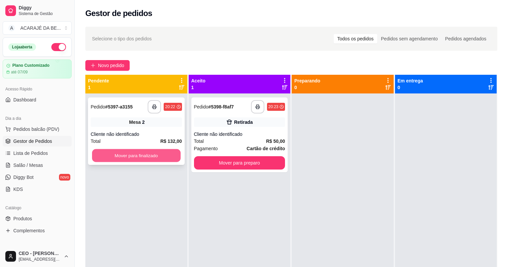
click at [176, 159] on button "Mover para finalizado" at bounding box center [136, 155] width 88 height 13
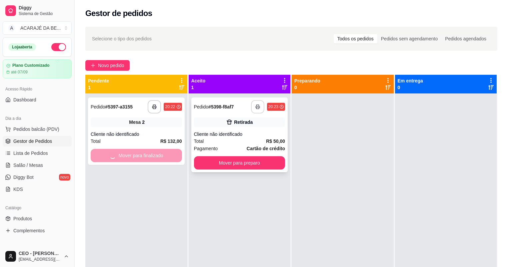
click at [258, 109] on button "button" at bounding box center [257, 106] width 13 height 13
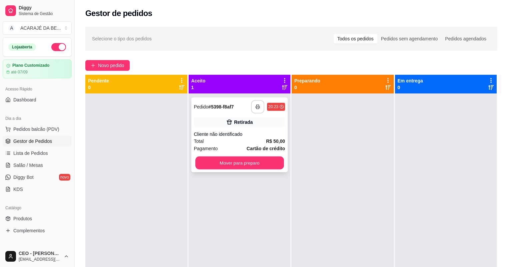
click at [241, 166] on button "Mover para preparo" at bounding box center [239, 162] width 88 height 13
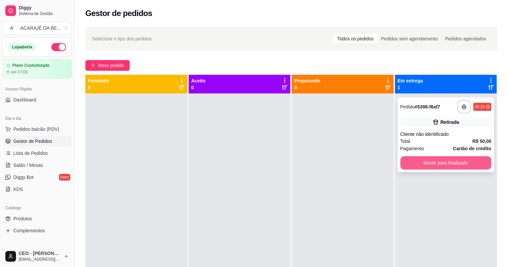
click at [420, 160] on button "Mover para finalizado" at bounding box center [445, 162] width 91 height 13
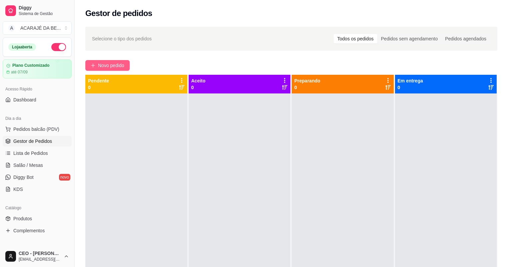
click at [113, 67] on span "Novo pedido" at bounding box center [111, 65] width 26 height 7
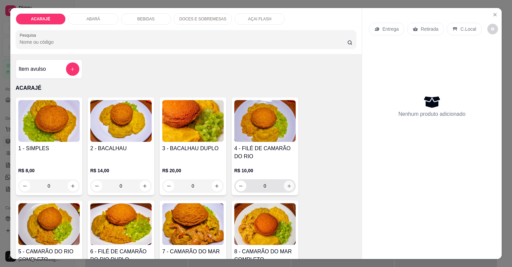
click at [289, 188] on button "increase-product-quantity" at bounding box center [289, 185] width 10 height 10
type input "1"
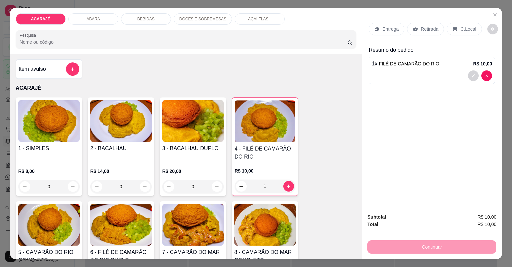
click at [382, 27] on p "Entrega" at bounding box center [390, 29] width 16 height 7
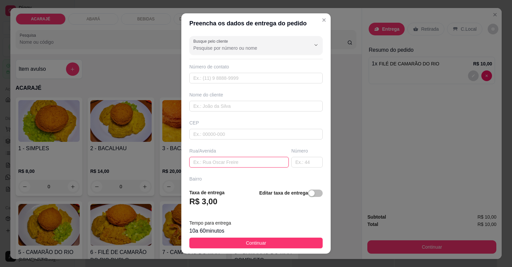
drag, startPoint x: 232, startPoint y: 165, endPoint x: 219, endPoint y: 170, distance: 13.6
click at [221, 169] on div "Busque pelo cliente Número de contato Nome do cliente CEP Rua/Avenida Número Ba…" at bounding box center [255, 108] width 149 height 150
paste input "no fundo do colégio estadual colado com a casa do locutor"
type input "no fundo do colégio estadual colado com a casa do locutor"
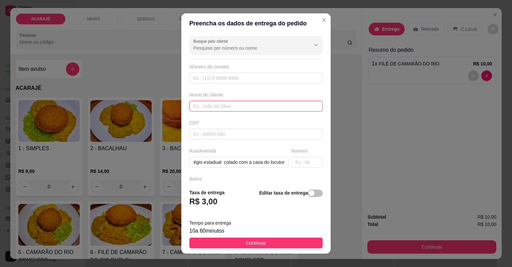
click at [205, 103] on input "text" at bounding box center [255, 106] width 133 height 11
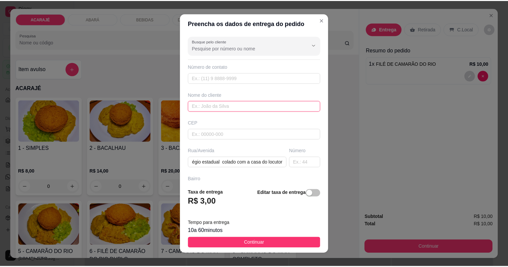
scroll to position [0, 0]
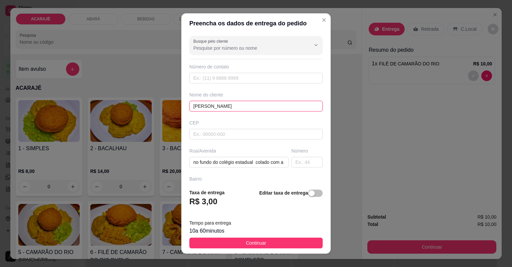
type input "fabia lemos"
click at [293, 241] on button "Continuar" at bounding box center [255, 242] width 133 height 11
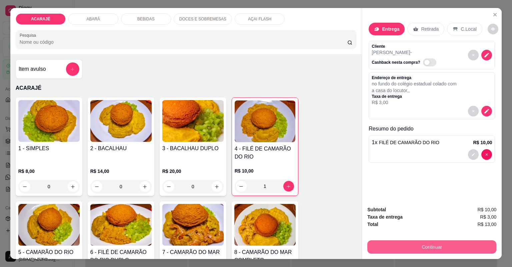
click at [376, 241] on button "Continuar" at bounding box center [431, 246] width 129 height 13
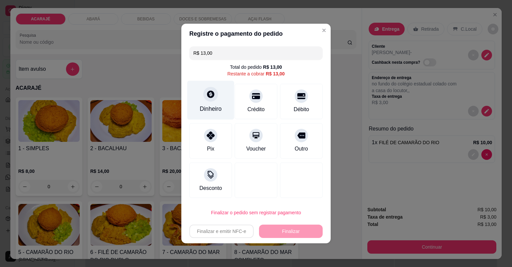
click at [212, 103] on div "Dinheiro" at bounding box center [210, 100] width 47 height 39
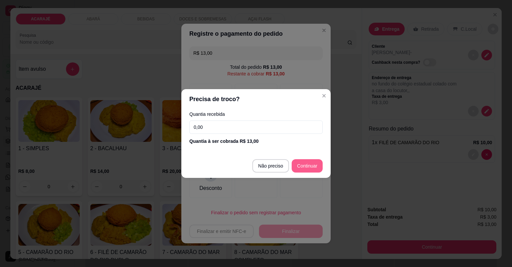
click at [309, 159] on button "Continuar" at bounding box center [307, 165] width 31 height 13
type input "R$ 0,00"
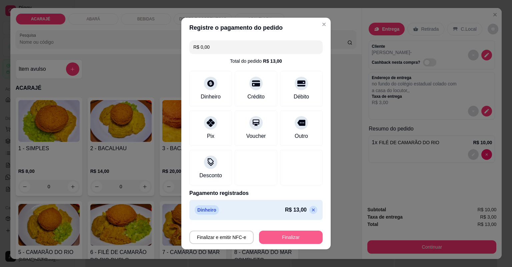
click at [282, 236] on button "Finalizar" at bounding box center [291, 236] width 64 height 13
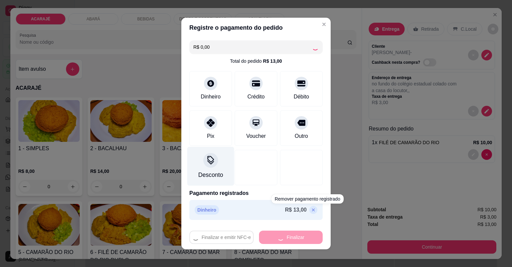
type input "0"
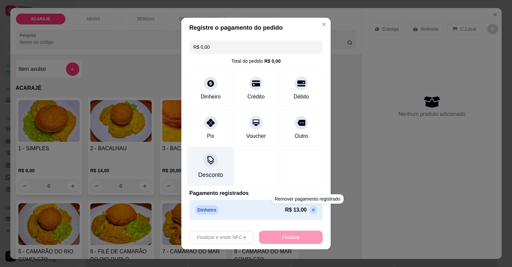
type input "-R$ 13,00"
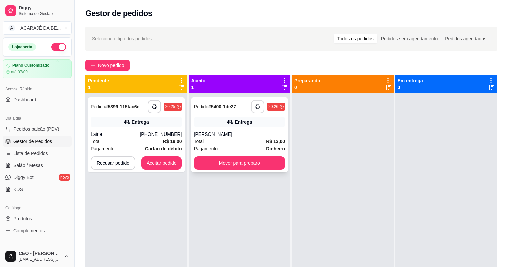
click at [258, 107] on icon "button" at bounding box center [257, 106] width 5 height 5
click at [254, 161] on button "Mover para preparo" at bounding box center [239, 162] width 91 height 13
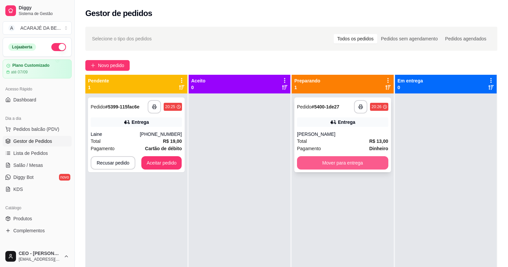
click at [323, 157] on button "Mover para entrega" at bounding box center [342, 162] width 91 height 13
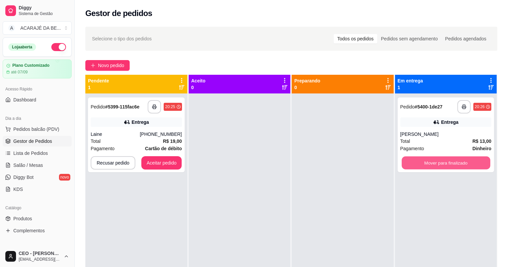
click at [403, 158] on button "Mover para finalizado" at bounding box center [446, 162] width 88 height 13
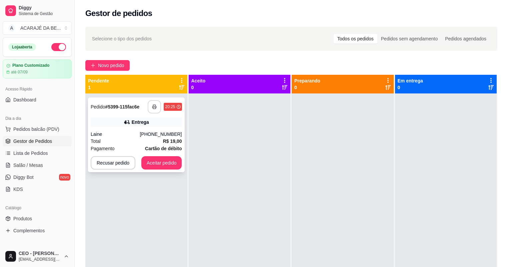
click at [149, 107] on button "button" at bounding box center [154, 106] width 13 height 13
click at [165, 161] on button "Aceitar pedido" at bounding box center [161, 162] width 41 height 13
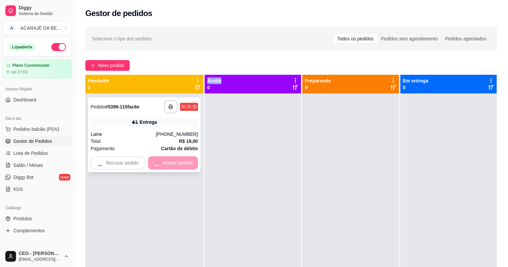
click at [165, 161] on div "Recusar pedido Aceitar pedido" at bounding box center [144, 162] width 107 height 13
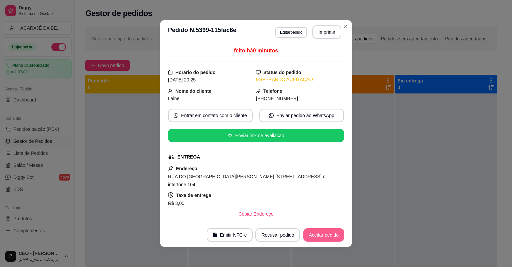
click at [321, 232] on button "Aceitar pedido" at bounding box center [323, 234] width 41 height 13
click at [321, 232] on button "Mover para preparo" at bounding box center [318, 234] width 52 height 13
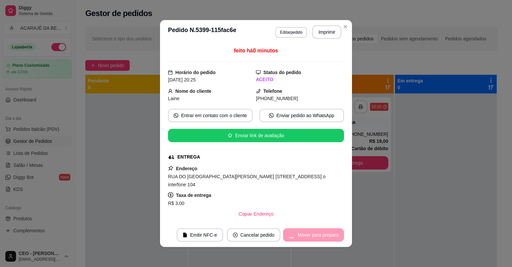
click at [321, 232] on div "Mover para preparo" at bounding box center [313, 234] width 61 height 13
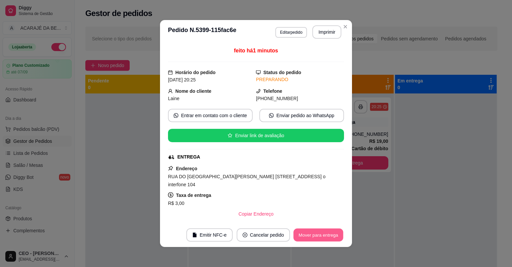
click at [321, 232] on button "Mover para entrega" at bounding box center [318, 234] width 50 height 13
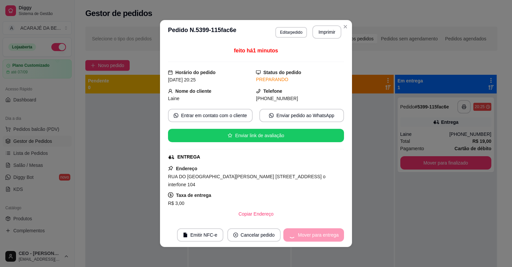
click at [321, 232] on div "Mover para entrega" at bounding box center [313, 234] width 61 height 13
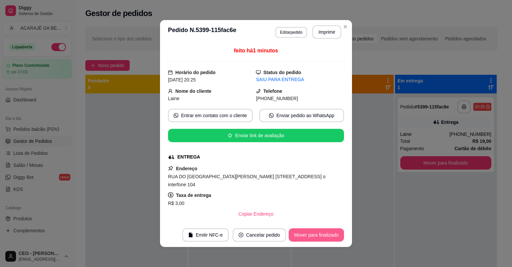
click at [324, 229] on button "Mover para finalizado" at bounding box center [316, 234] width 55 height 13
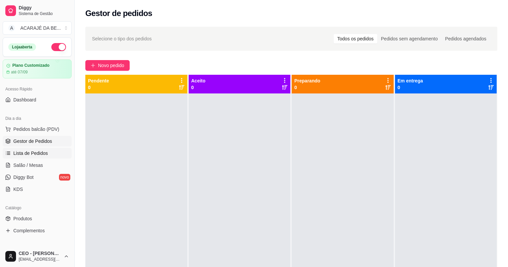
click at [32, 156] on span "Lista de Pedidos" at bounding box center [30, 153] width 35 height 7
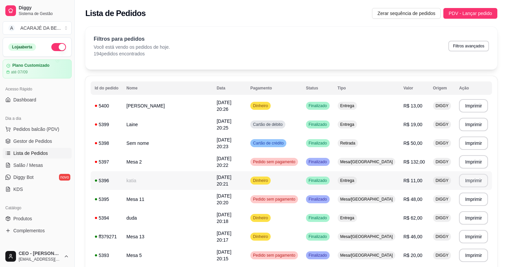
click at [461, 178] on button "Imprimir" at bounding box center [473, 180] width 29 height 13
click at [472, 161] on button "Imprimir" at bounding box center [474, 161] width 28 height 13
click at [473, 144] on button "Imprimir" at bounding box center [473, 142] width 29 height 13
click at [470, 143] on button "Imprimir" at bounding box center [473, 142] width 29 height 13
click at [470, 126] on button "Imprimir" at bounding box center [474, 124] width 28 height 13
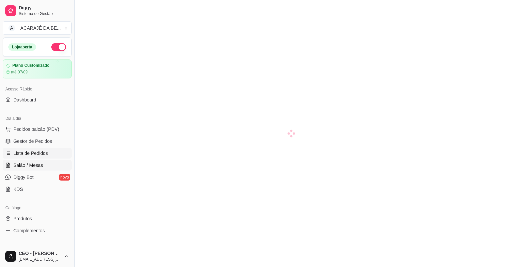
click at [38, 153] on span "Lista de Pedidos" at bounding box center [30, 153] width 35 height 7
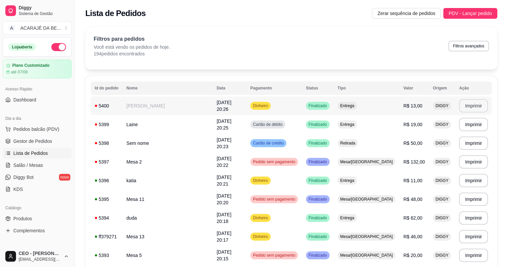
click at [459, 106] on button "Imprimir" at bounding box center [473, 105] width 29 height 13
click at [40, 144] on link "Gestor de Pedidos" at bounding box center [37, 141] width 69 height 11
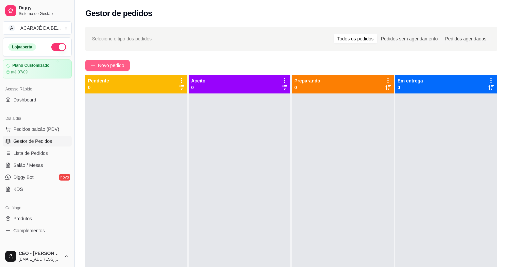
click at [112, 62] on span "Novo pedido" at bounding box center [111, 65] width 26 height 7
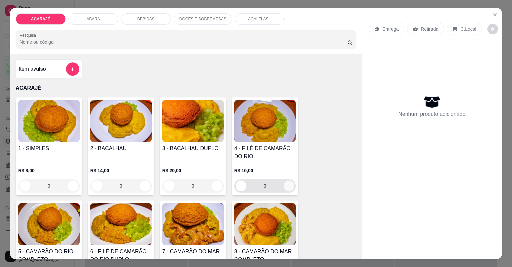
click at [288, 183] on icon "increase-product-quantity" at bounding box center [288, 185] width 5 height 5
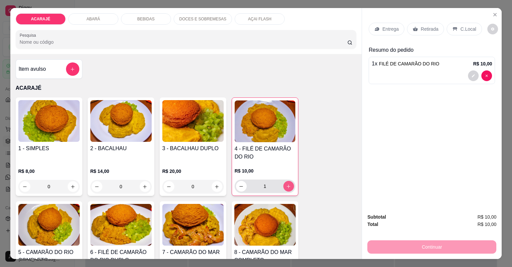
click at [288, 184] on icon "increase-product-quantity" at bounding box center [288, 186] width 5 height 5
type input "2"
click at [153, 21] on div "BEBIDAS" at bounding box center [146, 18] width 50 height 11
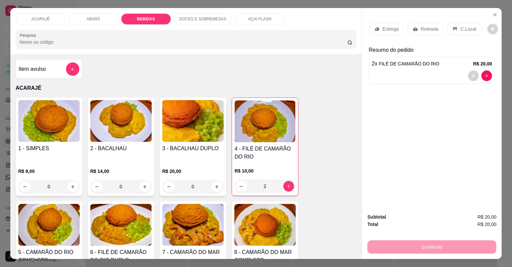
scroll to position [13, 0]
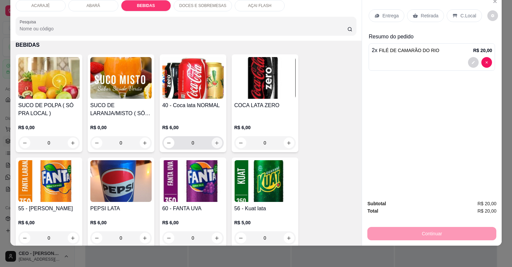
click at [214, 141] on icon "increase-product-quantity" at bounding box center [216, 142] width 5 height 5
type input "1"
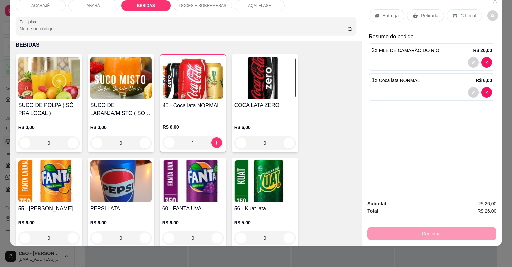
click at [376, 17] on icon at bounding box center [377, 16] width 4 height 4
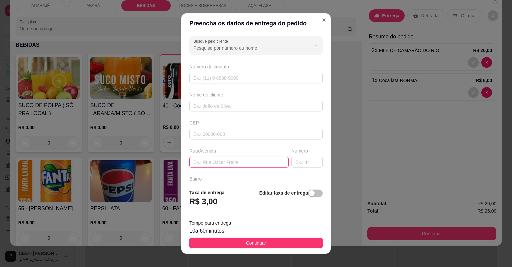
click at [211, 163] on input "text" at bounding box center [238, 162] width 99 height 11
type input "dois de [DATE] travessa"
click at [304, 161] on input "text" at bounding box center [306, 162] width 31 height 11
type input "15"
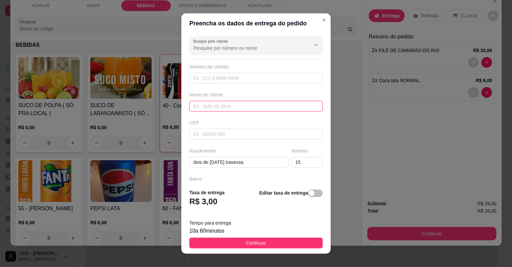
click at [248, 109] on input "text" at bounding box center [255, 106] width 133 height 11
type input "valdemir"
click at [266, 249] on footer "Taxa de entrega R$ 3,00 Editar taxa de entrega Tempo para entrega 10 a 60 minut…" at bounding box center [255, 218] width 149 height 70
click at [267, 246] on button "Continuar" at bounding box center [255, 242] width 133 height 11
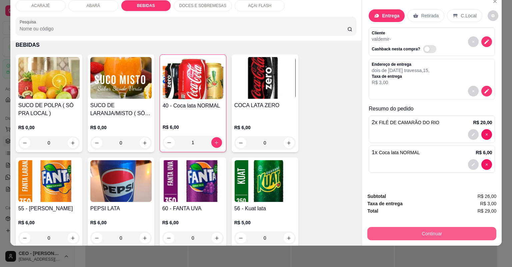
click at [395, 234] on button "Continuar" at bounding box center [431, 233] width 129 height 13
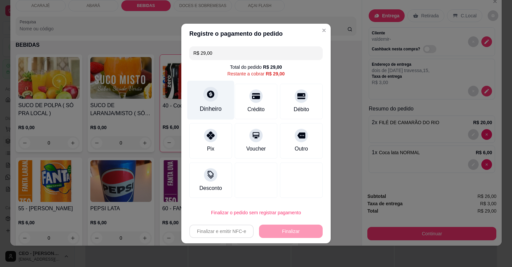
click at [190, 95] on div "Dinheiro" at bounding box center [210, 100] width 47 height 39
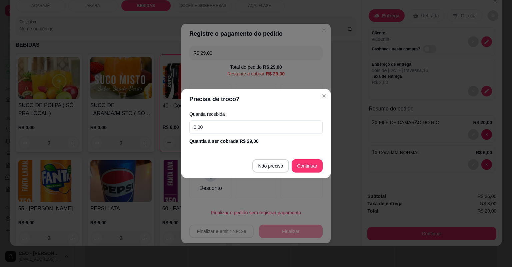
click at [222, 131] on input "0,00" at bounding box center [255, 126] width 133 height 13
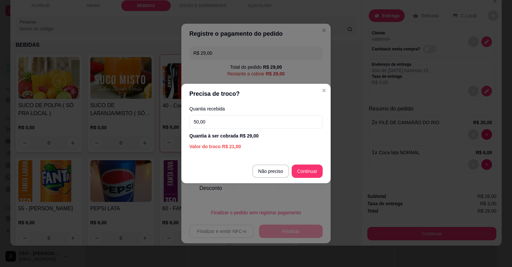
type input "50,00"
type input "R$ 0,00"
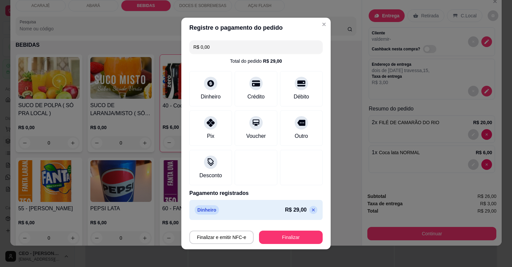
drag, startPoint x: 296, startPoint y: 228, endPoint x: 296, endPoint y: 232, distance: 4.0
click at [296, 230] on div "Finalizar e emitir NFC-e Finalizar" at bounding box center [255, 236] width 133 height 16
click at [297, 232] on button "Finalizar" at bounding box center [291, 236] width 64 height 13
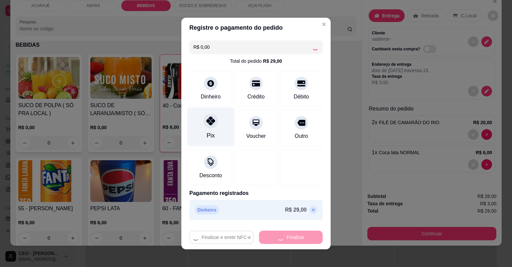
type input "0"
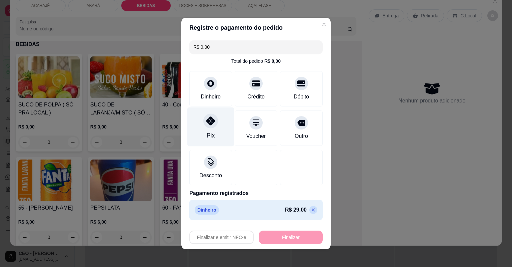
type input "-R$ 29,00"
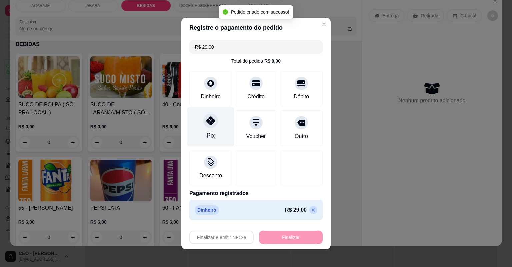
scroll to position [675, 0]
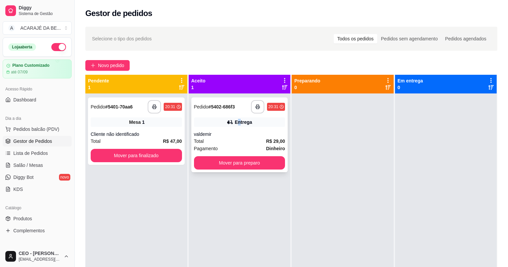
drag, startPoint x: 237, startPoint y: 114, endPoint x: 239, endPoint y: 118, distance: 4.8
click at [239, 118] on div "**********" at bounding box center [239, 134] width 97 height 75
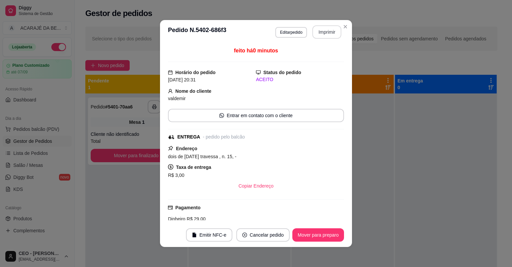
click at [316, 40] on header "**********" at bounding box center [256, 32] width 192 height 24
click at [323, 28] on button "Imprimir" at bounding box center [326, 31] width 29 height 13
click at [312, 235] on button "Mover para preparo" at bounding box center [318, 234] width 50 height 13
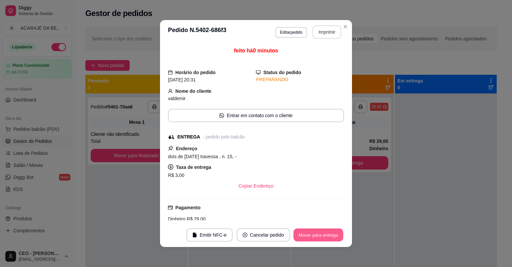
click at [312, 233] on button "Mover para entrega" at bounding box center [318, 234] width 50 height 13
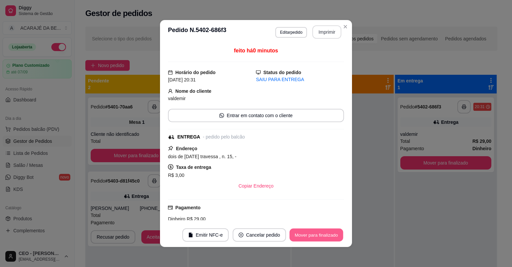
click at [312, 232] on button "Mover para finalizado" at bounding box center [317, 234] width 54 height 13
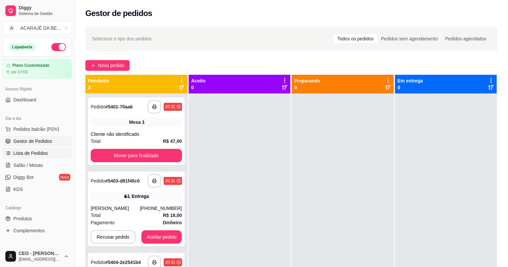
click at [29, 150] on span "Lista de Pedidos" at bounding box center [30, 153] width 35 height 7
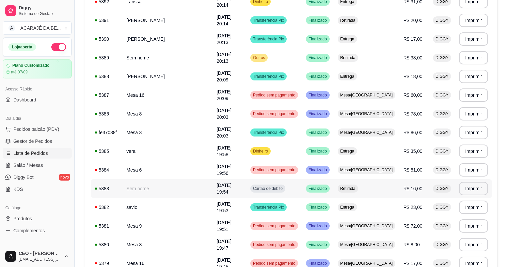
scroll to position [373, 0]
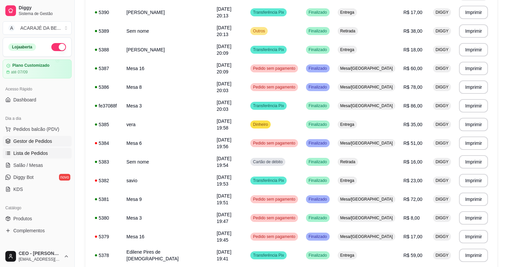
click at [16, 139] on span "Gestor de Pedidos" at bounding box center [32, 141] width 39 height 7
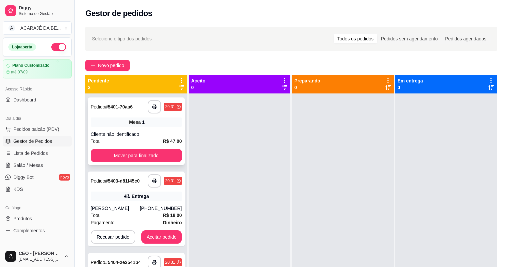
click at [175, 124] on div "Mesa 1" at bounding box center [136, 121] width 91 height 9
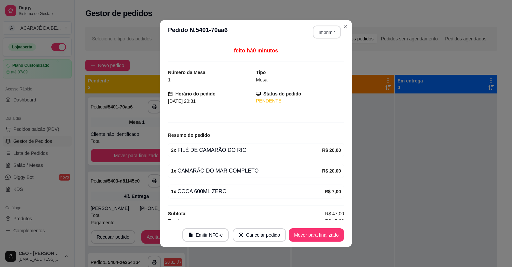
click at [327, 35] on button "Imprimir" at bounding box center [327, 32] width 28 height 13
click at [309, 233] on button "Mover para finalizado" at bounding box center [317, 234] width 54 height 13
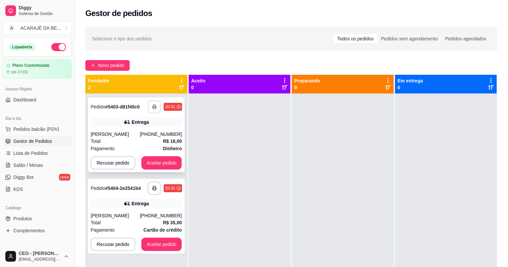
click at [157, 107] on button "button" at bounding box center [154, 106] width 13 height 13
click at [173, 162] on button "Aceitar pedido" at bounding box center [161, 162] width 41 height 13
click at [174, 158] on button "Aceitar pedido" at bounding box center [161, 162] width 39 height 13
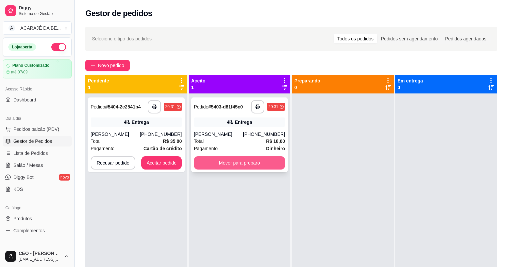
click at [249, 164] on button "Mover para preparo" at bounding box center [239, 162] width 91 height 13
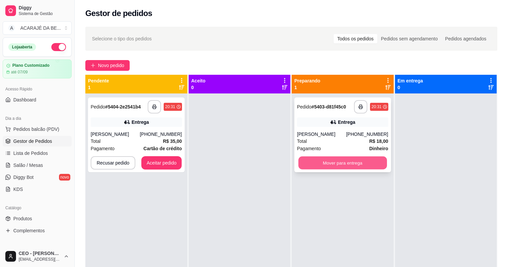
click at [332, 167] on button "Mover para entrega" at bounding box center [342, 162] width 88 height 13
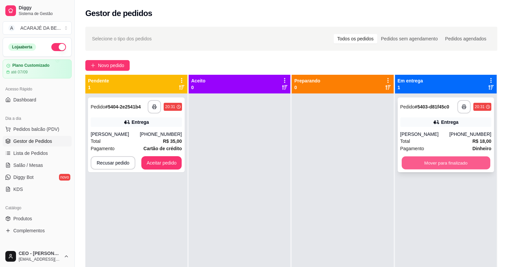
click at [443, 162] on button "Mover para finalizado" at bounding box center [446, 162] width 88 height 13
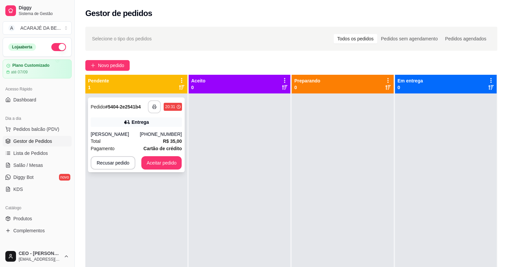
click at [154, 107] on rect "button" at bounding box center [154, 108] width 2 height 2
click at [151, 155] on div "**********" at bounding box center [136, 134] width 97 height 75
click at [173, 171] on div "**********" at bounding box center [136, 134] width 97 height 75
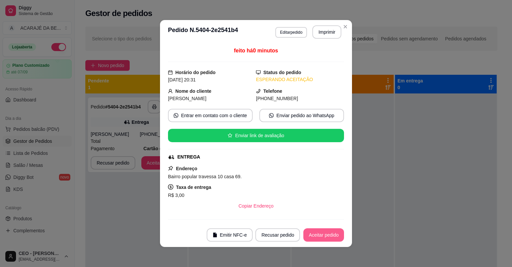
click at [305, 237] on button "Aceitar pedido" at bounding box center [323, 234] width 41 height 13
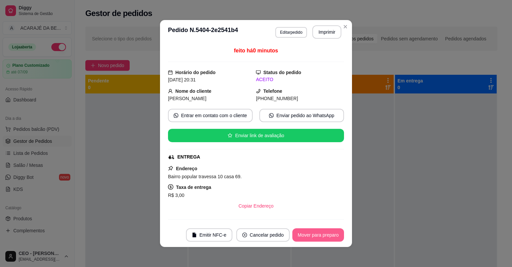
click at [305, 237] on button "Mover para preparo" at bounding box center [318, 234] width 52 height 13
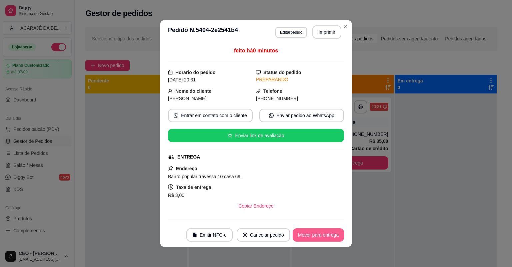
click at [307, 236] on button "Mover para entrega" at bounding box center [318, 234] width 51 height 13
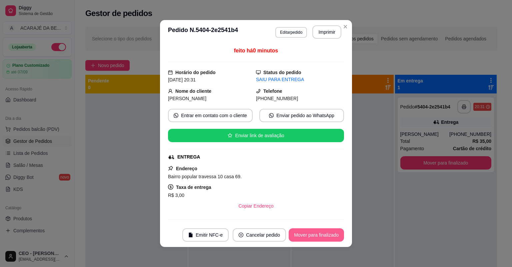
click at [307, 236] on button "Mover para finalizado" at bounding box center [316, 234] width 55 height 13
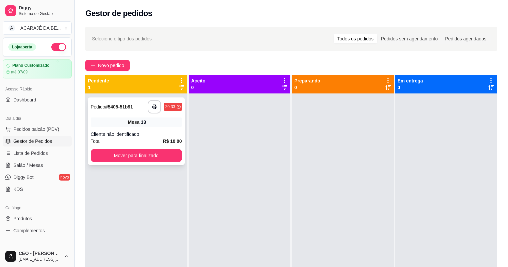
click at [141, 119] on div "13" at bounding box center [143, 122] width 5 height 7
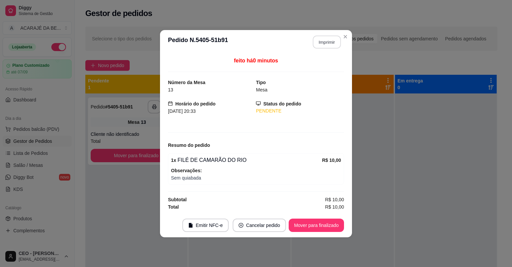
click at [316, 45] on button "Imprimir" at bounding box center [327, 41] width 28 height 13
click at [309, 221] on button "Mover para finalizado" at bounding box center [317, 224] width 54 height 13
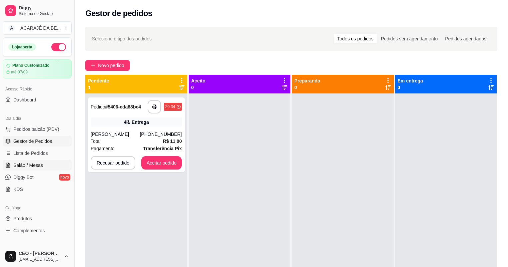
drag, startPoint x: 40, startPoint y: 163, endPoint x: 44, endPoint y: 162, distance: 4.0
click at [40, 163] on span "Salão / Mesas" at bounding box center [28, 165] width 30 height 7
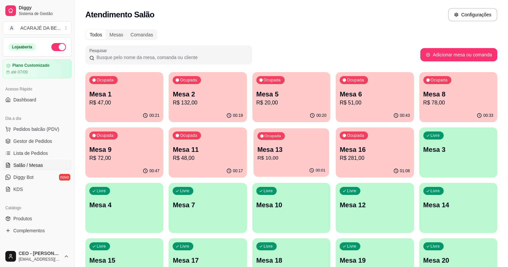
click at [257, 148] on p "Mesa 13" at bounding box center [291, 149] width 68 height 9
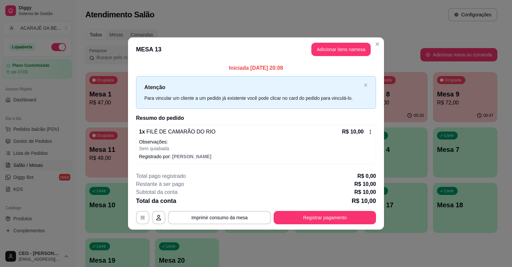
click at [372, 129] on icon at bounding box center [370, 131] width 5 height 5
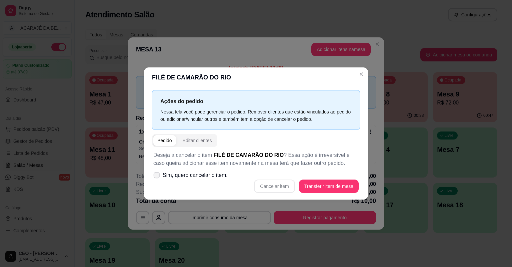
click at [191, 177] on span "Sim, quero cancelar o item." at bounding box center [195, 175] width 65 height 8
click at [157, 177] on input "Sim, quero cancelar o item." at bounding box center [155, 178] width 4 height 4
checkbox input "true"
click at [282, 189] on button "Cancelar item" at bounding box center [274, 185] width 41 height 13
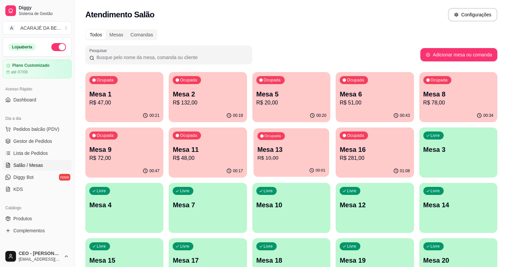
click at [257, 155] on p "R$ 10,00" at bounding box center [291, 158] width 68 height 8
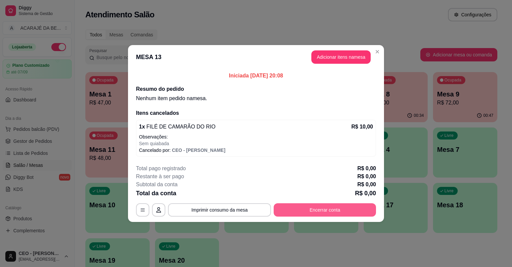
click at [349, 214] on button "Encerrar conta" at bounding box center [325, 209] width 102 height 13
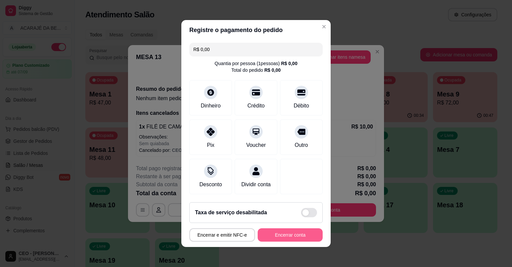
click at [307, 233] on button "Encerrar conta" at bounding box center [290, 234] width 65 height 13
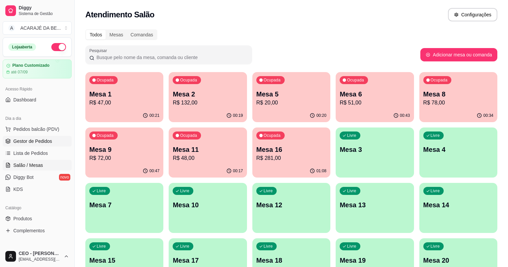
click at [57, 141] on link "Gestor de Pedidos" at bounding box center [37, 141] width 69 height 11
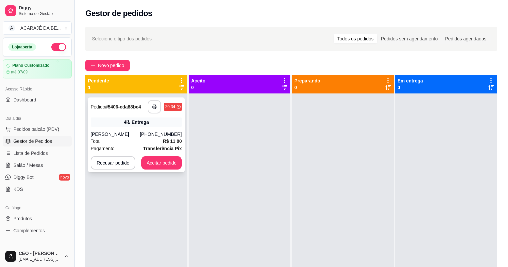
click at [154, 108] on icon "button" at bounding box center [154, 106] width 5 height 5
click at [155, 159] on button "Aceitar pedido" at bounding box center [161, 162] width 41 height 13
click at [155, 160] on button "Aceitar pedido" at bounding box center [161, 162] width 41 height 13
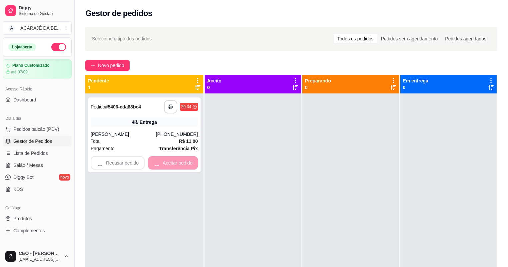
click at [228, 163] on div at bounding box center [253, 226] width 96 height 267
click at [228, 164] on div at bounding box center [253, 226] width 96 height 267
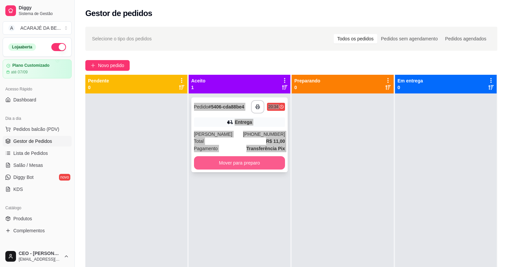
click at [253, 166] on button "Mover para preparo" at bounding box center [239, 162] width 91 height 13
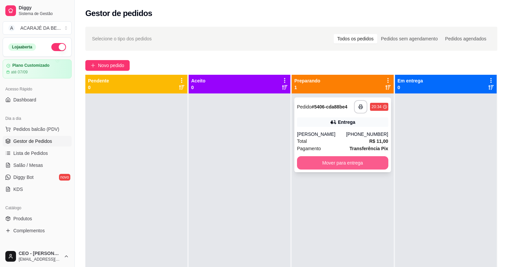
click at [327, 160] on button "Mover para entrega" at bounding box center [342, 162] width 91 height 13
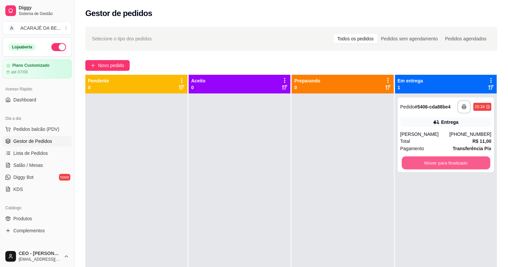
click at [433, 163] on button "Mover para finalizado" at bounding box center [446, 162] width 88 height 13
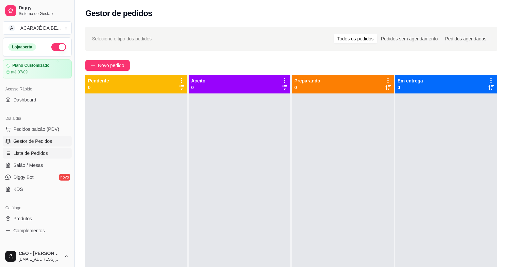
click at [39, 155] on span "Lista de Pedidos" at bounding box center [30, 153] width 35 height 7
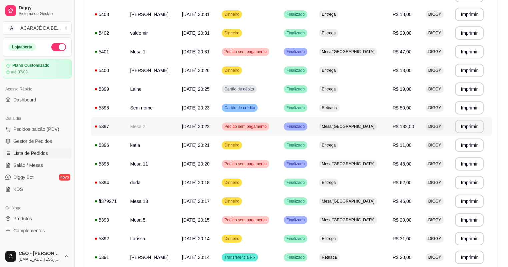
scroll to position [187, 0]
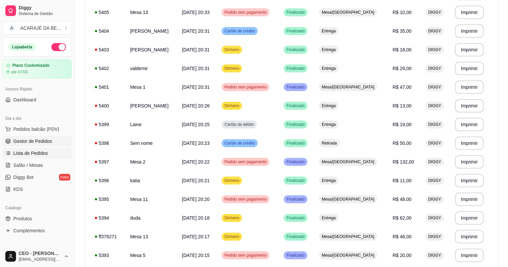
click at [28, 143] on span "Gestor de Pedidos" at bounding box center [32, 141] width 39 height 7
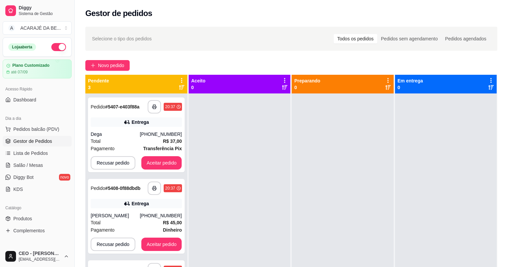
click at [57, 170] on ul "Pedidos balcão (PDV) Gestor de Pedidos Lista de Pedidos Salão / Mesas Diggy Bot…" at bounding box center [37, 159] width 69 height 71
click at [57, 169] on link "Salão / Mesas" at bounding box center [37, 165] width 69 height 11
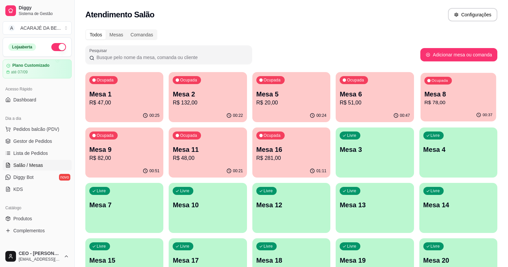
click at [420, 87] on div "Ocupada Mesa 8 R$ 78,00" at bounding box center [458, 91] width 76 height 36
click at [66, 132] on button "Pedidos balcão (PDV)" at bounding box center [37, 129] width 69 height 11
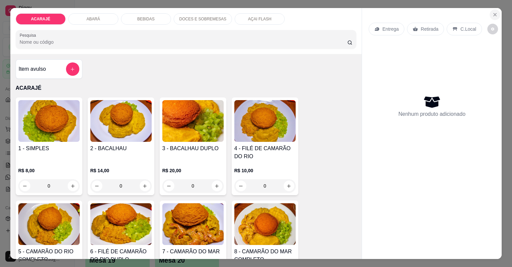
click at [497, 18] on button "Close" at bounding box center [495, 14] width 11 height 11
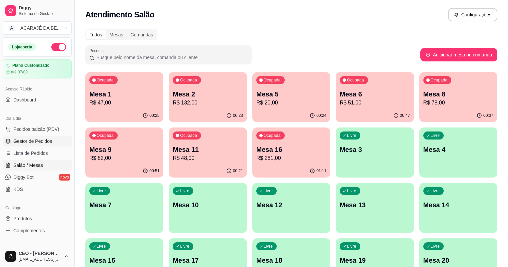
click at [36, 139] on span "Gestor de Pedidos" at bounding box center [32, 141] width 39 height 7
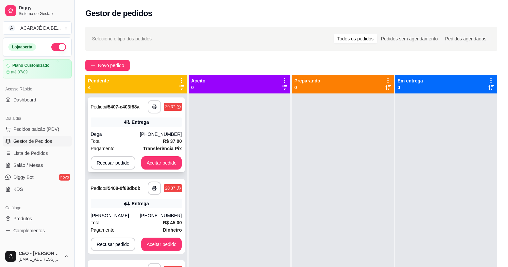
click at [152, 109] on button "button" at bounding box center [154, 106] width 13 height 13
click at [164, 163] on button "Aceitar pedido" at bounding box center [161, 162] width 39 height 13
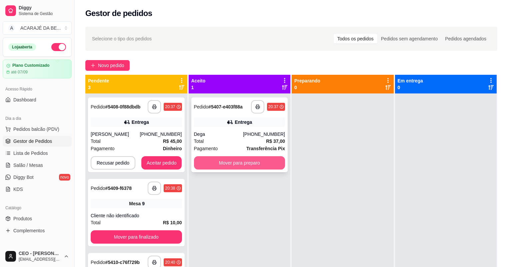
click at [205, 160] on button "Mover para preparo" at bounding box center [239, 162] width 91 height 13
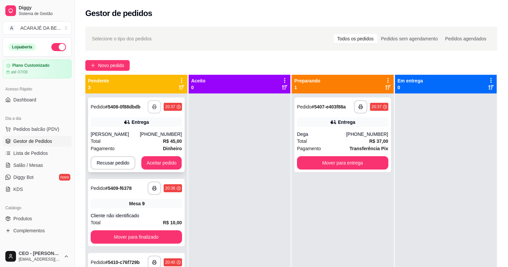
click at [154, 104] on icon "button" at bounding box center [154, 106] width 5 height 5
click at [154, 166] on button "Aceitar pedido" at bounding box center [161, 162] width 39 height 13
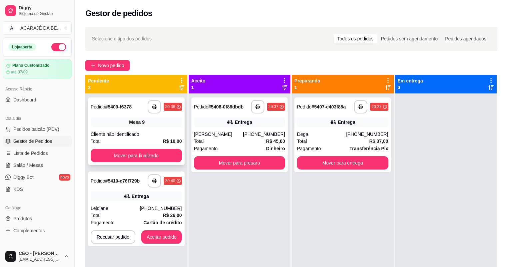
drag, startPoint x: 139, startPoint y: 130, endPoint x: 139, endPoint y: 133, distance: 3.4
click at [139, 133] on div "**********" at bounding box center [136, 130] width 97 height 67
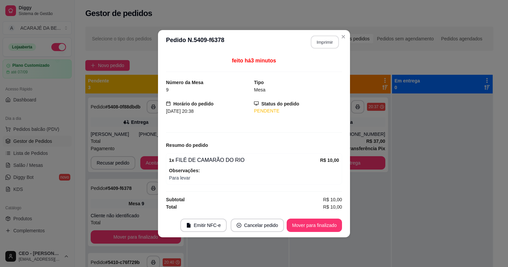
click at [325, 40] on button "Imprimir" at bounding box center [325, 41] width 28 height 13
click at [321, 225] on button "Mover para finalizado" at bounding box center [314, 224] width 55 height 13
click at [321, 225] on button "Mover para finalizado" at bounding box center [315, 224] width 54 height 13
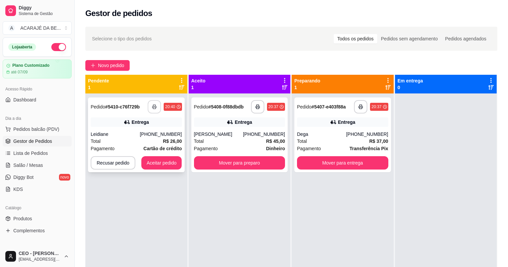
click at [152, 105] on icon "button" at bounding box center [154, 106] width 5 height 5
click at [162, 165] on button "Aceitar pedido" at bounding box center [161, 162] width 41 height 13
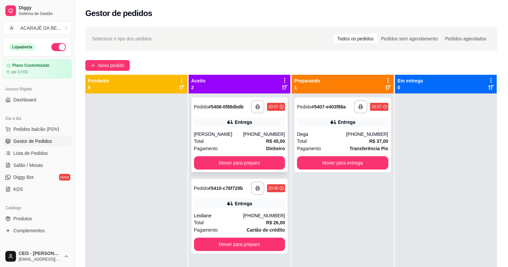
click at [210, 156] on div "**********" at bounding box center [239, 134] width 97 height 75
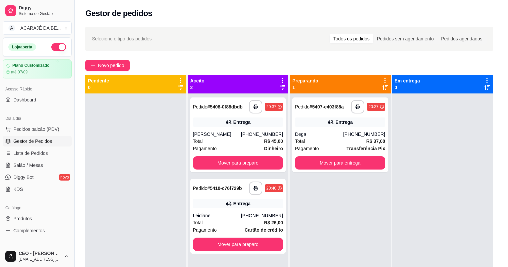
click at [227, 159] on div "ENTREGA" at bounding box center [253, 156] width 175 height 7
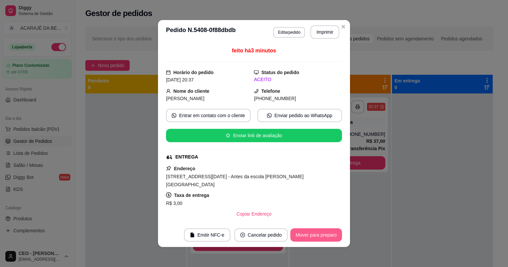
click at [303, 231] on button "Mover para preparo" at bounding box center [316, 234] width 52 height 13
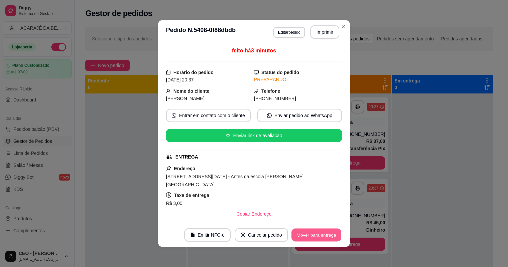
click at [318, 236] on button "Mover para entrega" at bounding box center [316, 234] width 50 height 13
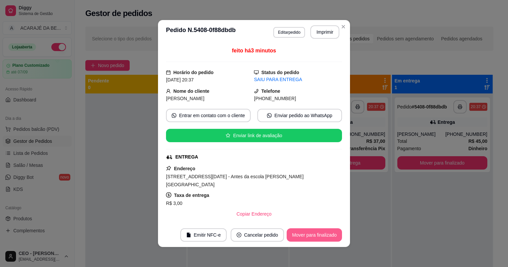
click at [318, 236] on button "Mover para finalizado" at bounding box center [314, 234] width 55 height 13
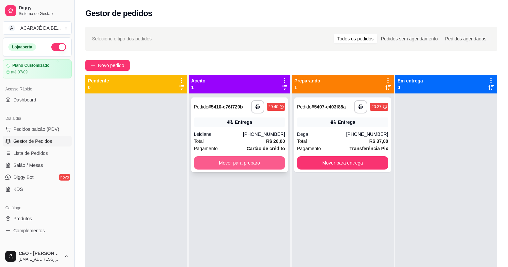
click at [273, 164] on button "Mover para preparo" at bounding box center [239, 162] width 91 height 13
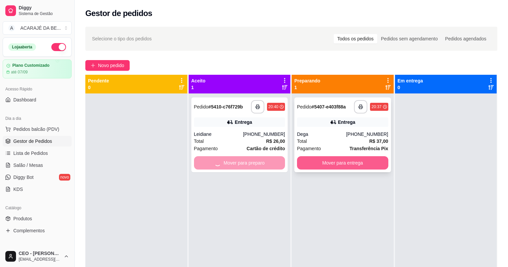
click at [338, 163] on button "Mover para entrega" at bounding box center [342, 162] width 91 height 13
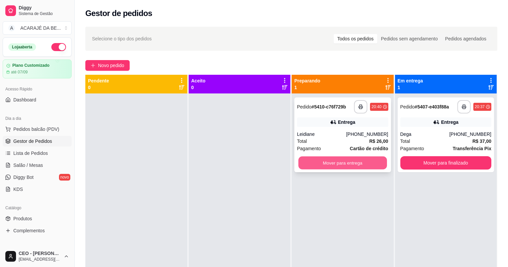
click at [338, 164] on button "Mover para entrega" at bounding box center [342, 162] width 88 height 13
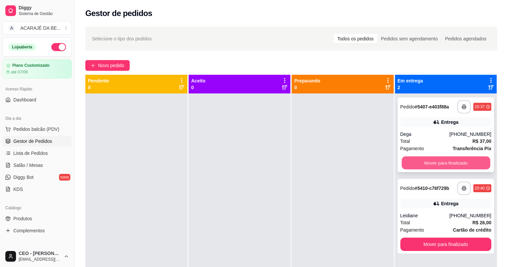
click at [403, 165] on button "Mover para finalizado" at bounding box center [446, 162] width 88 height 13
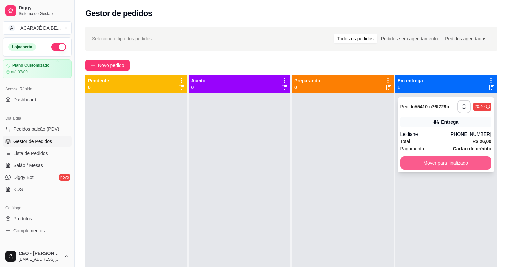
click at [413, 162] on button "Mover para finalizado" at bounding box center [445, 162] width 91 height 13
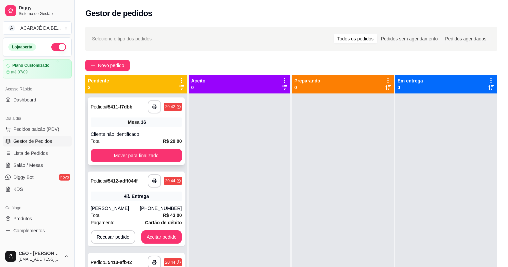
click at [159, 109] on button "button" at bounding box center [154, 106] width 13 height 13
click at [140, 157] on button "Mover para finalizado" at bounding box center [136, 155] width 88 height 13
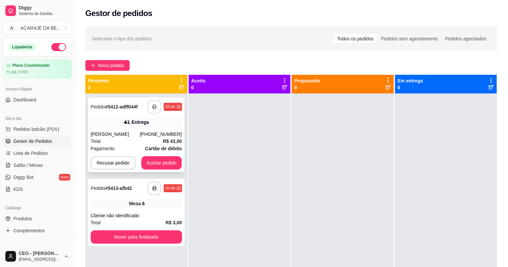
click at [159, 112] on button "button" at bounding box center [154, 106] width 13 height 13
click at [154, 162] on button "Aceitar pedido" at bounding box center [161, 162] width 39 height 13
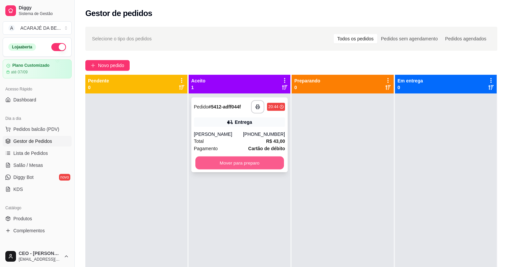
click at [251, 163] on button "Mover para preparo" at bounding box center [239, 162] width 88 height 13
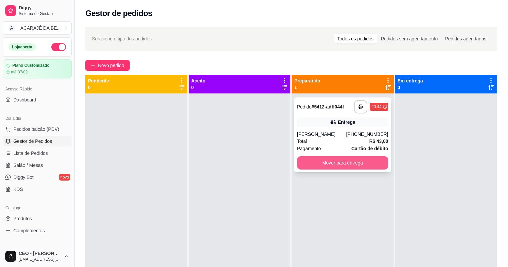
click at [349, 166] on button "Mover para entrega" at bounding box center [342, 162] width 91 height 13
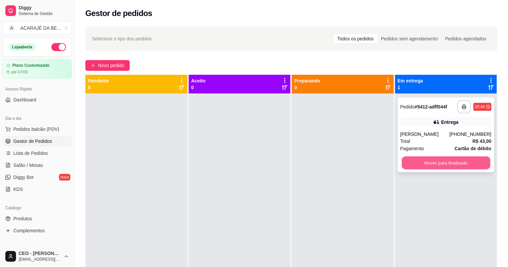
click at [443, 160] on button "Mover para finalizado" at bounding box center [446, 162] width 88 height 13
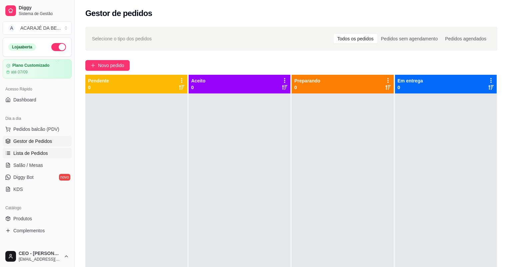
click at [24, 153] on span "Lista de Pedidos" at bounding box center [30, 153] width 35 height 7
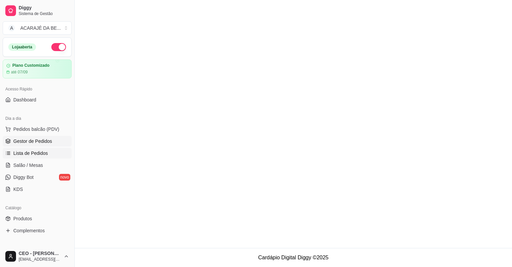
click at [29, 144] on link "Gestor de Pedidos" at bounding box center [37, 141] width 69 height 11
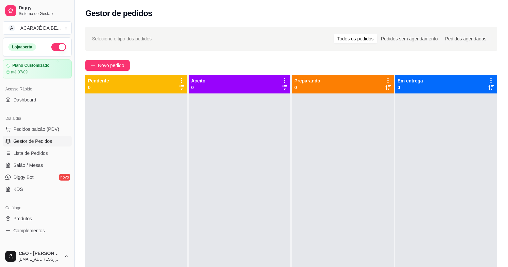
drag, startPoint x: 128, startPoint y: 68, endPoint x: 133, endPoint y: 66, distance: 5.2
click at [133, 66] on div "Novo pedido" at bounding box center [291, 65] width 412 height 11
click at [95, 63] on icon "plus" at bounding box center [93, 65] width 5 height 5
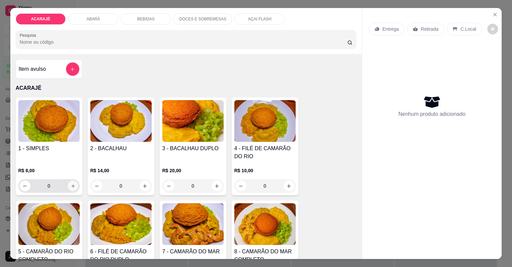
click at [71, 184] on icon "increase-product-quantity" at bounding box center [72, 185] width 5 height 5
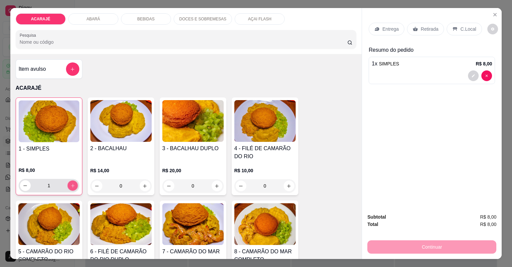
click at [71, 184] on icon "increase-product-quantity" at bounding box center [72, 185] width 5 height 5
type input "2"
drag, startPoint x: 430, startPoint y: 33, endPoint x: 419, endPoint y: 53, distance: 23.1
click at [429, 35] on div "Entrega Retirada C.Local" at bounding box center [432, 28] width 126 height 23
drag, startPoint x: 420, startPoint y: 30, endPoint x: 417, endPoint y: 62, distance: 32.2
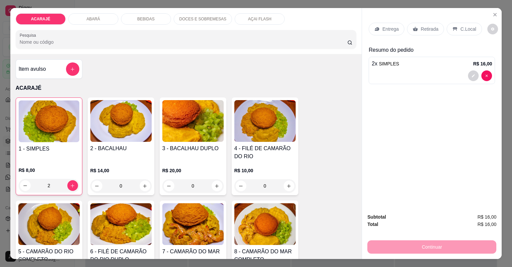
click at [417, 30] on div "Retirada" at bounding box center [425, 29] width 37 height 13
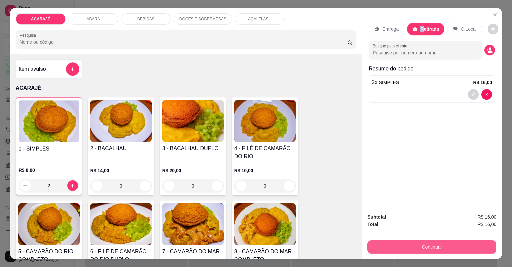
click at [408, 242] on button "Continuar" at bounding box center [431, 246] width 129 height 13
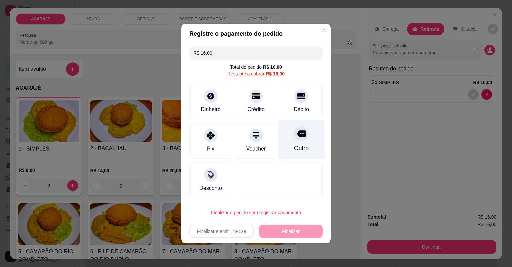
click at [308, 143] on div "Outro" at bounding box center [301, 139] width 47 height 39
type input "R$ 0,00"
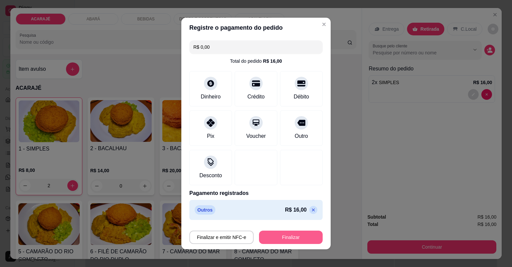
click at [267, 237] on button "Finalizar" at bounding box center [291, 236] width 64 height 13
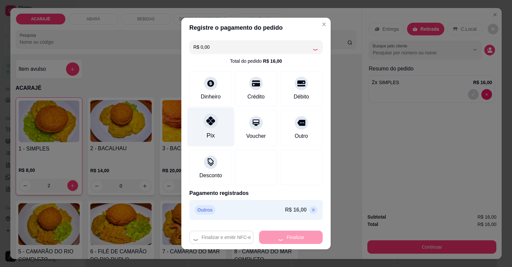
type input "0"
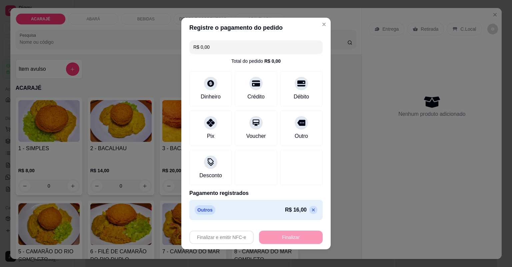
type input "-R$ 16,00"
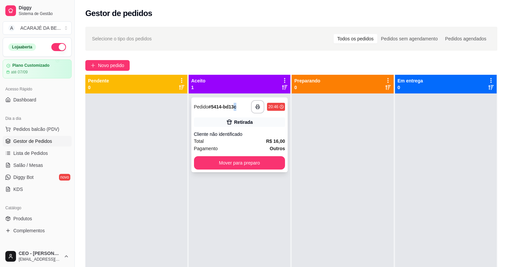
click at [235, 102] on div "**********" at bounding box center [239, 106] width 91 height 13
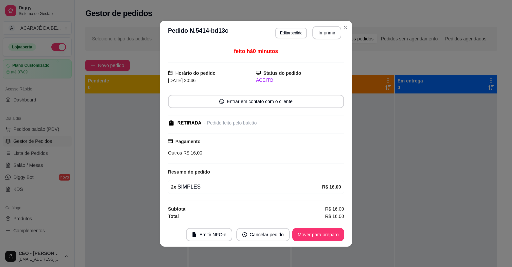
click at [320, 35] on button "Imprimir" at bounding box center [326, 32] width 29 height 13
click at [310, 237] on button "Mover para preparo" at bounding box center [318, 234] width 52 height 13
click at [310, 236] on div "Mover para preparo" at bounding box center [313, 234] width 61 height 13
drag, startPoint x: 310, startPoint y: 236, endPoint x: 312, endPoint y: 233, distance: 4.2
click at [312, 233] on div "Mover para preparo" at bounding box center [313, 234] width 61 height 13
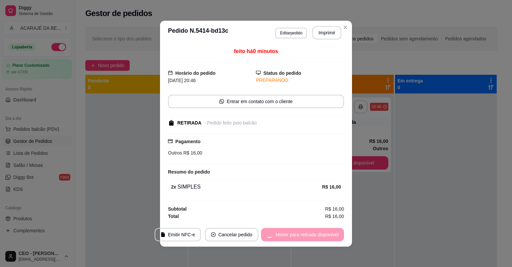
click at [314, 232] on div "Mover para retirada disponível" at bounding box center [302, 234] width 83 height 13
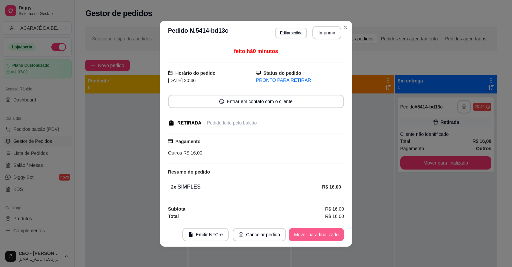
click at [315, 232] on button "Mover para finalizado" at bounding box center [316, 234] width 55 height 13
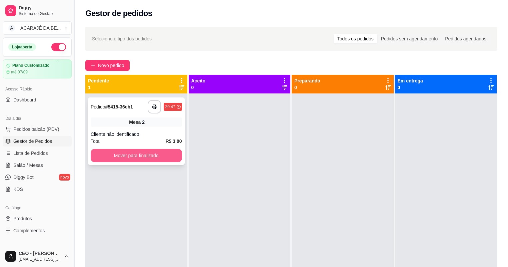
click at [152, 154] on button "Mover para finalizado" at bounding box center [136, 155] width 91 height 13
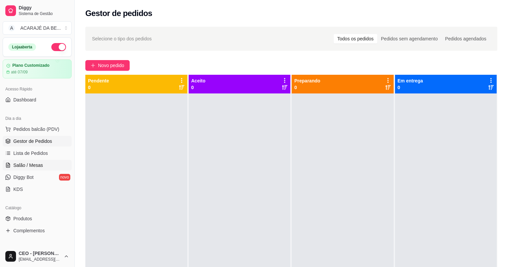
click at [24, 164] on span "Salão / Mesas" at bounding box center [28, 165] width 30 height 7
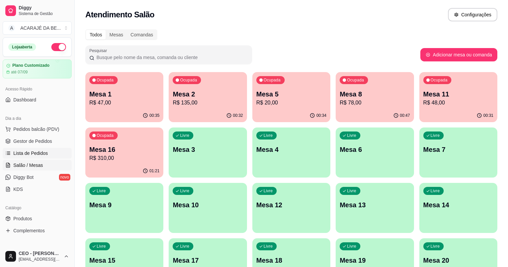
click at [20, 150] on span "Lista de Pedidos" at bounding box center [30, 153] width 35 height 7
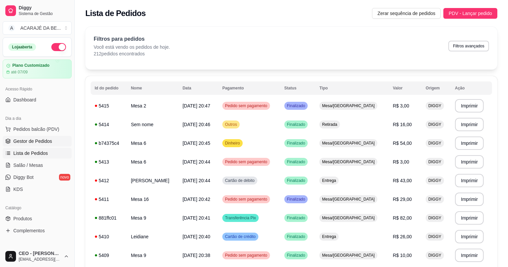
click at [33, 136] on link "Gestor de Pedidos" at bounding box center [37, 141] width 69 height 11
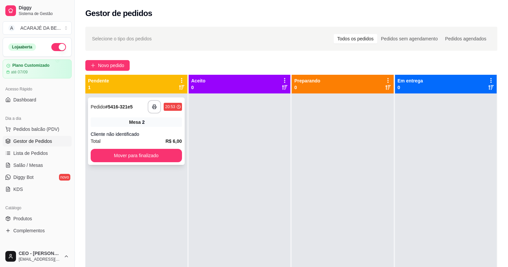
click at [153, 140] on div "Total R$ 6,00" at bounding box center [136, 140] width 91 height 7
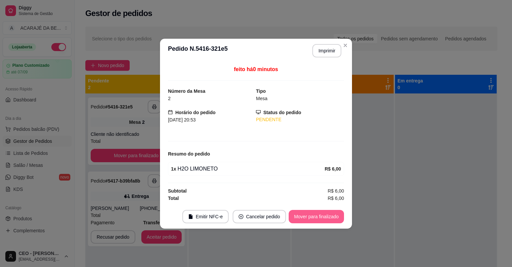
click at [298, 212] on button "Mover para finalizado" at bounding box center [316, 216] width 55 height 13
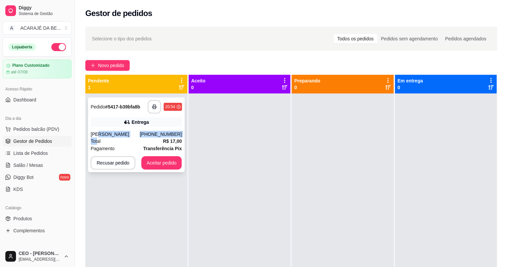
click at [99, 138] on div "**********" at bounding box center [136, 134] width 97 height 75
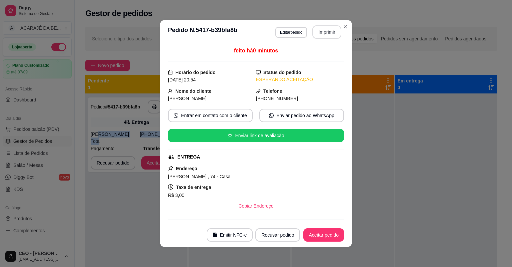
click at [333, 37] on button "Imprimir" at bounding box center [326, 31] width 29 height 13
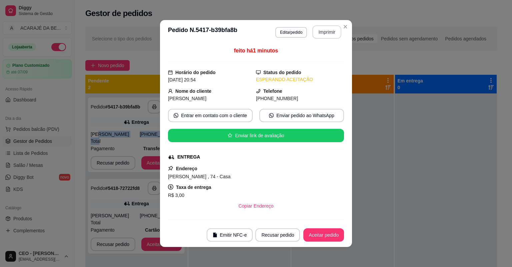
click at [329, 38] on button "Imprimir" at bounding box center [326, 31] width 29 height 13
click at [175, 173] on div "[PERSON_NAME] , 74 - Casa" at bounding box center [256, 176] width 176 height 8
click at [327, 234] on button "Aceitar pedido" at bounding box center [323, 234] width 41 height 13
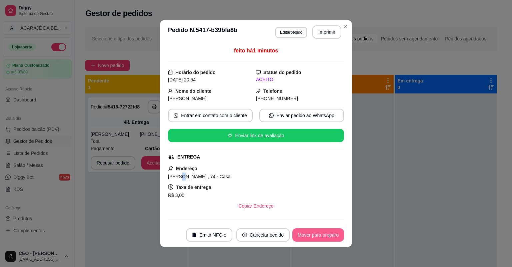
click at [327, 233] on button "Mover para preparo" at bounding box center [318, 234] width 52 height 13
click at [327, 234] on div "Mover para preparo" at bounding box center [313, 234] width 61 height 13
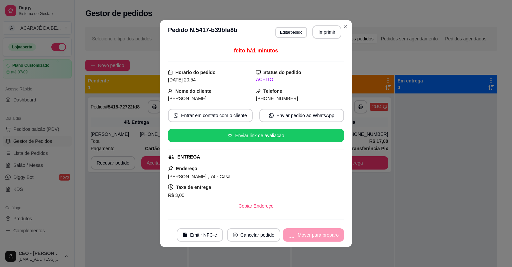
click at [327, 234] on div "Mover para preparo" at bounding box center [313, 234] width 61 height 13
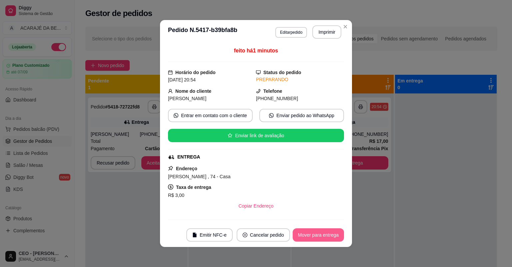
click at [327, 234] on button "Mover para entrega" at bounding box center [318, 234] width 51 height 13
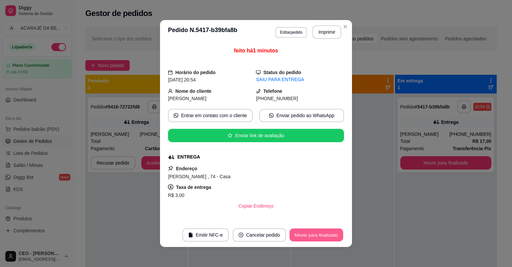
click at [327, 234] on button "Mover para finalizado" at bounding box center [317, 234] width 54 height 13
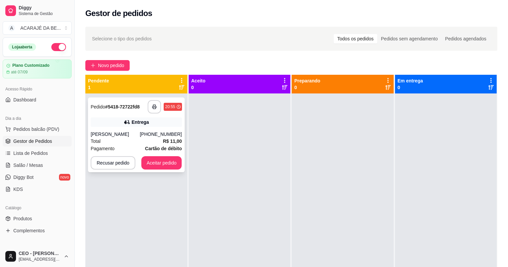
click at [162, 134] on div "[PHONE_NUMBER]" at bounding box center [161, 134] width 42 height 7
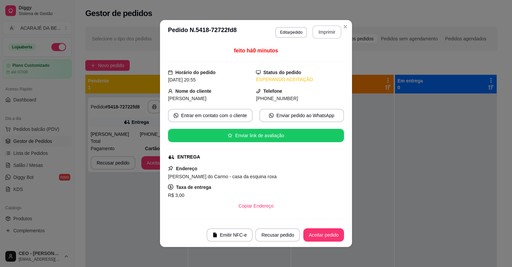
click at [319, 31] on button "Imprimir" at bounding box center [326, 31] width 29 height 13
click at [324, 230] on button "Aceitar pedido" at bounding box center [323, 234] width 41 height 13
click at [324, 230] on div "Recusar pedido Aceitar pedido" at bounding box center [290, 234] width 107 height 13
drag, startPoint x: 319, startPoint y: 31, endPoint x: 324, endPoint y: 230, distance: 199.1
click at [324, 230] on div "Recusar pedido Aceitar pedido" at bounding box center [290, 234] width 107 height 13
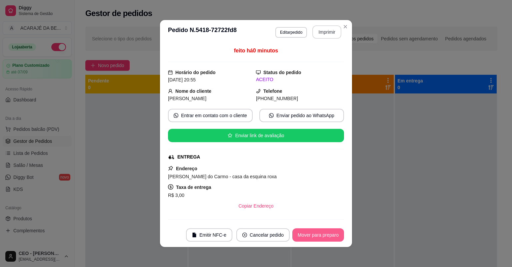
click at [321, 236] on button "Mover para preparo" at bounding box center [318, 234] width 52 height 13
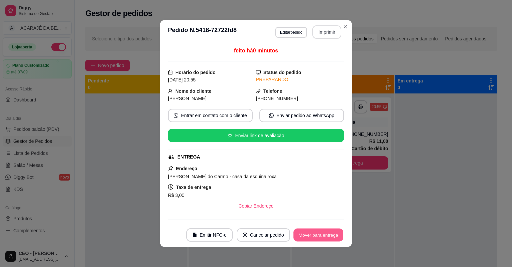
click at [321, 236] on button "Mover para entrega" at bounding box center [318, 234] width 50 height 13
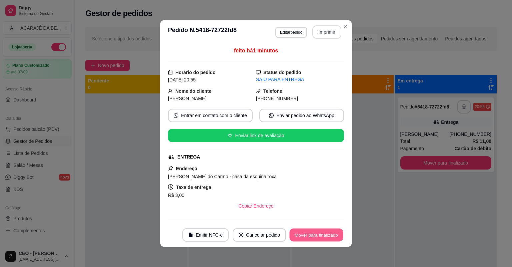
click at [321, 236] on button "Mover para finalizado" at bounding box center [317, 234] width 54 height 13
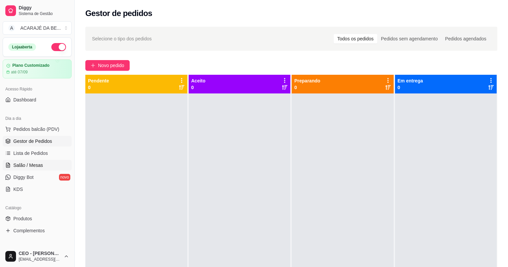
click at [44, 170] on link "Salão / Mesas" at bounding box center [37, 165] width 69 height 11
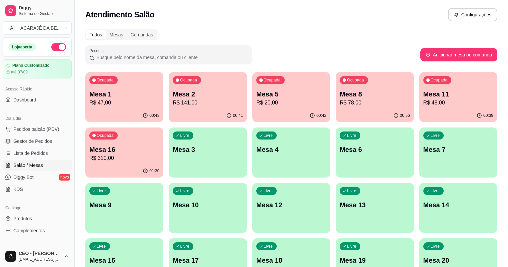
click at [423, 99] on p "R$ 48,00" at bounding box center [458, 103] width 70 height 8
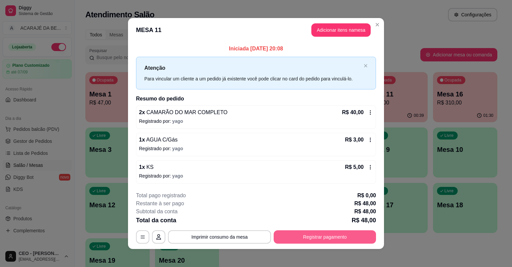
click at [325, 237] on button "Registrar pagamento" at bounding box center [325, 236] width 102 height 13
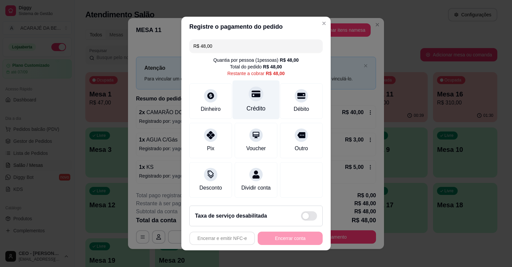
click at [262, 112] on div "Crédito" at bounding box center [256, 99] width 47 height 39
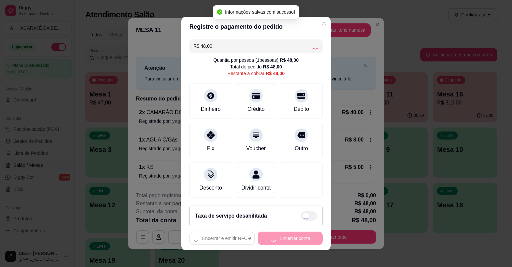
type input "R$ 0,00"
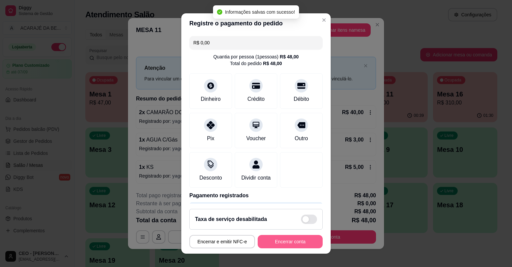
click at [289, 238] on button "Encerrar conta" at bounding box center [290, 241] width 65 height 13
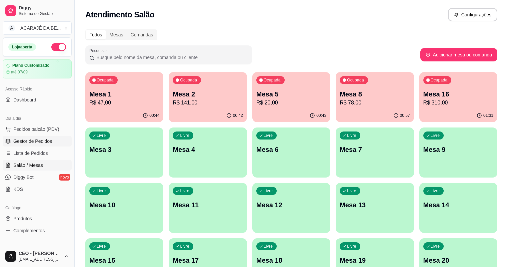
click at [32, 143] on span "Gestor de Pedidos" at bounding box center [32, 141] width 39 height 7
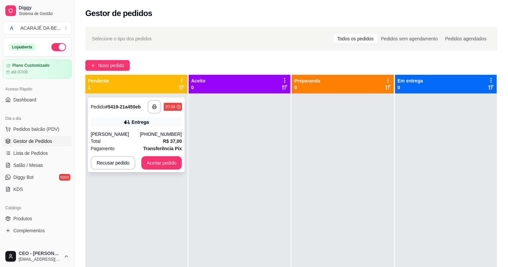
click at [144, 106] on div "**********" at bounding box center [136, 106] width 91 height 13
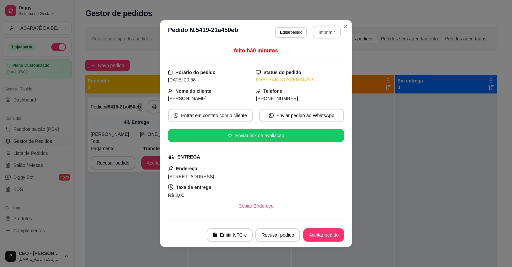
click at [317, 33] on button "Imprimir" at bounding box center [327, 32] width 28 height 13
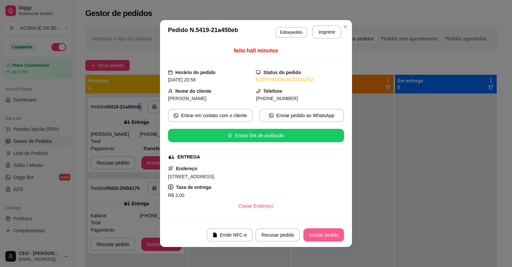
click at [330, 234] on button "Aceitar pedido" at bounding box center [323, 234] width 41 height 13
click at [331, 234] on div "Recusar pedido Aceitar pedido" at bounding box center [290, 234] width 107 height 13
click at [332, 234] on div "Recusar pedido Aceitar pedido" at bounding box center [290, 234] width 107 height 13
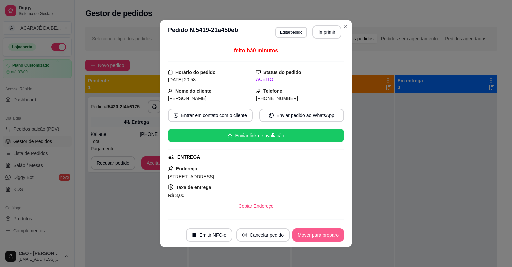
click at [333, 231] on button "Mover para preparo" at bounding box center [318, 234] width 52 height 13
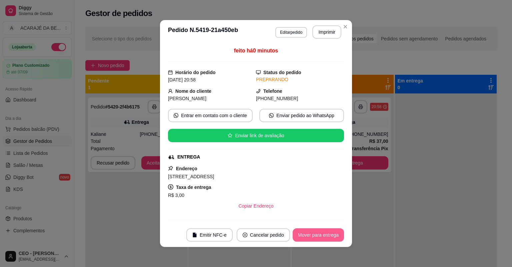
click at [333, 231] on button "Mover para entrega" at bounding box center [318, 234] width 51 height 13
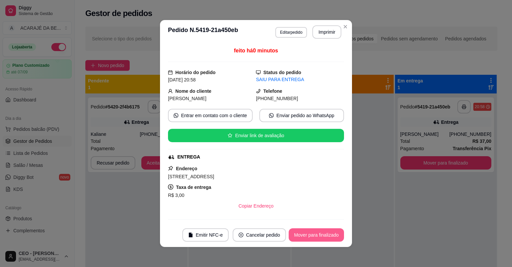
click at [333, 231] on button "Mover para finalizado" at bounding box center [316, 234] width 55 height 13
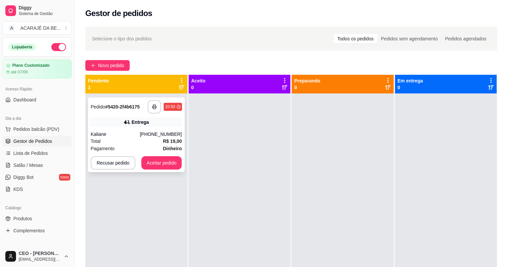
click at [157, 112] on div "**********" at bounding box center [136, 134] width 97 height 75
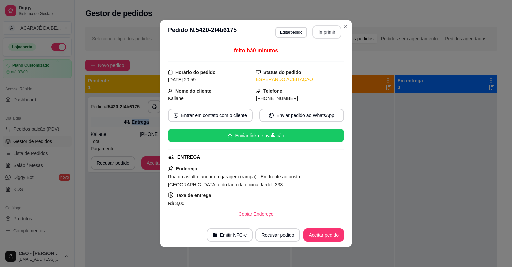
click at [334, 32] on button "Imprimir" at bounding box center [326, 31] width 29 height 13
click at [311, 237] on button "Aceitar pedido" at bounding box center [323, 234] width 41 height 13
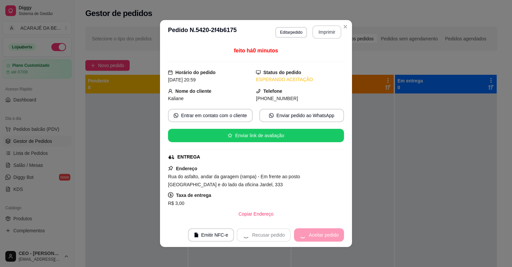
click at [315, 237] on div "Recusar pedido Aceitar pedido" at bounding box center [290, 234] width 107 height 13
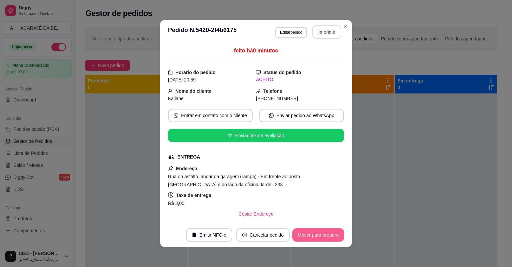
click at [317, 236] on button "Mover para preparo" at bounding box center [318, 234] width 52 height 13
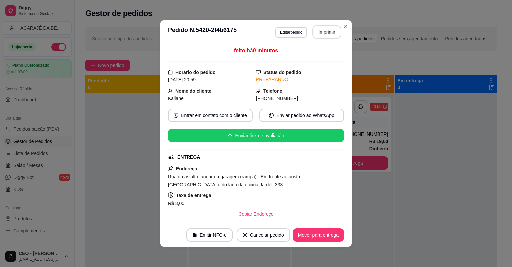
click at [317, 235] on button "Mover para entrega" at bounding box center [318, 234] width 51 height 13
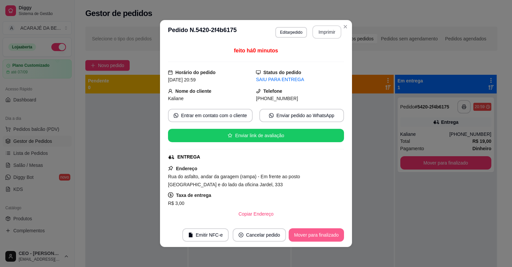
click at [318, 235] on button "Mover para finalizado" at bounding box center [316, 234] width 55 height 13
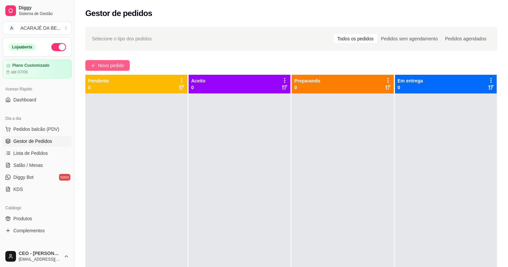
click at [125, 65] on button "Novo pedido" at bounding box center [107, 65] width 44 height 11
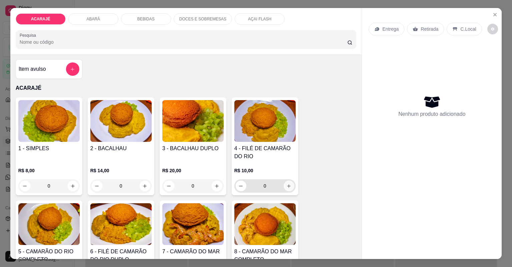
click at [291, 183] on button "increase-product-quantity" at bounding box center [289, 185] width 11 height 11
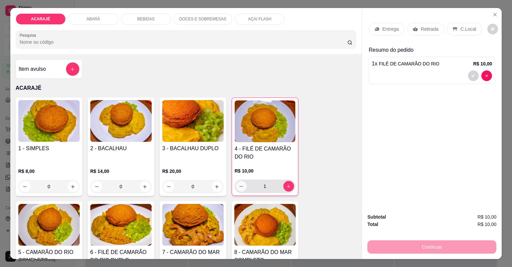
click at [239, 184] on icon "decrease-product-quantity" at bounding box center [241, 186] width 5 height 5
type input "0"
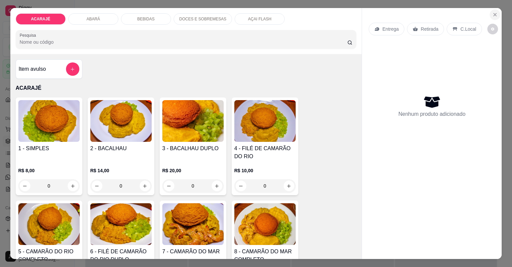
click at [492, 11] on button "Close" at bounding box center [495, 14] width 11 height 11
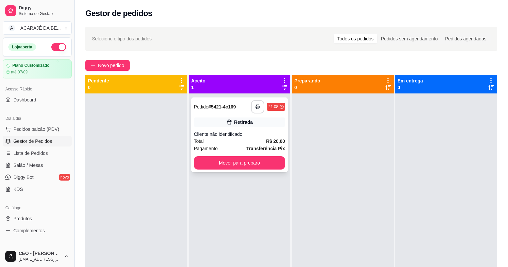
click at [259, 108] on button "button" at bounding box center [257, 106] width 13 height 13
click at [271, 163] on button "Mover para preparo" at bounding box center [239, 162] width 91 height 13
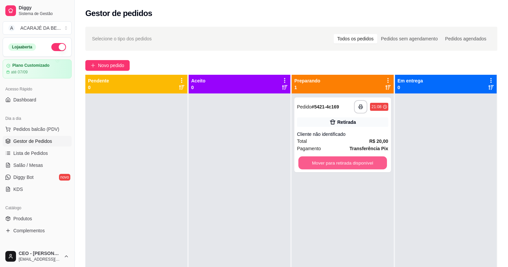
click at [339, 166] on button "Mover para retirada disponível" at bounding box center [342, 162] width 88 height 13
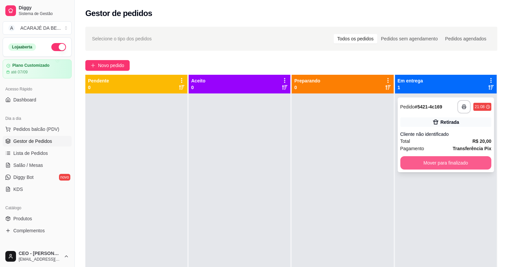
click at [411, 159] on button "Mover para finalizado" at bounding box center [445, 162] width 91 height 13
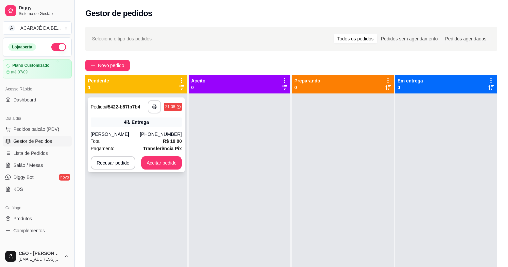
click at [149, 111] on button "button" at bounding box center [154, 106] width 13 height 13
click at [155, 167] on button "Aceitar pedido" at bounding box center [161, 162] width 41 height 13
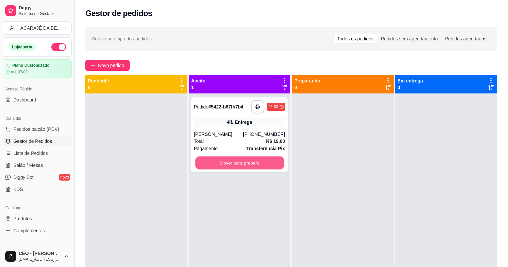
click at [228, 161] on button "Mover para preparo" at bounding box center [239, 162] width 88 height 13
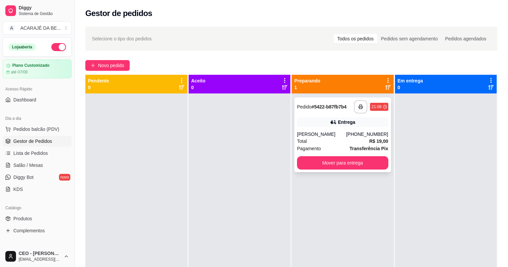
click at [359, 156] on div "**********" at bounding box center [342, 134] width 97 height 75
click at [364, 168] on button "Mover para entrega" at bounding box center [342, 162] width 88 height 13
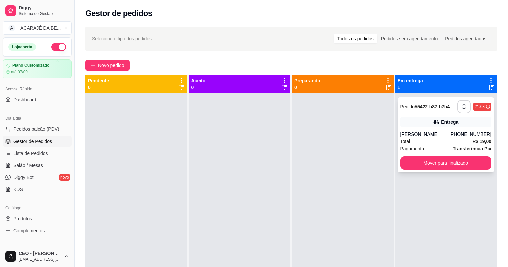
click at [457, 161] on button "Mover para finalizado" at bounding box center [445, 162] width 91 height 13
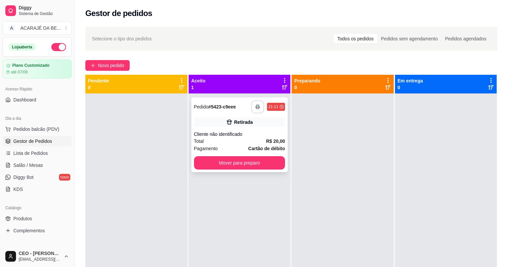
click at [256, 109] on button "button" at bounding box center [257, 106] width 13 height 13
click at [279, 165] on button "Mover para preparo" at bounding box center [239, 162] width 91 height 13
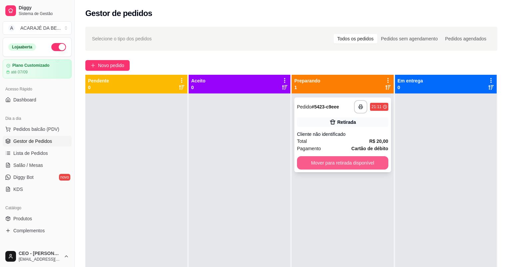
click at [325, 157] on button "Mover para retirada disponível" at bounding box center [342, 162] width 91 height 13
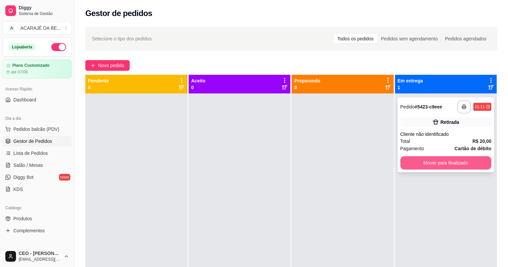
click at [428, 158] on button "Mover para finalizado" at bounding box center [445, 162] width 91 height 13
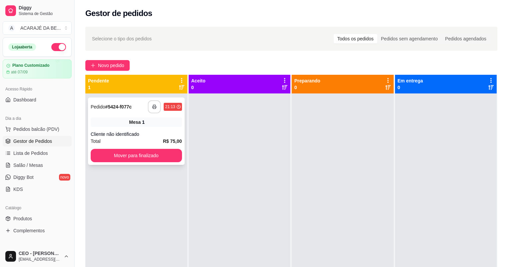
click at [153, 108] on icon "button" at bounding box center [154, 106] width 5 height 5
click at [172, 156] on button "Mover para finalizado" at bounding box center [136, 155] width 91 height 13
click at [156, 109] on icon "button" at bounding box center [154, 106] width 5 height 5
click at [163, 157] on button "Mover para finalizado" at bounding box center [136, 155] width 91 height 13
click at [167, 157] on button "Mover para finalizado" at bounding box center [136, 155] width 91 height 13
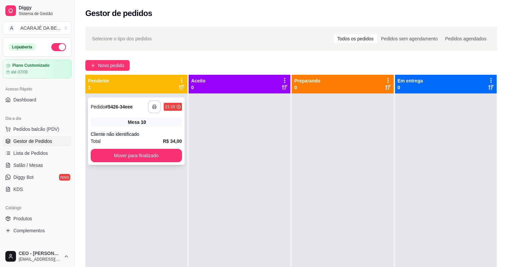
click at [156, 109] on button "button" at bounding box center [154, 106] width 13 height 13
click at [147, 152] on button "Mover para finalizado" at bounding box center [136, 155] width 91 height 13
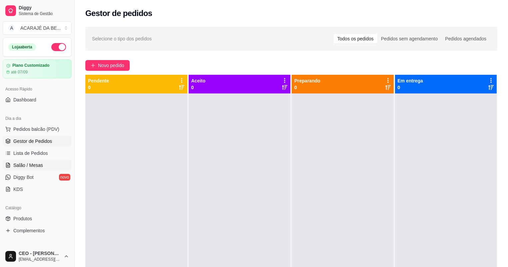
click at [31, 163] on span "Salão / Mesas" at bounding box center [28, 165] width 30 height 7
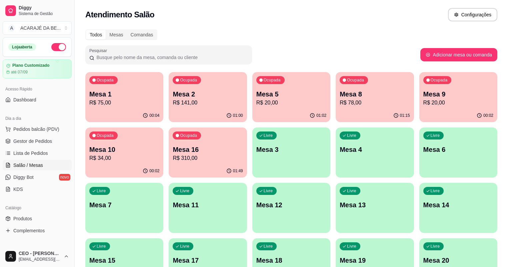
click at [340, 97] on p "Mesa 8" at bounding box center [375, 93] width 70 height 9
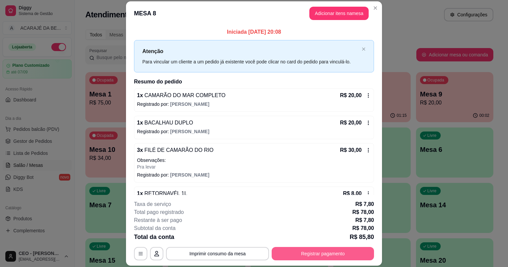
click at [312, 259] on button "Registrar pagamento" at bounding box center [323, 253] width 102 height 13
click at [332, 247] on button "Registrar pagamento" at bounding box center [323, 253] width 102 height 13
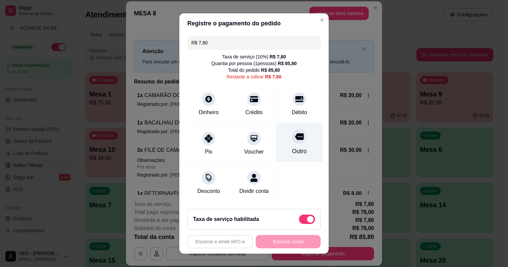
click at [293, 149] on div "Outro" at bounding box center [299, 151] width 15 height 9
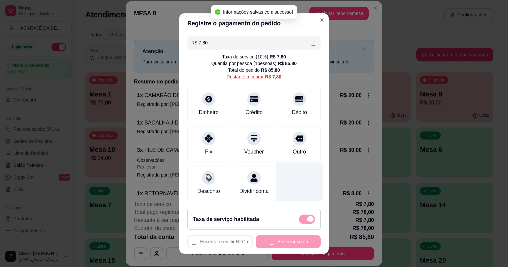
type input "R$ 0,00"
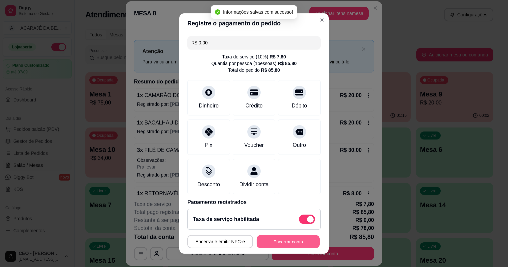
click at [276, 238] on button "Encerrar conta" at bounding box center [288, 241] width 63 height 13
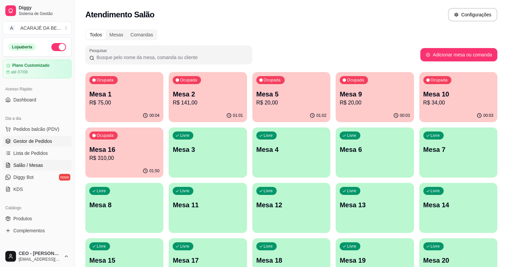
click at [38, 141] on span "Gestor de Pedidos" at bounding box center [32, 141] width 39 height 7
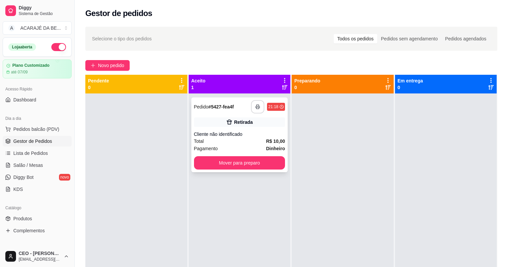
click at [252, 105] on button "button" at bounding box center [257, 106] width 13 height 13
click at [257, 169] on button "Mover para preparo" at bounding box center [239, 162] width 91 height 13
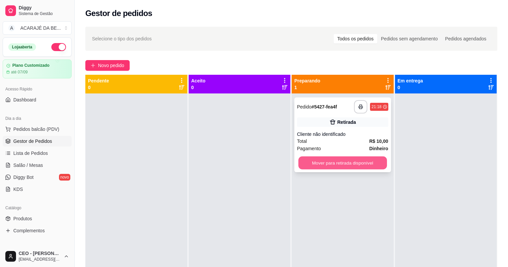
click at [336, 163] on button "Mover para retirada disponível" at bounding box center [342, 162] width 88 height 13
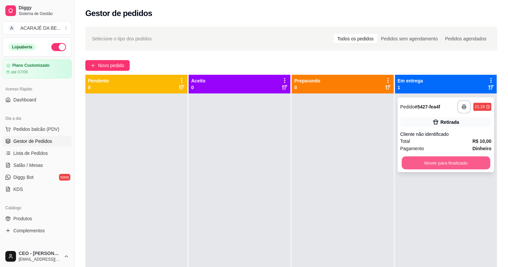
click at [413, 161] on button "Mover para finalizado" at bounding box center [446, 162] width 88 height 13
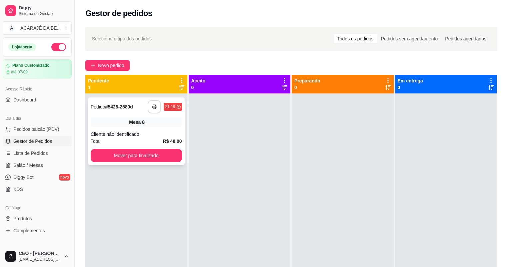
click at [154, 106] on icon "button" at bounding box center [154, 106] width 5 height 5
click at [147, 153] on button "Mover para finalizado" at bounding box center [136, 155] width 88 height 13
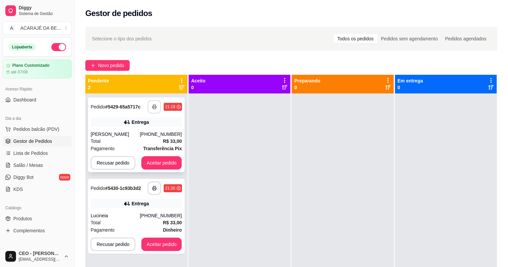
click at [152, 104] on button "button" at bounding box center [154, 106] width 13 height 13
click at [157, 157] on button "Aceitar pedido" at bounding box center [161, 162] width 41 height 13
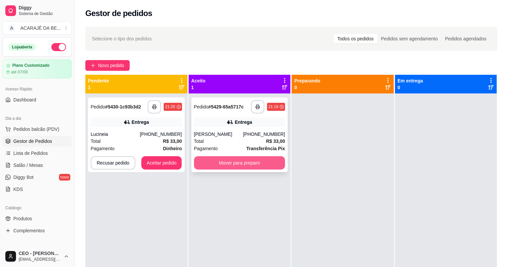
click at [243, 163] on button "Mover para preparo" at bounding box center [239, 162] width 91 height 13
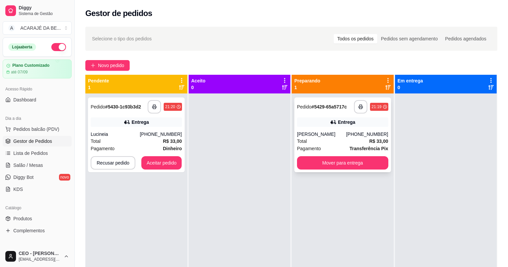
click at [367, 167] on button "Mover para entrega" at bounding box center [342, 162] width 91 height 13
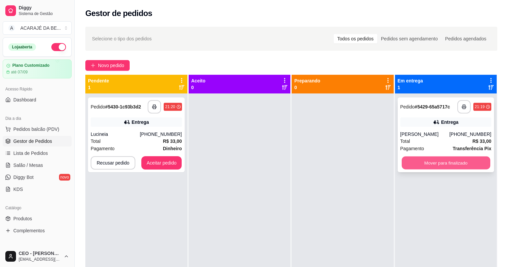
click at [423, 169] on button "Mover para finalizado" at bounding box center [446, 162] width 88 height 13
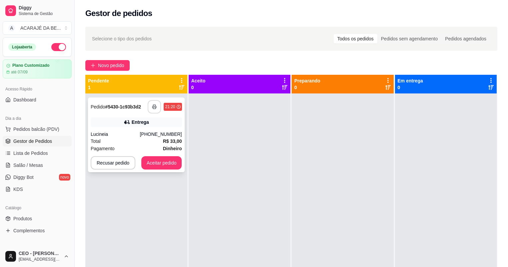
click at [158, 103] on button "button" at bounding box center [154, 106] width 13 height 13
click at [172, 163] on button "Aceitar pedido" at bounding box center [161, 162] width 41 height 13
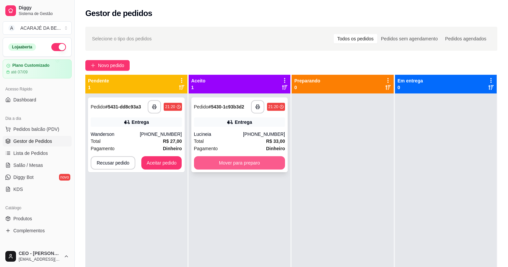
click at [274, 157] on button "Mover para preparo" at bounding box center [239, 162] width 91 height 13
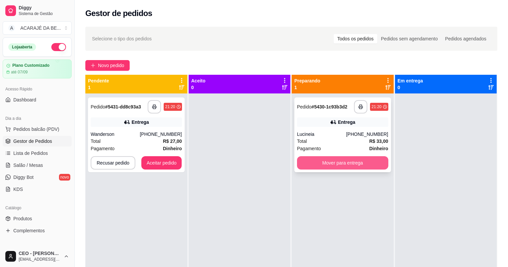
click at [356, 164] on button "Mover para entrega" at bounding box center [342, 162] width 91 height 13
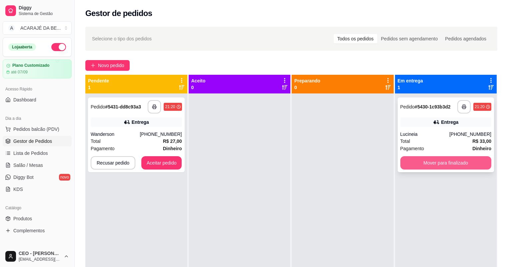
click at [467, 157] on button "Mover para finalizado" at bounding box center [445, 162] width 91 height 13
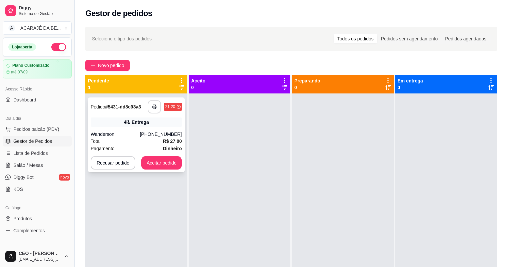
click at [158, 107] on button "button" at bounding box center [154, 106] width 13 height 13
click at [163, 164] on button "Aceitar pedido" at bounding box center [161, 162] width 39 height 13
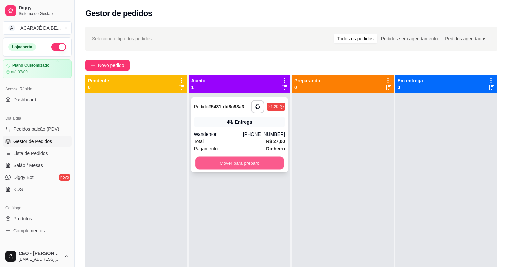
click at [220, 163] on button "Mover para preparo" at bounding box center [239, 162] width 88 height 13
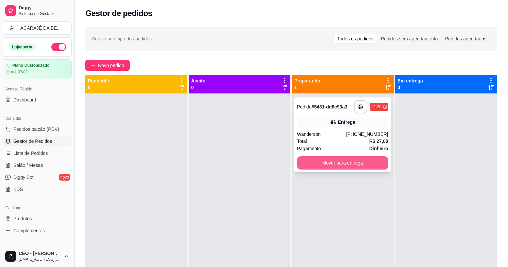
click at [333, 166] on button "Mover para entrega" at bounding box center [342, 162] width 91 height 13
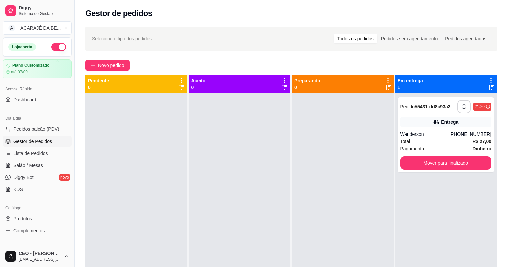
click at [395, 161] on div "**********" at bounding box center [446, 226] width 102 height 267
click at [433, 161] on button "Mover para finalizado" at bounding box center [445, 162] width 91 height 13
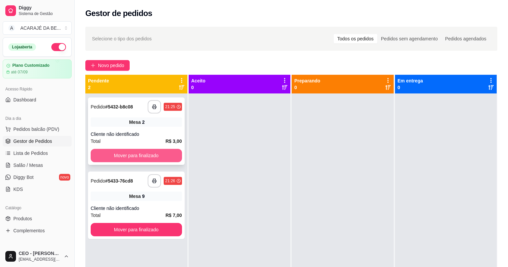
click at [140, 158] on button "Mover para finalizado" at bounding box center [136, 155] width 91 height 13
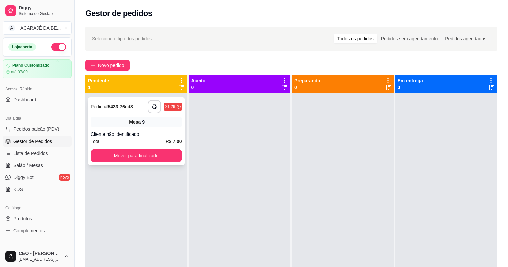
click at [157, 128] on div "**********" at bounding box center [136, 130] width 97 height 67
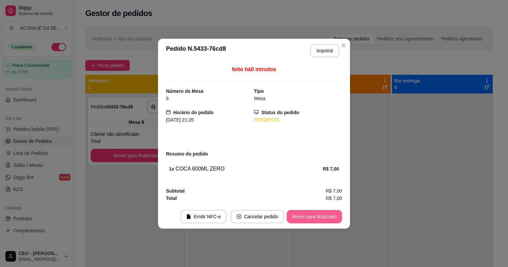
click at [300, 212] on button "Mover para finalizado" at bounding box center [314, 216] width 55 height 13
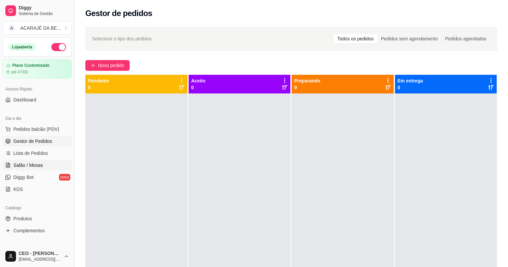
click at [28, 164] on span "Salão / Mesas" at bounding box center [28, 165] width 30 height 7
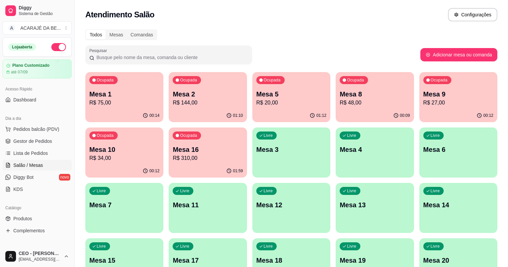
click at [256, 104] on p "R$ 20,00" at bounding box center [291, 103] width 70 height 8
click at [170, 112] on div "01:10" at bounding box center [208, 115] width 76 height 13
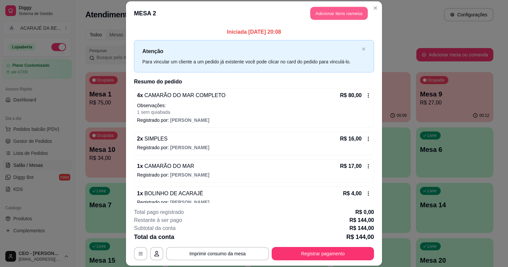
click at [325, 13] on button "Adicionar itens na mesa" at bounding box center [338, 13] width 57 height 13
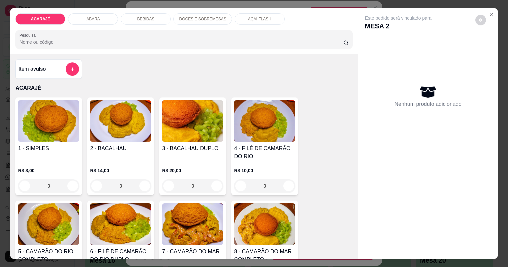
drag, startPoint x: 68, startPoint y: 169, endPoint x: 72, endPoint y: 161, distance: 8.6
click at [72, 161] on div "R$ 8,00 0" at bounding box center [48, 176] width 61 height 32
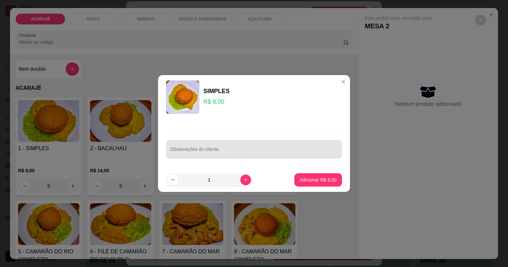
click at [220, 150] on input "Observações do cliente" at bounding box center [254, 151] width 168 height 7
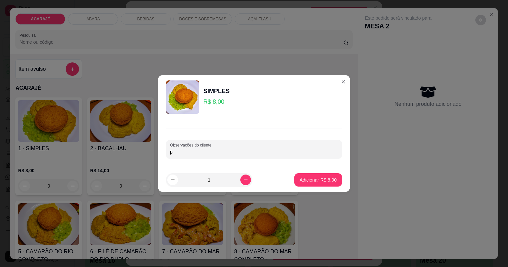
type input "p"
click at [320, 172] on footer "1 Adicionar R$ 8,00" at bounding box center [254, 180] width 192 height 24
click at [321, 181] on p "Adicionar R$ 8,00" at bounding box center [318, 179] width 37 height 7
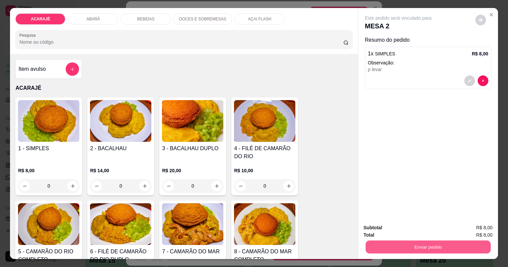
click at [449, 249] on button "Enviar pedido" at bounding box center [427, 246] width 125 height 13
click at [419, 229] on button "Não registrar e enviar pedido" at bounding box center [410, 230] width 69 height 13
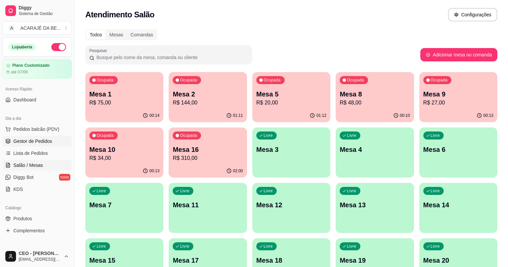
click at [52, 142] on link "Gestor de Pedidos" at bounding box center [37, 141] width 69 height 11
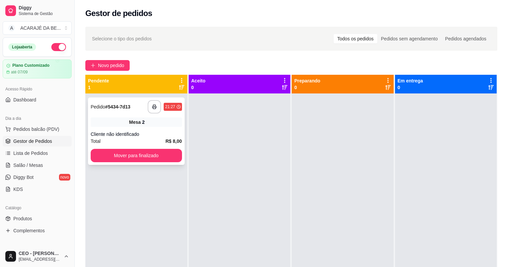
click at [148, 129] on div "**********" at bounding box center [136, 130] width 97 height 67
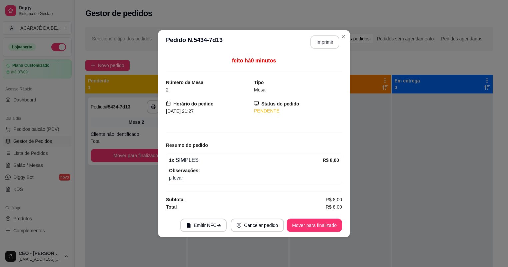
click at [335, 46] on button "Imprimir" at bounding box center [324, 41] width 29 height 13
click at [325, 222] on button "Mover para finalizado" at bounding box center [314, 224] width 55 height 13
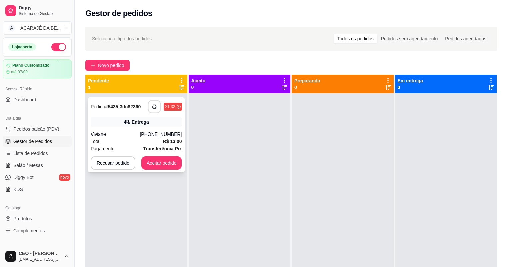
click at [154, 111] on button "button" at bounding box center [154, 106] width 13 height 13
click at [167, 161] on button "Aceitar pedido" at bounding box center [161, 162] width 41 height 13
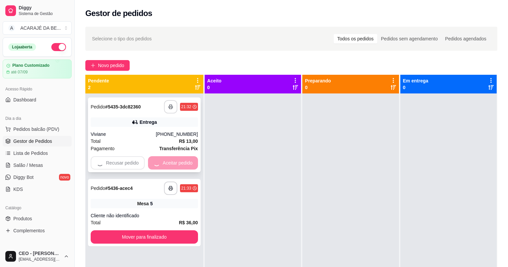
click at [167, 230] on button "Mover para finalizado" at bounding box center [144, 236] width 107 height 13
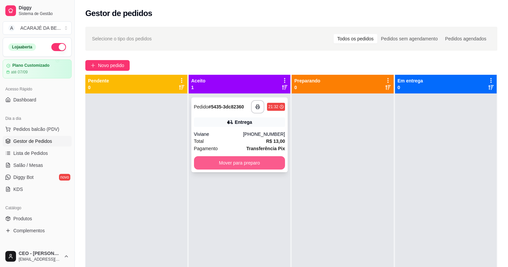
click at [231, 161] on button "Mover para preparo" at bounding box center [239, 162] width 91 height 13
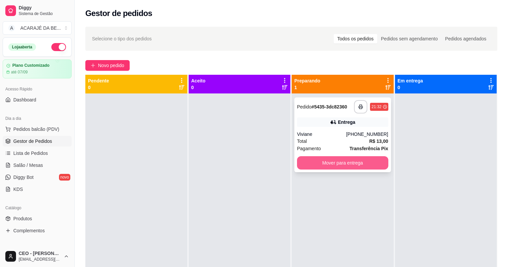
click at [329, 163] on button "Mover para entrega" at bounding box center [342, 162] width 91 height 13
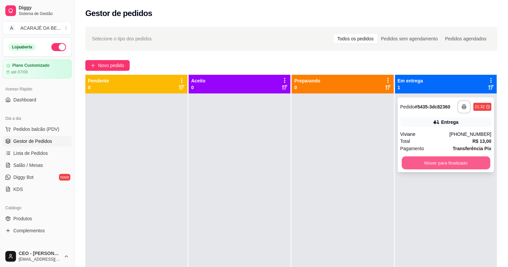
click at [415, 159] on button "Mover para finalizado" at bounding box center [446, 162] width 88 height 13
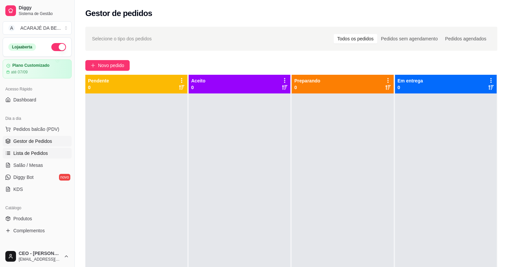
click at [40, 148] on link "Lista de Pedidos" at bounding box center [37, 153] width 69 height 11
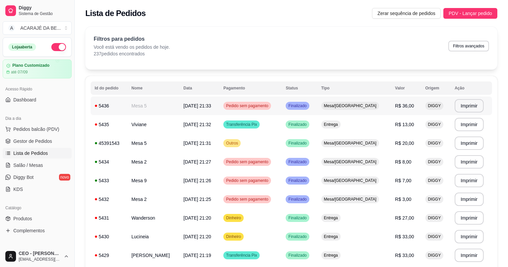
click at [211, 106] on span "[DATE] 21:33" at bounding box center [197, 105] width 28 height 5
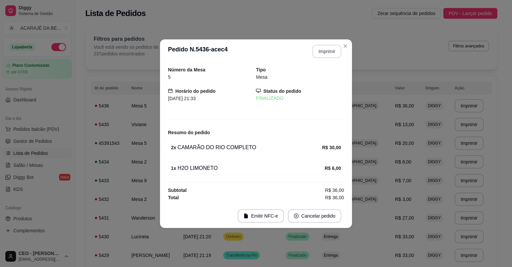
click at [324, 53] on button "Imprimir" at bounding box center [326, 51] width 29 height 13
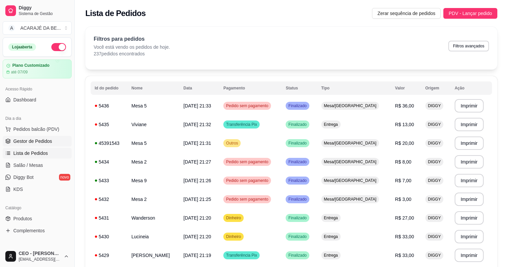
click at [28, 137] on ul "Pedidos balcão (PDV) Gestor de Pedidos Lista de Pedidos Salão / Mesas Diggy Bot…" at bounding box center [37, 159] width 69 height 71
click at [27, 140] on span "Gestor de Pedidos" at bounding box center [32, 141] width 39 height 7
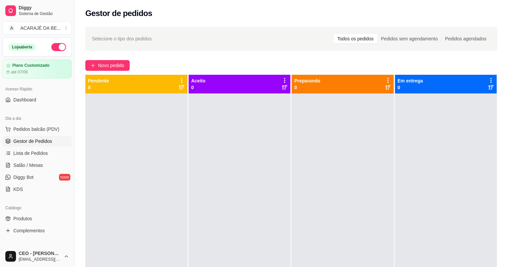
drag, startPoint x: 124, startPoint y: 125, endPoint x: 125, endPoint y: 128, distance: 3.4
click at [124, 125] on div at bounding box center [136, 226] width 102 height 267
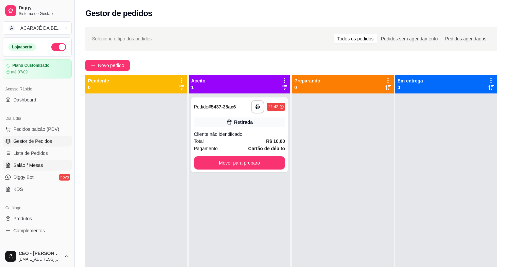
click at [44, 165] on link "Salão / Mesas" at bounding box center [37, 165] width 69 height 11
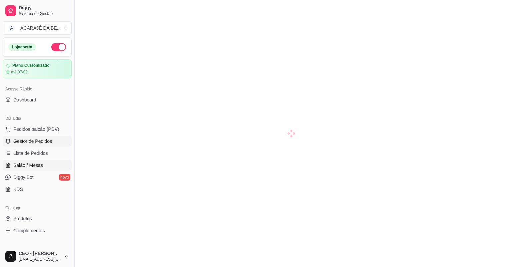
click at [36, 144] on span "Gestor de Pedidos" at bounding box center [32, 141] width 39 height 7
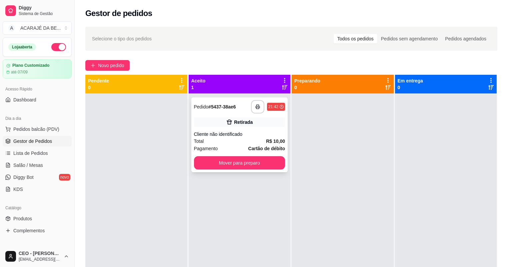
click at [238, 133] on div "Cliente não identificado" at bounding box center [239, 134] width 91 height 7
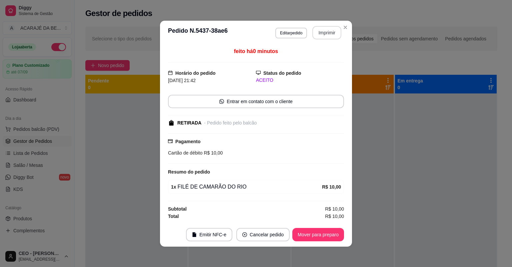
click at [328, 29] on button "Imprimir" at bounding box center [326, 32] width 29 height 13
click at [319, 235] on button "Mover para preparo" at bounding box center [318, 234] width 52 height 13
drag, startPoint x: 349, startPoint y: 86, endPoint x: 319, endPoint y: 235, distance: 152.2
click at [319, 235] on div "Mover para preparo" at bounding box center [313, 234] width 61 height 13
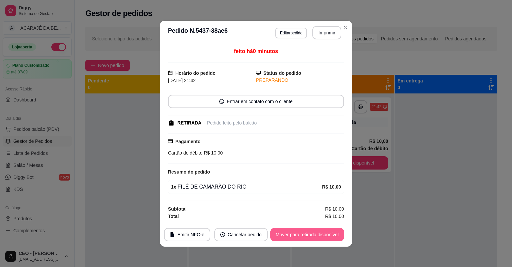
click at [319, 235] on button "Mover para retirada disponível" at bounding box center [307, 234] width 74 height 13
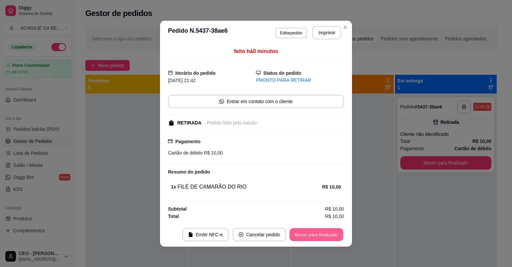
click at [319, 235] on button "Mover para finalizado" at bounding box center [317, 234] width 54 height 13
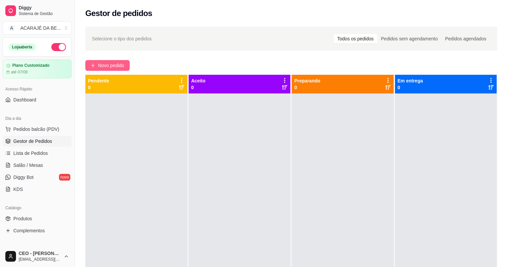
click at [99, 66] on span "Novo pedido" at bounding box center [111, 65] width 26 height 7
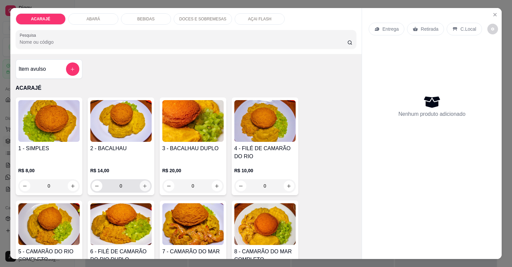
click at [142, 185] on icon "increase-product-quantity" at bounding box center [144, 185] width 5 height 5
type input "1"
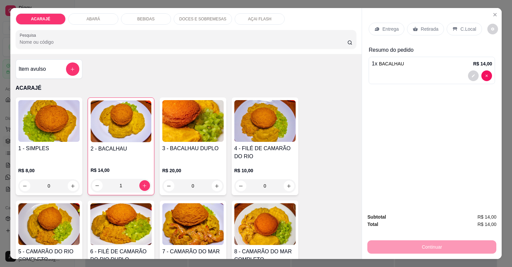
click at [389, 34] on div "Entrega" at bounding box center [387, 29] width 36 height 13
click at [383, 29] on p "Entrega" at bounding box center [390, 29] width 16 height 7
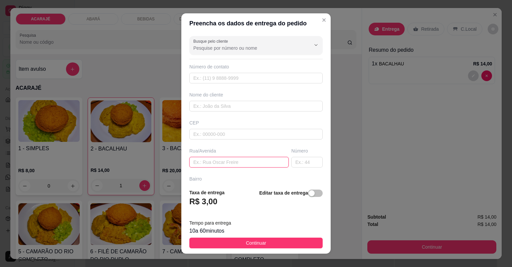
click at [214, 158] on input "text" at bounding box center [238, 162] width 99 height 11
paste input "Bela vista [PERSON_NAME] 225"
type input "Bela vista [PERSON_NAME] 225"
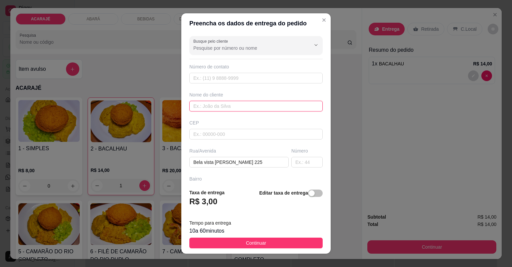
click at [253, 107] on input "text" at bounding box center [255, 106] width 133 height 11
type input "pinheiro"
click at [252, 236] on footer "Taxa de entrega R$ 3,00 Editar taxa de entrega Tempo para entrega 10 a 60 minut…" at bounding box center [255, 218] width 149 height 70
drag, startPoint x: 256, startPoint y: 241, endPoint x: 395, endPoint y: 266, distance: 141.3
click at [258, 240] on span "Continuar" at bounding box center [256, 242] width 20 height 7
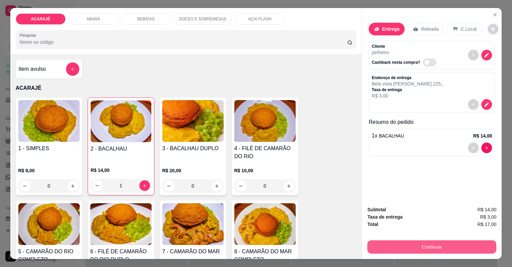
click at [405, 245] on button "Continuar" at bounding box center [431, 246] width 129 height 13
click at [419, 244] on button "Continuar" at bounding box center [431, 246] width 125 height 13
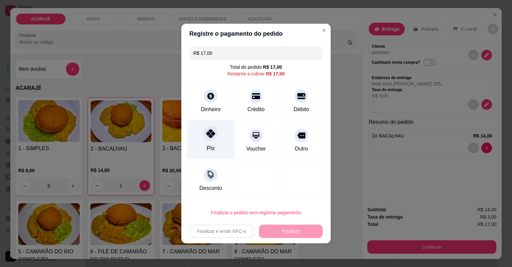
click at [208, 146] on div "Pix" at bounding box center [211, 148] width 8 height 9
type input "R$ 0,00"
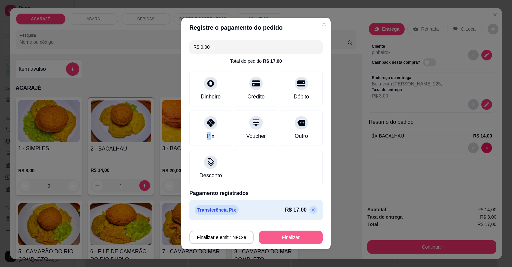
click at [309, 235] on button "Finalizar" at bounding box center [291, 236] width 64 height 13
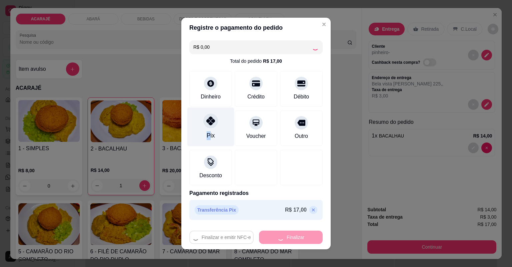
type input "0"
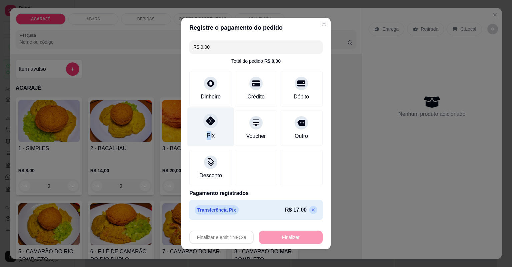
type input "-R$ 17,00"
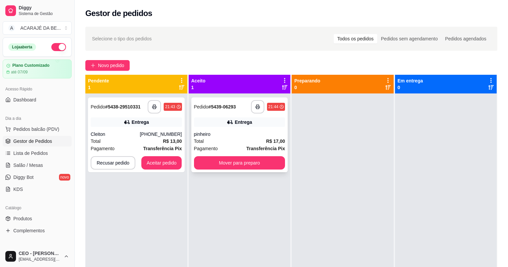
click at [224, 137] on div "pinheiro" at bounding box center [239, 134] width 91 height 7
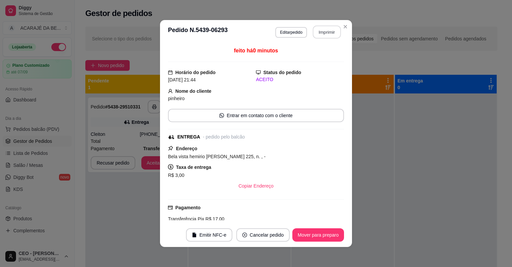
click at [328, 34] on button "Imprimir" at bounding box center [327, 32] width 28 height 13
click at [332, 229] on button "Mover para preparo" at bounding box center [318, 234] width 52 height 13
click at [332, 229] on div "Mover para preparo" at bounding box center [313, 234] width 61 height 13
drag, startPoint x: 328, startPoint y: 34, endPoint x: 332, endPoint y: 229, distance: 195.4
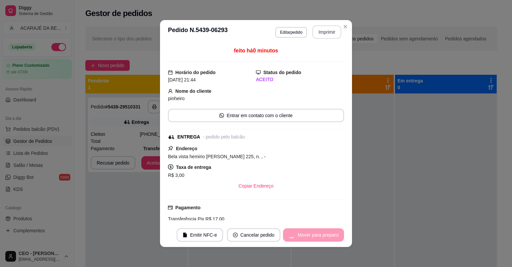
click at [332, 229] on div "Mover para preparo" at bounding box center [313, 234] width 61 height 13
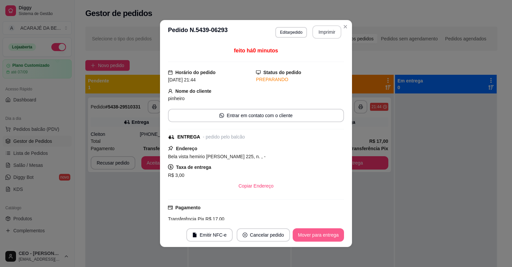
click at [332, 229] on button "Mover para entrega" at bounding box center [318, 234] width 51 height 13
click at [332, 229] on div "Mover para entrega" at bounding box center [313, 234] width 61 height 13
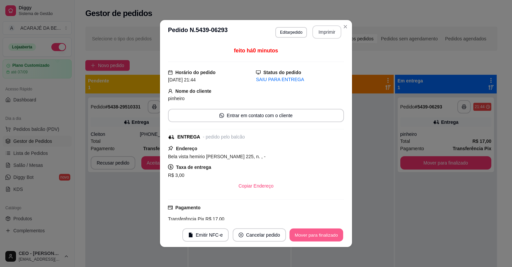
click at [330, 229] on button "Mover para finalizado" at bounding box center [317, 234] width 54 height 13
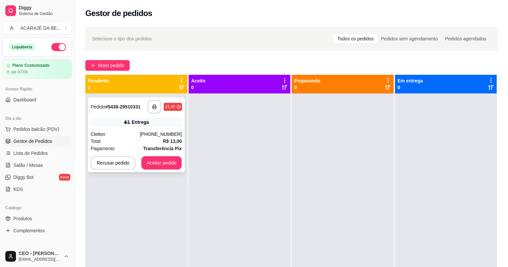
click at [129, 131] on div "Cleiton" at bounding box center [115, 134] width 49 height 7
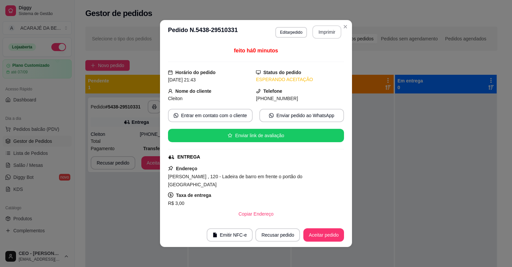
click at [328, 33] on button "Imprimir" at bounding box center [326, 31] width 29 height 13
click at [313, 232] on button "Aceitar pedido" at bounding box center [323, 234] width 41 height 13
click at [313, 232] on div "Recusar pedido Aceitar pedido" at bounding box center [290, 234] width 107 height 13
drag, startPoint x: 328, startPoint y: 33, endPoint x: 313, endPoint y: 232, distance: 199.2
click at [313, 232] on div "Recusar pedido Aceitar pedido" at bounding box center [290, 234] width 107 height 13
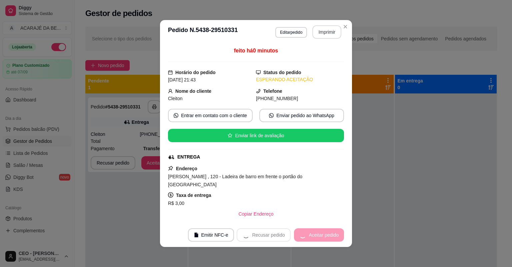
click at [313, 232] on div "Recusar pedido Aceitar pedido" at bounding box center [290, 234] width 107 height 13
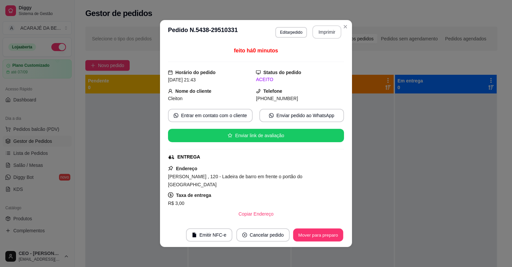
click at [313, 232] on button "Mover para preparo" at bounding box center [318, 234] width 50 height 13
click at [313, 232] on div "Mover para preparo" at bounding box center [313, 234] width 61 height 13
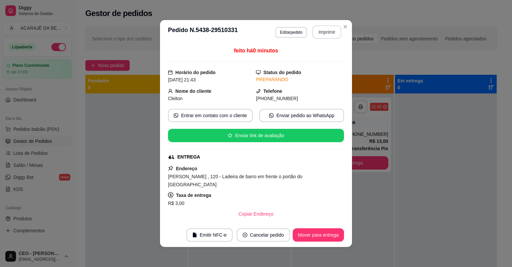
click at [313, 232] on button "Mover para entrega" at bounding box center [318, 234] width 51 height 13
click at [313, 232] on div "Mover para entrega" at bounding box center [313, 234] width 61 height 13
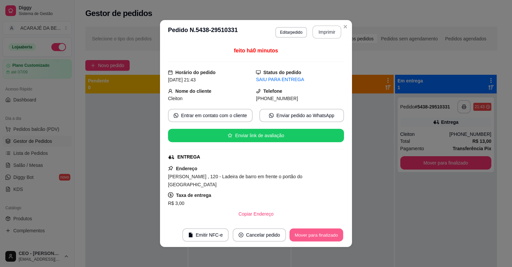
click at [313, 232] on button "Mover para finalizado" at bounding box center [317, 234] width 54 height 13
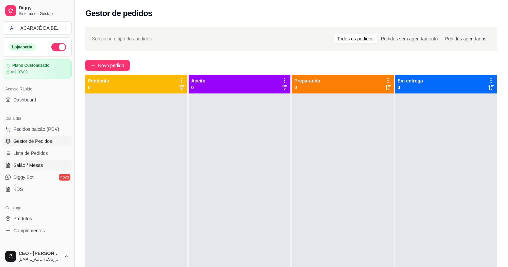
click at [49, 162] on link "Salão / Mesas" at bounding box center [37, 165] width 69 height 11
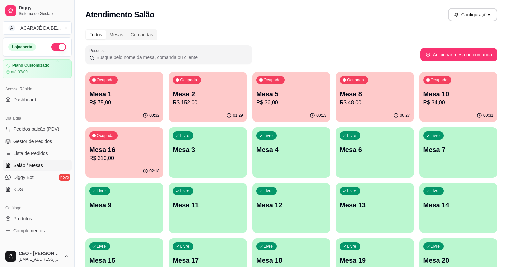
click at [174, 108] on div "Ocupada Mesa 1 R$ 75,00 00:32 Ocupada Mesa 2 R$ 152,00 01:29 Ocupada Mesa 5 R$ …" at bounding box center [291, 180] width 412 height 216
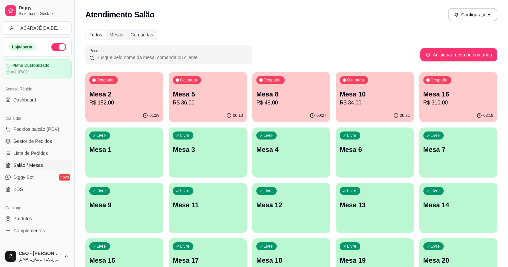
click at [97, 103] on p "R$ 152,00" at bounding box center [124, 103] width 70 height 8
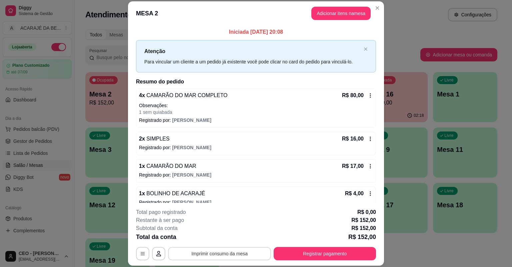
click at [203, 255] on button "Imprimir consumo da mesa" at bounding box center [219, 253] width 103 height 13
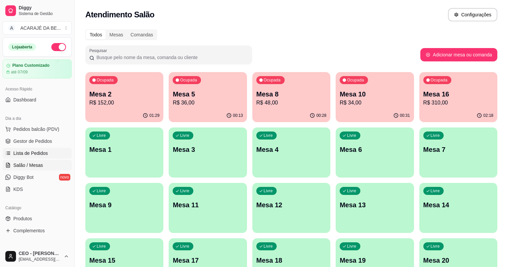
drag, startPoint x: 39, startPoint y: 145, endPoint x: 39, endPoint y: 150, distance: 5.7
click at [39, 144] on link "Gestor de Pedidos" at bounding box center [37, 141] width 69 height 11
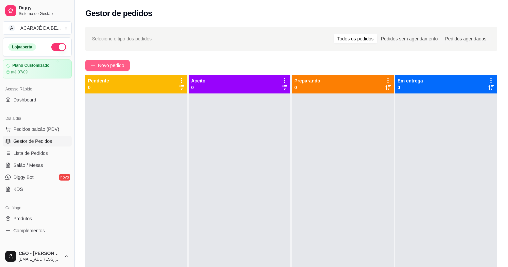
click at [105, 68] on span "Novo pedido" at bounding box center [111, 65] width 26 height 7
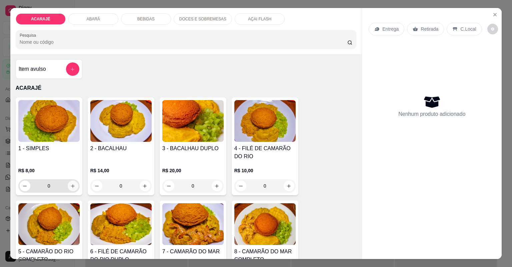
click at [71, 183] on icon "increase-product-quantity" at bounding box center [72, 185] width 5 height 5
click at [70, 182] on button "increase-product-quantity" at bounding box center [73, 185] width 11 height 11
type input "2"
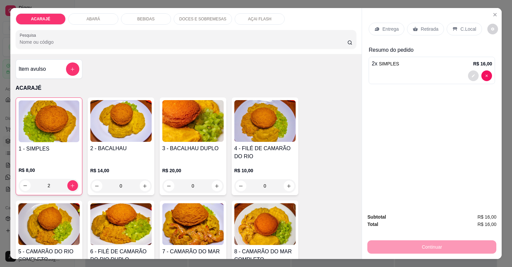
click at [468, 76] on button "decrease-product-quantity" at bounding box center [473, 75] width 11 height 11
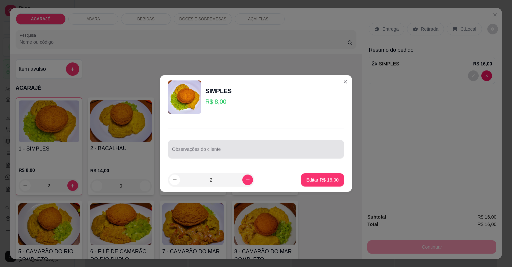
click at [242, 149] on input "Observações do cliente" at bounding box center [256, 151] width 168 height 7
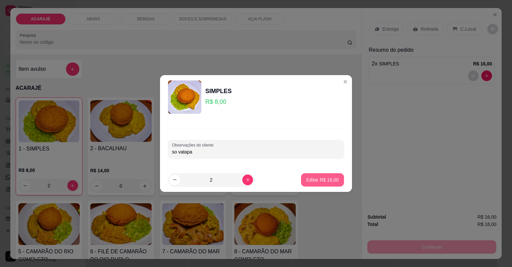
type input "so vatapa"
click at [320, 179] on p "Editar R$ 16,00" at bounding box center [322, 179] width 32 height 7
type input "0"
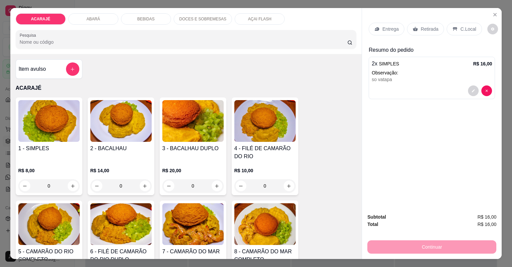
click at [388, 27] on p "Entrega" at bounding box center [390, 29] width 16 height 7
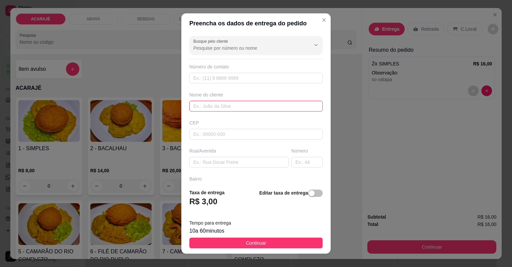
click at [210, 108] on input "text" at bounding box center [255, 106] width 133 height 11
type input "joao"
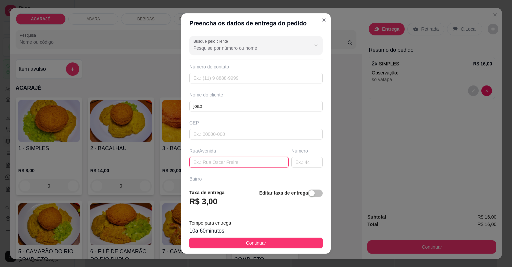
click at [198, 157] on input "text" at bounding box center [238, 162] width 99 height 11
paste input "Entrega Ministro [PERSON_NAME] Casa 19 Bairro esperança"
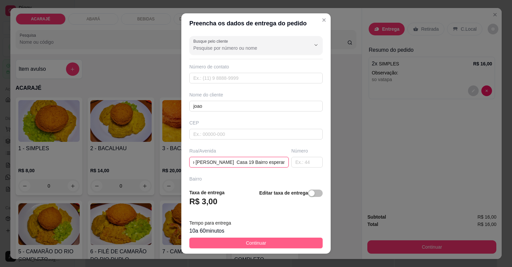
type input "Entrega Ministro [PERSON_NAME] Casa 19 Bairro esperança"
drag, startPoint x: 237, startPoint y: 246, endPoint x: 242, endPoint y: 245, distance: 5.0
click at [237, 245] on button "Continuar" at bounding box center [255, 242] width 133 height 11
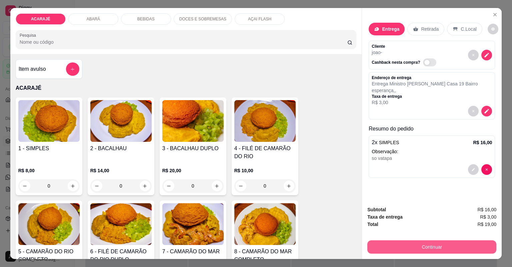
click at [390, 247] on button "Continuar" at bounding box center [431, 246] width 129 height 13
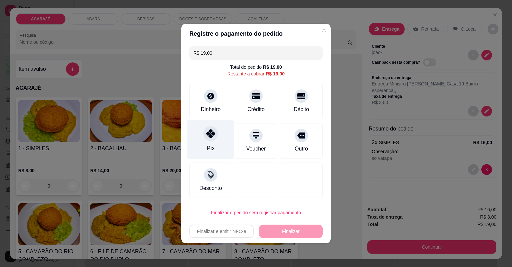
click at [218, 137] on div "Pix" at bounding box center [210, 139] width 47 height 39
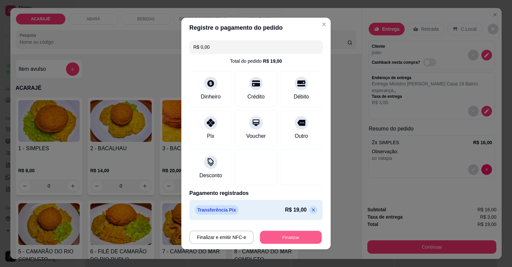
click at [294, 237] on button "Finalizar" at bounding box center [291, 237] width 62 height 13
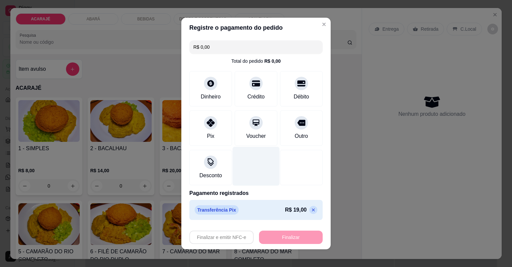
type input "-R$ 19,00"
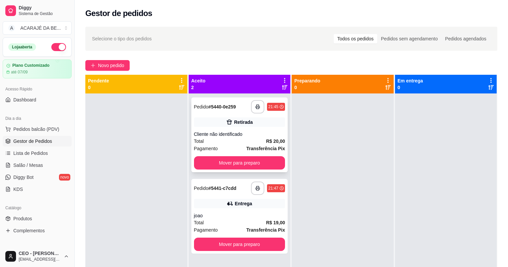
drag, startPoint x: 243, startPoint y: 128, endPoint x: 232, endPoint y: 123, distance: 12.5
click at [232, 123] on div "**********" at bounding box center [239, 134] width 97 height 75
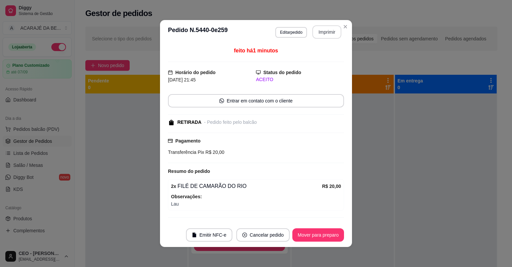
click at [323, 35] on button "Imprimir" at bounding box center [326, 31] width 29 height 13
click at [308, 237] on button "Mover para preparo" at bounding box center [318, 234] width 52 height 13
click at [308, 237] on div "Mover para preparo" at bounding box center [313, 234] width 61 height 13
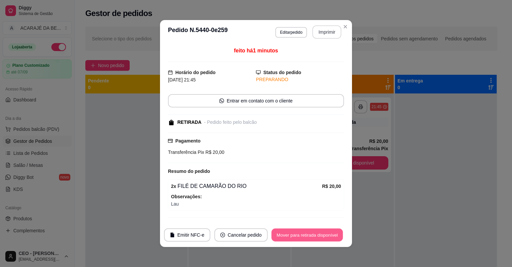
click at [309, 237] on button "Mover para retirada disponível" at bounding box center [306, 234] width 71 height 13
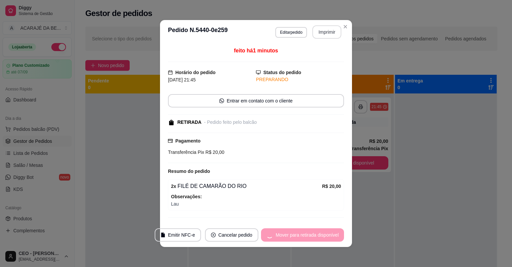
click at [309, 237] on div "Mover para retirada disponível" at bounding box center [302, 234] width 83 height 13
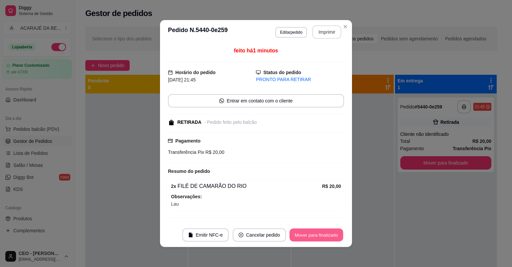
click at [313, 236] on button "Mover para finalizado" at bounding box center [317, 234] width 54 height 13
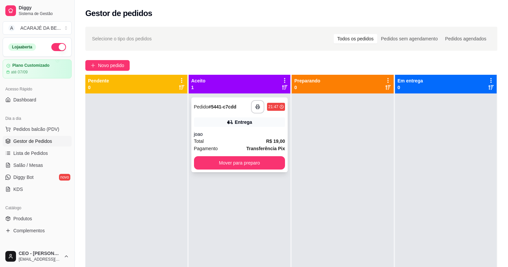
click at [253, 131] on div "joao" at bounding box center [239, 134] width 91 height 7
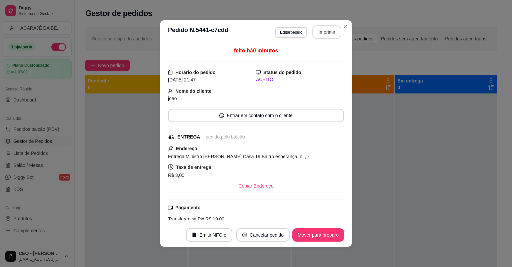
click at [333, 32] on button "Imprimir" at bounding box center [326, 31] width 29 height 13
click at [306, 236] on button "Mover para preparo" at bounding box center [318, 234] width 50 height 13
click at [306, 236] on div "Mover para preparo" at bounding box center [313, 234] width 61 height 13
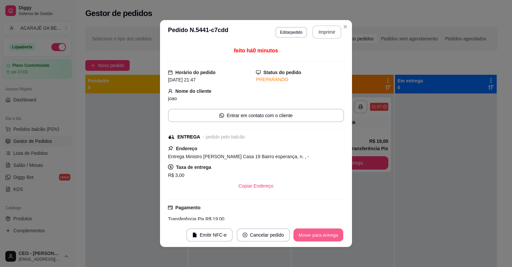
click at [306, 236] on button "Mover para entrega" at bounding box center [318, 234] width 50 height 13
click at [307, 236] on div "Mover para entrega" at bounding box center [313, 234] width 61 height 13
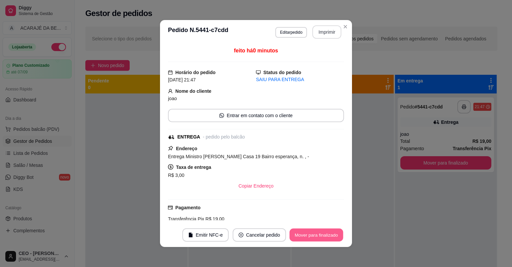
click at [308, 236] on button "Mover para finalizado" at bounding box center [317, 234] width 54 height 13
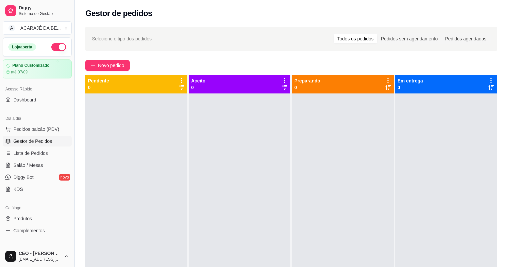
click at [120, 60] on div "Selecione o tipo dos pedidos Todos os pedidos Pedidos sem agendamento Pedidos a…" at bounding box center [291, 186] width 433 height 327
click at [105, 64] on span "Novo pedido" at bounding box center [111, 65] width 26 height 7
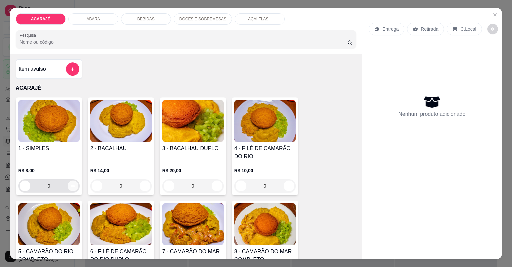
click at [68, 184] on button "increase-product-quantity" at bounding box center [73, 185] width 11 height 11
type input "1"
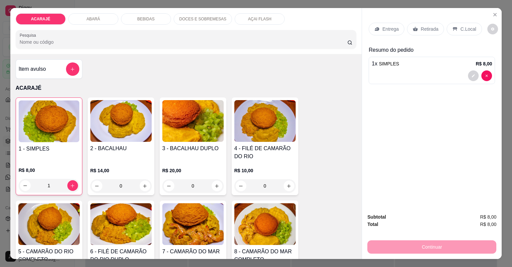
click at [379, 32] on div "Entrega" at bounding box center [387, 29] width 36 height 13
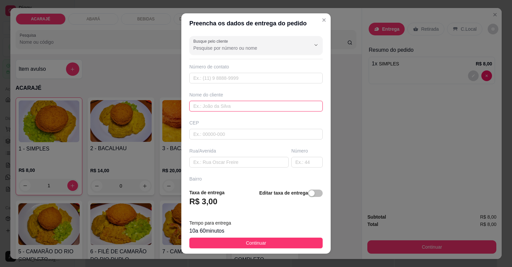
click at [238, 105] on input "text" at bounding box center [255, 106] width 133 height 11
type input "gleicy"
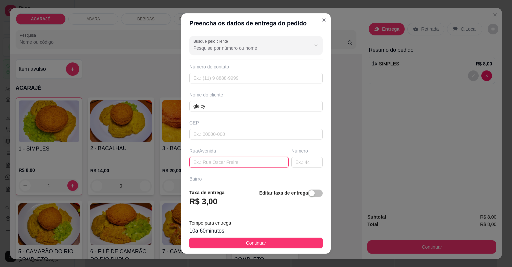
drag, startPoint x: 208, startPoint y: 161, endPoint x: 220, endPoint y: 168, distance: 14.0
click at [208, 161] on input "text" at bounding box center [238, 162] width 99 height 11
paste input "rua comissão casa 57 próximo a escola saturnino Faustino"
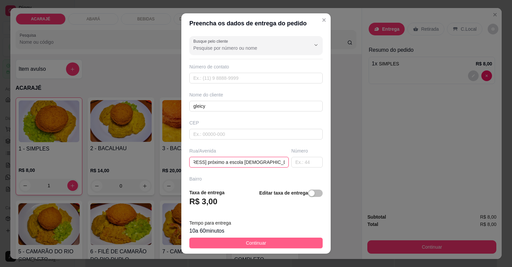
type input "rua comissão casa 57 próximo a escola saturnino Faustino"
click at [235, 245] on button "Continuar" at bounding box center [255, 242] width 133 height 11
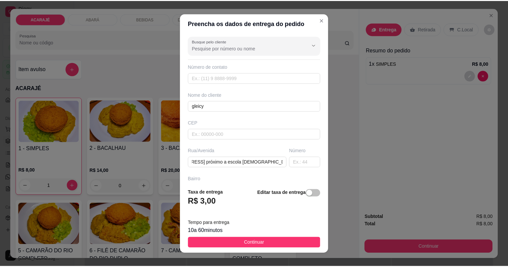
scroll to position [0, 0]
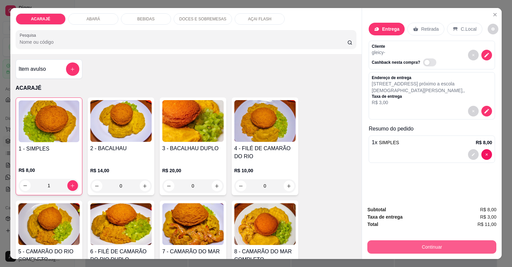
click at [448, 245] on button "Continuar" at bounding box center [431, 246] width 129 height 13
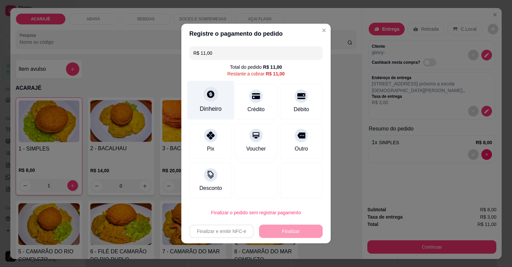
click at [209, 105] on div "Dinheiro" at bounding box center [211, 108] width 22 height 9
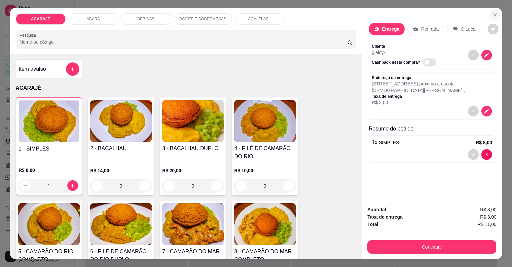
click at [492, 10] on button "Close" at bounding box center [495, 14] width 11 height 11
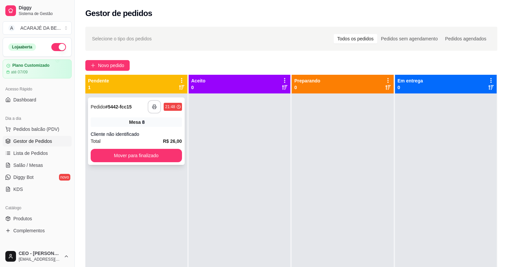
click at [157, 105] on button "button" at bounding box center [154, 106] width 13 height 13
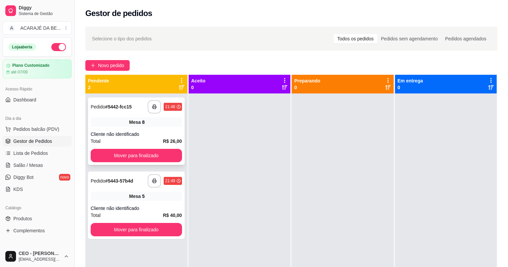
click at [108, 148] on div "**********" at bounding box center [136, 130] width 97 height 67
click at [133, 157] on button "Mover para finalizado" at bounding box center [136, 155] width 91 height 13
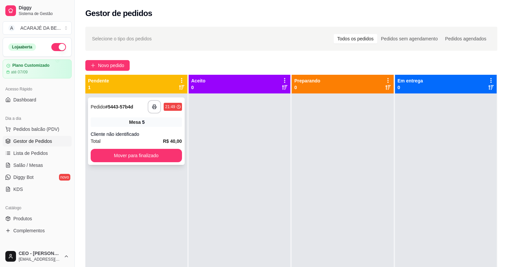
click at [126, 120] on div "Mesa 5" at bounding box center [136, 121] width 91 height 9
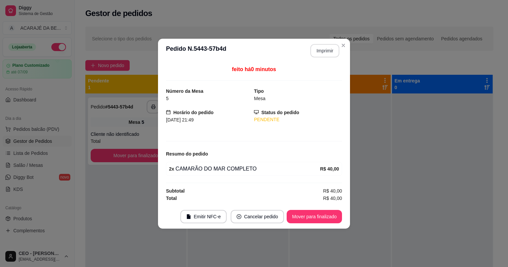
click at [325, 54] on button "Imprimir" at bounding box center [324, 50] width 29 height 13
click at [325, 215] on button "Mover para finalizado" at bounding box center [314, 216] width 55 height 13
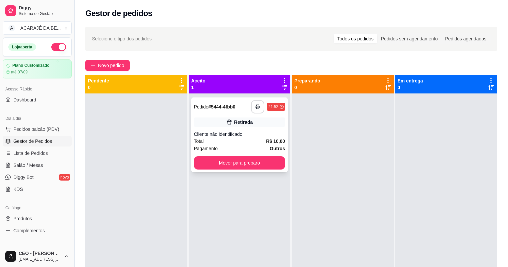
click at [257, 103] on button "button" at bounding box center [257, 106] width 13 height 13
click at [240, 160] on button "Mover para preparo" at bounding box center [239, 162] width 91 height 13
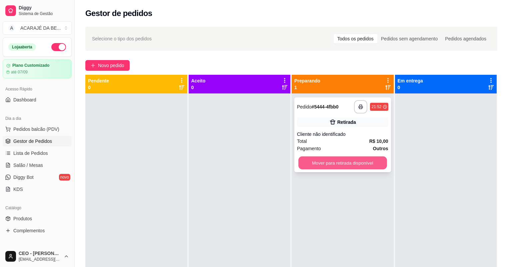
click at [369, 160] on button "Mover para retirada disponível" at bounding box center [342, 162] width 88 height 13
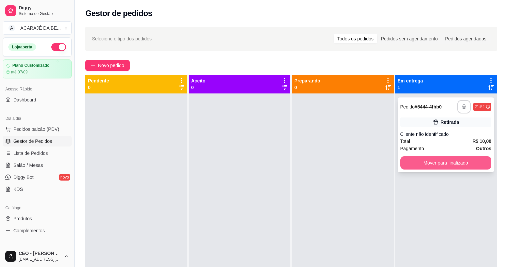
click at [462, 155] on div "**********" at bounding box center [446, 134] width 97 height 75
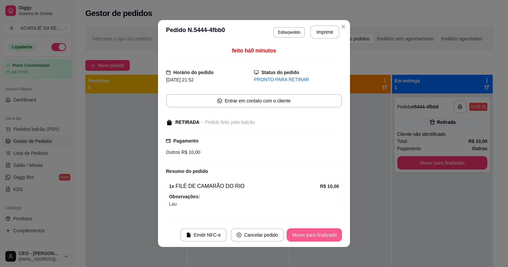
click at [296, 234] on button "Mover para finalizado" at bounding box center [314, 234] width 55 height 13
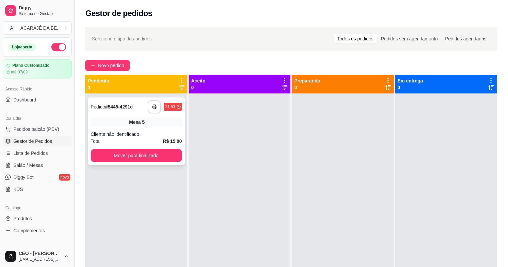
click at [152, 103] on button "button" at bounding box center [154, 106] width 13 height 13
click at [175, 154] on button "Mover para finalizado" at bounding box center [136, 155] width 91 height 13
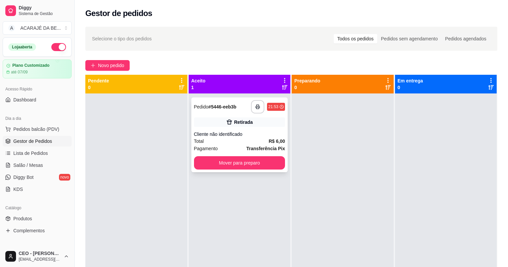
click at [268, 116] on div "**********" at bounding box center [239, 134] width 97 height 75
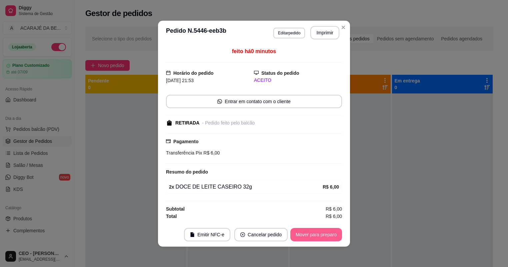
click at [317, 236] on button "Mover para preparo" at bounding box center [316, 234] width 52 height 13
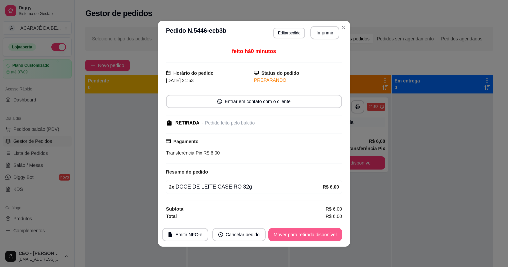
click at [333, 234] on button "Mover para retirada disponível" at bounding box center [305, 234] width 74 height 13
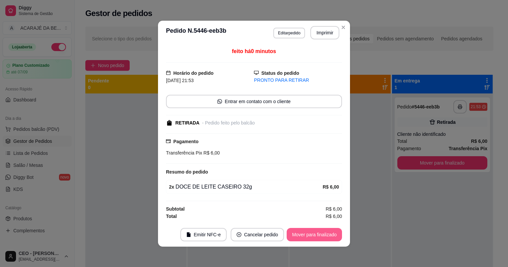
click at [324, 229] on button "Mover para finalizado" at bounding box center [314, 234] width 55 height 13
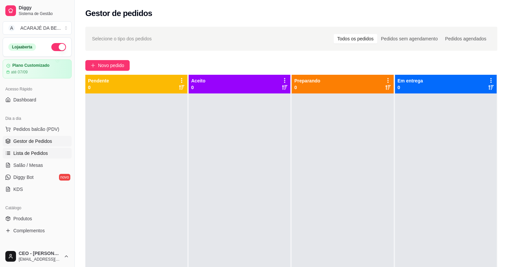
click at [53, 148] on link "Lista de Pedidos" at bounding box center [37, 153] width 69 height 11
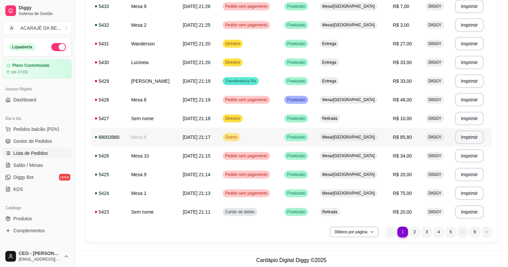
scroll to position [438, 0]
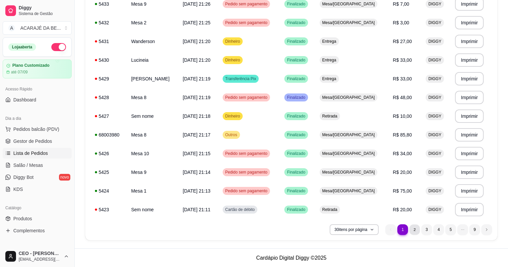
click at [415, 225] on li "2" at bounding box center [414, 229] width 10 height 10
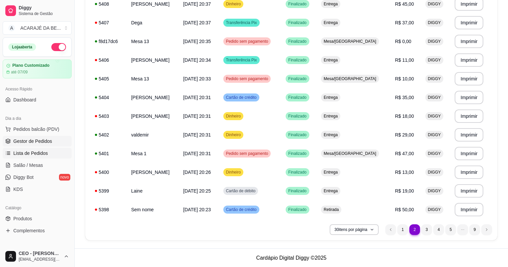
click at [35, 137] on link "Gestor de Pedidos" at bounding box center [37, 141] width 69 height 11
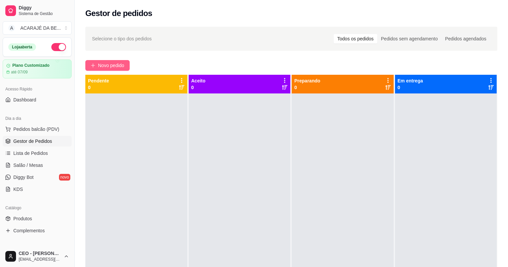
click at [109, 66] on span "Novo pedido" at bounding box center [111, 65] width 26 height 7
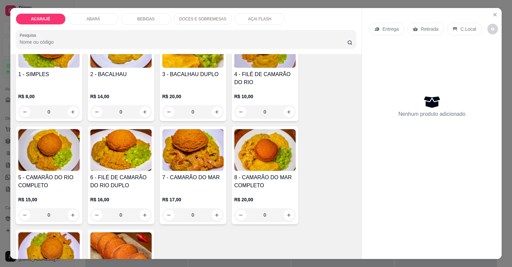
scroll to position [107, 0]
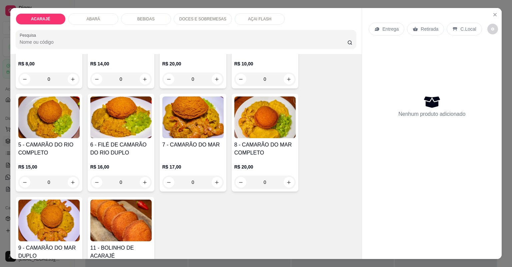
click at [187, 150] on div "7 - CAMARÃO DO MAR" at bounding box center [192, 149] width 61 height 16
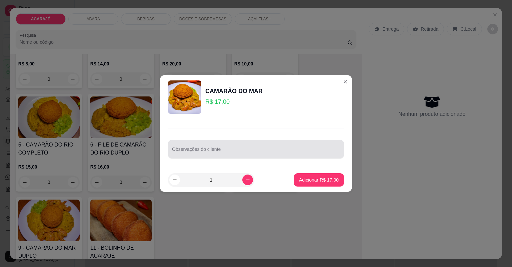
click at [212, 149] on input "Observações do cliente" at bounding box center [256, 151] width 168 height 7
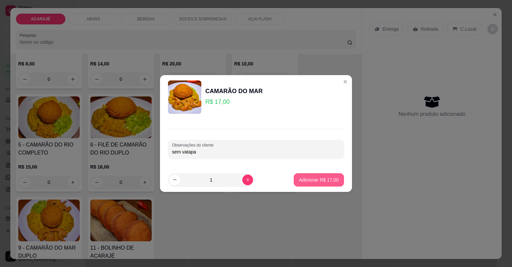
type input "sem vatapa"
click at [328, 180] on p "Adicionar R$ 17,00" at bounding box center [319, 179] width 40 height 7
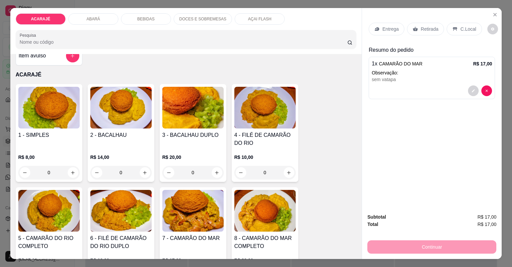
scroll to position [0, 0]
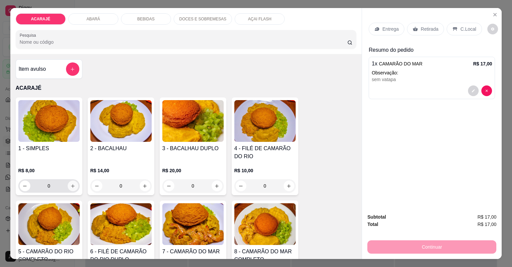
click at [70, 183] on icon "increase-product-quantity" at bounding box center [72, 185] width 5 height 5
type input "1"
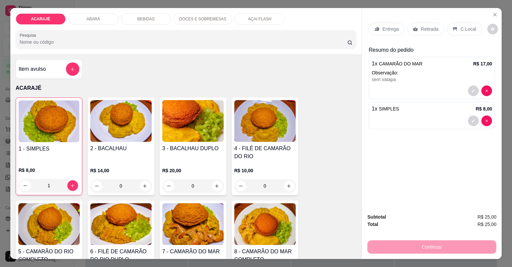
drag, startPoint x: 413, startPoint y: 29, endPoint x: 509, endPoint y: 186, distance: 184.6
click at [413, 30] on icon at bounding box center [415, 28] width 5 height 5
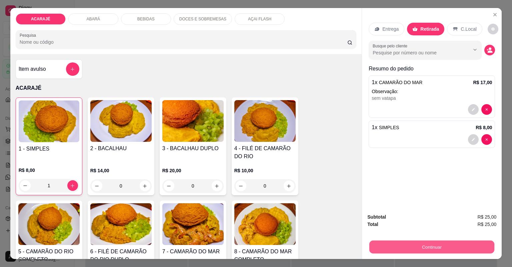
click at [454, 250] on button "Continuar" at bounding box center [431, 246] width 125 height 13
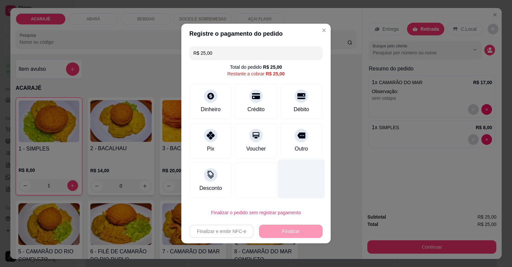
drag, startPoint x: 286, startPoint y: 136, endPoint x: 291, endPoint y: 168, distance: 32.3
click at [285, 136] on div "Outro" at bounding box center [301, 140] width 43 height 35
type input "R$ 0,00"
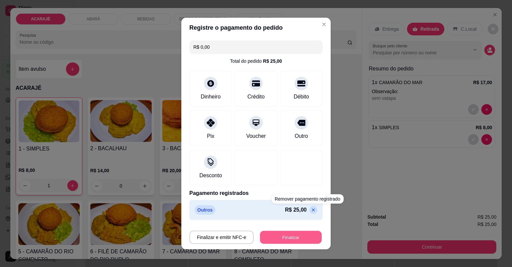
click at [282, 237] on button "Finalizar" at bounding box center [291, 237] width 62 height 13
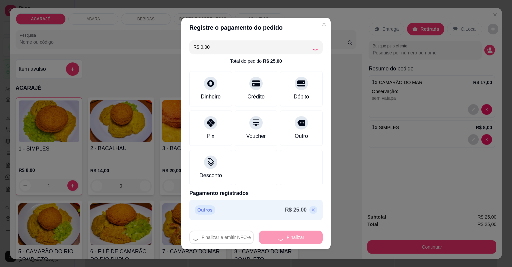
type input "0"
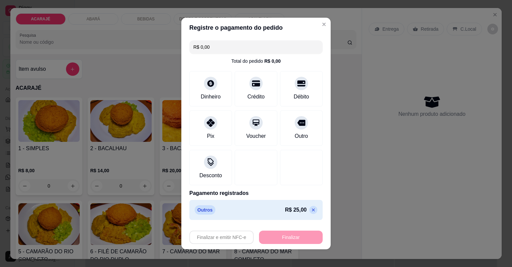
type input "-R$ 25,00"
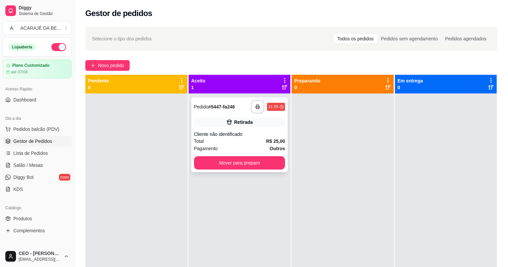
click at [220, 124] on div "Retirada" at bounding box center [239, 121] width 91 height 9
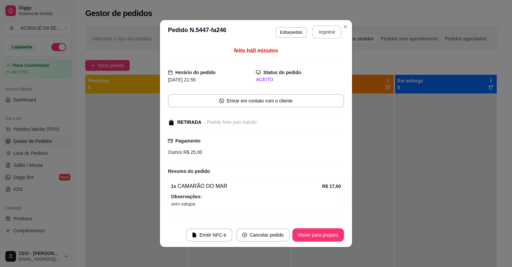
click at [332, 33] on button "Imprimir" at bounding box center [326, 31] width 29 height 13
click at [308, 238] on button "Mover para preparo" at bounding box center [318, 234] width 50 height 13
click at [308, 238] on div "Mover para preparo" at bounding box center [313, 234] width 61 height 13
click at [308, 237] on div "Mover para preparo" at bounding box center [313, 234] width 61 height 13
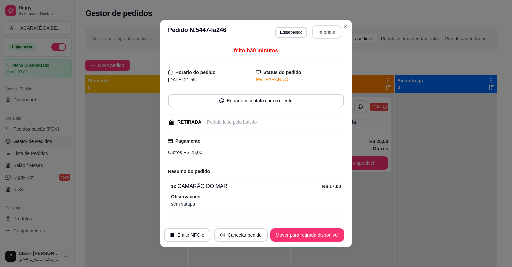
click at [308, 237] on button "Mover para retirada disponível" at bounding box center [307, 234] width 74 height 13
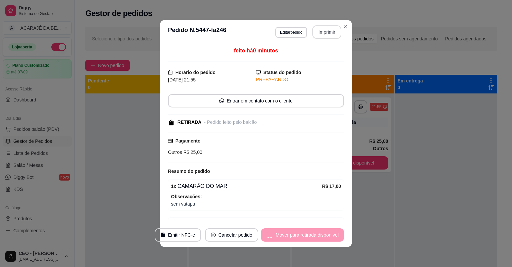
click at [309, 237] on div "Mover para retirada disponível" at bounding box center [302, 234] width 83 height 13
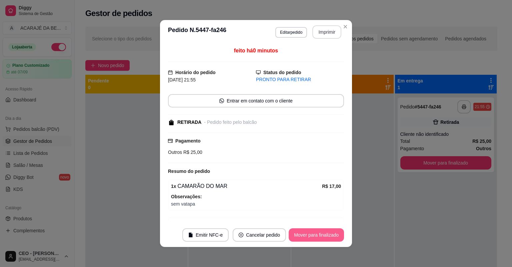
click at [309, 237] on button "Mover para finalizado" at bounding box center [316, 234] width 55 height 13
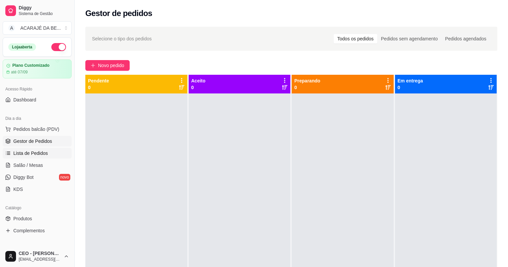
click at [38, 150] on span "Lista de Pedidos" at bounding box center [30, 153] width 35 height 7
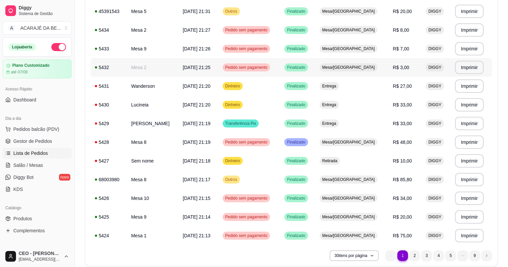
scroll to position [438, 0]
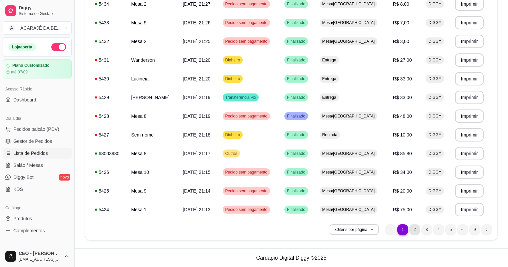
click at [413, 229] on li "2" at bounding box center [414, 229] width 11 height 11
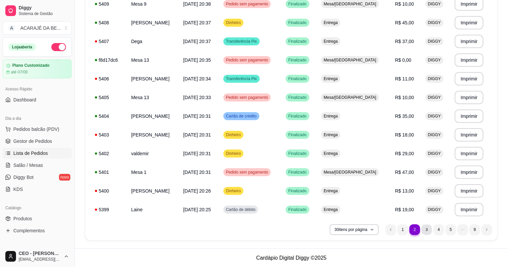
click at [423, 228] on li "3" at bounding box center [426, 229] width 10 height 10
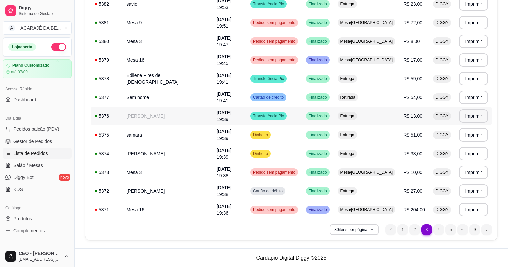
click at [328, 115] on span "Finalizado" at bounding box center [317, 115] width 21 height 5
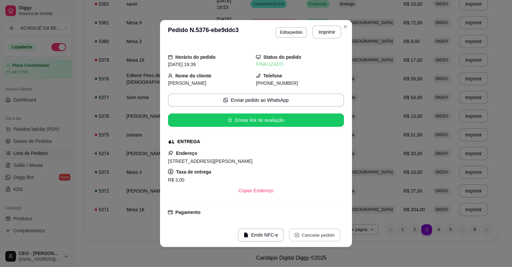
click at [307, 234] on button "Cancelar pedido" at bounding box center [315, 234] width 52 height 13
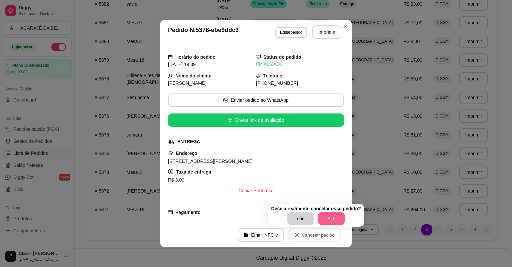
click at [322, 219] on button "Sim" at bounding box center [331, 218] width 27 height 13
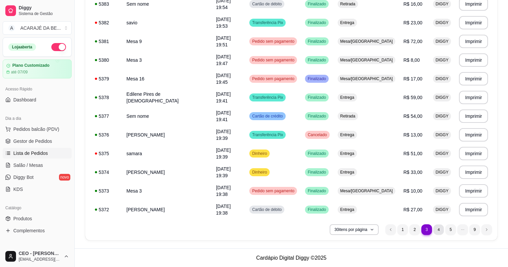
click at [436, 230] on li "4" at bounding box center [438, 229] width 10 height 10
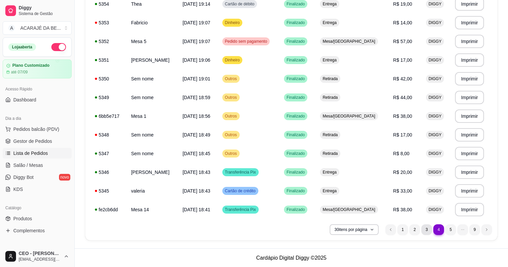
click at [423, 228] on li "3" at bounding box center [426, 229] width 11 height 11
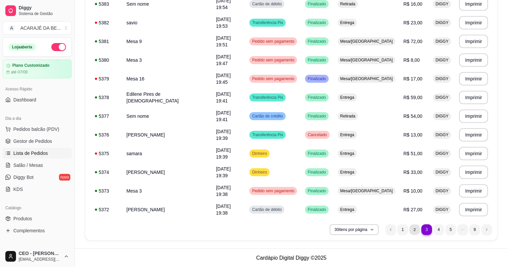
click at [417, 224] on li "2" at bounding box center [414, 229] width 10 height 10
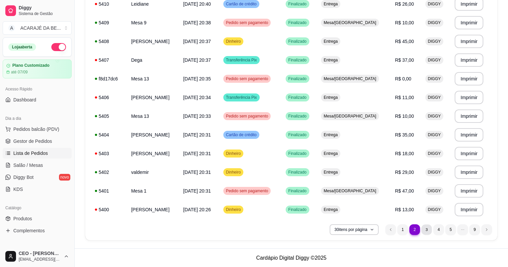
click at [429, 229] on li "3" at bounding box center [426, 229] width 10 height 10
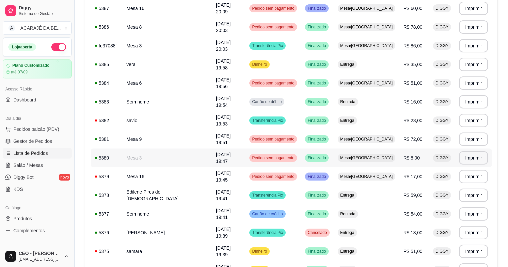
scroll to position [331, 0]
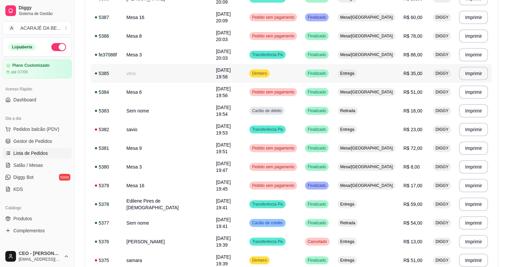
click at [159, 78] on td "vera" at bounding box center [167, 73] width 90 height 19
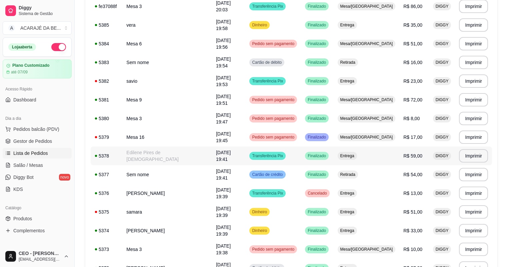
scroll to position [438, 0]
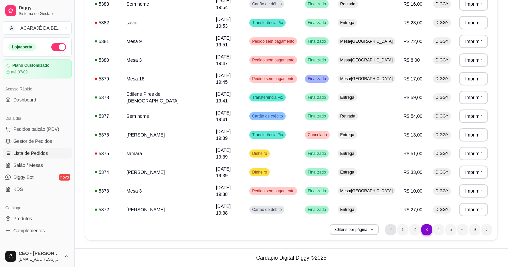
click at [391, 228] on icon "previous page button" at bounding box center [391, 229] width 4 height 4
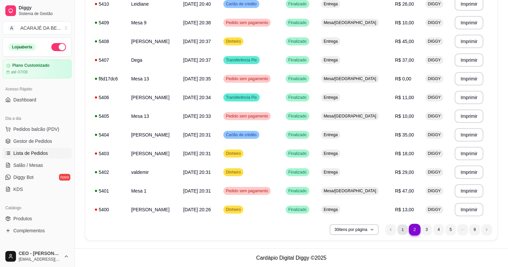
click at [401, 229] on li "1" at bounding box center [402, 229] width 10 height 10
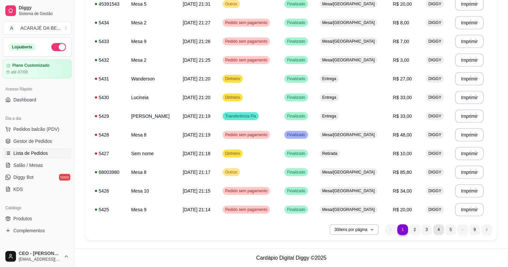
click at [439, 232] on li "4" at bounding box center [438, 229] width 11 height 11
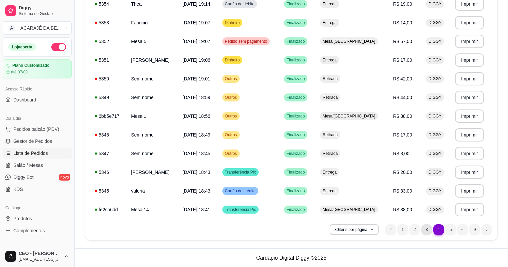
click at [426, 230] on li "3" at bounding box center [426, 229] width 11 height 11
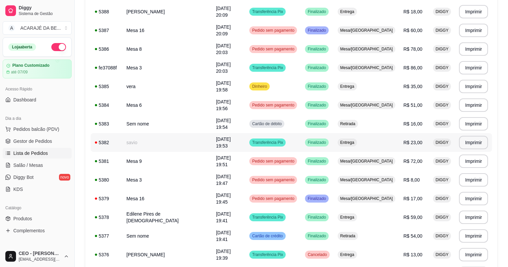
scroll to position [304, 0]
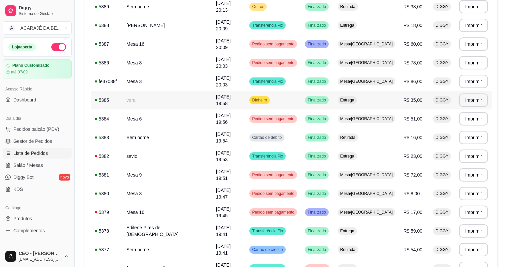
click at [160, 103] on td "vera" at bounding box center [167, 100] width 90 height 19
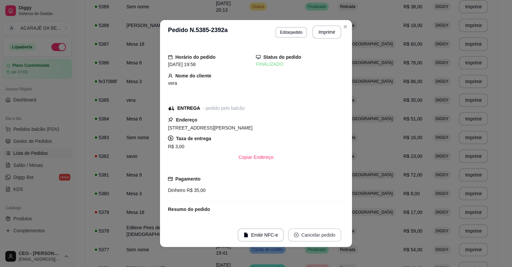
click at [304, 233] on button "Cancelar pedido" at bounding box center [314, 234] width 53 height 13
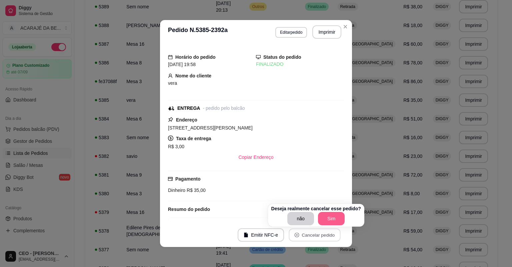
click at [335, 220] on button "Sim" at bounding box center [331, 218] width 27 height 13
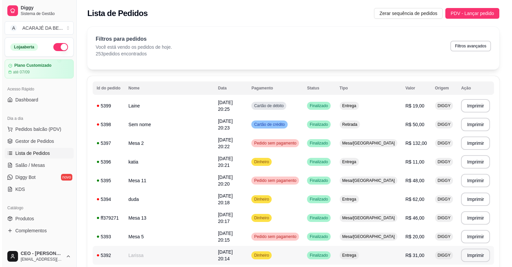
scroll to position [0, 0]
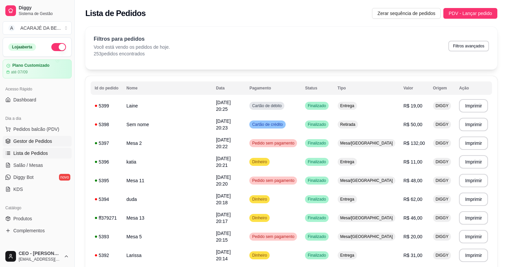
click at [44, 142] on span "Gestor de Pedidos" at bounding box center [32, 141] width 39 height 7
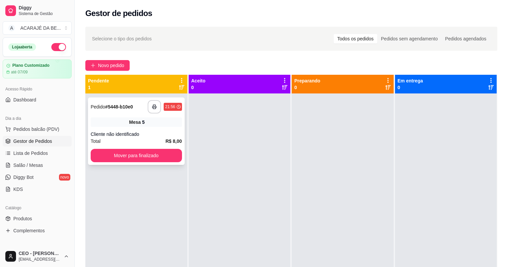
click at [108, 125] on div "Mesa 5" at bounding box center [136, 121] width 91 height 9
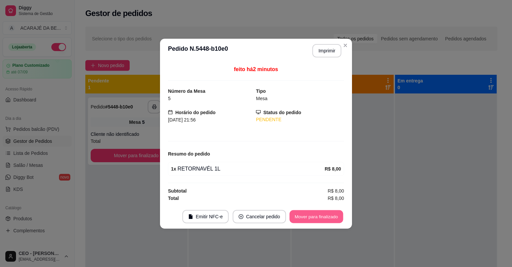
click at [322, 214] on button "Mover para finalizado" at bounding box center [317, 216] width 54 height 13
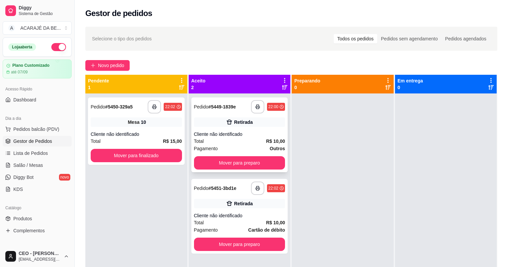
click at [235, 122] on div "Retirada" at bounding box center [243, 122] width 19 height 7
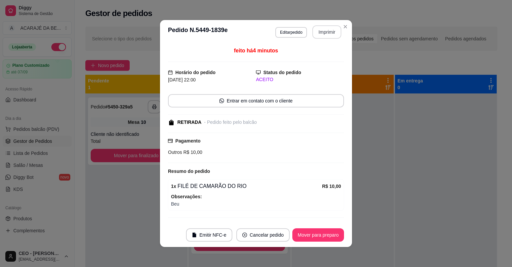
click at [333, 29] on button "Imprimir" at bounding box center [326, 31] width 29 height 13
click at [318, 236] on button "Mover para preparo" at bounding box center [318, 234] width 52 height 13
click at [316, 236] on div "Mover para preparo" at bounding box center [313, 234] width 61 height 13
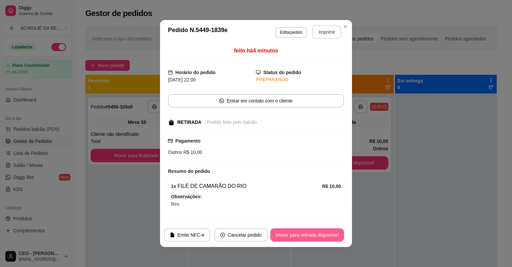
click at [316, 236] on button "Mover para retirada disponível" at bounding box center [307, 234] width 74 height 13
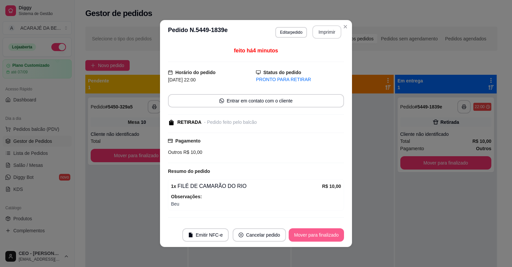
click at [316, 236] on button "Mover para finalizado" at bounding box center [316, 234] width 55 height 13
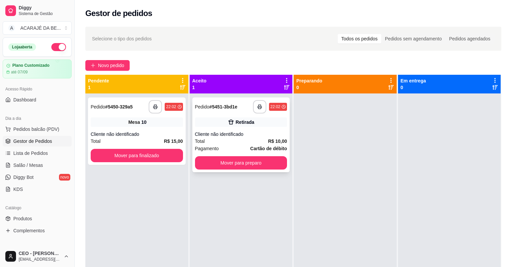
click at [266, 131] on div "Cliente não identificado" at bounding box center [241, 134] width 92 height 7
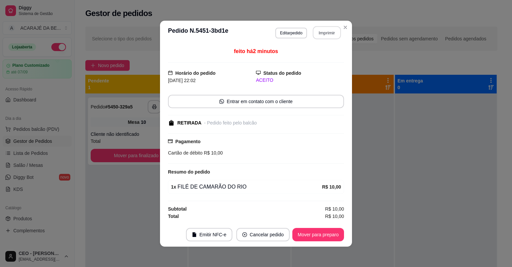
click at [331, 31] on button "Imprimir" at bounding box center [327, 32] width 28 height 13
click at [326, 235] on button "Mover para preparo" at bounding box center [318, 234] width 52 height 13
click at [326, 235] on div "Mover para preparo" at bounding box center [313, 234] width 61 height 13
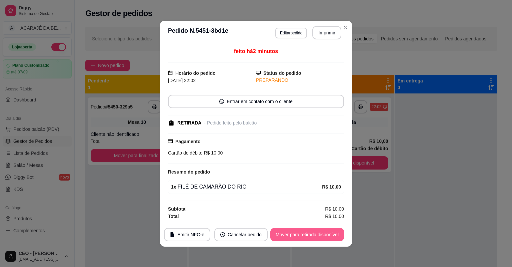
click at [326, 235] on button "Mover para retirada disponível" at bounding box center [307, 234] width 74 height 13
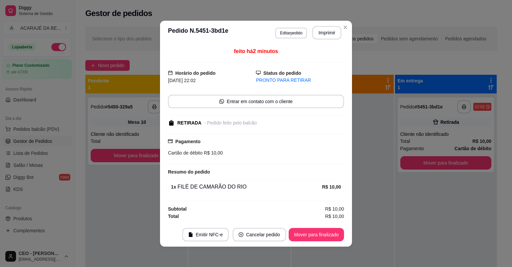
click at [326, 234] on button "Mover para finalizado" at bounding box center [316, 234] width 55 height 13
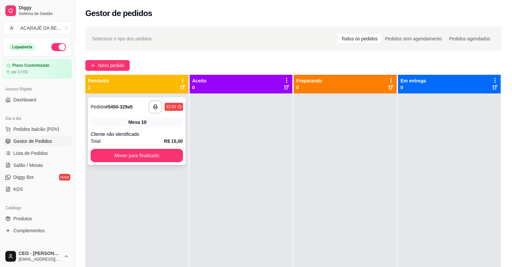
click at [132, 119] on span "Mesa" at bounding box center [134, 122] width 12 height 7
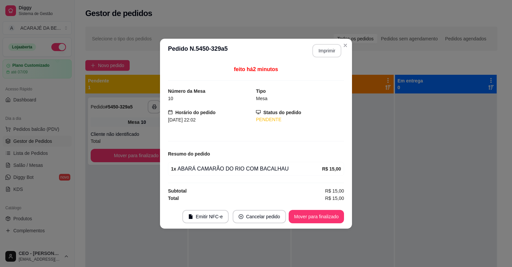
click at [336, 52] on button "Imprimir" at bounding box center [326, 50] width 29 height 13
click at [318, 215] on button "Mover para finalizado" at bounding box center [316, 216] width 55 height 13
drag, startPoint x: 336, startPoint y: 52, endPoint x: 318, endPoint y: 214, distance: 163.0
click at [318, 214] on div "Mover para finalizado" at bounding box center [311, 216] width 65 height 13
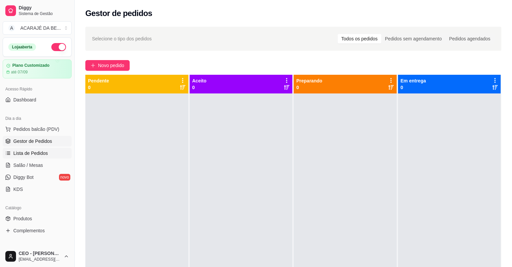
click at [25, 158] on link "Lista de Pedidos" at bounding box center [37, 153] width 69 height 11
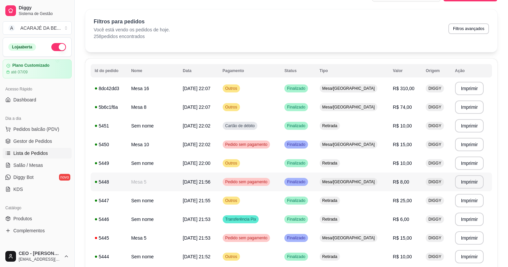
scroll to position [27, 0]
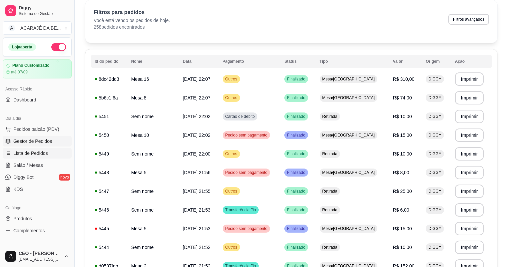
click at [47, 140] on span "Gestor de Pedidos" at bounding box center [32, 141] width 39 height 7
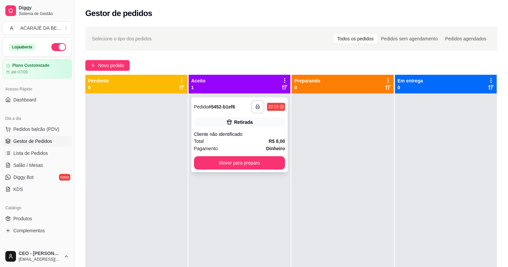
click at [259, 109] on button "button" at bounding box center [257, 106] width 13 height 13
click at [256, 167] on button "Mover para preparo" at bounding box center [239, 162] width 91 height 13
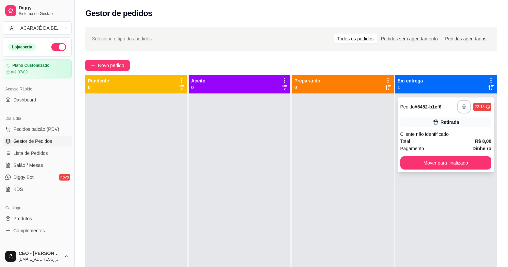
click at [401, 155] on div "**********" at bounding box center [446, 134] width 97 height 75
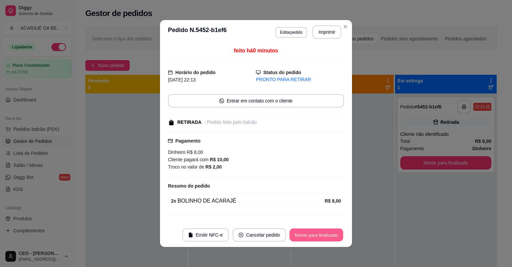
click at [318, 237] on button "Mover para finalizado" at bounding box center [317, 234] width 54 height 13
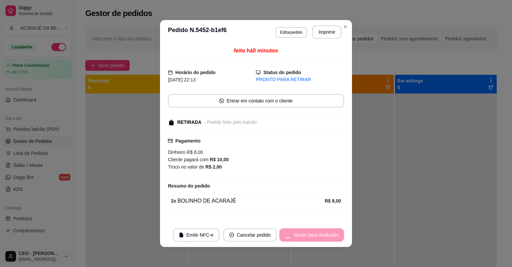
click at [348, 205] on div "feito há 0 minutos Horário do pedido 31/08/2025 22:13 Status do pedido PRONTO P…" at bounding box center [256, 133] width 192 height 179
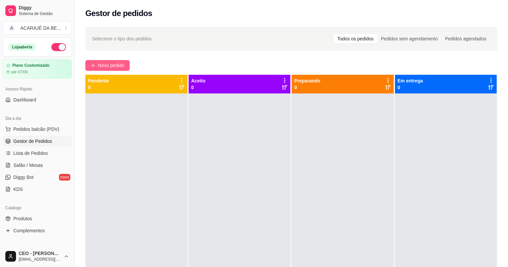
click at [97, 67] on button "Novo pedido" at bounding box center [107, 65] width 44 height 11
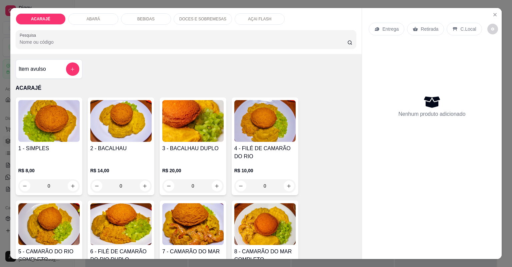
click at [250, 157] on h4 "4 - FILÉ DE CAMARÃO DO RIO" at bounding box center [264, 152] width 61 height 16
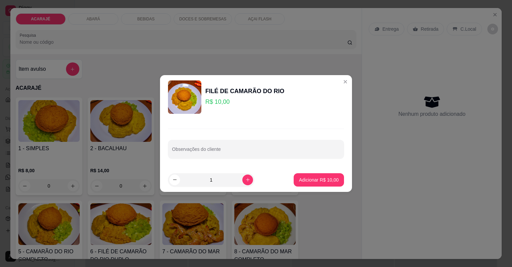
click at [208, 159] on div "Observações do cliente" at bounding box center [256, 143] width 192 height 49
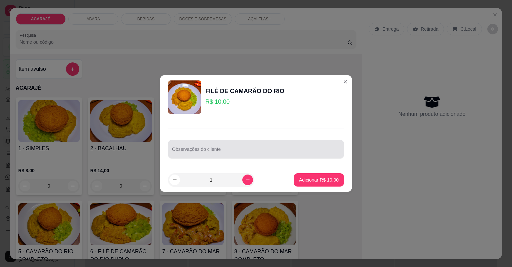
click at [214, 149] on div "Observações do cliente" at bounding box center [256, 149] width 176 height 19
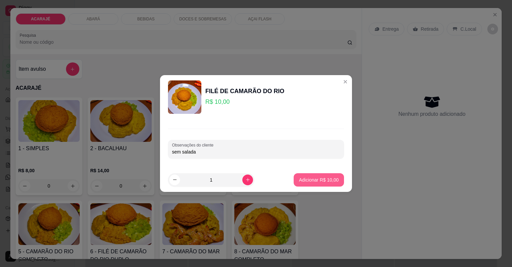
type input "sem salada"
click at [309, 177] on p "Adicionar R$ 10,00" at bounding box center [319, 179] width 39 height 6
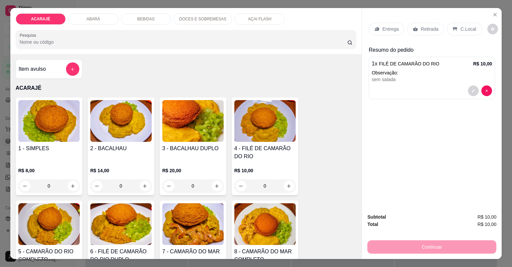
click at [385, 29] on p "Entrega" at bounding box center [390, 29] width 16 height 7
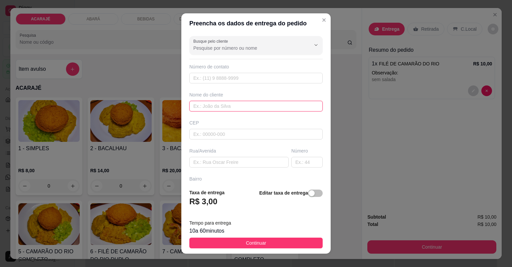
click at [248, 105] on input "text" at bounding box center [255, 106] width 133 height 11
type input "milena"
click at [241, 156] on div "Rua/Avenida" at bounding box center [239, 157] width 102 height 20
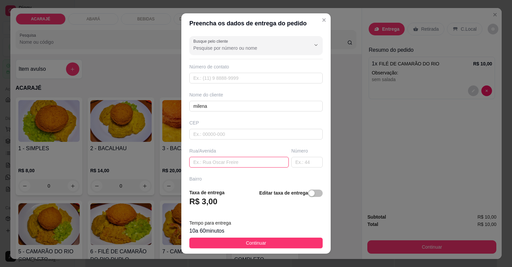
click at [240, 161] on input "text" at bounding box center [238, 162] width 99 height 11
paste input "[STREET_ADDRESS][PERSON_NAME] branco na esquina"
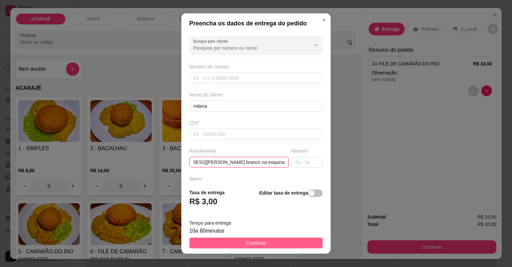
type input "[STREET_ADDRESS][PERSON_NAME] branco na esquina"
click at [269, 242] on button "Continuar" at bounding box center [255, 242] width 133 height 11
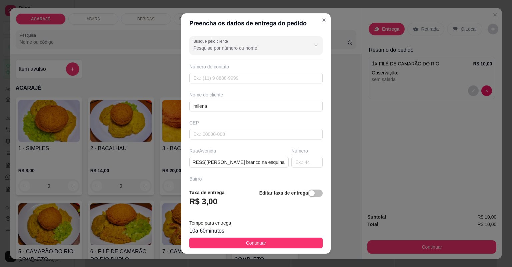
scroll to position [0, 0]
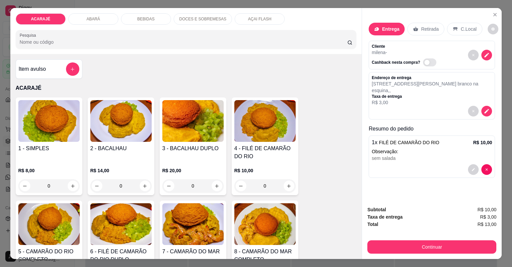
click at [434, 239] on div "Continuar" at bounding box center [431, 245] width 129 height 15
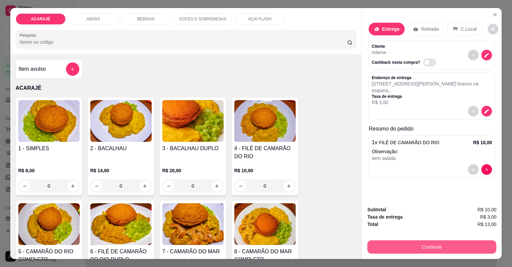
click at [431, 245] on button "Continuar" at bounding box center [431, 246] width 129 height 13
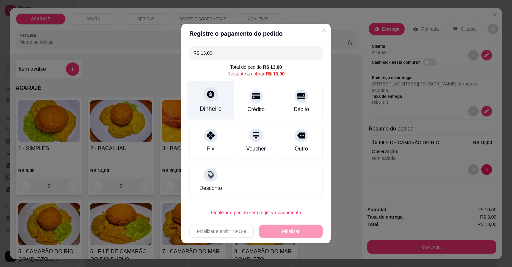
click at [221, 109] on div "Dinheiro" at bounding box center [210, 100] width 47 height 39
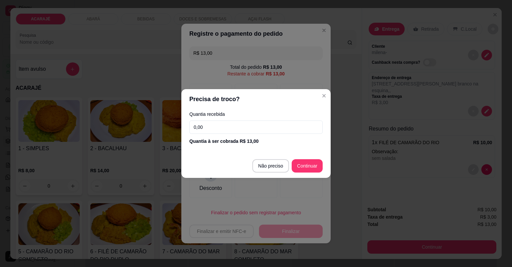
click at [253, 120] on div "Quantia recebida 0,00 Quantia à ser cobrada R$ 13,00" at bounding box center [255, 128] width 149 height 38
click at [284, 131] on input "0,00" at bounding box center [255, 126] width 133 height 13
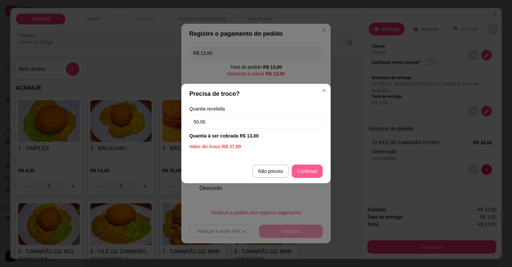
type input "50,00"
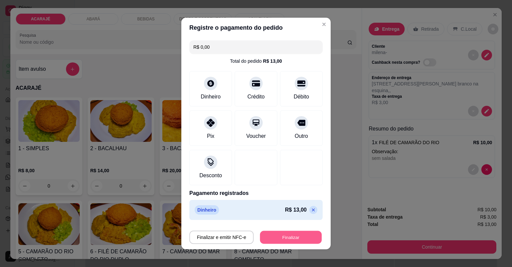
click at [296, 232] on button "Finalizar" at bounding box center [291, 237] width 62 height 13
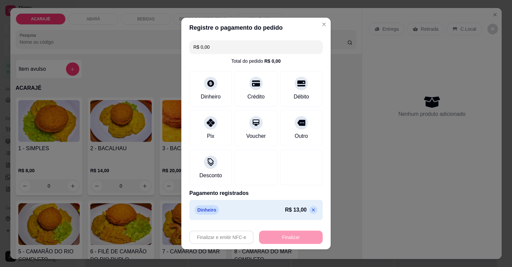
type input "-R$ 13,00"
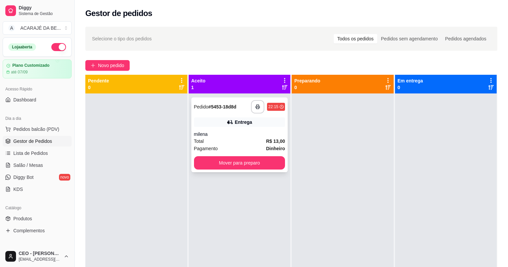
click at [248, 120] on div "Entrega" at bounding box center [243, 122] width 17 height 7
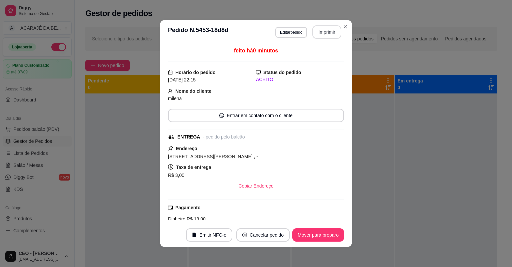
click at [327, 31] on button "Imprimir" at bounding box center [326, 31] width 29 height 13
click at [324, 235] on button "Mover para preparo" at bounding box center [318, 234] width 52 height 13
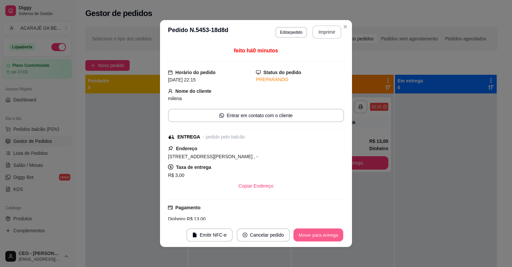
click at [324, 234] on button "Mover para entrega" at bounding box center [318, 234] width 50 height 13
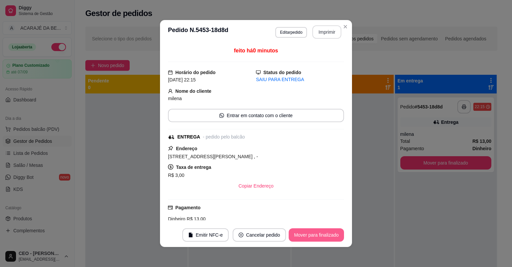
click at [324, 233] on button "Mover para finalizado" at bounding box center [316, 234] width 55 height 13
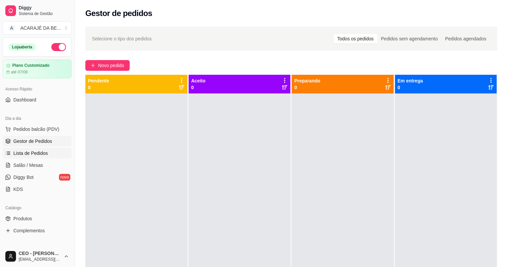
click at [40, 153] on span "Lista de Pedidos" at bounding box center [30, 153] width 35 height 7
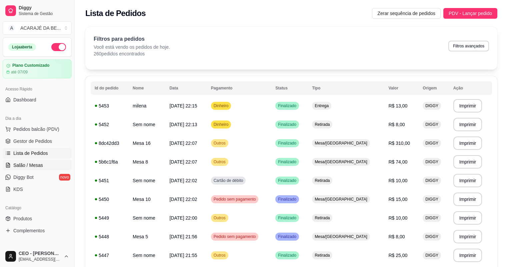
click at [30, 167] on span "Salão / Mesas" at bounding box center [28, 165] width 30 height 7
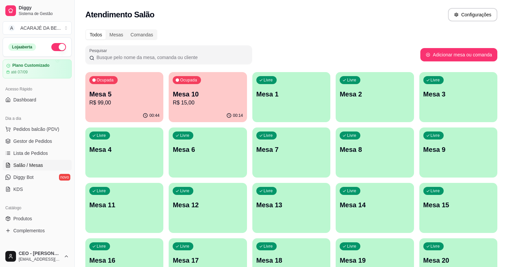
click at [113, 93] on p "Mesa 5" at bounding box center [124, 93] width 70 height 9
click at [177, 110] on div "00:14" at bounding box center [208, 115] width 78 height 13
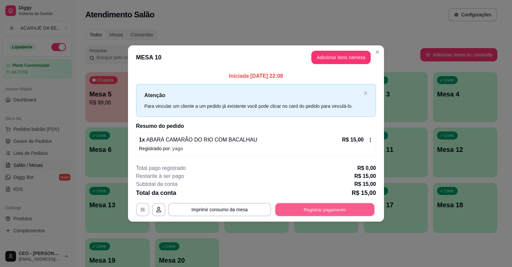
click at [305, 203] on div "**********" at bounding box center [256, 209] width 240 height 13
click at [293, 212] on button "Registrar pagamento" at bounding box center [324, 209] width 99 height 13
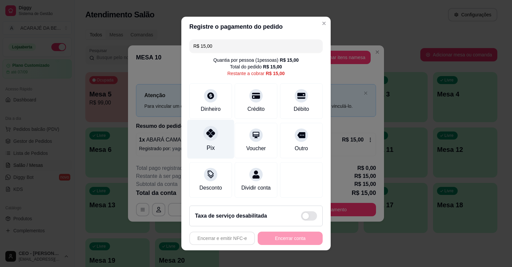
click at [211, 136] on icon at bounding box center [210, 133] width 9 height 9
type input "R$ 0,00"
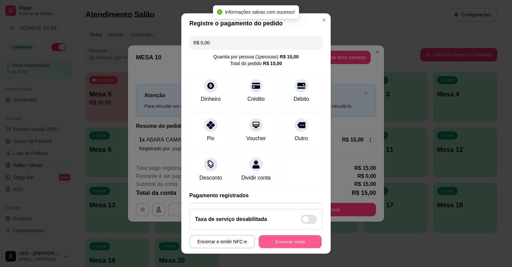
click at [278, 240] on button "Encerrar conta" at bounding box center [290, 241] width 63 height 13
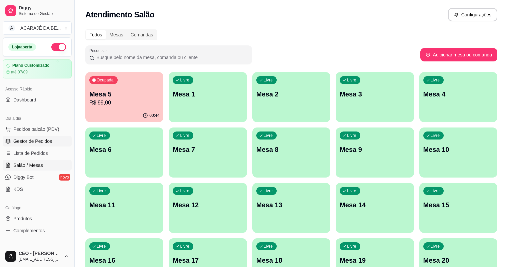
click at [25, 143] on span "Gestor de Pedidos" at bounding box center [32, 141] width 39 height 7
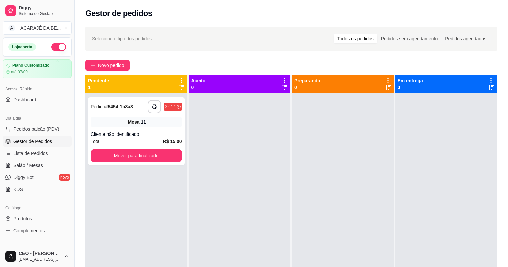
click at [412, 128] on div at bounding box center [446, 226] width 102 height 267
click at [155, 108] on icon "button" at bounding box center [154, 106] width 5 height 5
click at [119, 155] on button "Mover para finalizado" at bounding box center [136, 155] width 88 height 13
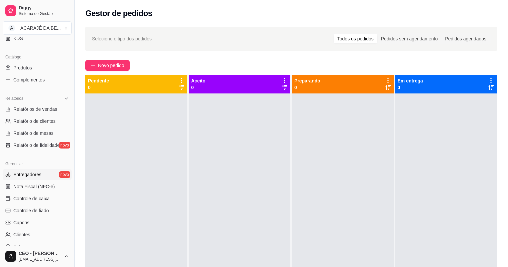
scroll to position [160, 0]
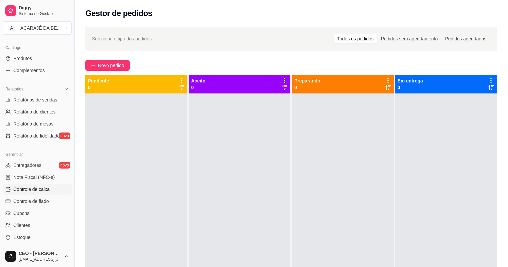
click at [40, 191] on span "Controle de caixa" at bounding box center [31, 189] width 36 height 7
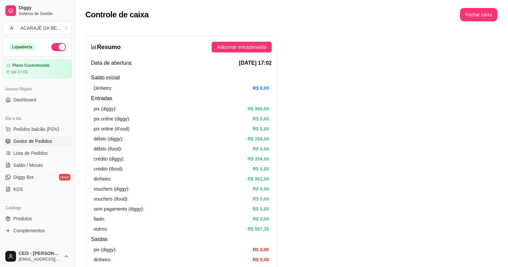
click at [29, 140] on span "Gestor de Pedidos" at bounding box center [32, 141] width 39 height 7
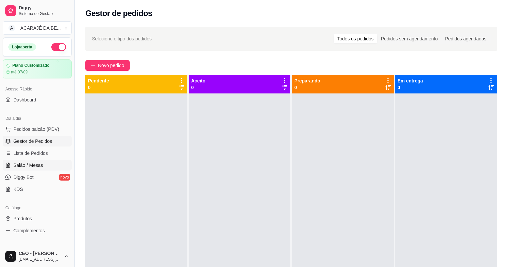
click at [27, 165] on span "Salão / Mesas" at bounding box center [28, 165] width 30 height 7
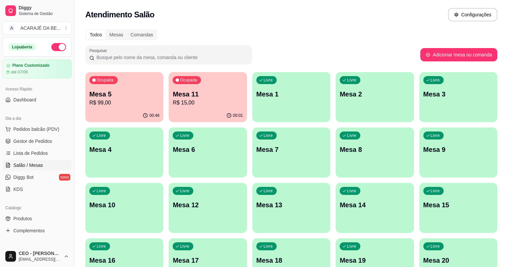
click at [134, 97] on p "Mesa 5" at bounding box center [124, 93] width 70 height 9
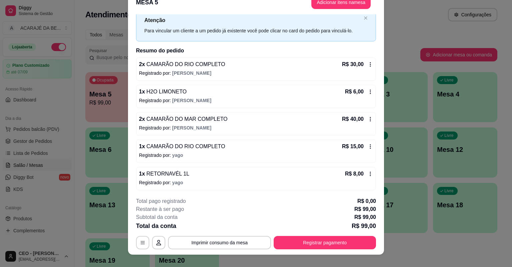
scroll to position [20, 0]
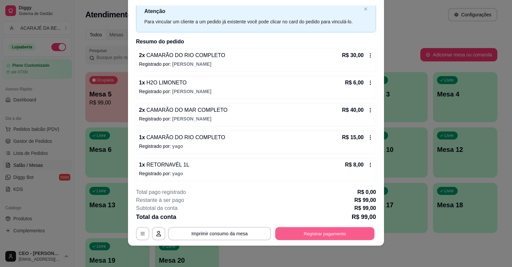
click at [324, 235] on button "Registrar pagamento" at bounding box center [324, 233] width 99 height 13
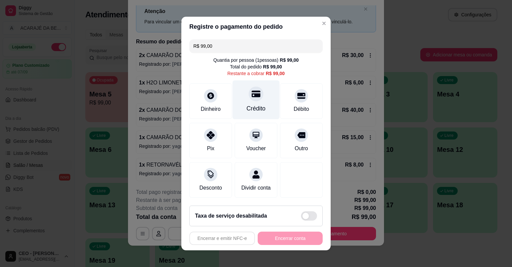
click at [249, 102] on div "Crédito" at bounding box center [256, 99] width 47 height 39
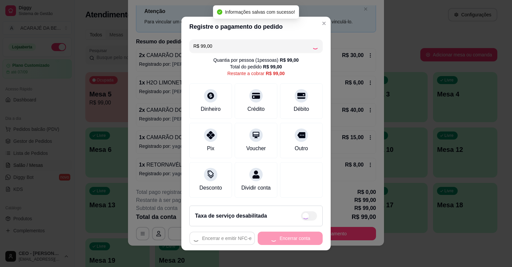
type input "R$ 0,00"
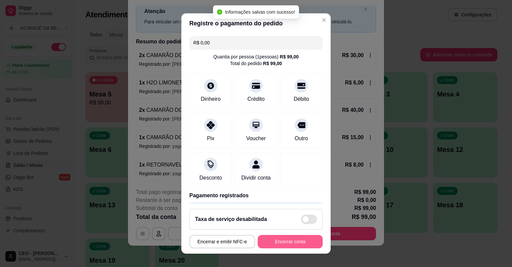
click at [278, 240] on button "Encerrar conta" at bounding box center [290, 241] width 65 height 13
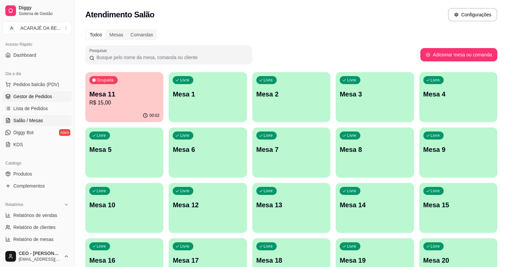
scroll to position [0, 0]
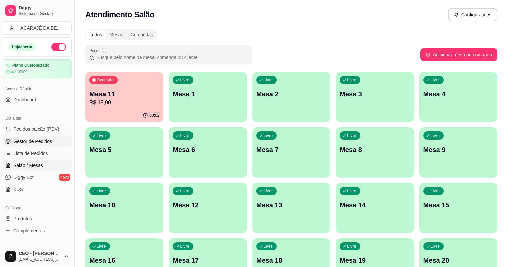
click at [33, 138] on span "Gestor de Pedidos" at bounding box center [32, 141] width 39 height 7
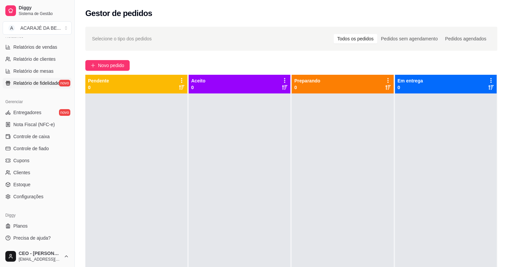
click at [45, 78] on link "Relatório de fidelidade novo" at bounding box center [37, 83] width 69 height 11
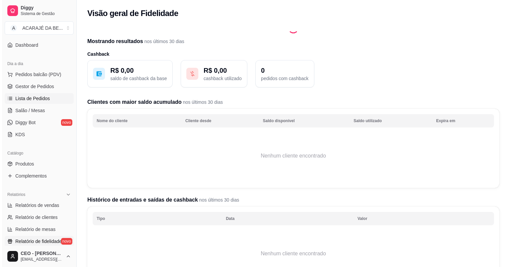
scroll to position [53, 0]
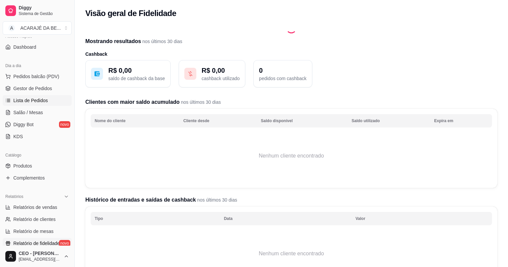
click at [36, 102] on span "Lista de Pedidos" at bounding box center [30, 100] width 35 height 7
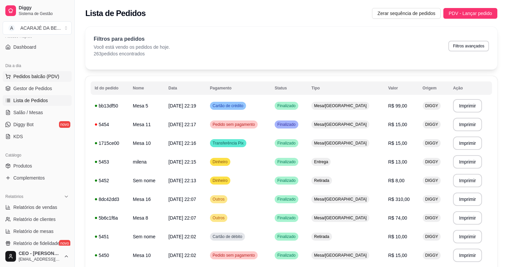
click at [44, 79] on span "Pedidos balcão (PDV)" at bounding box center [36, 76] width 46 height 7
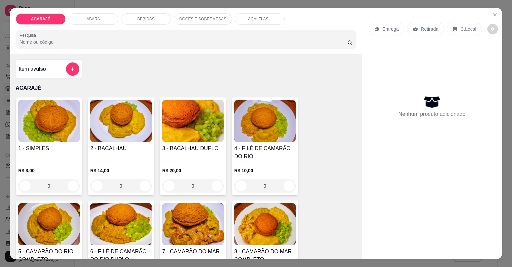
click at [56, 91] on p "ACARAJÉ" at bounding box center [186, 88] width 341 height 8
click at [492, 15] on icon "Close" at bounding box center [494, 14] width 5 height 5
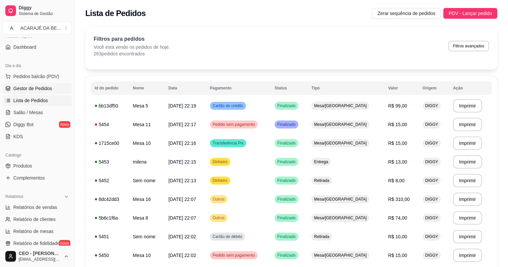
click at [59, 85] on link "Gestor de Pedidos" at bounding box center [37, 88] width 69 height 11
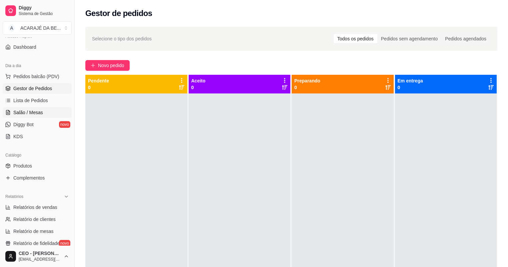
click at [47, 115] on link "Salão / Mesas" at bounding box center [37, 112] width 69 height 11
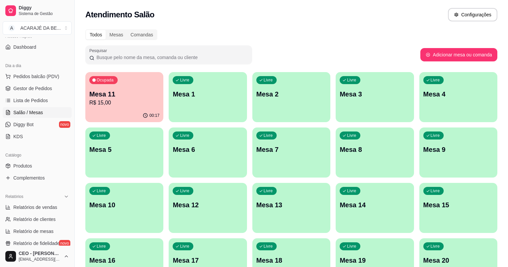
click at [116, 106] on p "R$ 15,00" at bounding box center [124, 103] width 70 height 8
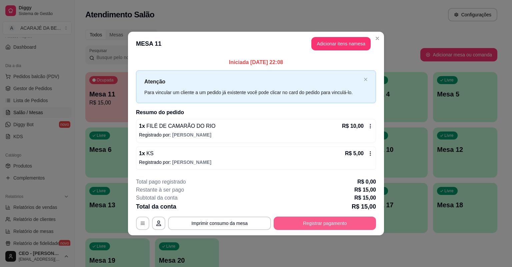
click at [327, 225] on button "Registrar pagamento" at bounding box center [325, 222] width 102 height 13
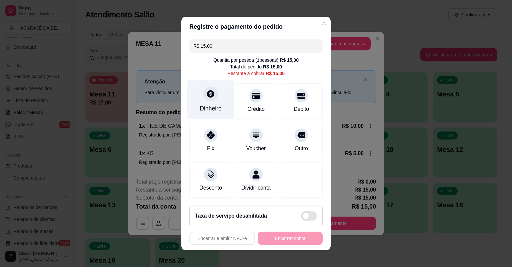
click at [200, 100] on div "Dinheiro" at bounding box center [210, 99] width 47 height 39
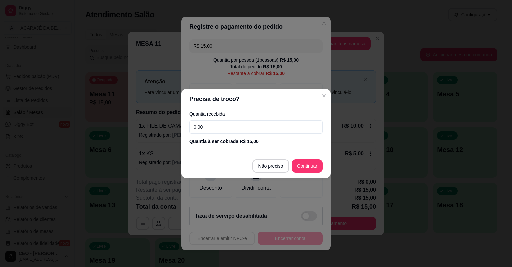
click at [212, 130] on input "0,00" at bounding box center [255, 126] width 133 height 13
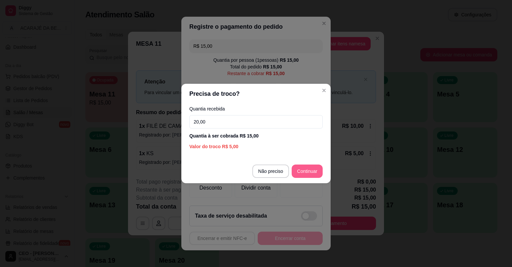
type input "20,00"
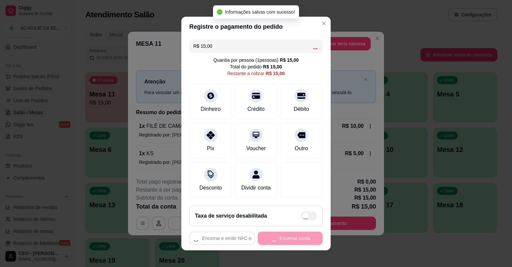
click at [285, 244] on div "Encerrar e emitir NFC-e Encerrar conta" at bounding box center [255, 237] width 133 height 13
type input "R$ 0,00"
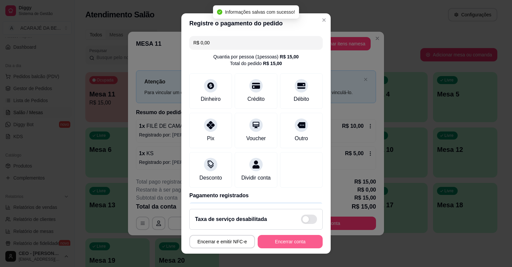
click at [289, 240] on button "Encerrar conta" at bounding box center [290, 241] width 65 height 13
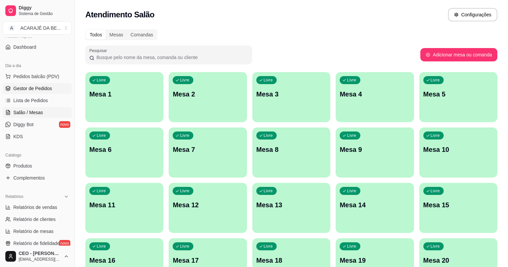
click at [28, 92] on link "Gestor de Pedidos" at bounding box center [37, 88] width 69 height 11
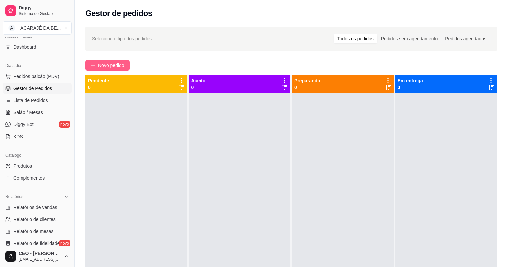
click at [100, 63] on span "Novo pedido" at bounding box center [111, 65] width 26 height 7
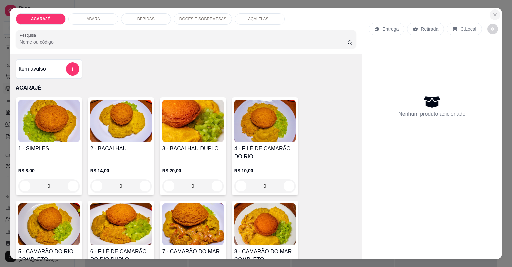
click at [490, 14] on button "Close" at bounding box center [495, 14] width 11 height 11
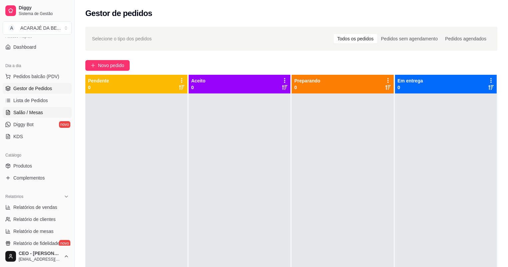
click at [54, 111] on link "Salão / Mesas" at bounding box center [37, 112] width 69 height 11
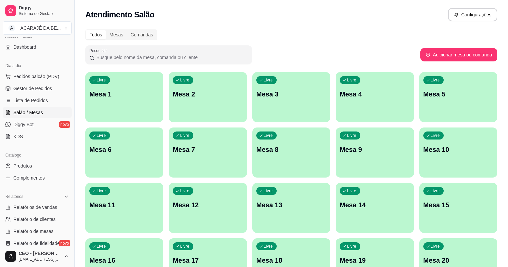
click at [419, 155] on div "Livre Mesa 10" at bounding box center [458, 148] width 78 height 42
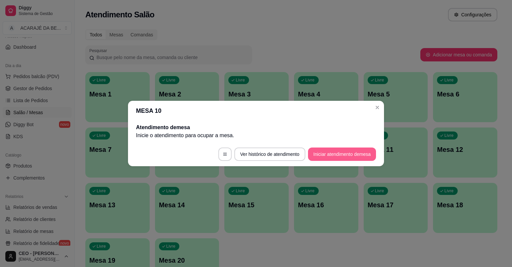
click at [345, 154] on button "Iniciar atendimento de mesa" at bounding box center [342, 153] width 68 height 13
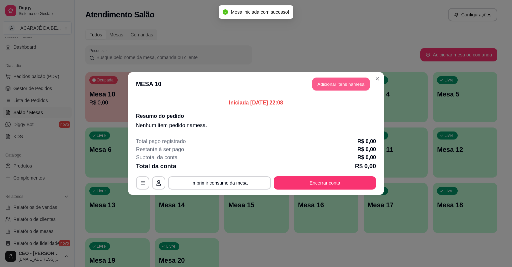
click at [332, 84] on button "Adicionar itens na mesa" at bounding box center [340, 84] width 57 height 13
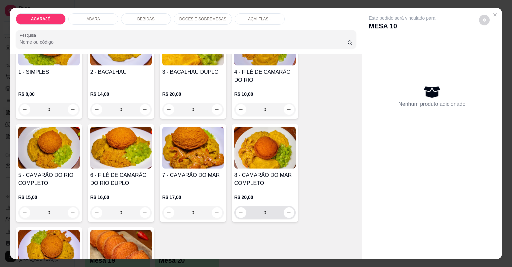
scroll to position [133, 0]
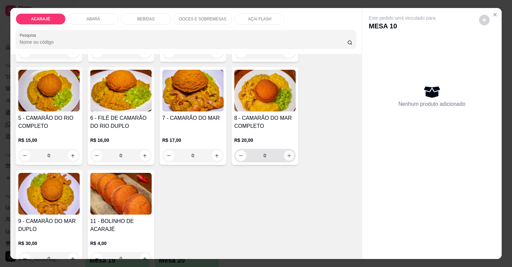
click at [291, 155] on button "increase-product-quantity" at bounding box center [289, 155] width 10 height 10
type input "2"
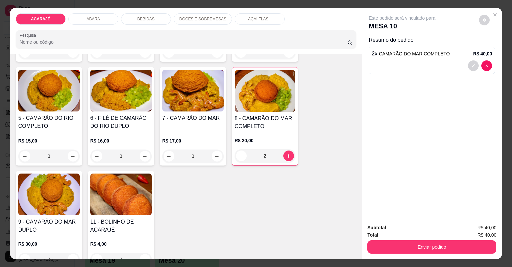
click at [188, 21] on p "DOCES E SOBREMESAS" at bounding box center [202, 18] width 47 height 5
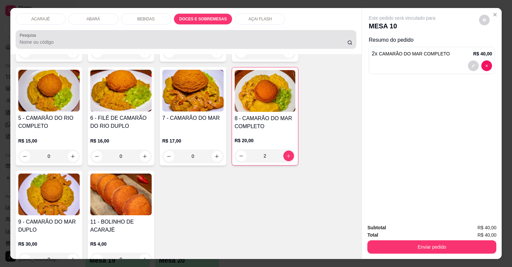
scroll to position [13, 0]
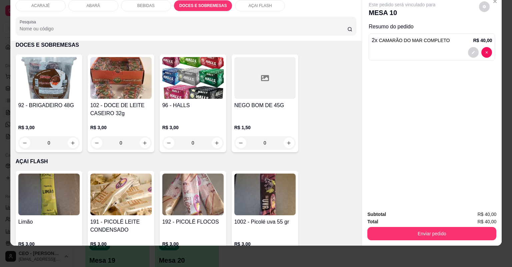
drag, startPoint x: 152, startPoint y: 6, endPoint x: 149, endPoint y: 70, distance: 64.1
click at [153, 5] on div "BEBIDAS" at bounding box center [146, 5] width 50 height 11
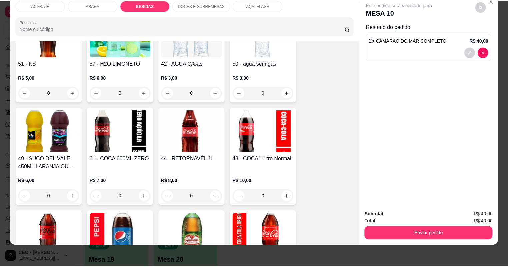
scroll to position [915, 0]
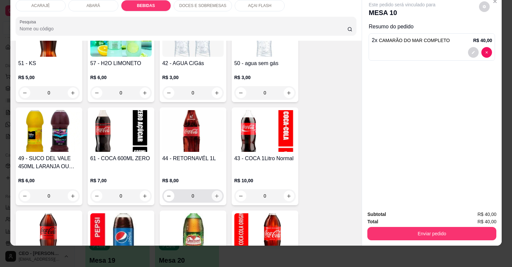
click at [214, 194] on icon "increase-product-quantity" at bounding box center [216, 195] width 5 height 5
type input "1"
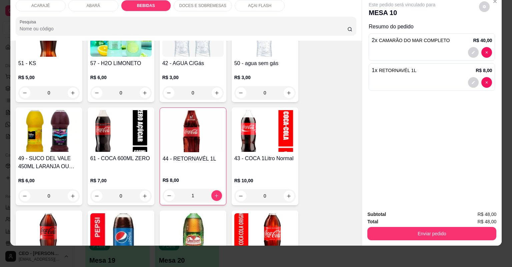
click at [398, 226] on div "Enviar pedido" at bounding box center [431, 232] width 129 height 15
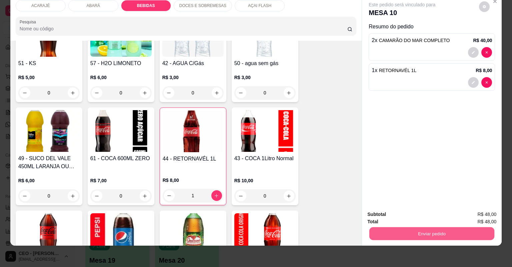
click at [393, 229] on button "Enviar pedido" at bounding box center [431, 233] width 125 height 13
click at [387, 212] on button "Não registrar e enviar pedido" at bounding box center [410, 217] width 69 height 13
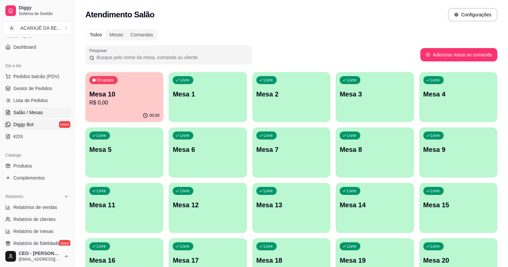
click at [30, 124] on span "Diggy Bot" at bounding box center [23, 124] width 20 height 7
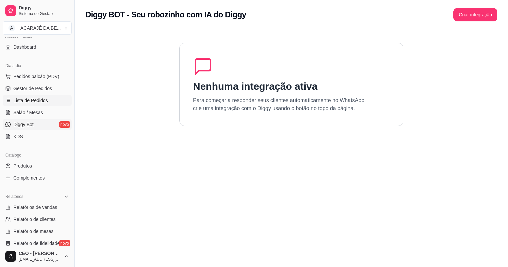
click at [37, 103] on span "Lista de Pedidos" at bounding box center [30, 100] width 35 height 7
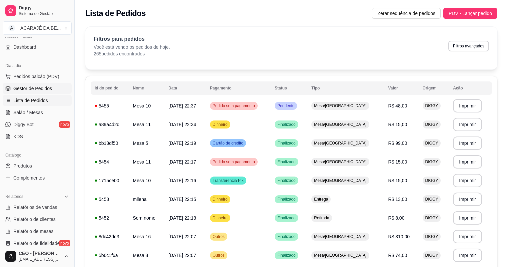
click at [51, 86] on link "Gestor de Pedidos" at bounding box center [37, 88] width 69 height 11
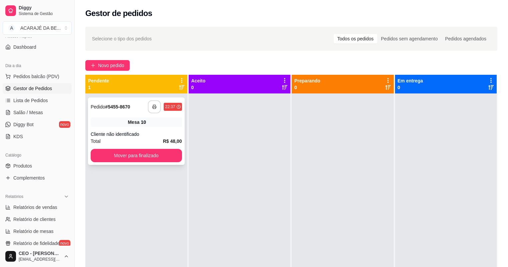
click at [156, 105] on icon "button" at bounding box center [154, 106] width 5 height 5
click at [151, 153] on button "Mover para finalizado" at bounding box center [136, 155] width 91 height 13
click at [280, 141] on div at bounding box center [240, 226] width 102 height 267
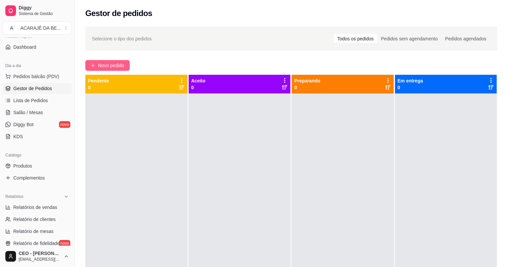
click at [94, 67] on icon "plus" at bounding box center [93, 65] width 5 height 5
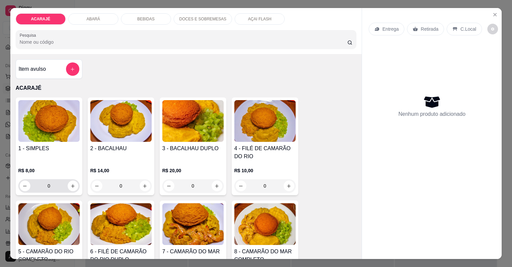
click at [74, 190] on div "0" at bounding box center [49, 185] width 59 height 13
click at [74, 189] on div "0" at bounding box center [49, 185] width 59 height 13
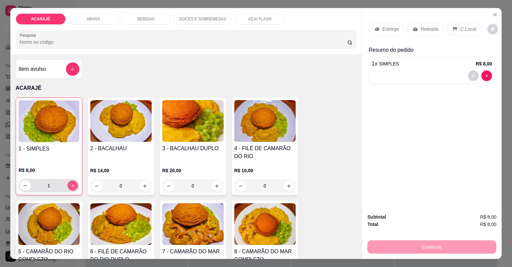
click at [73, 183] on icon "increase-product-quantity" at bounding box center [72, 185] width 5 height 5
type input "2"
click at [155, 24] on div "BEBIDAS" at bounding box center [146, 18] width 50 height 11
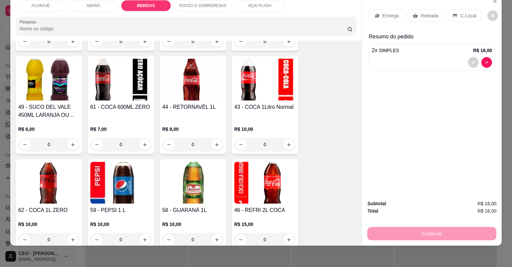
scroll to position [968, 0]
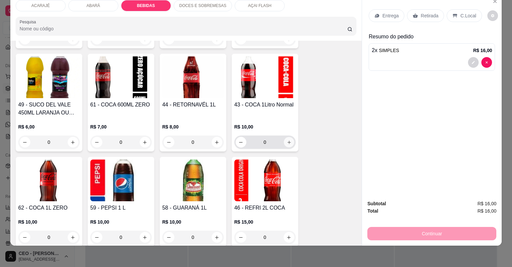
click at [288, 140] on icon "increase-product-quantity" at bounding box center [288, 142] width 5 height 5
type input "1"
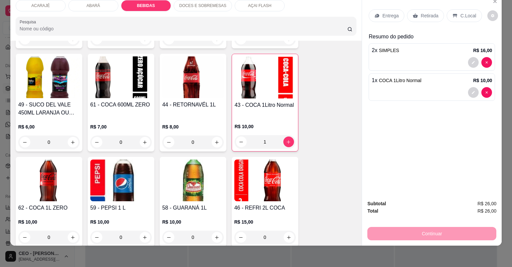
click at [390, 14] on p "Entrega" at bounding box center [390, 15] width 16 height 7
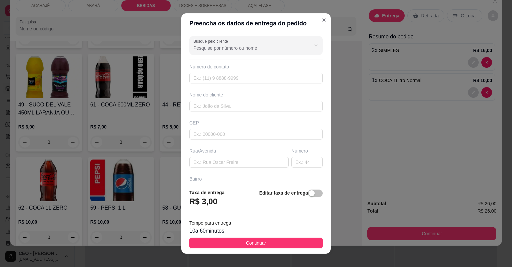
click at [189, 99] on div "Nome do cliente" at bounding box center [256, 101] width 136 height 20
click at [212, 105] on input "text" at bounding box center [255, 106] width 133 height 11
type input "[PERSON_NAME]"
click at [208, 159] on input "text" at bounding box center [238, 162] width 99 height 11
click at [259, 171] on div "Busque pelo cliente Número de contato Nome do cliente [PERSON_NAME] Rua/[GEOGRA…" at bounding box center [255, 108] width 149 height 150
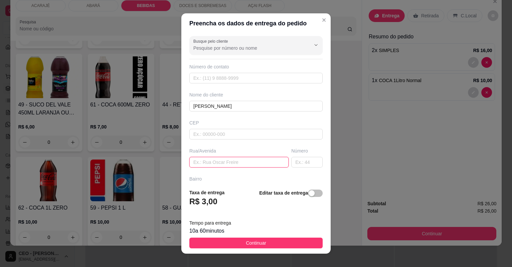
click at [231, 159] on input "text" at bounding box center [238, 162] width 99 height 11
paste input "A rua é segunda travessa comissão N° 32 Próximo a Binho lanche Casa roxa carro …"
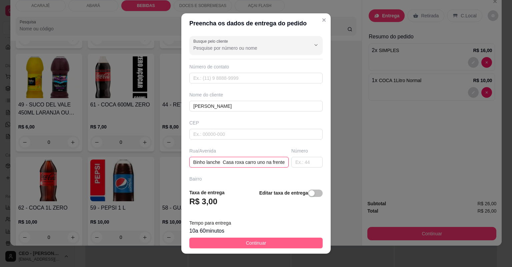
type input "A rua é segunda travessa comissão N° 32 Próximo a Binho lanche Casa roxa carro …"
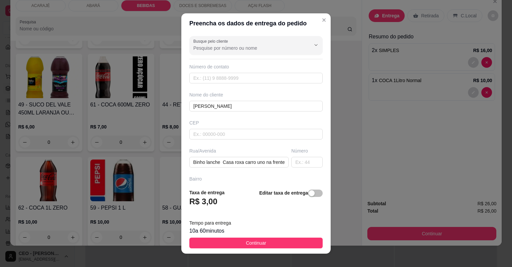
scroll to position [0, 0]
drag, startPoint x: 268, startPoint y: 240, endPoint x: 357, endPoint y: 244, distance: 89.4
click at [268, 239] on button "Continuar" at bounding box center [255, 242] width 133 height 11
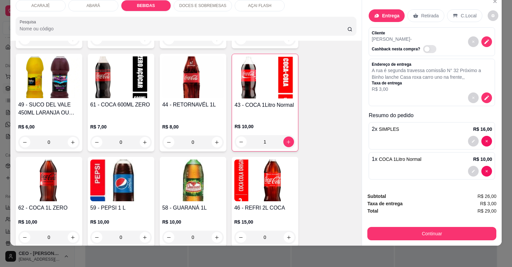
drag, startPoint x: 412, startPoint y: 226, endPoint x: 368, endPoint y: 219, distance: 44.4
click at [411, 226] on div "Continuar" at bounding box center [431, 232] width 129 height 15
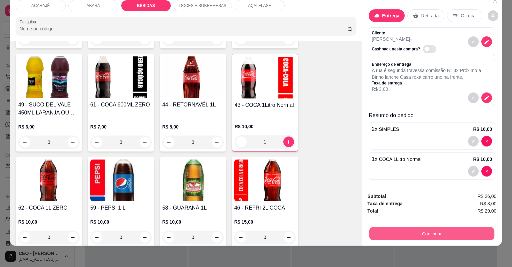
click at [446, 232] on button "Continuar" at bounding box center [431, 233] width 125 height 13
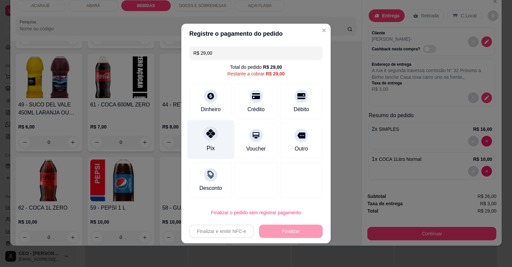
click at [205, 131] on div at bounding box center [210, 133] width 15 height 15
type input "R$ 0,00"
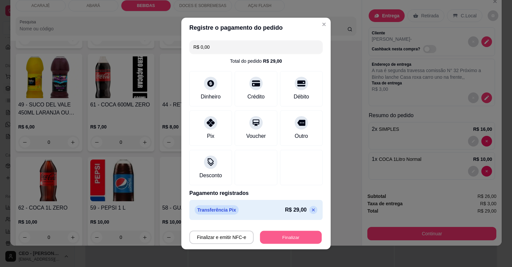
click at [275, 234] on button "Finalizar" at bounding box center [291, 237] width 62 height 13
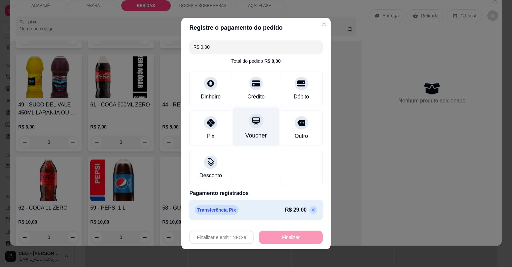
type input "0"
type input "-R$ 29,00"
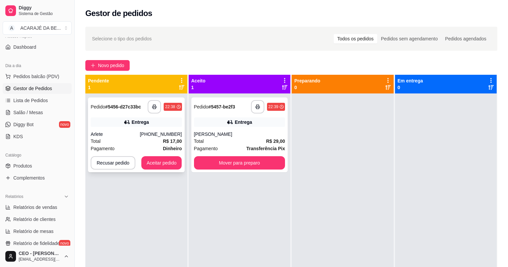
click at [170, 121] on div "Entrega" at bounding box center [136, 121] width 91 height 9
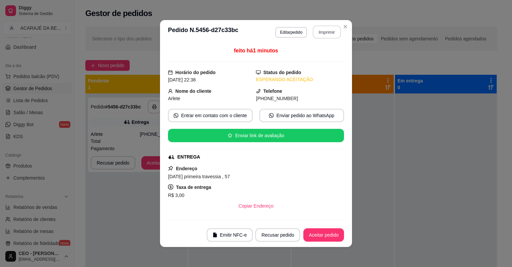
click at [325, 33] on button "Imprimir" at bounding box center [327, 32] width 28 height 13
click at [315, 236] on button "Aceitar pedido" at bounding box center [323, 234] width 41 height 13
click at [315, 236] on button "Aceitar pedido" at bounding box center [323, 234] width 39 height 13
click at [315, 236] on div "Recusar pedido Aceitar pedido" at bounding box center [290, 234] width 107 height 13
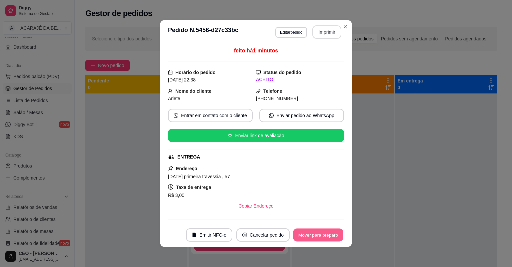
click at [315, 236] on button "Mover para preparo" at bounding box center [318, 234] width 50 height 13
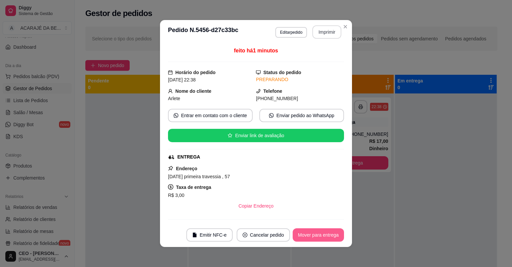
click at [315, 236] on button "Mover para entrega" at bounding box center [318, 234] width 51 height 13
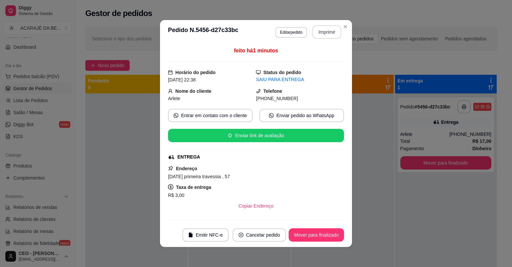
click at [315, 235] on button "Mover para finalizado" at bounding box center [316, 234] width 55 height 13
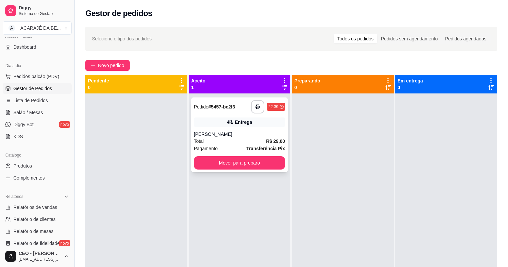
click at [232, 130] on div "**********" at bounding box center [239, 134] width 97 height 75
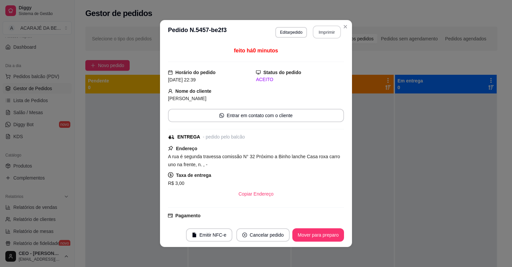
click at [320, 33] on button "Imprimir" at bounding box center [327, 32] width 28 height 13
click at [327, 232] on button "Mover para preparo" at bounding box center [318, 234] width 50 height 13
click at [326, 232] on div "Mover para preparo" at bounding box center [313, 234] width 61 height 13
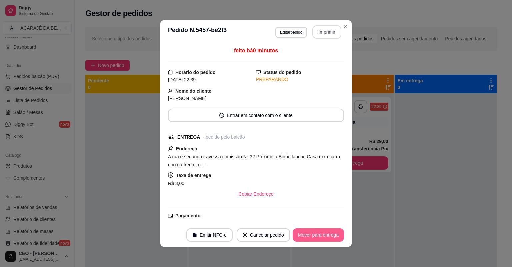
click at [323, 231] on button "Mover para entrega" at bounding box center [318, 234] width 51 height 13
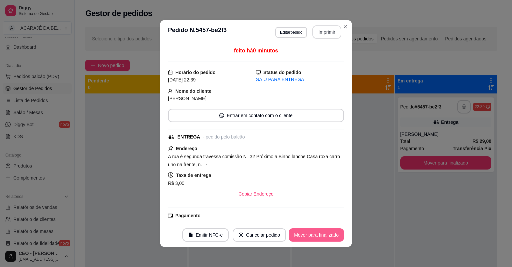
click at [320, 231] on button "Mover para finalizado" at bounding box center [316, 234] width 55 height 13
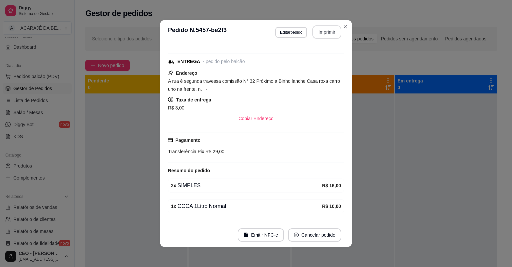
scroll to position [65, 0]
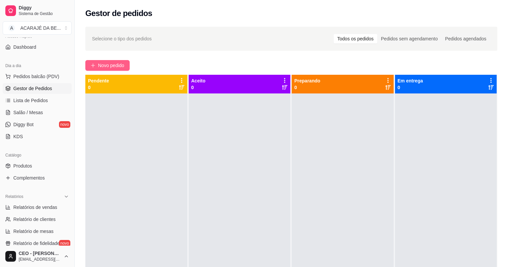
click at [108, 62] on span "Novo pedido" at bounding box center [111, 65] width 26 height 7
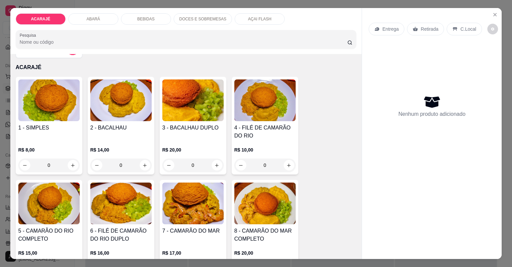
scroll to position [27, 0]
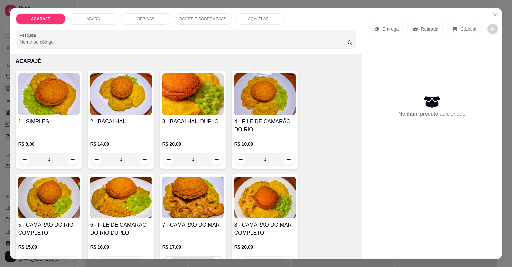
click at [214, 256] on div "0" at bounding box center [193, 261] width 59 height 13
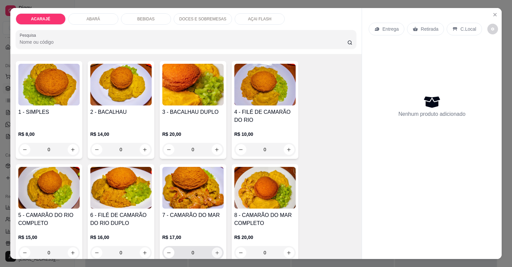
click at [214, 251] on icon "increase-product-quantity" at bounding box center [216, 252] width 5 height 5
type input "1"
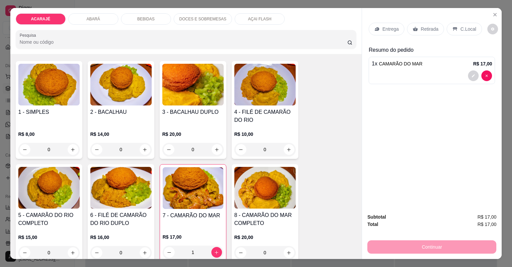
click at [153, 17] on div "BEBIDAS" at bounding box center [146, 18] width 50 height 11
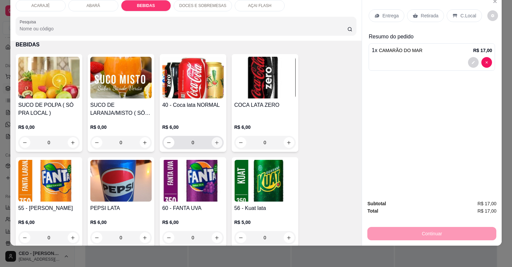
click at [215, 142] on icon "increase-product-quantity" at bounding box center [217, 143] width 4 height 4
type input "1"
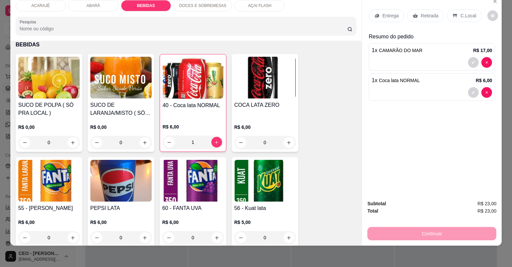
click at [392, 19] on p "Entrega" at bounding box center [390, 15] width 16 height 7
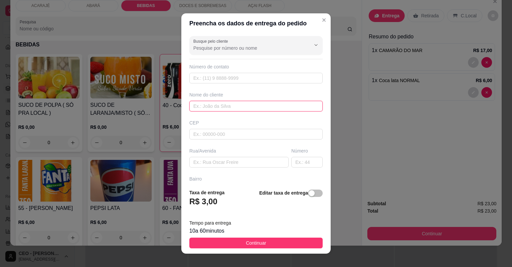
click at [243, 108] on input "text" at bounding box center [255, 106] width 133 height 11
type input "kah"
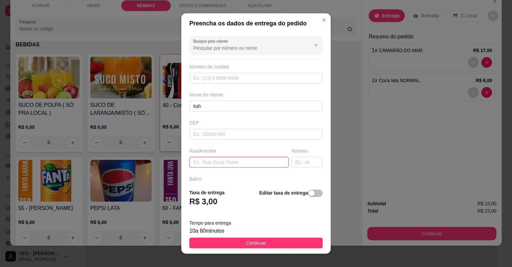
click at [220, 158] on input "text" at bounding box center [238, 162] width 99 height 11
click at [220, 163] on input "text" at bounding box center [238, 162] width 99 height 11
paste input "[STREET_ADDRESS] Interfone 601 Katrine"
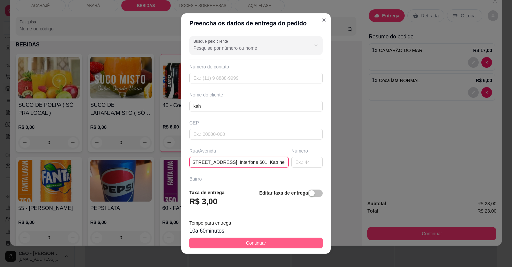
type input "[STREET_ADDRESS] Interfone 601 Katrine"
click at [236, 241] on button "Continuar" at bounding box center [255, 242] width 133 height 11
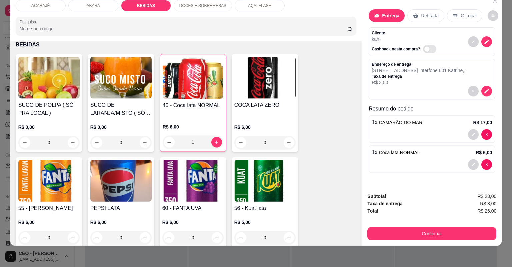
click at [433, 243] on div "Subtotal R$ 23,00 Taxa de entrega R$ 3,00 Total R$ 26,00 Continuar" at bounding box center [432, 216] width 140 height 58
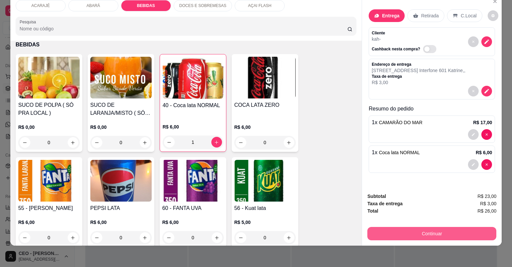
click at [409, 234] on button "Continuar" at bounding box center [431, 233] width 129 height 13
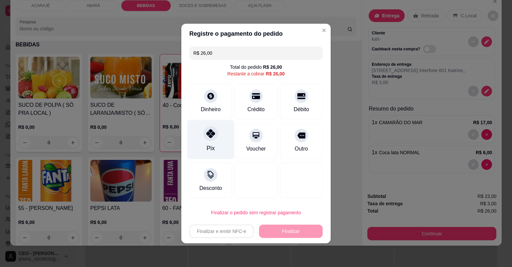
click at [210, 145] on div "Pix" at bounding box center [211, 148] width 8 height 9
type input "R$ 0,00"
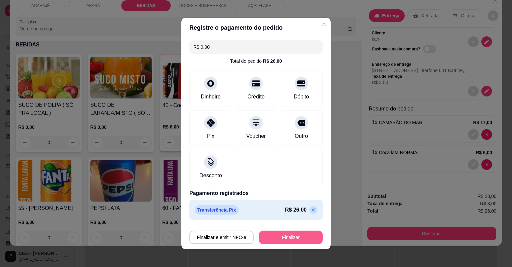
click at [302, 234] on button "Finalizar" at bounding box center [291, 236] width 64 height 13
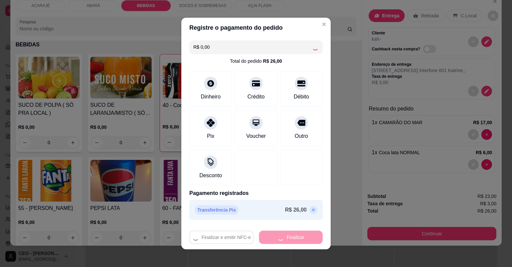
type input "0"
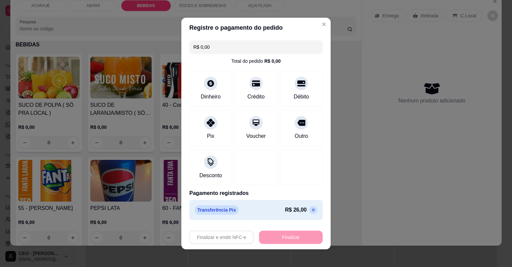
type input "-R$ 26,00"
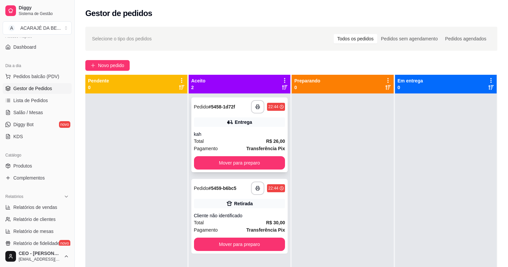
click at [247, 125] on div "Entrega" at bounding box center [243, 122] width 17 height 7
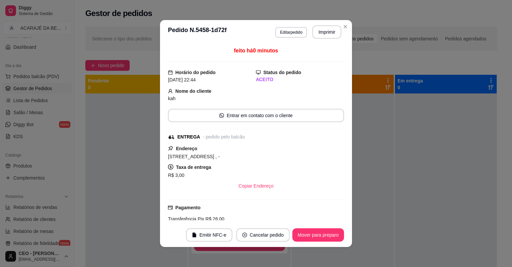
click at [307, 23] on header "**********" at bounding box center [256, 32] width 192 height 24
click at [316, 29] on button "Imprimir" at bounding box center [327, 32] width 28 height 13
click at [310, 232] on button "Mover para preparo" at bounding box center [318, 234] width 52 height 13
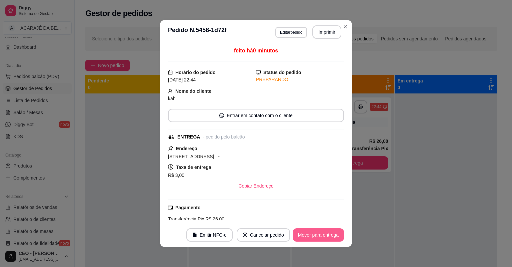
click at [310, 232] on button "Mover para entrega" at bounding box center [318, 234] width 51 height 13
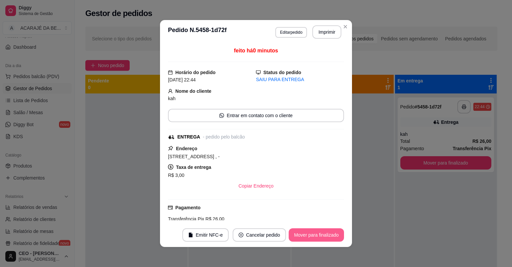
click at [310, 232] on button "Mover para finalizado" at bounding box center [316, 234] width 55 height 13
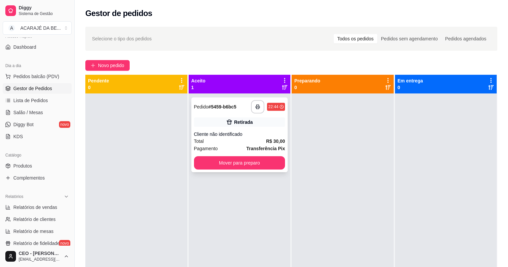
click at [208, 132] on div "Cliente não identificado" at bounding box center [239, 134] width 91 height 7
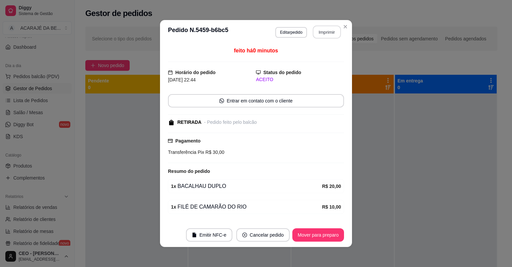
click at [328, 30] on button "Imprimir" at bounding box center [327, 32] width 28 height 13
click at [308, 233] on button "Mover para preparo" at bounding box center [318, 234] width 52 height 13
click at [309, 233] on button "Mover para preparo" at bounding box center [318, 234] width 52 height 13
click at [309, 233] on div "Mover para preparo" at bounding box center [313, 234] width 61 height 13
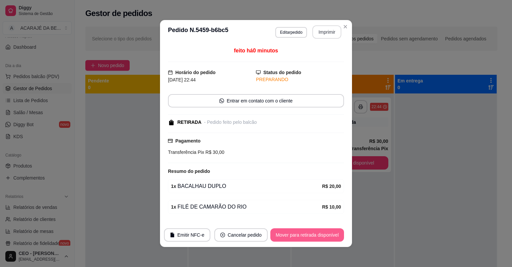
click at [309, 233] on button "Mover para retirada disponível" at bounding box center [307, 234] width 74 height 13
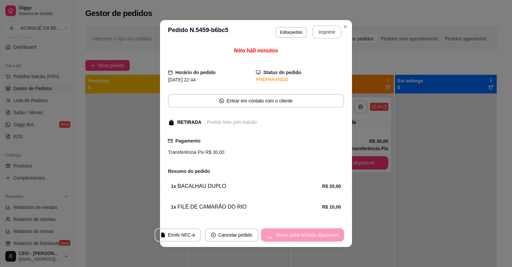
click at [309, 233] on div "Mover para retirada disponível" at bounding box center [302, 234] width 83 height 13
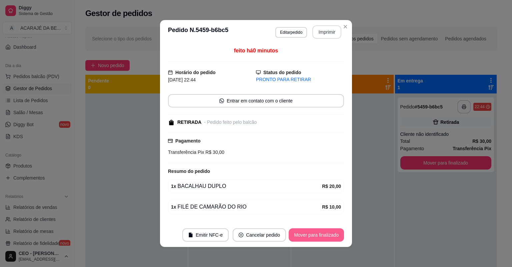
click at [309, 233] on button "Mover para finalizado" at bounding box center [316, 234] width 55 height 13
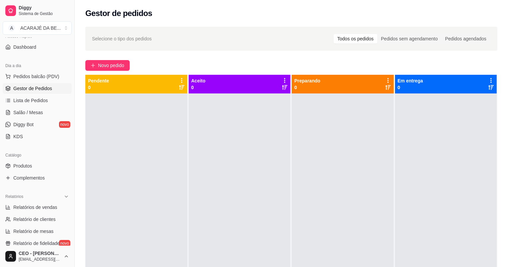
click at [105, 71] on div "Selecione o tipo dos pedidos Todos os pedidos Pedidos sem agendamento Pedidos a…" at bounding box center [291, 186] width 433 height 327
click at [40, 105] on link "Lista de Pedidos" at bounding box center [37, 100] width 69 height 11
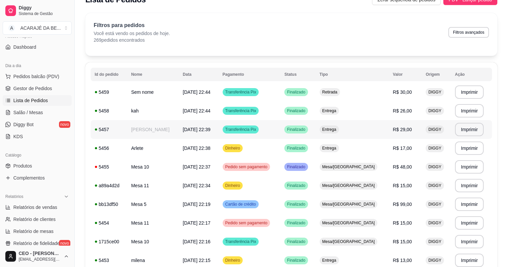
scroll to position [27, 0]
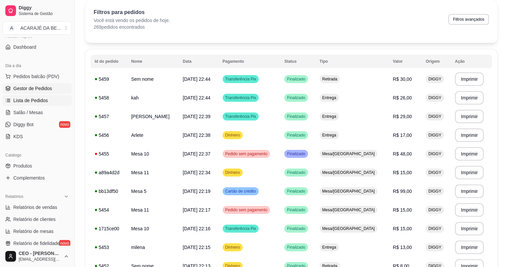
click at [10, 89] on icon at bounding box center [7, 88] width 5 height 5
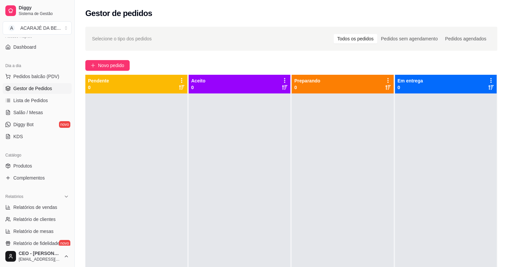
click at [29, 106] on ul "Pedidos balcão (PDV) Gestor de Pedidos Lista de Pedidos Salão / Mesas Diggy Bot…" at bounding box center [37, 106] width 69 height 71
click at [31, 104] on link "Lista de Pedidos" at bounding box center [37, 100] width 69 height 11
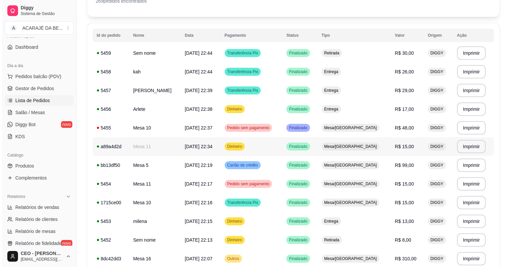
scroll to position [107, 0]
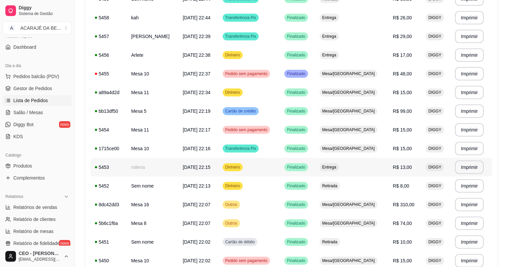
click at [179, 172] on td "[DATE] 22:15" at bounding box center [199, 167] width 40 height 19
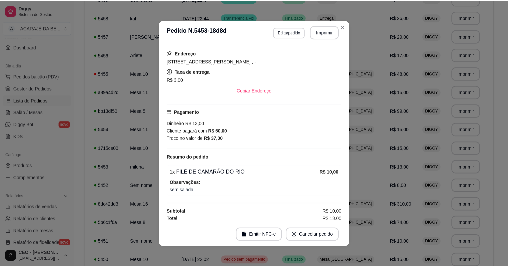
scroll to position [68, 0]
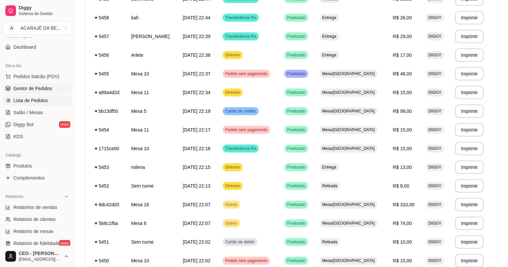
click at [50, 88] on span "Gestor de Pedidos" at bounding box center [32, 88] width 39 height 7
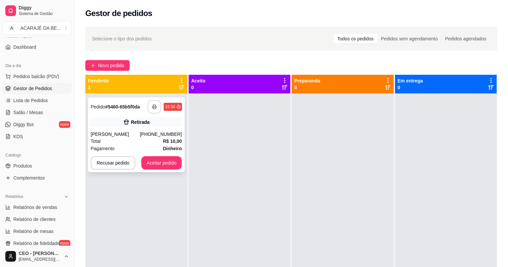
click at [157, 105] on button "button" at bounding box center [154, 106] width 13 height 13
click at [170, 163] on button "Aceitar pedido" at bounding box center [161, 162] width 41 height 13
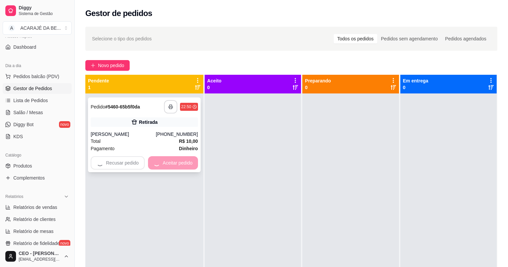
click at [170, 163] on div "Recusar pedido Aceitar pedido" at bounding box center [144, 162] width 107 height 13
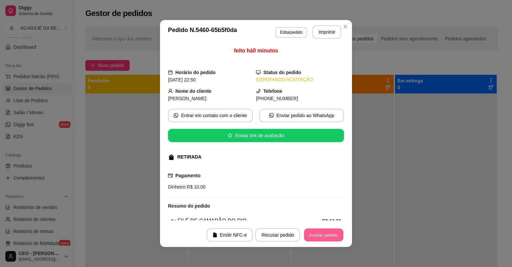
click at [322, 233] on button "Aceitar pedido" at bounding box center [323, 234] width 39 height 13
click at [322, 232] on button "Mover para preparo" at bounding box center [318, 234] width 52 height 13
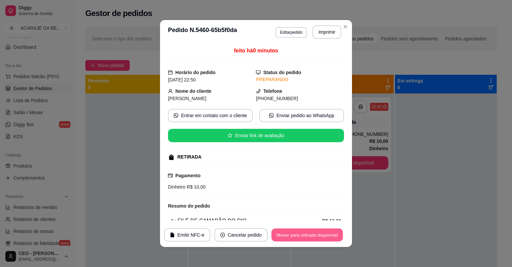
click at [323, 232] on button "Mover para retirada disponível" at bounding box center [306, 234] width 71 height 13
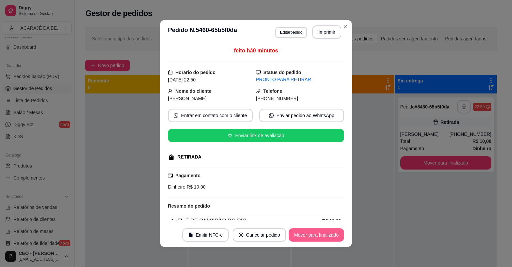
click at [325, 231] on button "Mover para finalizado" at bounding box center [316, 234] width 55 height 13
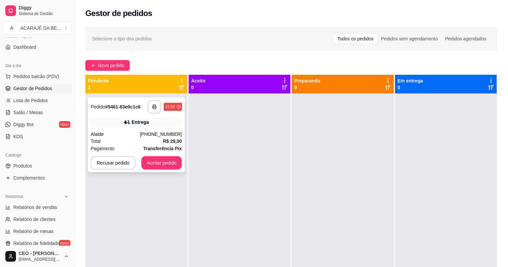
click at [141, 139] on div "Total R$ 29,00" at bounding box center [136, 140] width 91 height 7
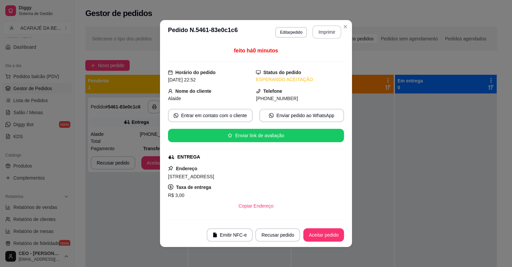
click at [327, 36] on button "Imprimir" at bounding box center [326, 31] width 29 height 13
click at [335, 231] on button "Aceitar pedido" at bounding box center [323, 234] width 41 height 13
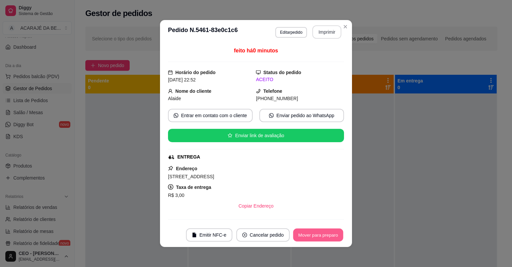
click at [334, 230] on button "Mover para preparo" at bounding box center [318, 234] width 50 height 13
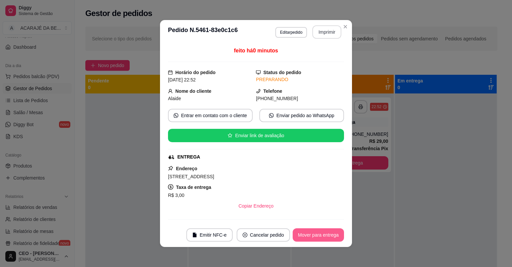
click at [334, 229] on button "Mover para entrega" at bounding box center [318, 234] width 51 height 13
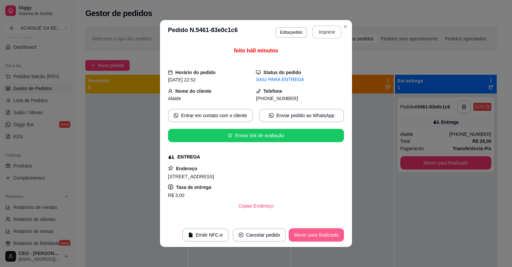
click at [334, 229] on button "Mover para finalizado" at bounding box center [316, 234] width 55 height 13
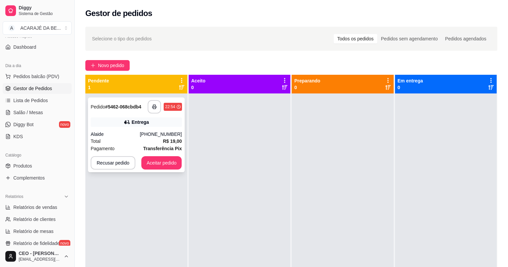
click at [114, 118] on div "Entrega" at bounding box center [136, 121] width 91 height 9
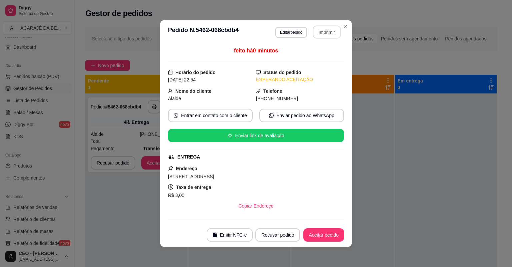
click at [316, 31] on button "Imprimir" at bounding box center [327, 32] width 28 height 13
click at [324, 228] on button "Aceitar pedido" at bounding box center [323, 234] width 41 height 13
click at [324, 228] on footer "Emitir NFC-e Recusar pedido Aceitar pedido" at bounding box center [256, 235] width 192 height 24
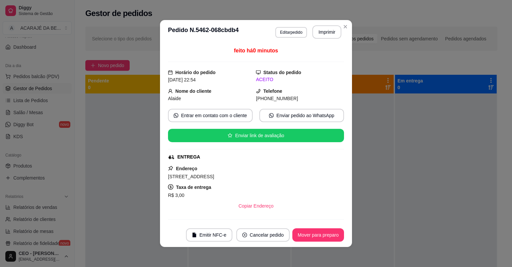
click at [324, 228] on footer "Emitir NFC-e Cancelar pedido Mover para preparo" at bounding box center [256, 235] width 192 height 24
click at [323, 233] on button "Mover para preparo" at bounding box center [318, 234] width 52 height 13
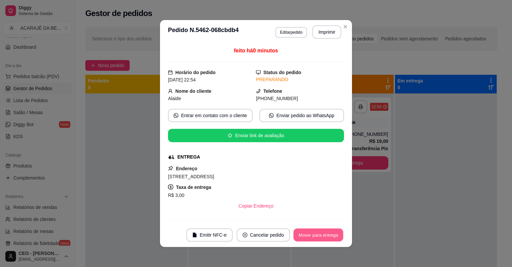
click at [323, 233] on button "Mover para entrega" at bounding box center [318, 234] width 50 height 13
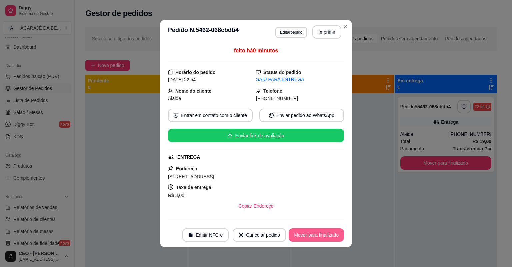
click at [326, 233] on button "Mover para finalizado" at bounding box center [316, 234] width 55 height 13
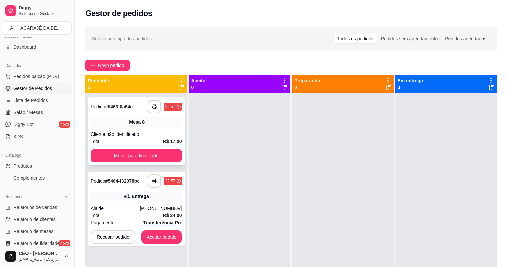
click at [148, 112] on div "**********" at bounding box center [165, 106] width 34 height 13
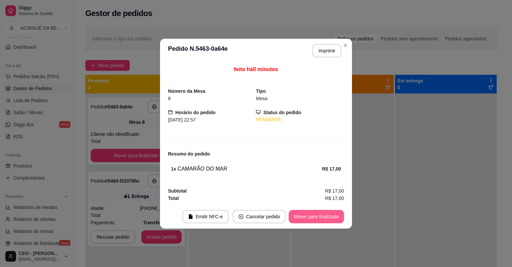
click at [304, 220] on button "Mover para finalizado" at bounding box center [316, 216] width 55 height 13
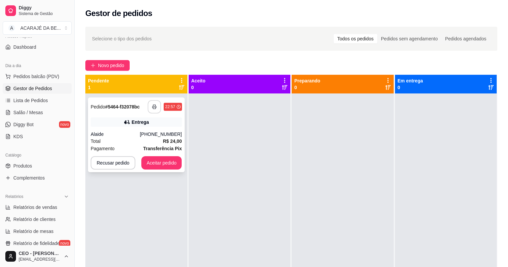
click at [156, 108] on icon "button" at bounding box center [154, 106] width 5 height 5
click at [160, 162] on button "Aceitar pedido" at bounding box center [161, 162] width 39 height 13
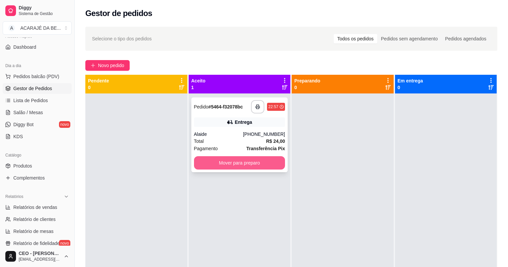
click at [227, 163] on button "Mover para preparo" at bounding box center [239, 162] width 91 height 13
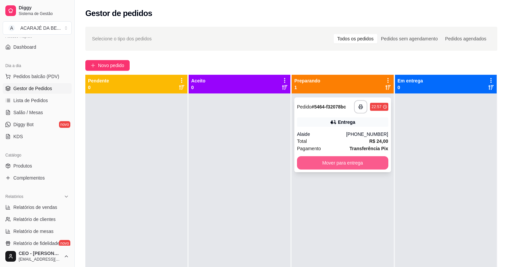
click at [338, 160] on button "Mover para entrega" at bounding box center [342, 162] width 91 height 13
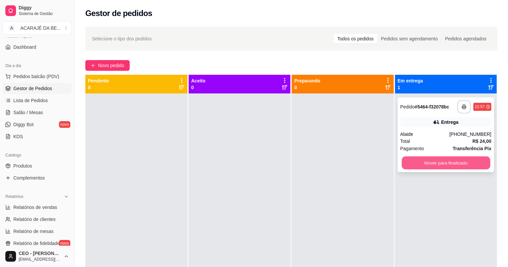
click at [416, 157] on button "Mover para finalizado" at bounding box center [446, 162] width 88 height 13
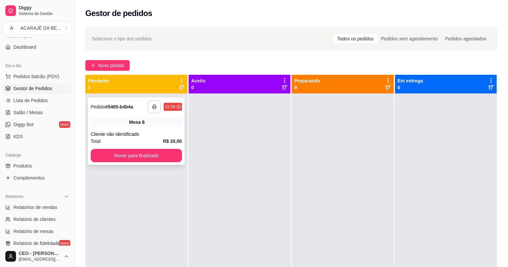
click at [149, 107] on button "button" at bounding box center [154, 106] width 13 height 13
click at [164, 157] on button "Mover para finalizado" at bounding box center [136, 155] width 88 height 13
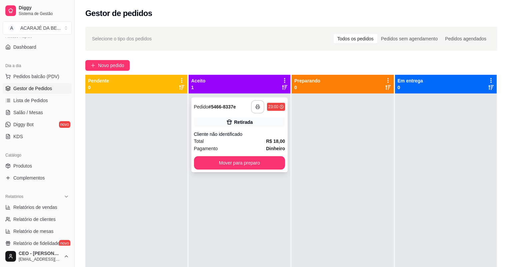
click at [257, 106] on icon "button" at bounding box center [257, 106] width 5 height 5
click at [242, 163] on button "Mover para preparo" at bounding box center [239, 162] width 91 height 13
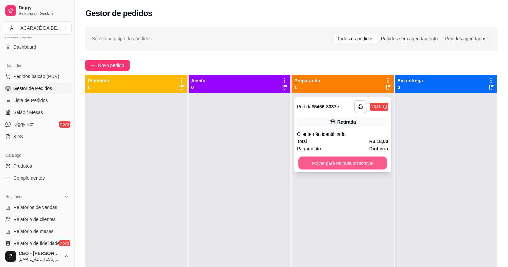
click at [315, 160] on button "Mover para retirada disponível" at bounding box center [342, 162] width 88 height 13
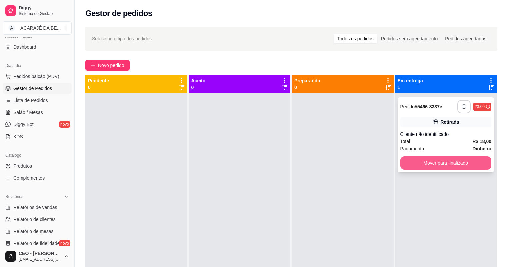
click at [416, 161] on button "Mover para finalizado" at bounding box center [445, 162] width 91 height 13
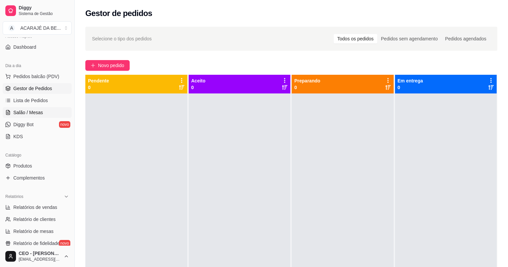
click at [19, 111] on span "Salão / Mesas" at bounding box center [28, 112] width 30 height 7
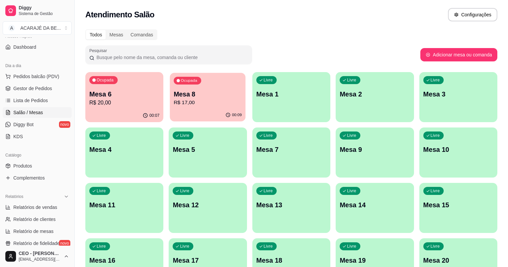
click at [206, 93] on p "Mesa 8" at bounding box center [208, 94] width 68 height 9
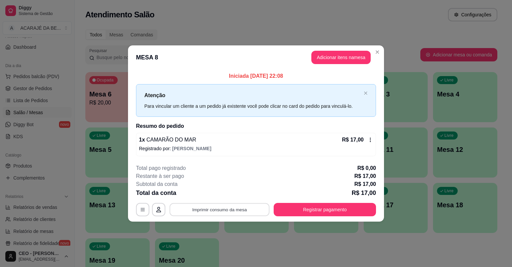
click at [237, 212] on button "Imprimir consumo da mesa" at bounding box center [220, 209] width 100 height 13
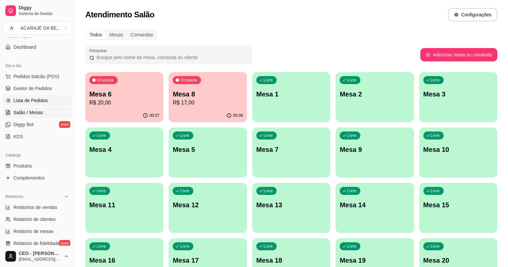
click at [29, 97] on span "Lista de Pedidos" at bounding box center [30, 100] width 35 height 7
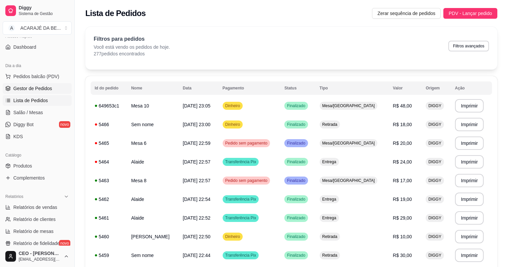
click at [15, 86] on span "Gestor de Pedidos" at bounding box center [32, 88] width 39 height 7
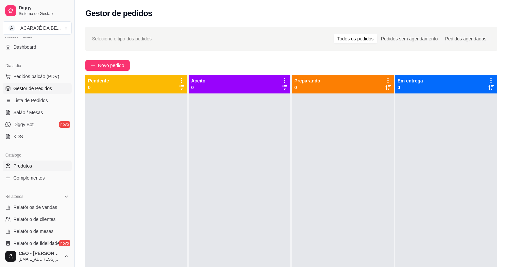
click at [22, 167] on span "Produtos" at bounding box center [22, 165] width 19 height 7
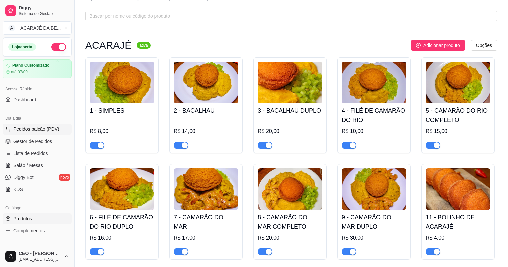
click at [38, 131] on span "Pedidos balcão (PDV)" at bounding box center [36, 129] width 46 height 7
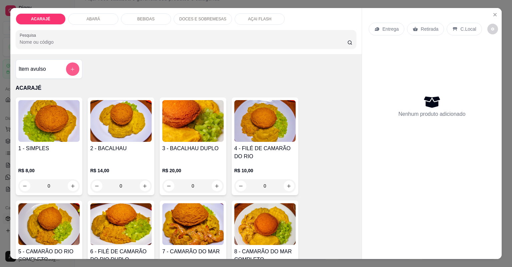
click at [66, 69] on button "add-separate-item" at bounding box center [72, 68] width 13 height 13
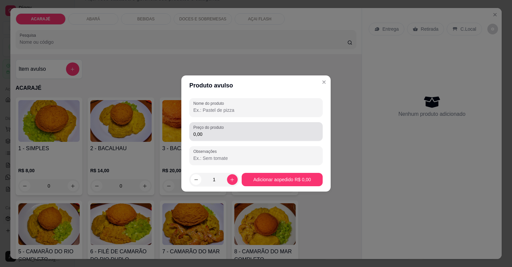
click at [254, 135] on input "0,00" at bounding box center [255, 134] width 125 height 7
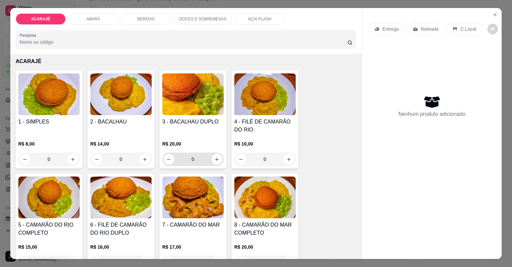
scroll to position [53, 0]
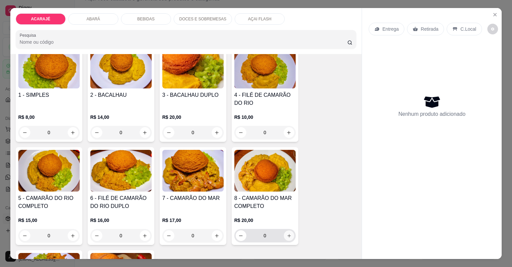
click at [289, 235] on icon "increase-product-quantity" at bounding box center [288, 235] width 5 height 5
type input "1"
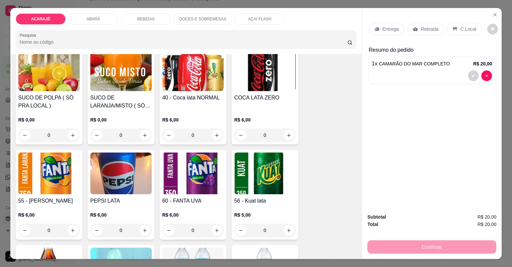
scroll to position [720, 0]
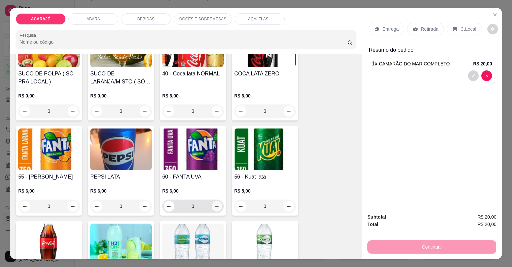
click at [214, 204] on icon "increase-product-quantity" at bounding box center [216, 206] width 5 height 5
type input "1"
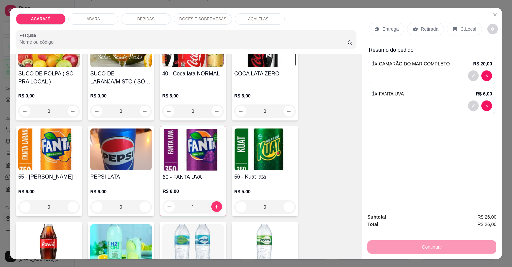
click at [391, 29] on p "Entrega" at bounding box center [390, 29] width 16 height 7
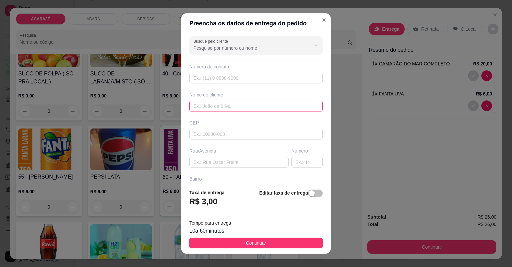
click at [223, 109] on input "text" at bounding box center [255, 106] width 133 height 11
type input "dayana"
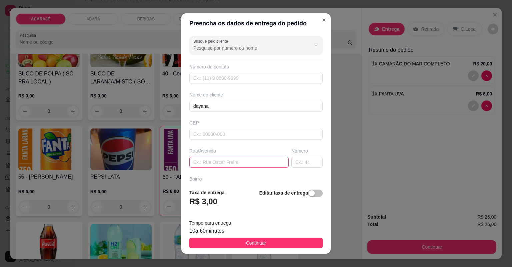
click at [242, 166] on input "text" at bounding box center [238, 162] width 99 height 11
paste input "Rua 👉 ROTARY Bairro 👉CENTRO 🏠[GEOGRAPHIC_DATA] 👉ROSA e BRANCA Portão 👉 BRANCO N…"
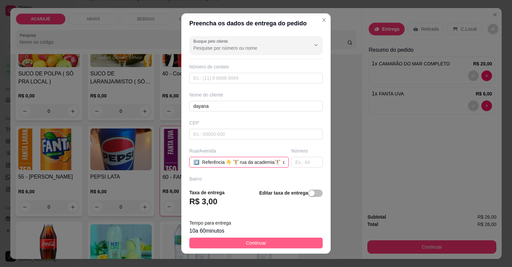
type input "Rua 👉 ROTARY Bairro 👉CENTRO 🏠[GEOGRAPHIC_DATA] 👉ROSA e BRANCA Portão 👉 BRANCO N…"
click at [246, 245] on span "Continuar" at bounding box center [256, 242] width 20 height 7
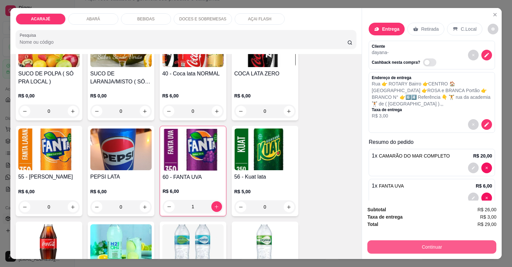
click at [377, 241] on button "Continuar" at bounding box center [431, 246] width 129 height 13
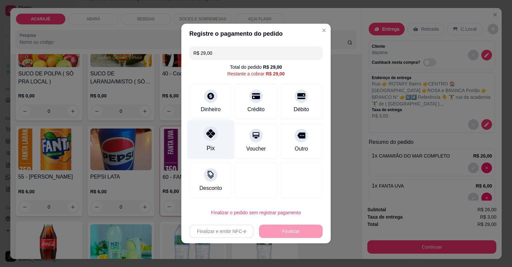
click at [211, 134] on icon at bounding box center [210, 133] width 9 height 9
type input "R$ 0,00"
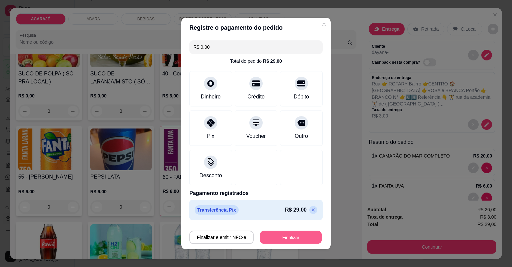
click at [305, 237] on button "Finalizar" at bounding box center [291, 237] width 62 height 13
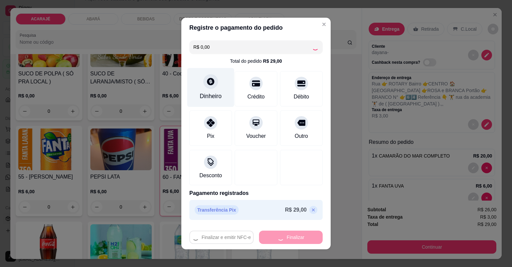
type input "0"
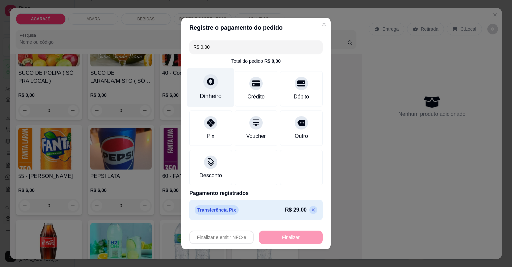
type input "-R$ 29,00"
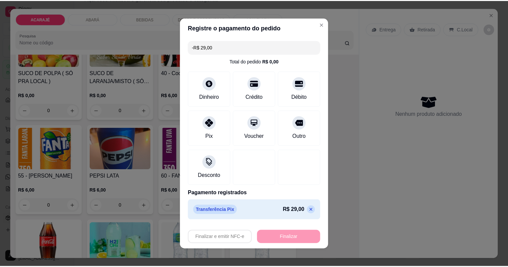
scroll to position [719, 0]
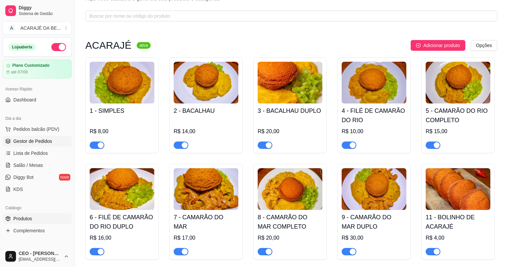
click at [37, 141] on span "Gestor de Pedidos" at bounding box center [32, 141] width 39 height 7
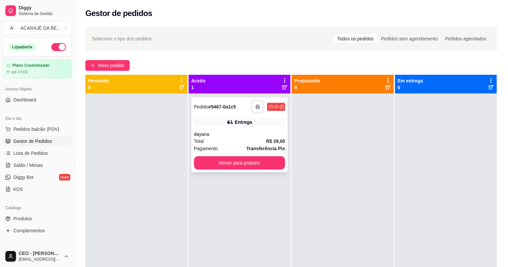
click at [253, 109] on button "button" at bounding box center [257, 106] width 13 height 13
click at [28, 152] on span "Lista de Pedidos" at bounding box center [30, 153] width 35 height 7
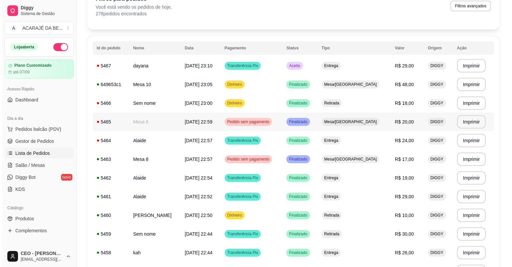
scroll to position [53, 0]
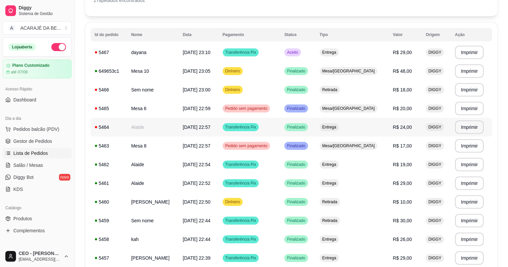
click at [398, 131] on td "R$ 24,00" at bounding box center [405, 127] width 33 height 19
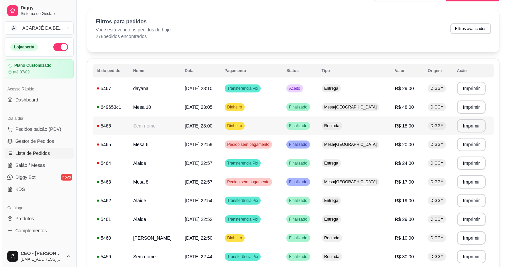
scroll to position [27, 0]
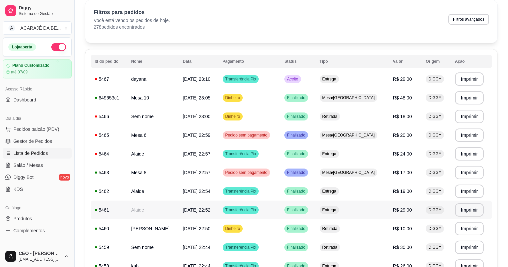
click at [192, 204] on td "[DATE] 22:52" at bounding box center [199, 209] width 40 height 19
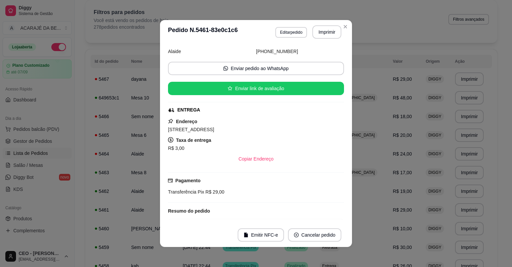
scroll to position [90, 0]
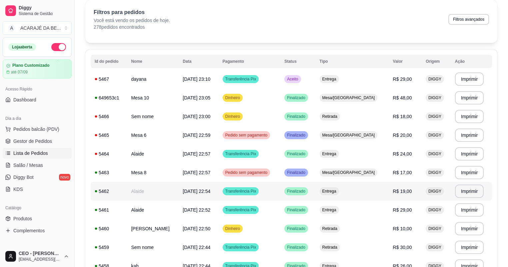
click at [145, 190] on td "Alaide" at bounding box center [153, 191] width 52 height 19
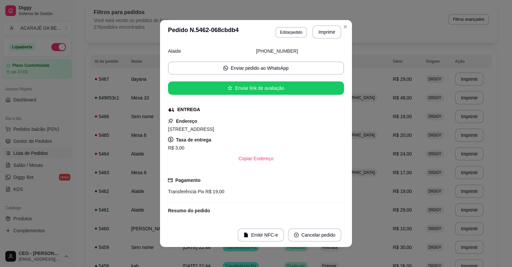
scroll to position [69, 0]
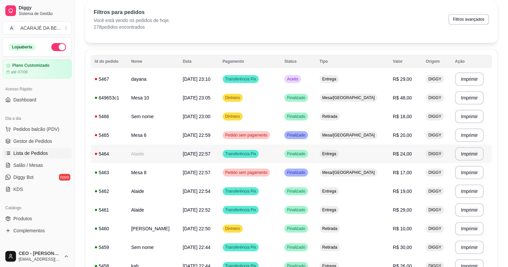
click at [155, 151] on td "Alaide" at bounding box center [153, 153] width 52 height 19
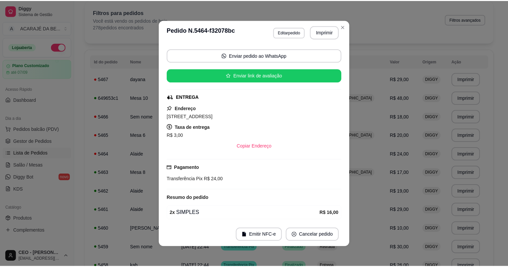
scroll to position [90, 0]
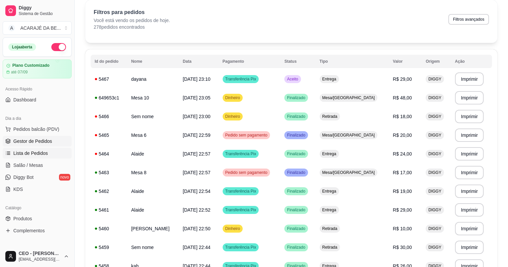
click at [21, 136] on link "Gestor de Pedidos" at bounding box center [37, 141] width 69 height 11
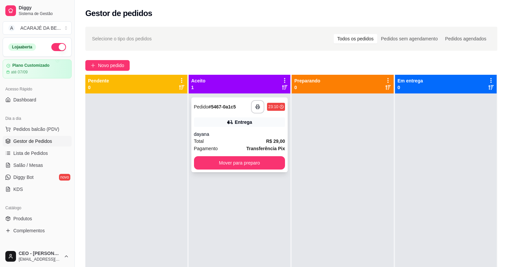
click at [253, 128] on div "**********" at bounding box center [239, 134] width 97 height 75
click at [259, 109] on button "button" at bounding box center [257, 106] width 13 height 13
click at [227, 162] on button "Mover para preparo" at bounding box center [239, 162] width 91 height 13
click at [227, 162] on button "Mover para preparo" at bounding box center [239, 162] width 88 height 13
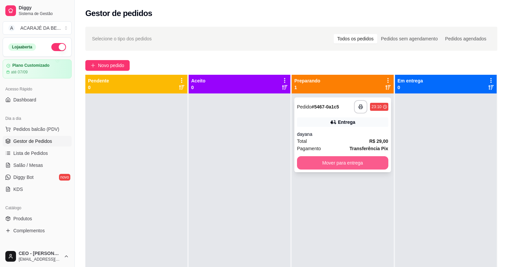
click at [305, 165] on button "Mover para entrega" at bounding box center [342, 162] width 91 height 13
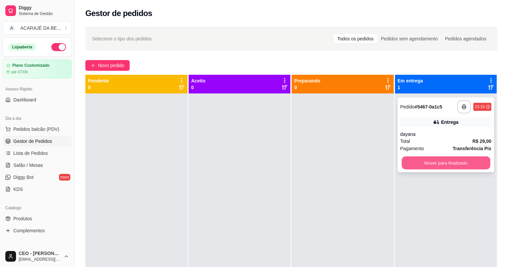
click at [437, 157] on button "Mover para finalizado" at bounding box center [446, 162] width 88 height 13
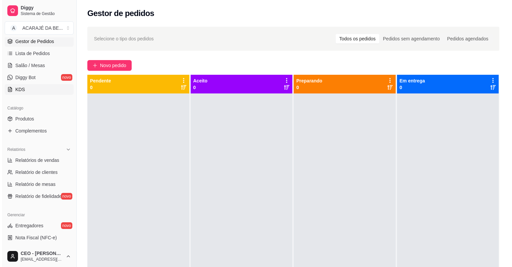
scroll to position [133, 0]
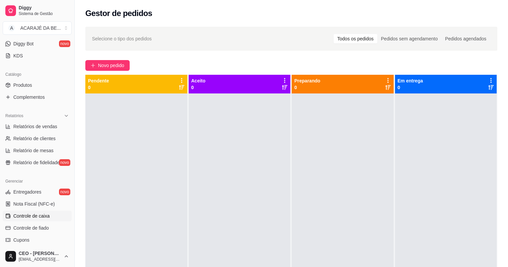
click at [46, 219] on link "Controle de caixa" at bounding box center [37, 215] width 69 height 11
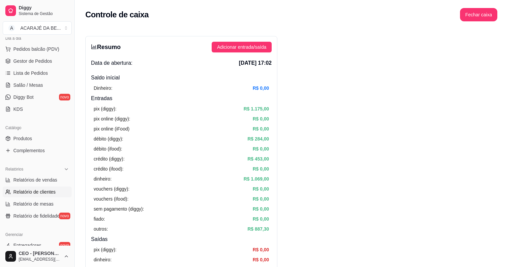
scroll to position [80, 0]
click at [17, 73] on span "Lista de Pedidos" at bounding box center [30, 73] width 35 height 7
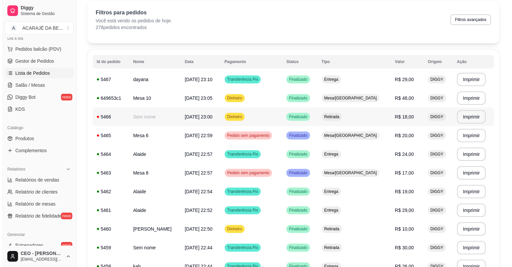
scroll to position [27, 0]
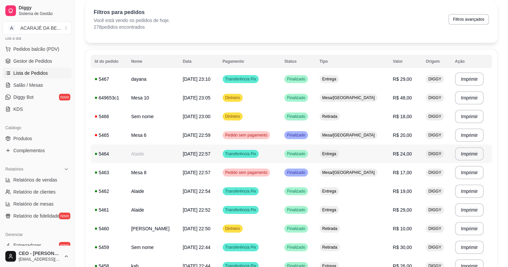
click at [151, 152] on td "Alaide" at bounding box center [153, 153] width 52 height 19
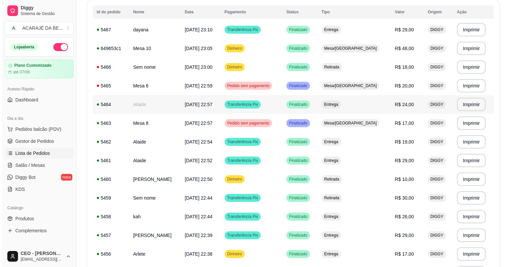
scroll to position [80, 0]
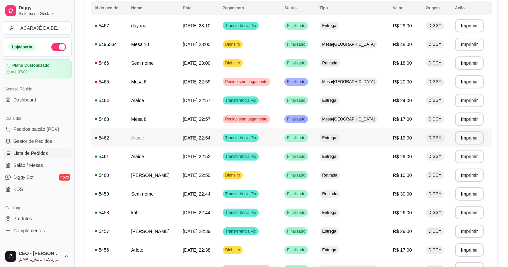
click at [208, 142] on td "[DATE] 22:54" at bounding box center [199, 137] width 40 height 19
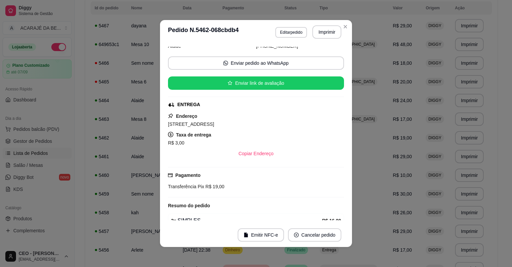
scroll to position [69, 0]
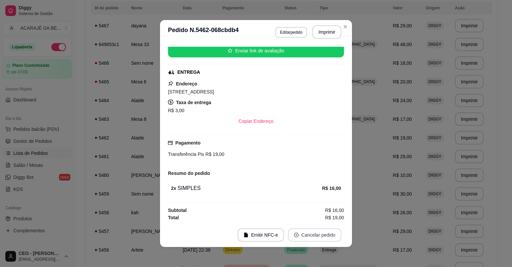
click at [311, 235] on button "Cancelar pedido" at bounding box center [314, 234] width 53 height 13
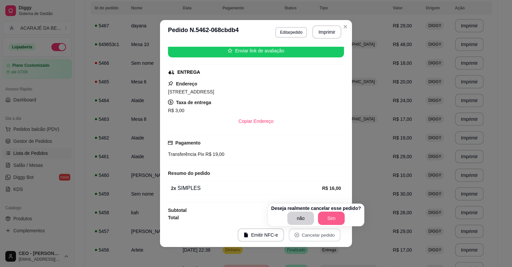
click at [326, 219] on button "Sim" at bounding box center [331, 217] width 27 height 13
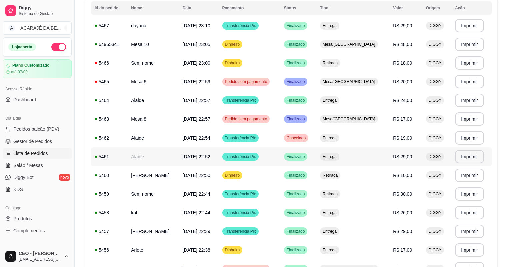
click at [136, 154] on td "Alaide" at bounding box center [153, 156] width 52 height 19
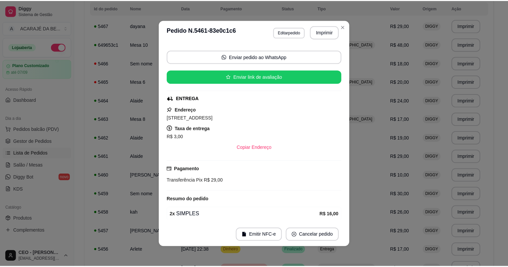
scroll to position [90, 0]
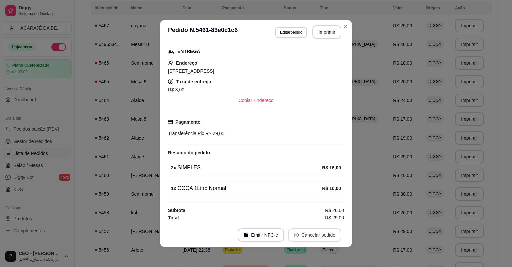
click at [316, 231] on button "Cancelar pedido" at bounding box center [314, 234] width 53 height 13
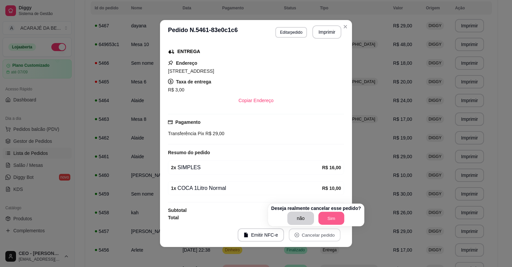
click at [331, 220] on button "Sim" at bounding box center [331, 218] width 26 height 13
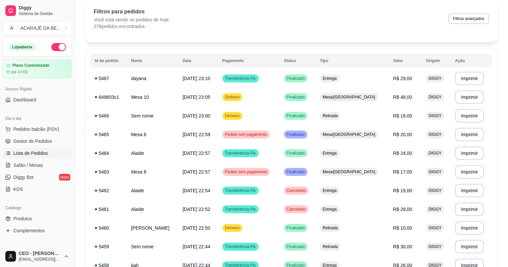
scroll to position [27, 0]
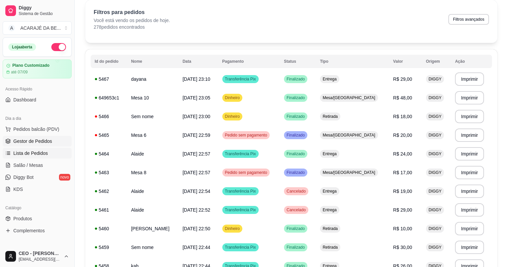
click at [26, 138] on span "Gestor de Pedidos" at bounding box center [32, 141] width 39 height 7
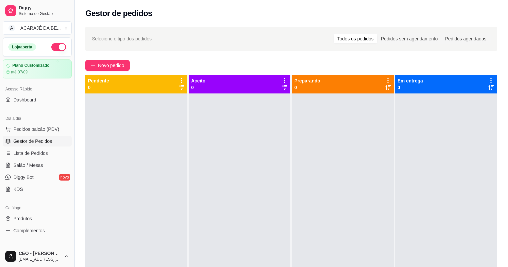
click at [53, 49] on button "button" at bounding box center [58, 47] width 15 height 8
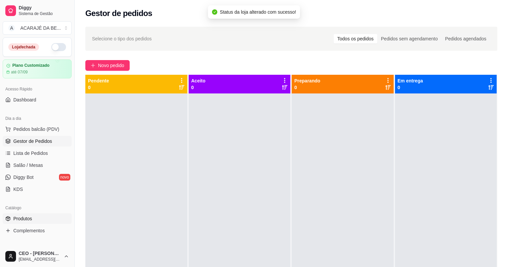
click at [24, 217] on span "Produtos" at bounding box center [22, 218] width 19 height 7
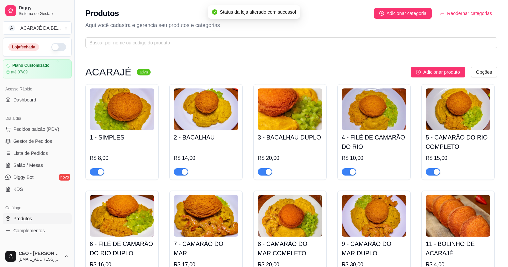
click at [98, 171] on div "button" at bounding box center [101, 172] width 6 height 6
click at [182, 172] on div "button" at bounding box center [185, 172] width 6 height 6
click at [264, 173] on button "button" at bounding box center [265, 171] width 15 height 7
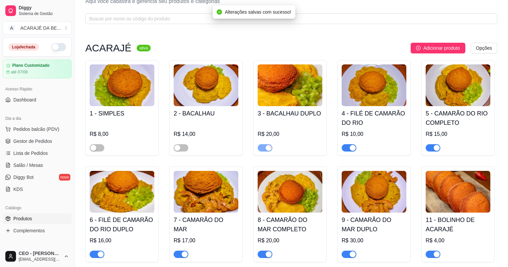
scroll to position [53, 0]
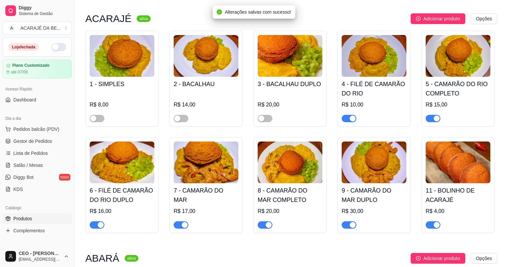
click at [353, 119] on div "button" at bounding box center [353, 118] width 6 height 6
click at [435, 118] on div "button" at bounding box center [437, 118] width 6 height 6
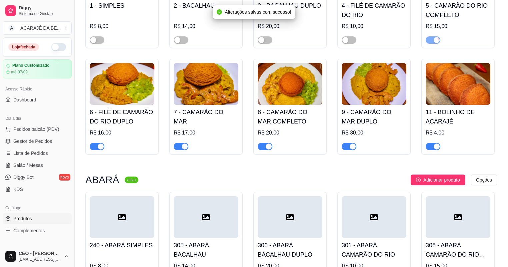
scroll to position [133, 0]
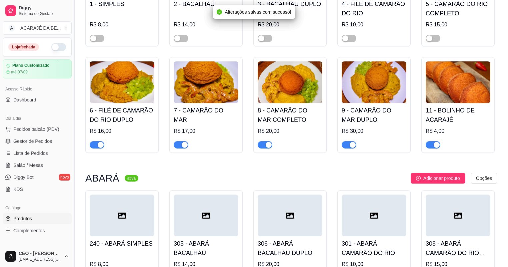
click at [434, 144] on div "button" at bounding box center [437, 145] width 6 height 6
click at [353, 147] on div "button" at bounding box center [353, 145] width 6 height 6
click at [263, 145] on span "button" at bounding box center [265, 144] width 15 height 7
click at [187, 146] on div "button" at bounding box center [185, 145] width 6 height 6
click at [94, 143] on span "button" at bounding box center [97, 144] width 15 height 7
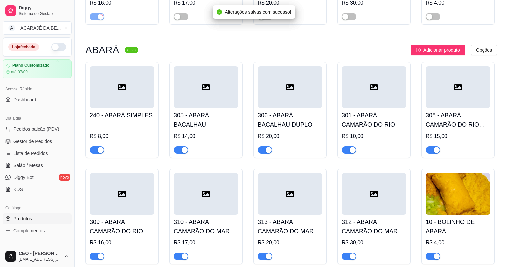
scroll to position [267, 0]
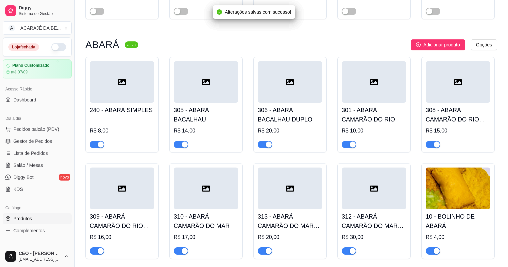
click at [95, 143] on span "button" at bounding box center [97, 144] width 15 height 7
click at [175, 145] on span "button" at bounding box center [181, 144] width 15 height 7
click at [270, 146] on div "button" at bounding box center [269, 144] width 6 height 6
drag, startPoint x: 344, startPoint y: 145, endPoint x: 393, endPoint y: 155, distance: 50.4
click at [345, 145] on span "button" at bounding box center [349, 144] width 15 height 7
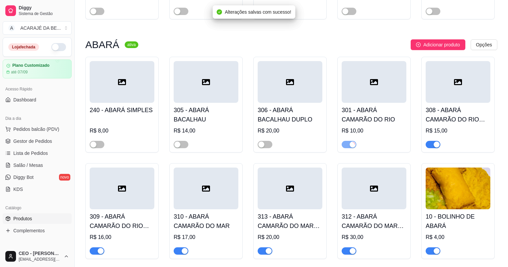
click at [439, 144] on div "button" at bounding box center [437, 144] width 6 height 6
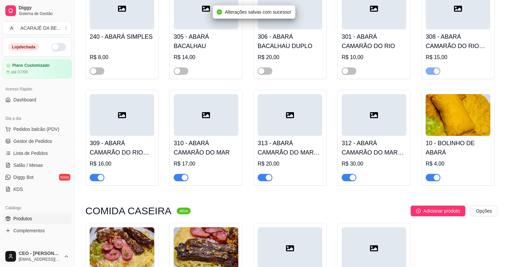
scroll to position [347, 0]
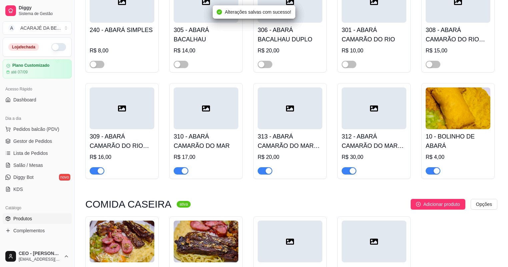
click at [434, 170] on div "button" at bounding box center [437, 171] width 6 height 6
click at [351, 171] on div "button" at bounding box center [353, 171] width 6 height 6
click at [182, 169] on div "button" at bounding box center [185, 171] width 6 height 6
click at [263, 172] on span "button" at bounding box center [265, 170] width 15 height 7
click at [94, 172] on span "button" at bounding box center [97, 170] width 15 height 7
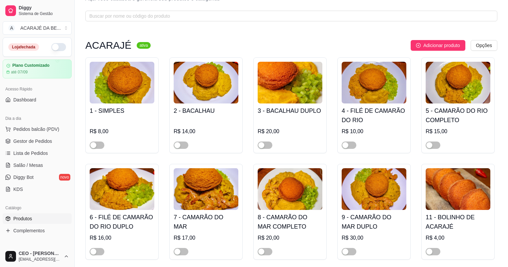
scroll to position [0, 0]
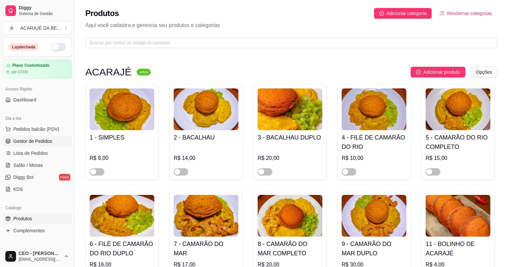
click at [31, 140] on span "Gestor de Pedidos" at bounding box center [32, 141] width 39 height 7
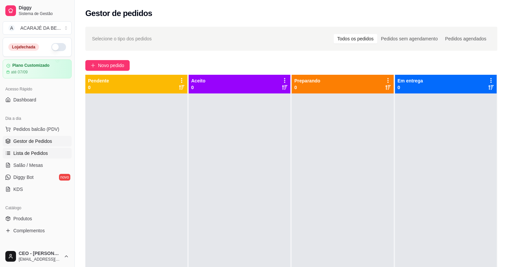
click at [19, 151] on span "Lista de Pedidos" at bounding box center [30, 153] width 35 height 7
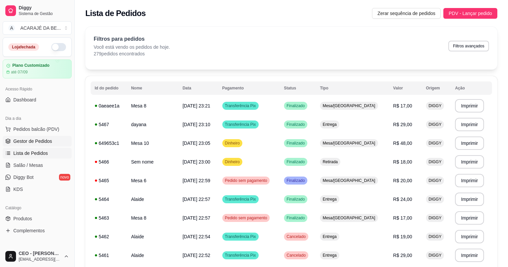
click at [19, 142] on span "Gestor de Pedidos" at bounding box center [32, 141] width 39 height 7
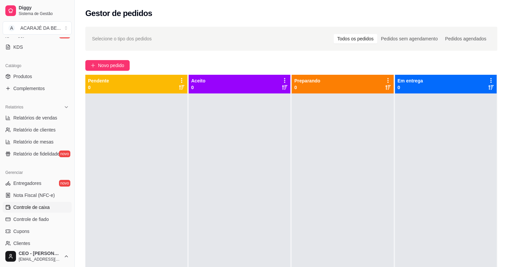
scroll to position [133, 0]
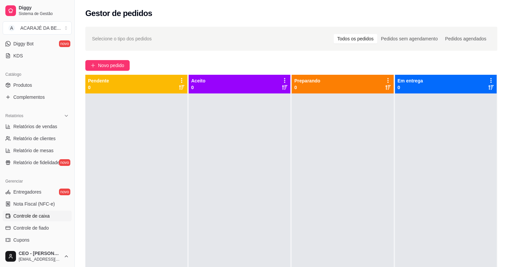
click at [41, 216] on span "Controle de caixa" at bounding box center [31, 215] width 36 height 7
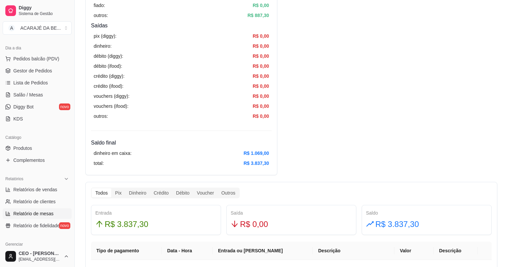
scroll to position [53, 0]
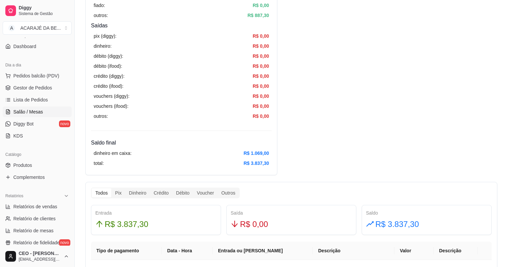
click at [43, 111] on link "Salão / Mesas" at bounding box center [37, 111] width 69 height 11
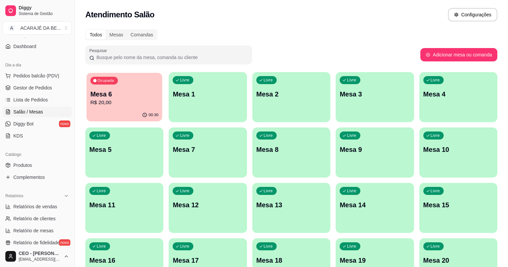
click at [112, 99] on p "R$ 20,00" at bounding box center [124, 103] width 68 height 8
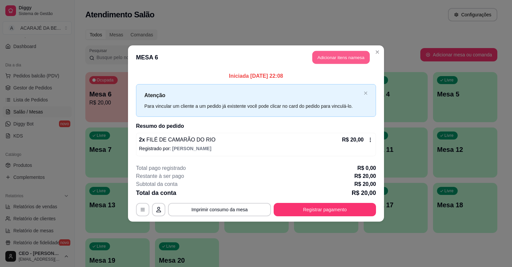
click at [331, 56] on button "Adicionar itens na mesa" at bounding box center [340, 57] width 57 height 13
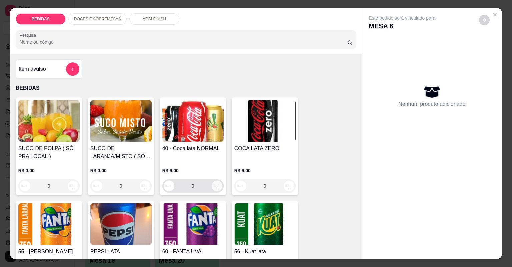
click at [216, 183] on icon "increase-product-quantity" at bounding box center [216, 185] width 5 height 5
type input "1"
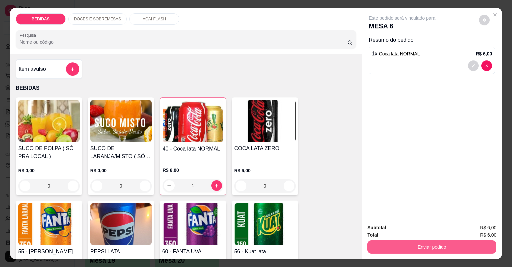
click at [395, 249] on button "Enviar pedido" at bounding box center [431, 246] width 129 height 13
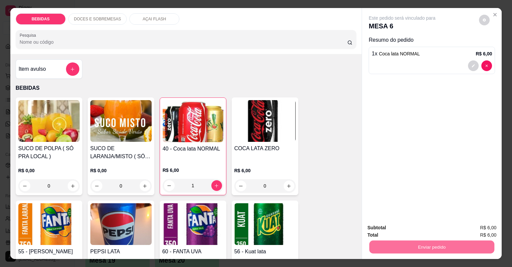
click at [378, 228] on button "Não registrar e enviar pedido" at bounding box center [410, 230] width 69 height 13
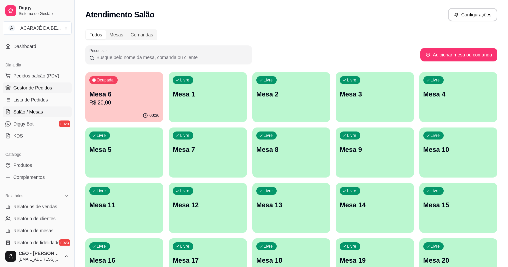
click at [38, 84] on span "Gestor de Pedidos" at bounding box center [32, 87] width 39 height 7
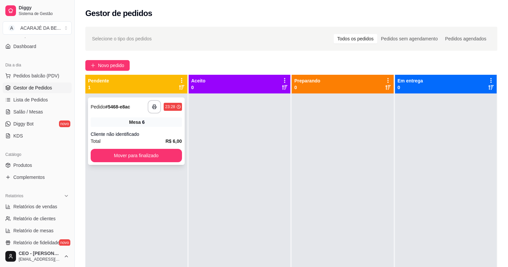
click at [147, 147] on div "**********" at bounding box center [136, 130] width 97 height 67
click at [146, 155] on button "Mover para finalizado" at bounding box center [136, 155] width 91 height 13
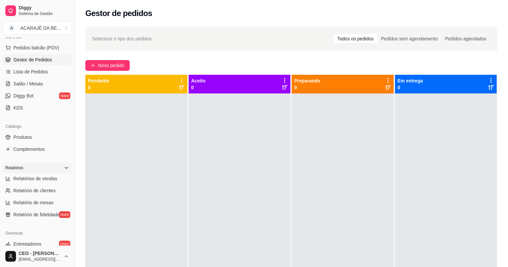
scroll to position [107, 0]
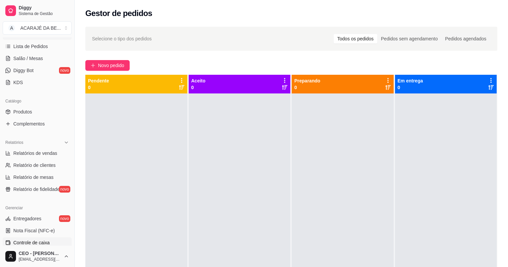
click at [36, 240] on span "Controle de caixa" at bounding box center [31, 242] width 36 height 7
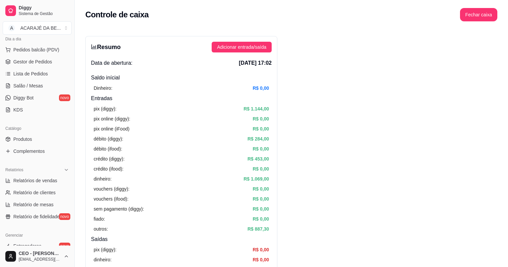
scroll to position [53, 0]
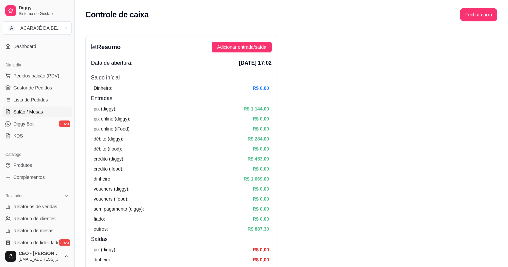
click at [23, 111] on span "Salão / Mesas" at bounding box center [28, 111] width 30 height 7
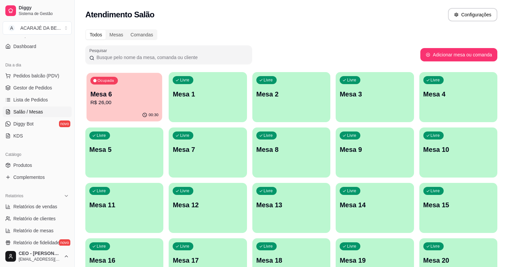
click at [126, 96] on p "Mesa 6" at bounding box center [124, 94] width 68 height 9
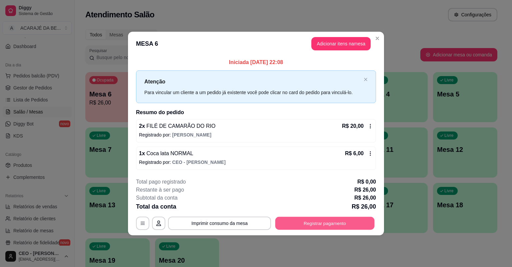
click at [296, 225] on button "Registrar pagamento" at bounding box center [324, 222] width 99 height 13
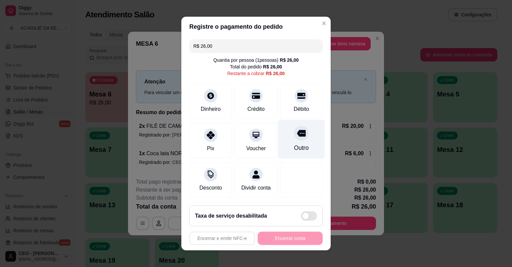
click at [286, 145] on div "Outro" at bounding box center [301, 139] width 47 height 39
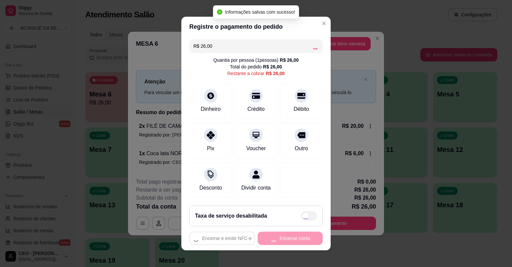
type input "R$ 0,00"
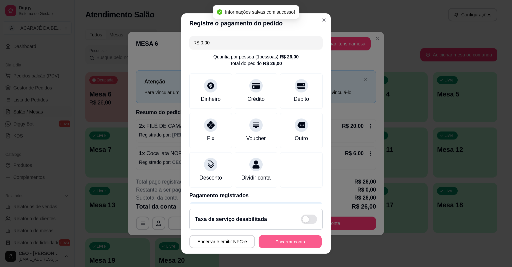
click at [276, 245] on button "Encerrar conta" at bounding box center [290, 241] width 63 height 13
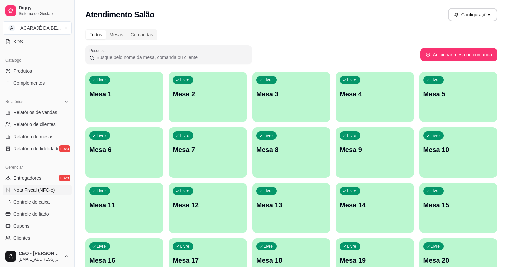
scroll to position [160, 0]
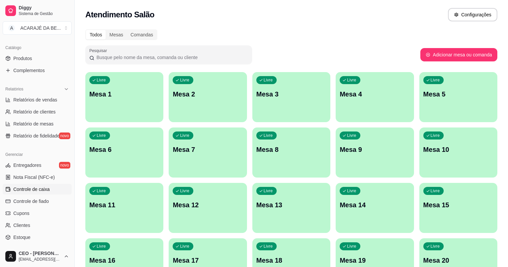
click at [27, 193] on link "Controle de caixa" at bounding box center [37, 189] width 69 height 11
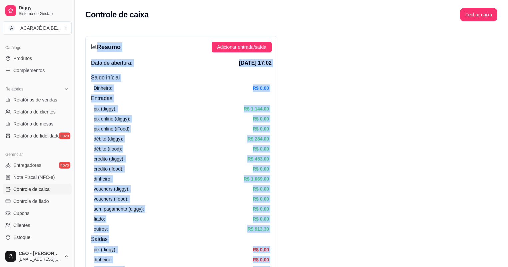
drag, startPoint x: 424, startPoint y: 217, endPoint x: 95, endPoint y: 42, distance: 372.9
drag, startPoint x: 95, startPoint y: 42, endPoint x: 99, endPoint y: 47, distance: 6.6
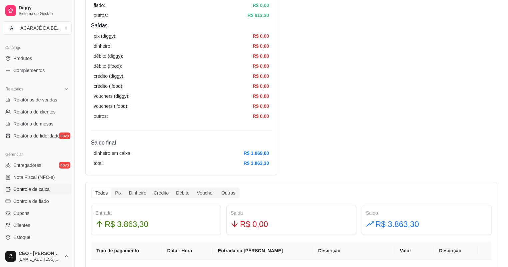
scroll to position [320, 0]
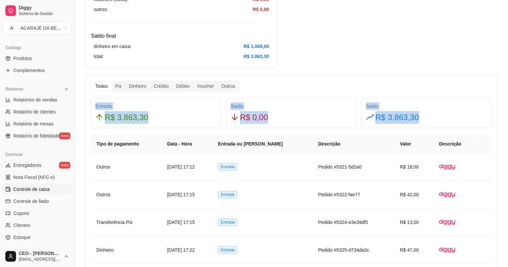
drag, startPoint x: 433, startPoint y: 117, endPoint x: 89, endPoint y: 105, distance: 344.8
click at [89, 105] on div "Entrada R$ 3.863,30 Saída R$ 0,00 Saldo R$ 3.863,30" at bounding box center [291, 113] width 406 height 30
drag, startPoint x: 89, startPoint y: 105, endPoint x: 123, endPoint y: 114, distance: 35.3
copy div "Entrada R$ 3.863,30 Saída R$ 0,00 Saldo R$ 3.863,30"
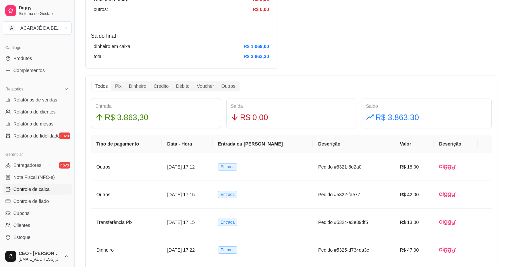
click at [336, 55] on div "Resumo Adicionar entrada/saída Data de abertura: [DATE] 17:02 Saldo inícial Din…" at bounding box center [291, 217] width 412 height 1003
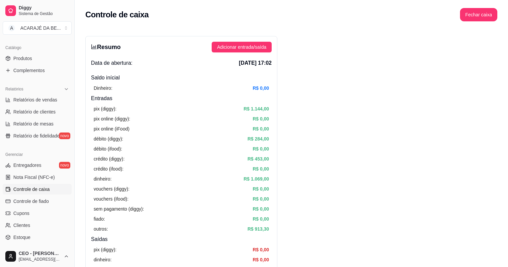
scroll to position [0, 0]
click at [495, 11] on button "Fechar caixa" at bounding box center [479, 14] width 36 height 13
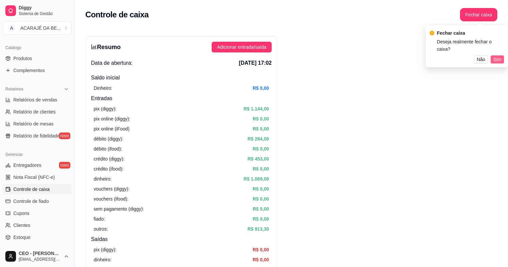
click at [502, 55] on button "Sim" at bounding box center [497, 59] width 13 height 8
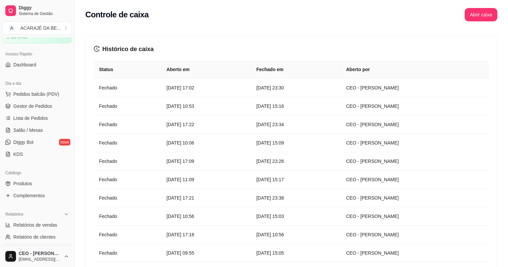
scroll to position [27, 0]
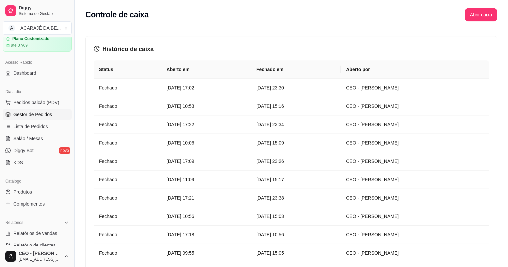
click at [46, 115] on span "Gestor de Pedidos" at bounding box center [32, 114] width 39 height 7
